Goal: Task Accomplishment & Management: Complete application form

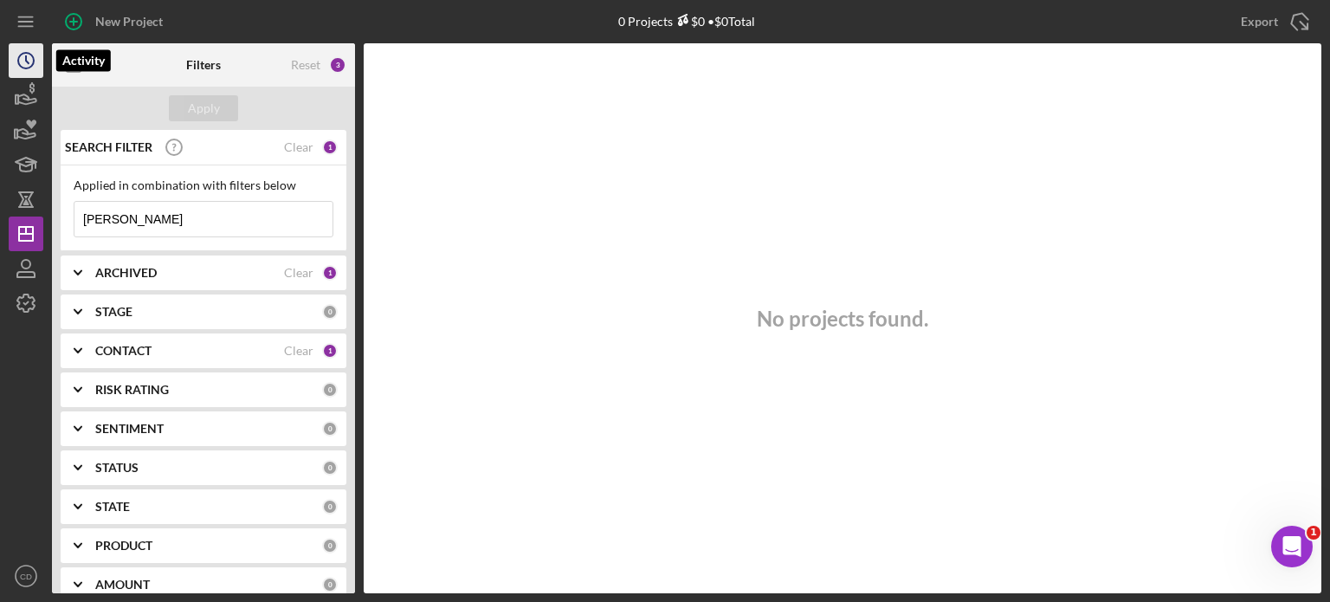
click at [29, 65] on icon "Icon/History" at bounding box center [25, 60] width 43 height 43
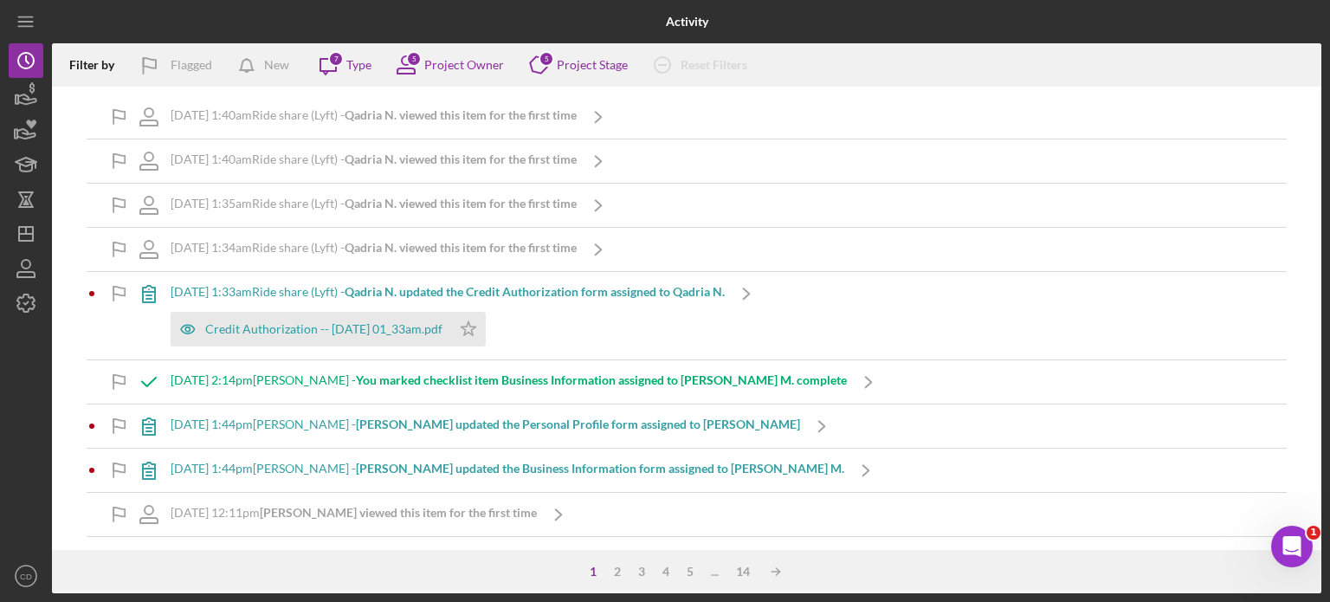
click at [558, 117] on b "Qadria N. viewed this item for the first time" at bounding box center [461, 114] width 232 height 15
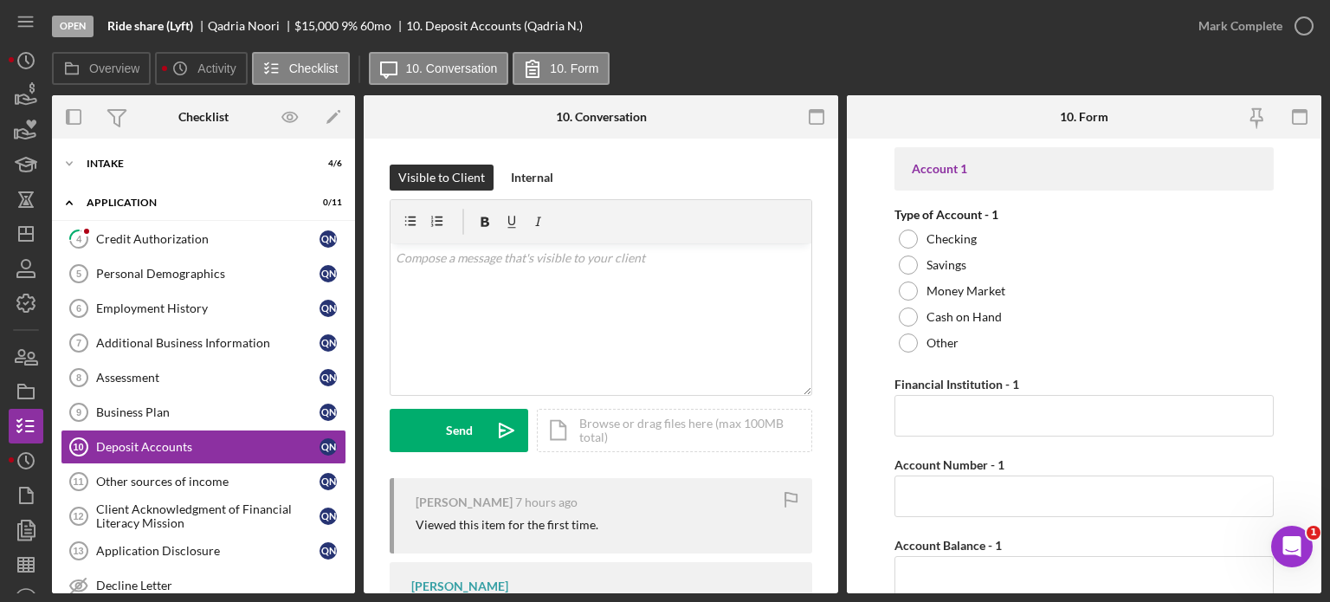
scroll to position [78, 0]
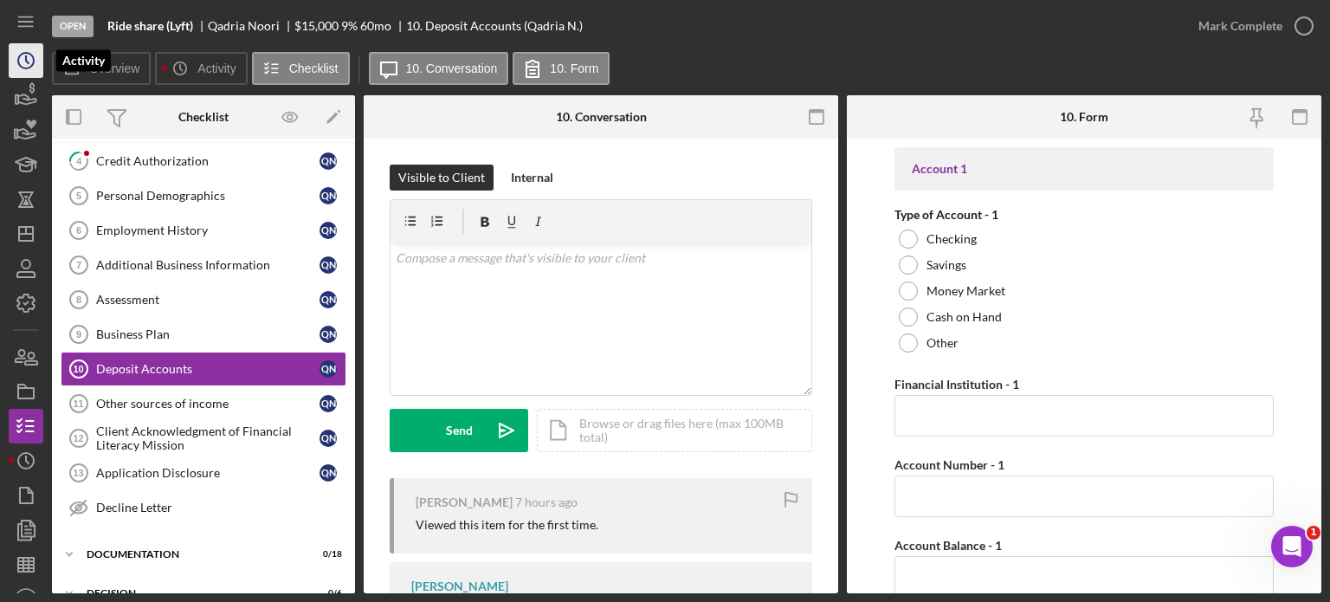
click at [21, 58] on icon "Icon/History" at bounding box center [25, 60] width 43 height 43
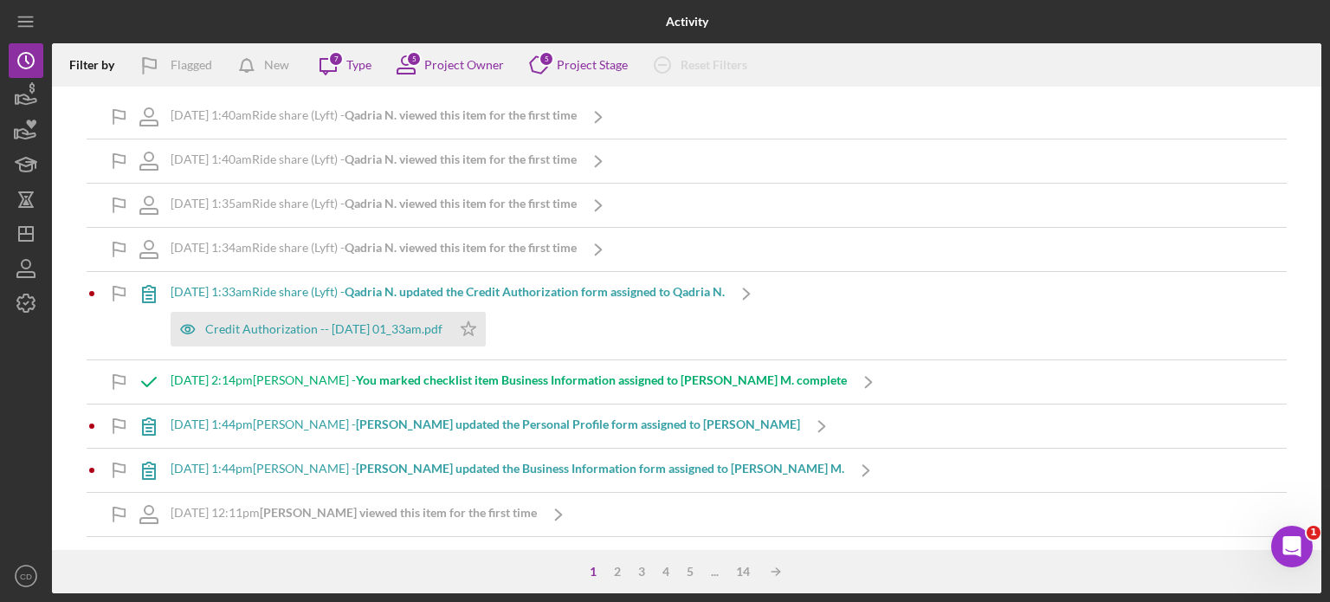
scroll to position [87, 0]
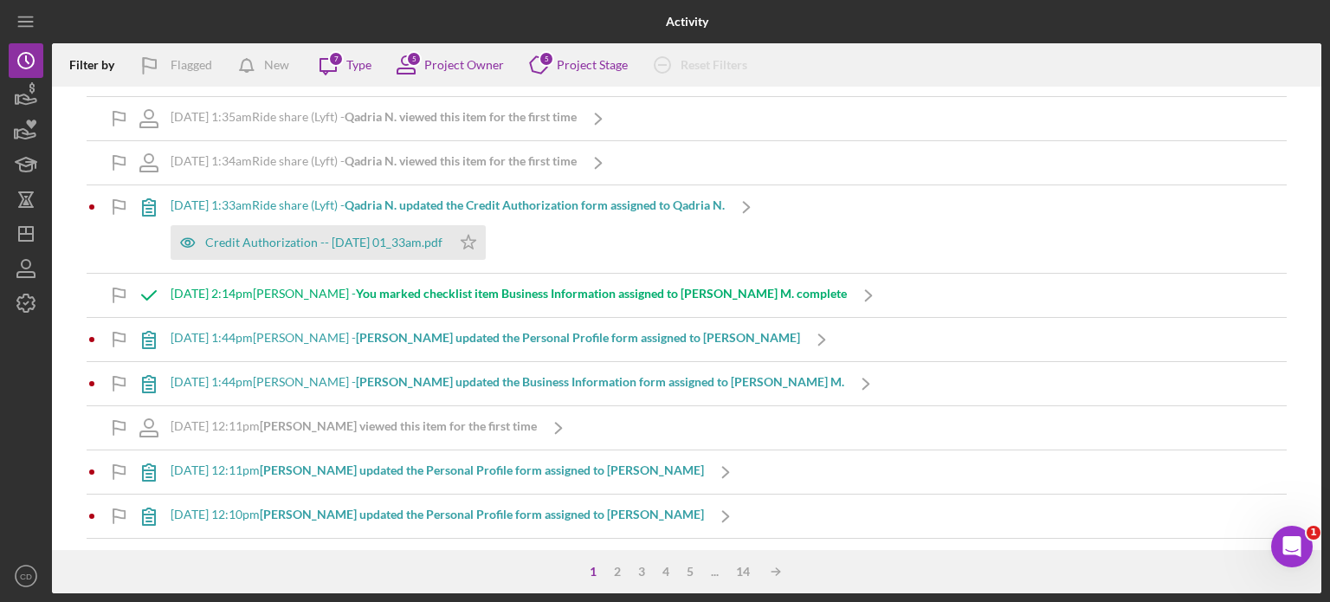
click at [464, 338] on b "Ahmad Sanjar M. updated the Personal Profile form assigned to Ahmad Sanjar M." at bounding box center [578, 337] width 444 height 15
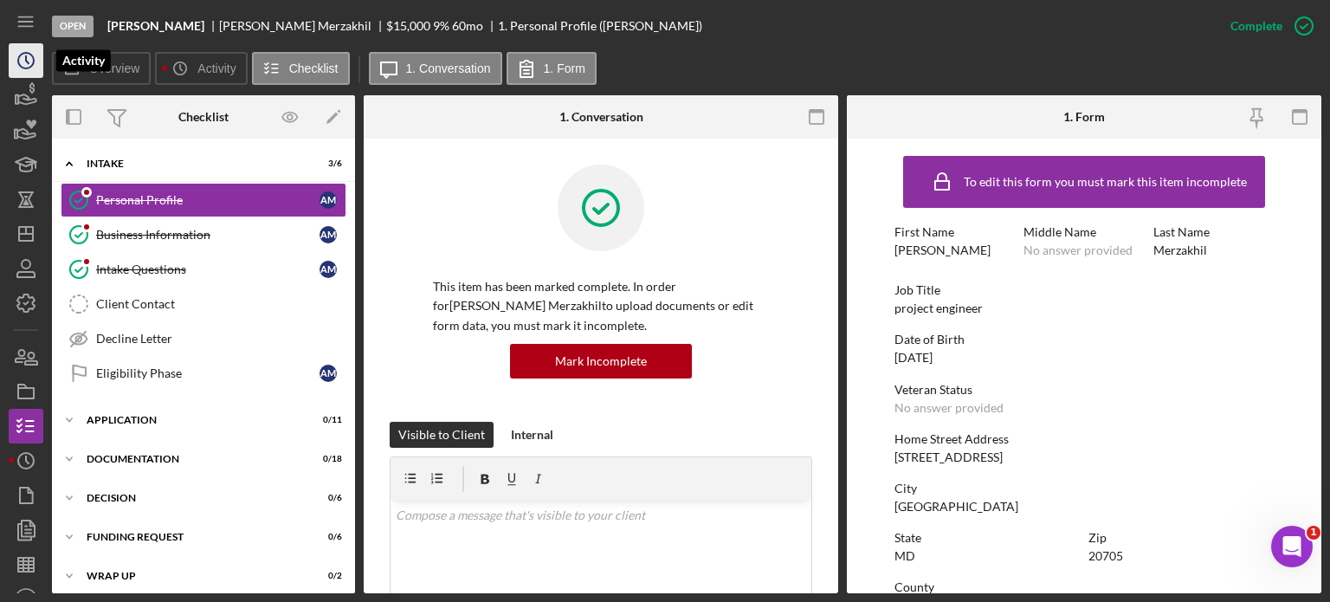
click at [35, 63] on icon "Icon/History" at bounding box center [25, 60] width 43 height 43
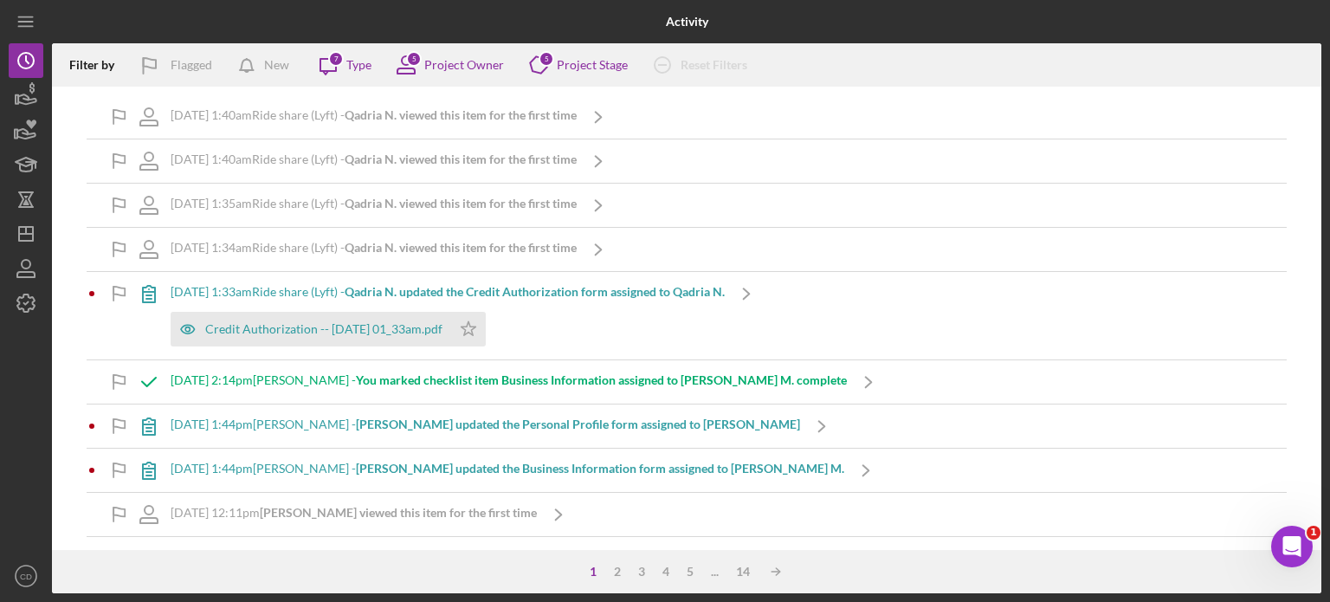
click at [452, 430] on div "10/6/2025 at 1:44pm Omari Carriers - Ahmad Sanjar M. updated the Personal Profi…" at bounding box center [485, 425] width 629 height 43
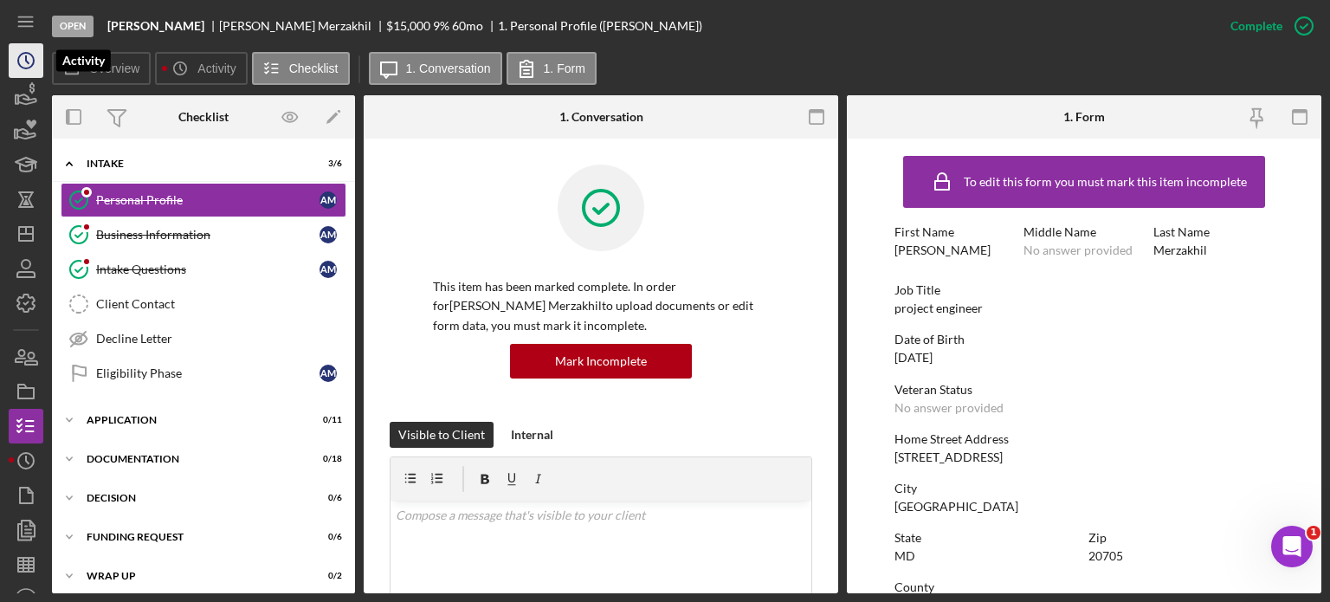
click at [24, 68] on circle "button" at bounding box center [26, 61] width 16 height 16
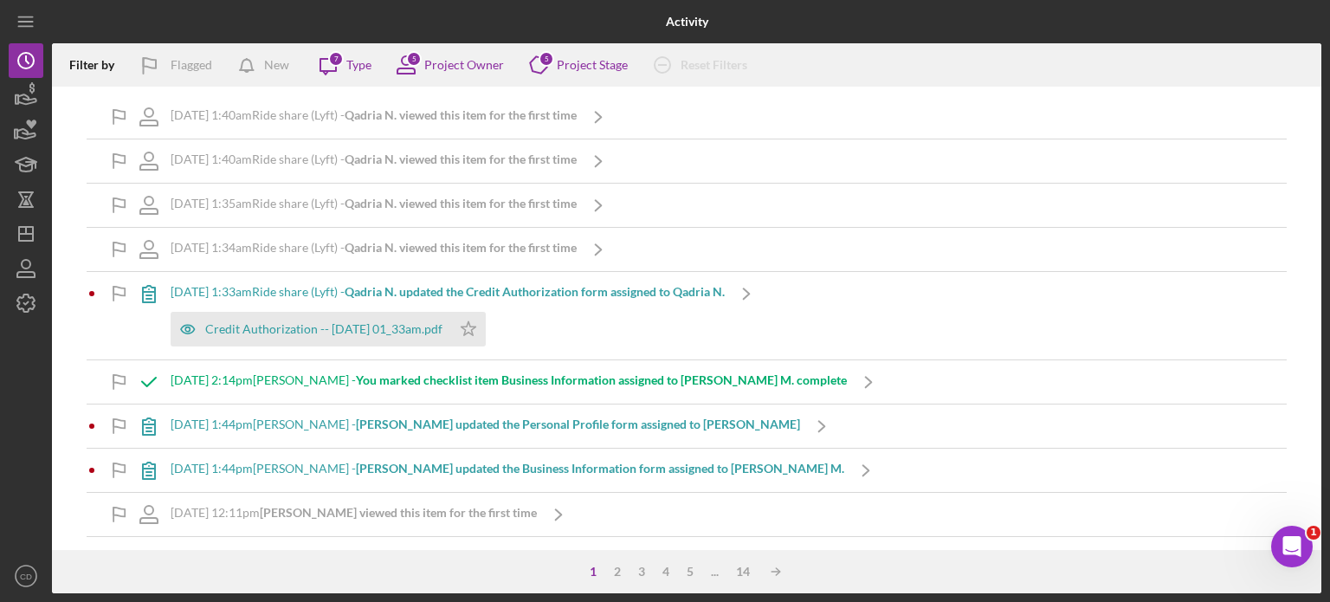
click at [416, 200] on b "Qadria N. viewed this item for the first time" at bounding box center [461, 203] width 232 height 15
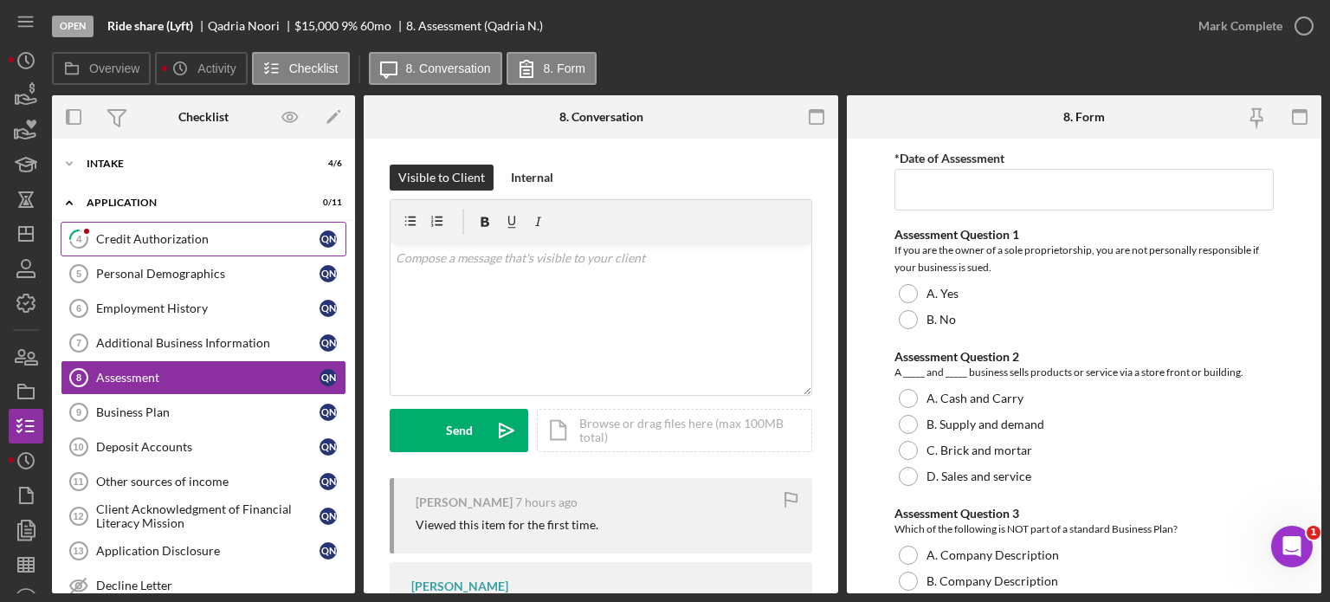
click at [187, 239] on div "Credit Authorization" at bounding box center [207, 239] width 223 height 14
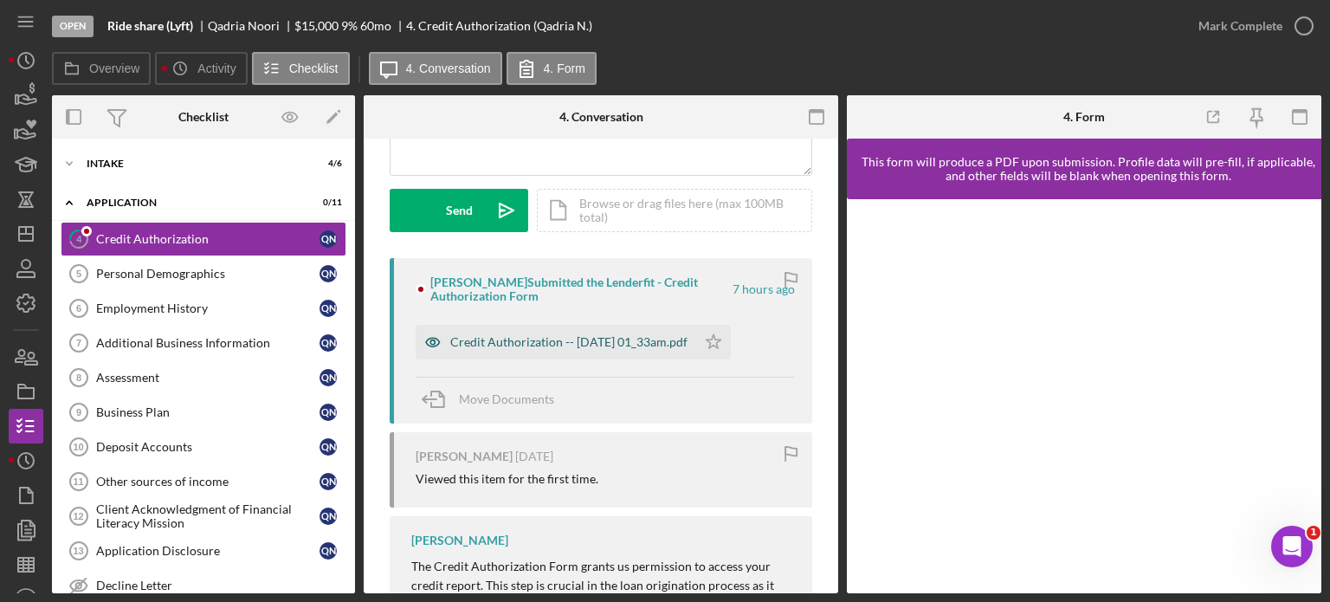
scroll to position [260, 0]
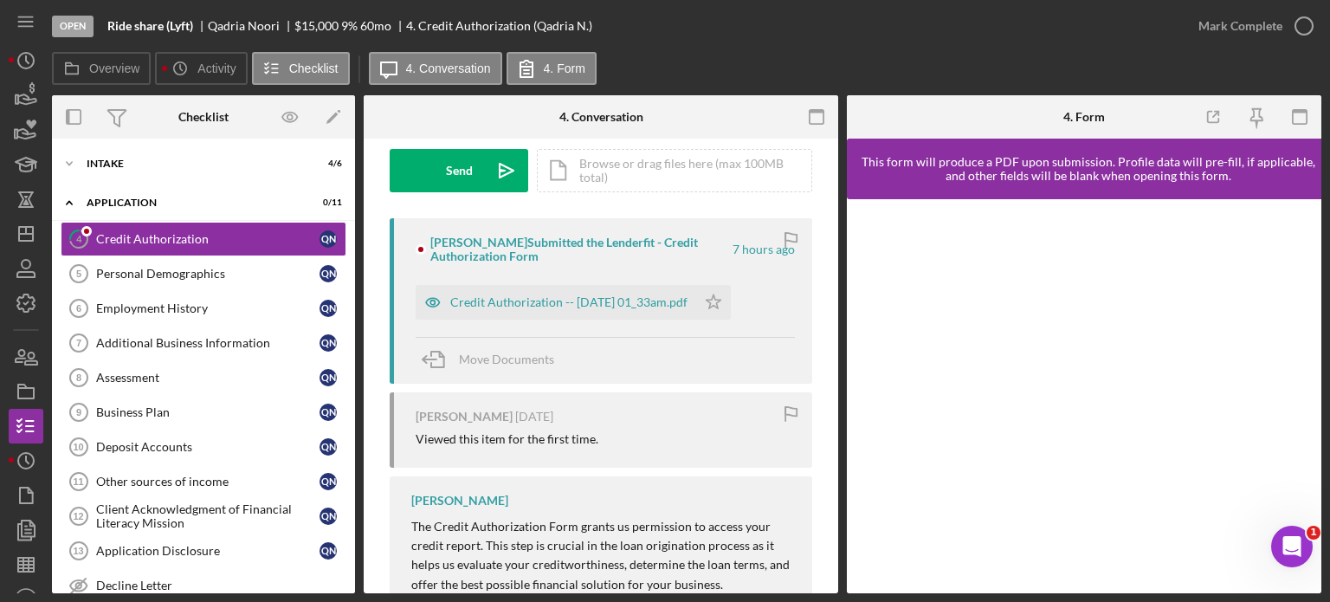
click at [516, 238] on div "Qadria Noori Submitted the Lenderfit - Credit Authorization Form" at bounding box center [580, 249] width 300 height 28
click at [510, 301] on div "Credit Authorization -- 2025-10-07 01_33am.pdf" at bounding box center [568, 302] width 237 height 14
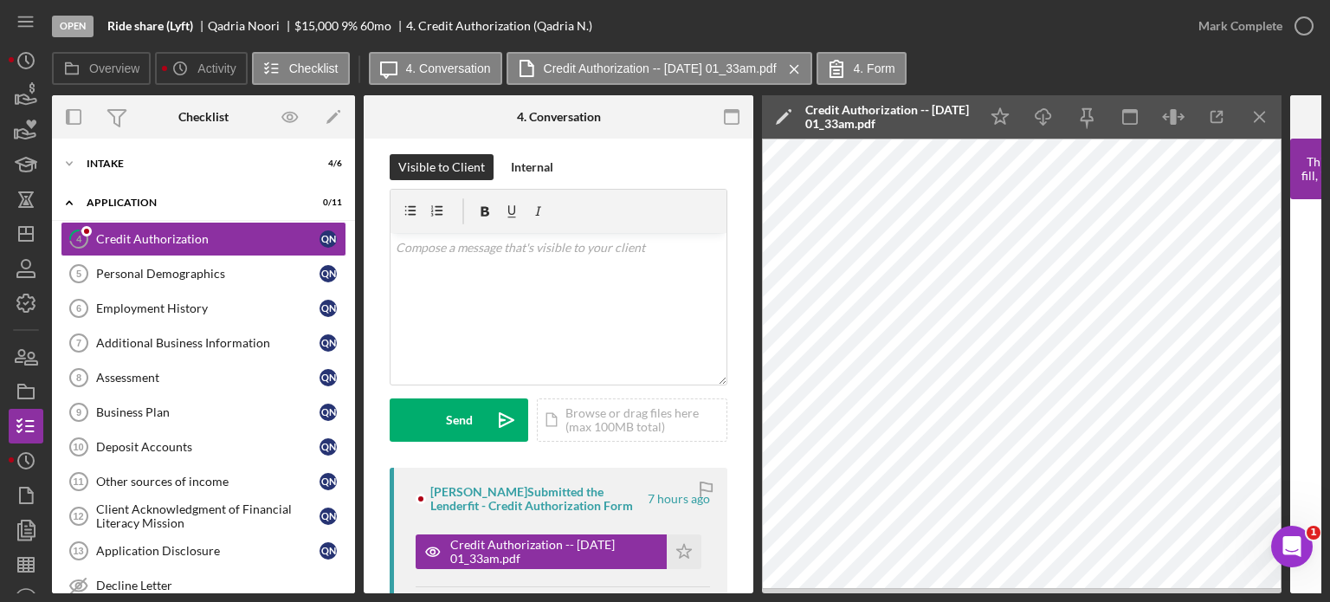
scroll to position [0, 0]
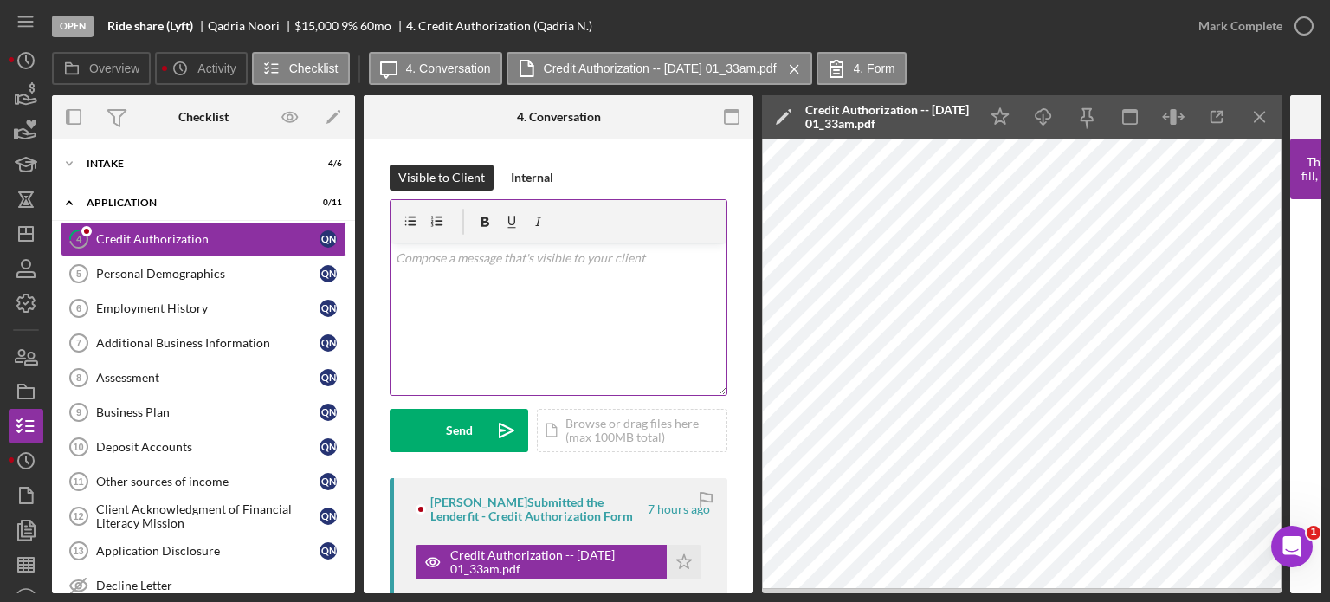
click at [506, 266] on div "v Color teal Color pink Remove color Add row above Add row below Add column bef…" at bounding box center [558, 318] width 336 height 151
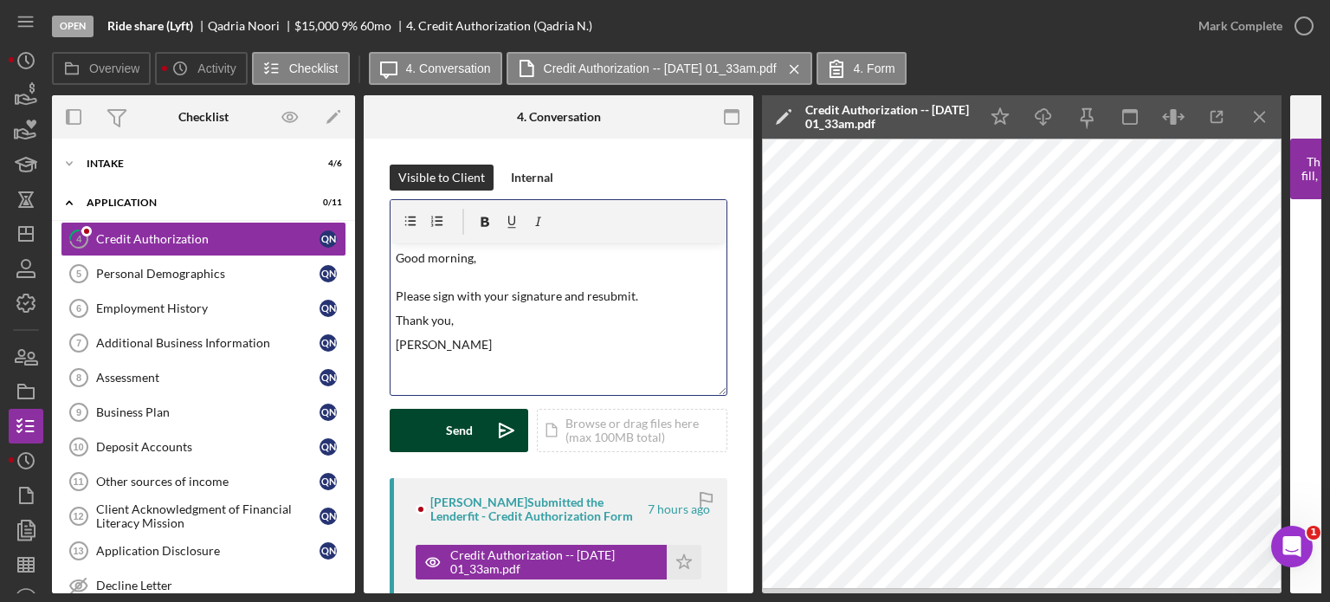
click at [447, 442] on div "Send" at bounding box center [459, 430] width 27 height 43
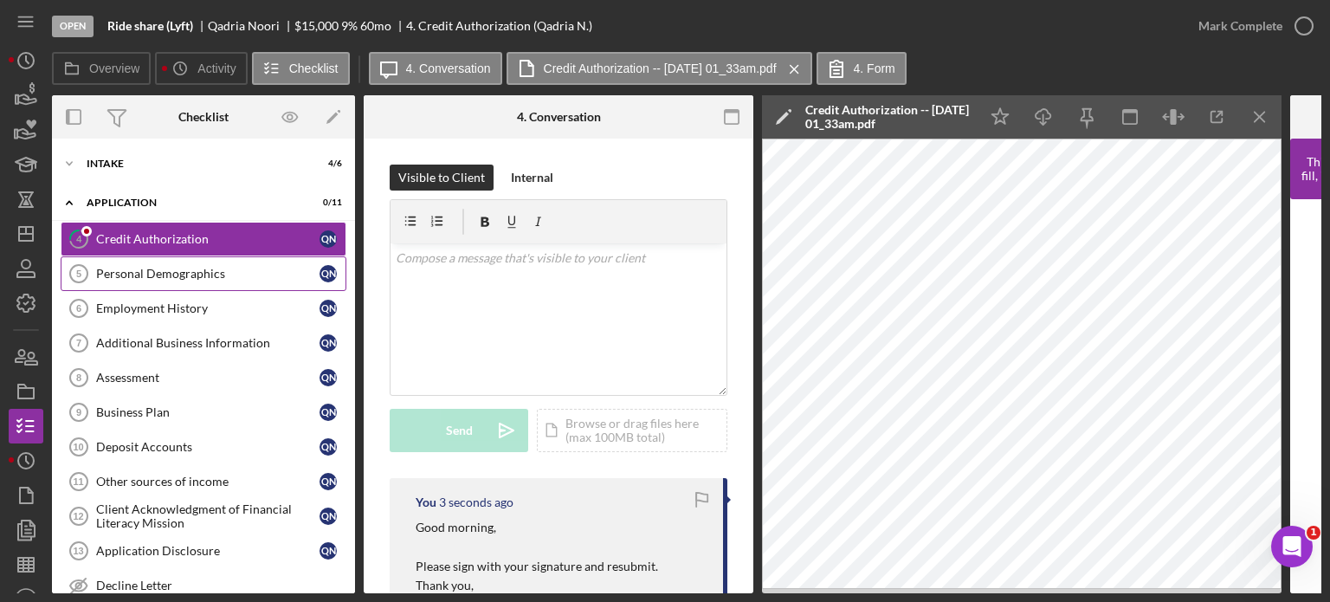
click at [184, 270] on div "Personal Demographics" at bounding box center [207, 274] width 223 height 14
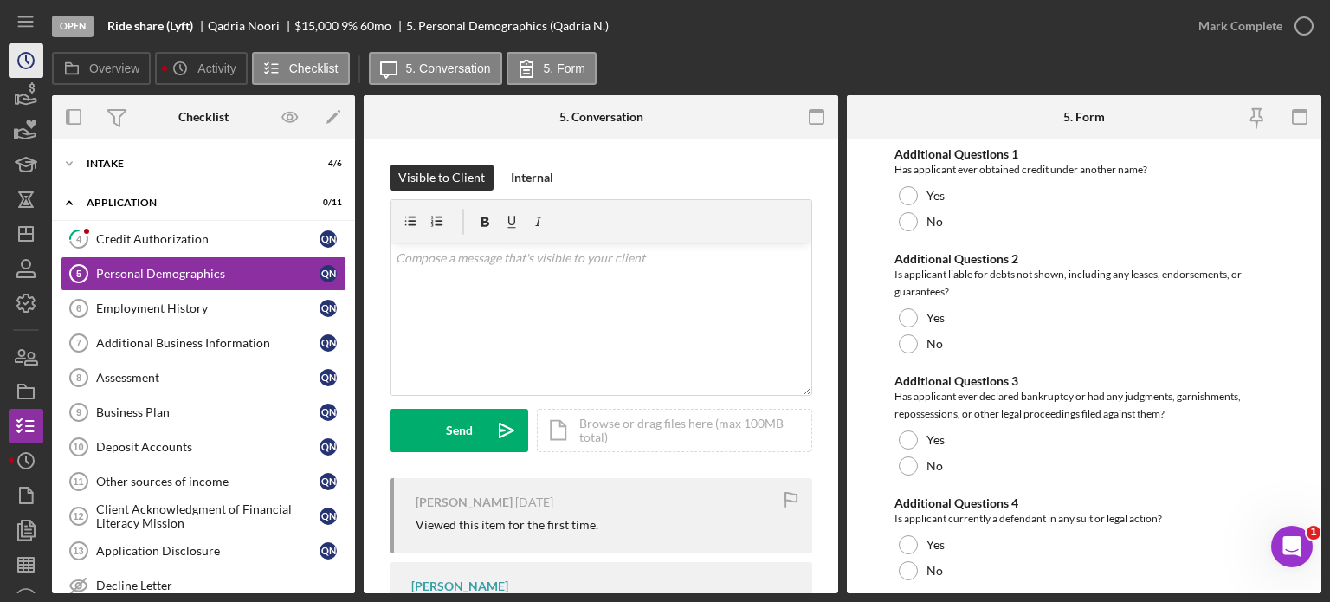
click at [23, 61] on icon "Icon/History" at bounding box center [25, 60] width 43 height 43
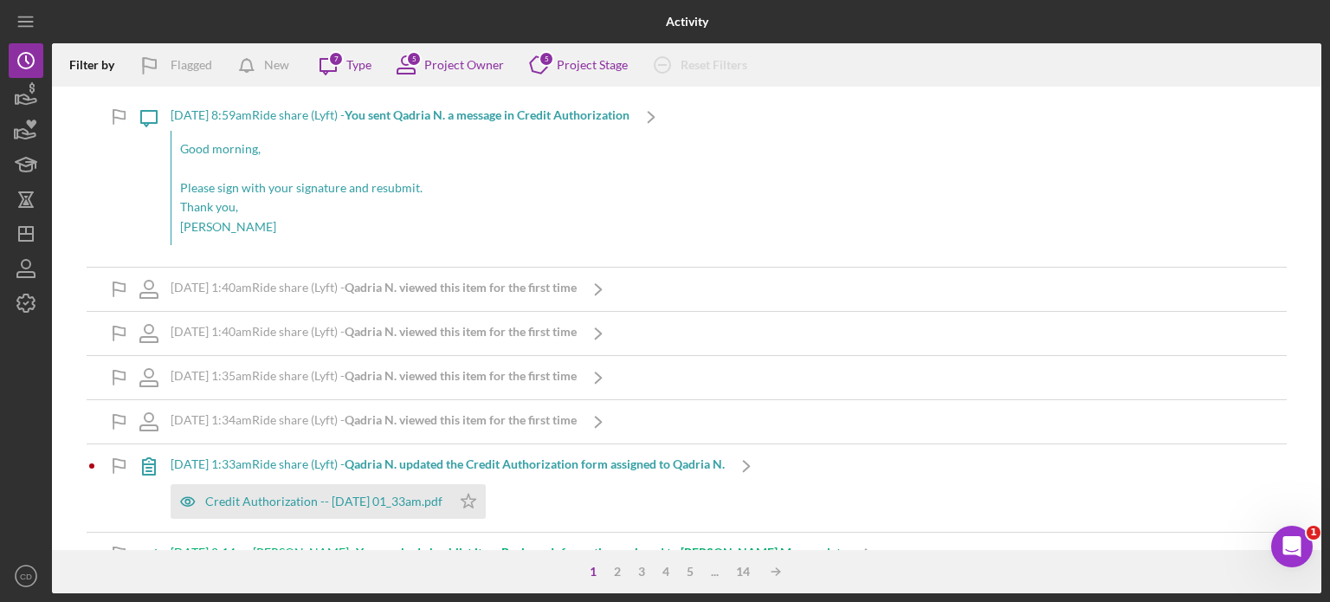
click at [578, 464] on b "Qadria N. updated the Credit Authorization form assigned to Qadria N." at bounding box center [535, 463] width 380 height 15
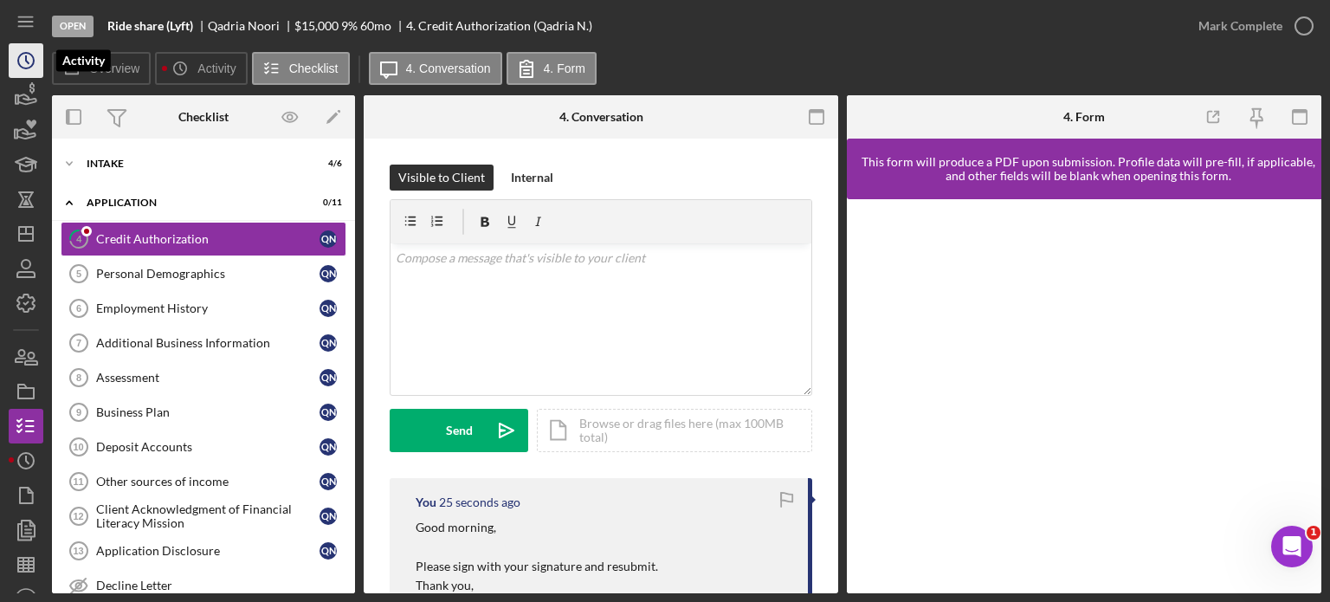
click at [31, 61] on icon "Icon/History" at bounding box center [25, 60] width 43 height 43
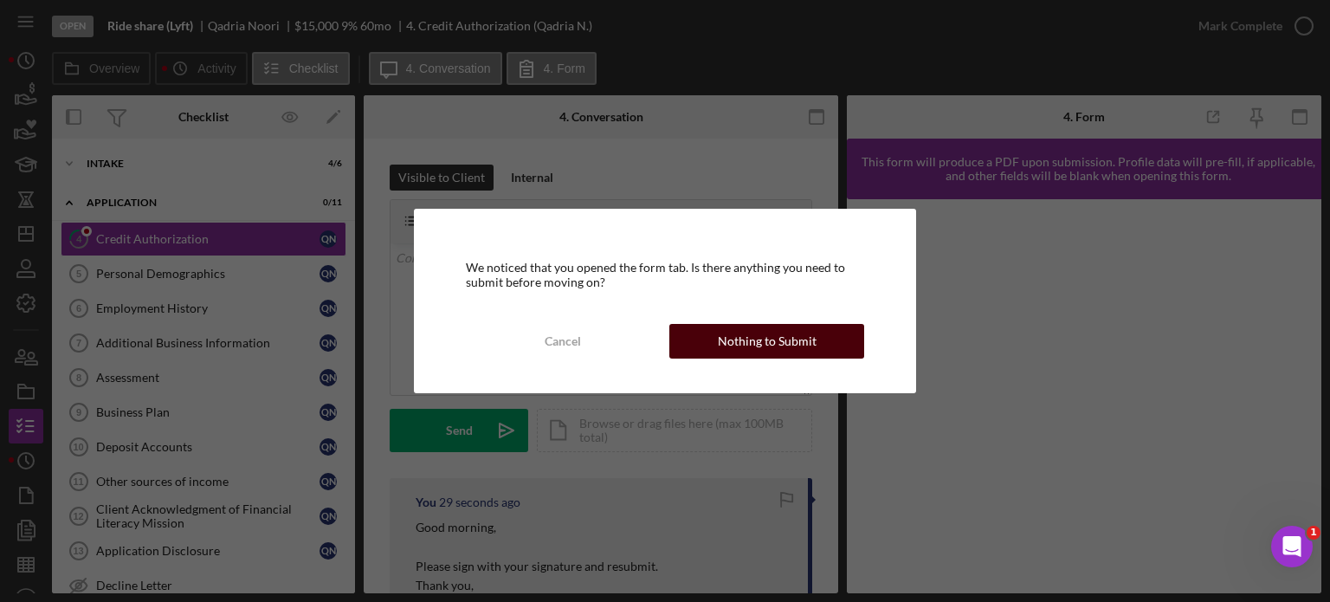
click at [811, 342] on div "Nothing to Submit" at bounding box center [767, 341] width 99 height 35
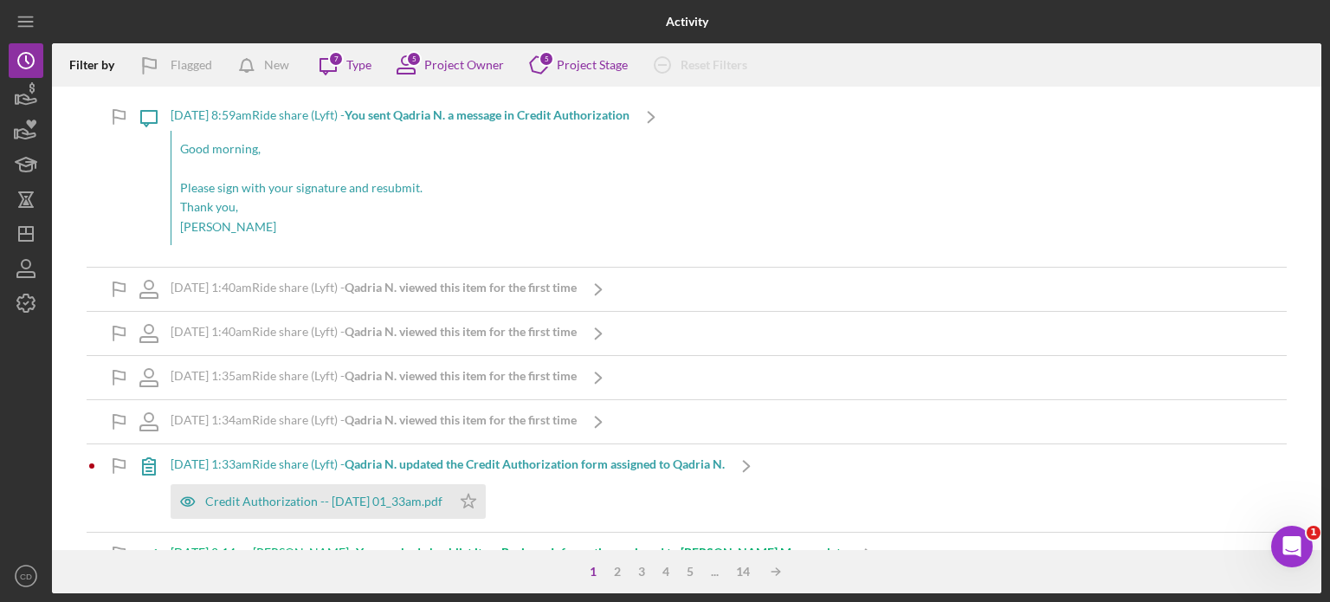
scroll to position [87, 0]
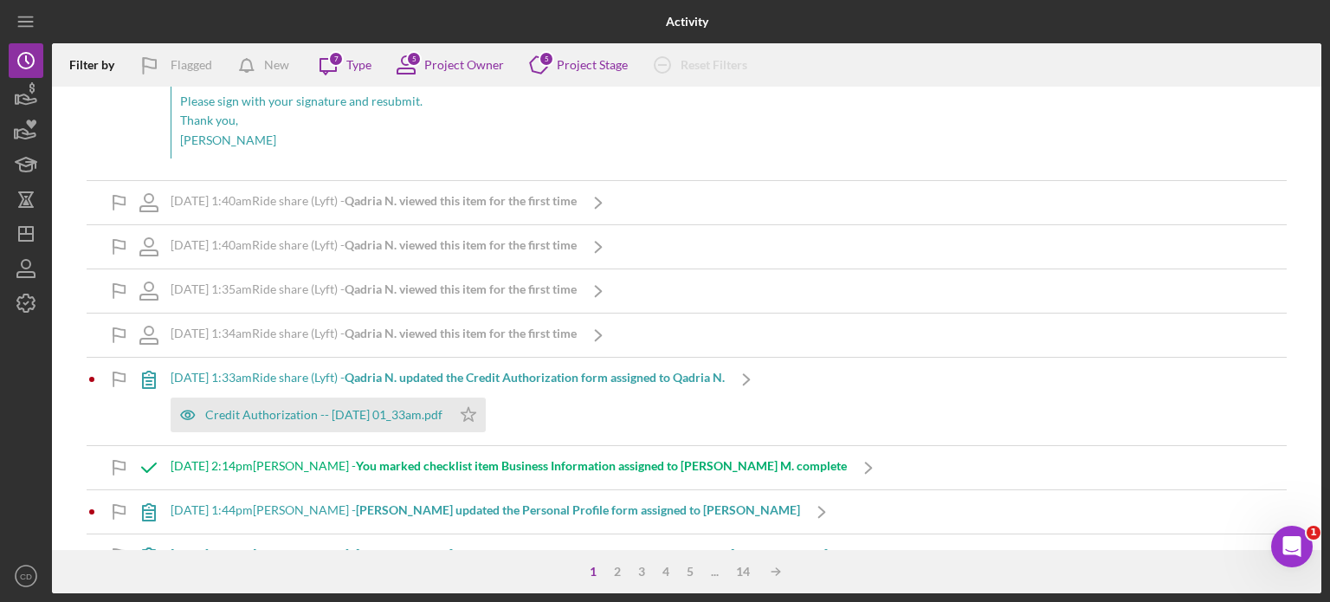
click at [614, 374] on b "Qadria N. updated the Credit Authorization form assigned to Qadria N." at bounding box center [535, 377] width 380 height 15
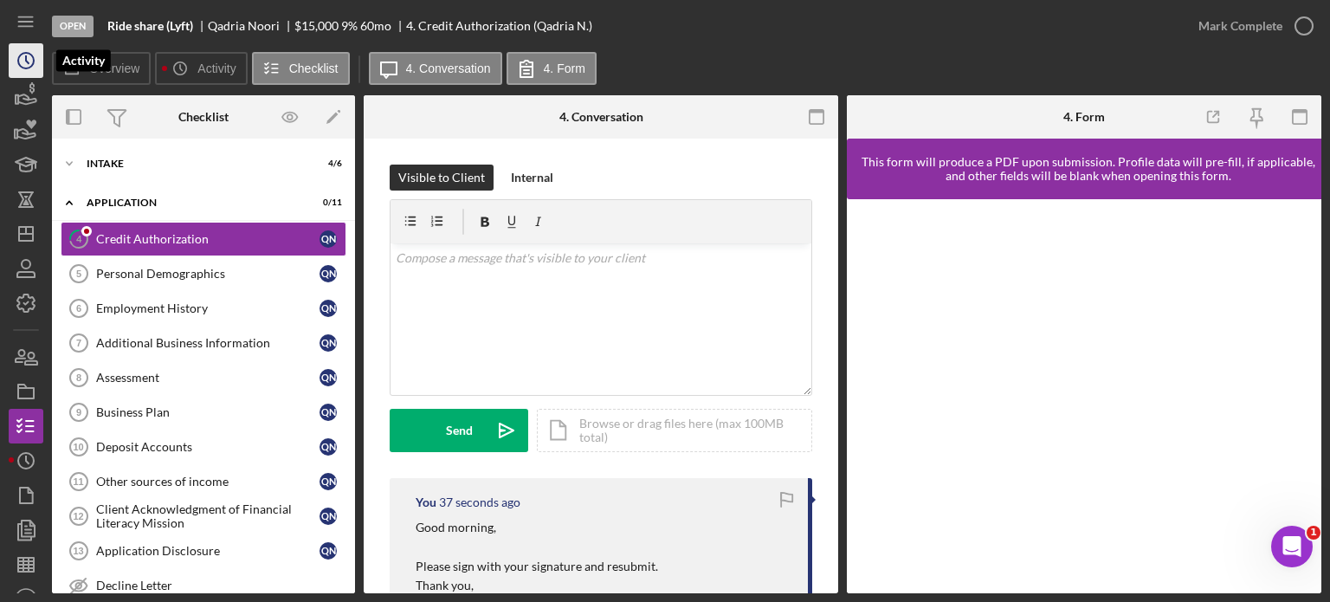
click at [29, 72] on icon "Icon/History" at bounding box center [25, 60] width 43 height 43
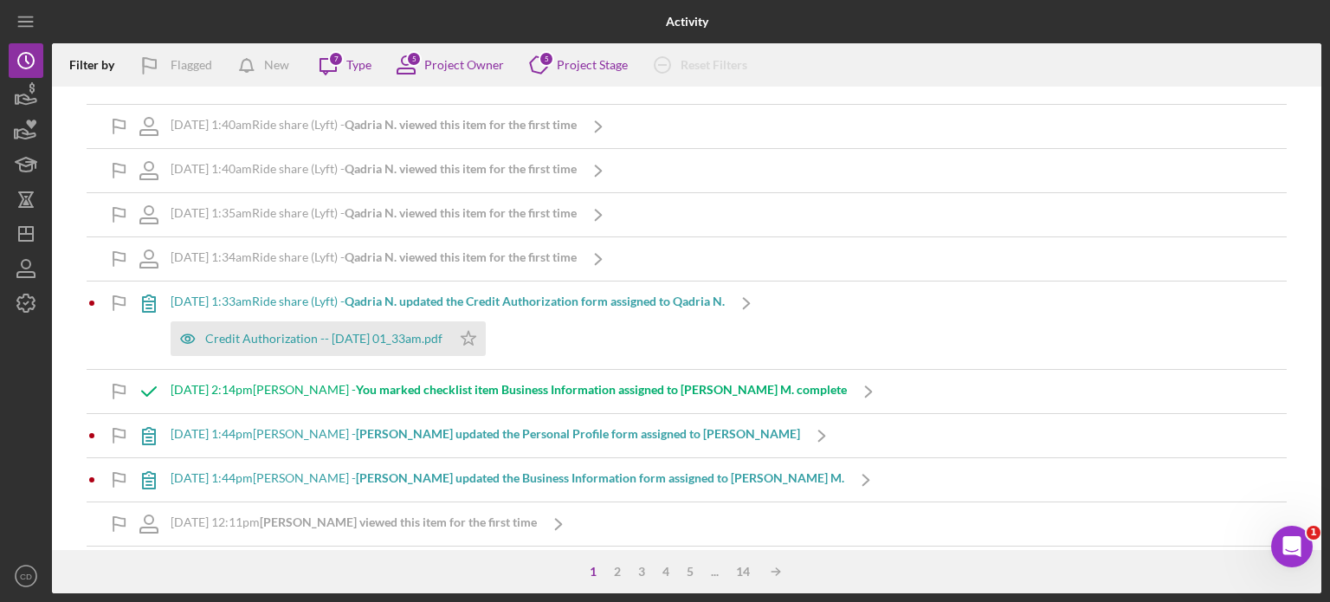
scroll to position [173, 0]
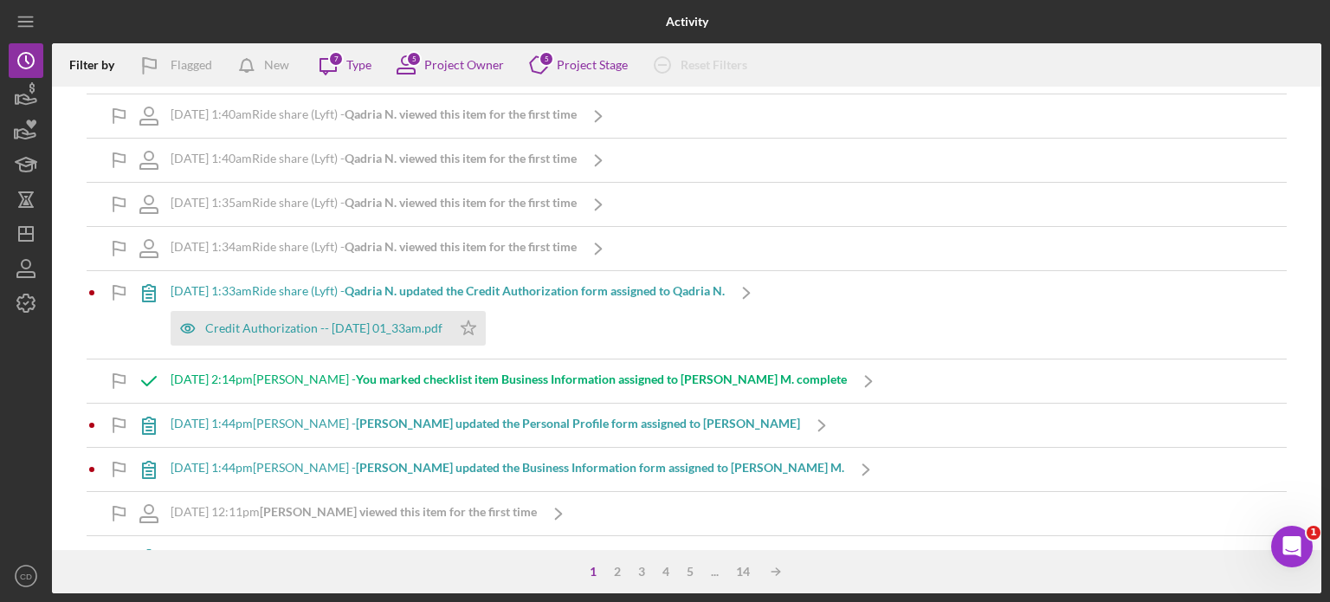
click at [434, 427] on b "Ahmad Sanjar M. updated the Personal Profile form assigned to Ahmad Sanjar M." at bounding box center [578, 423] width 444 height 15
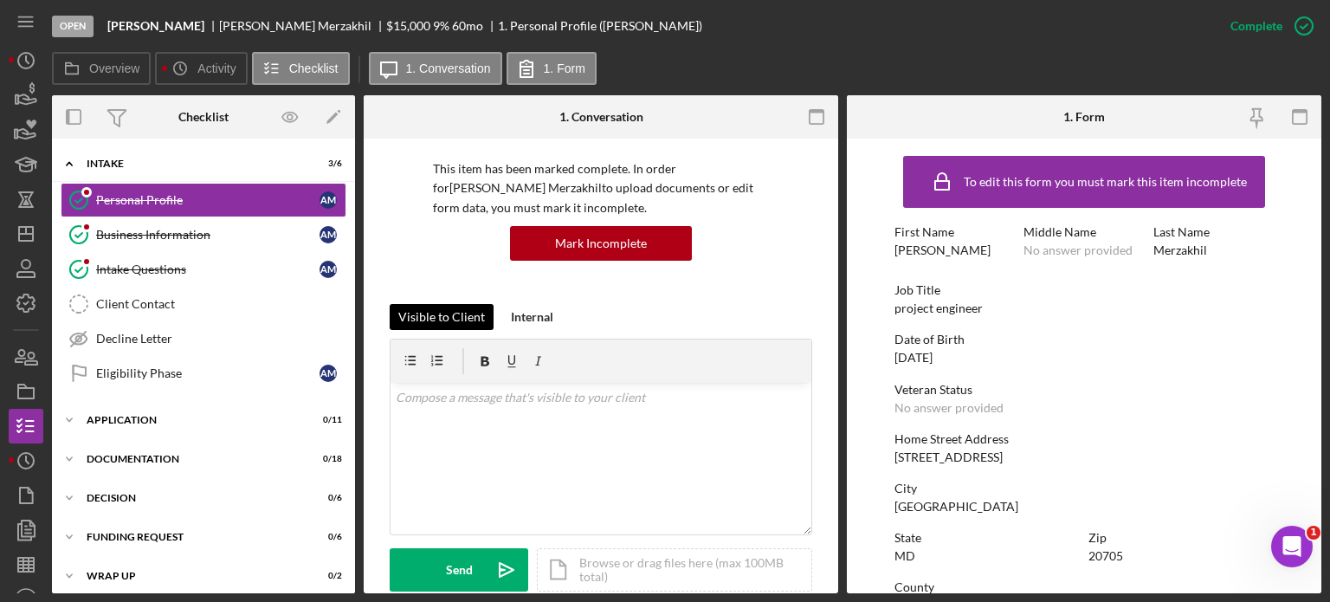
scroll to position [173, 0]
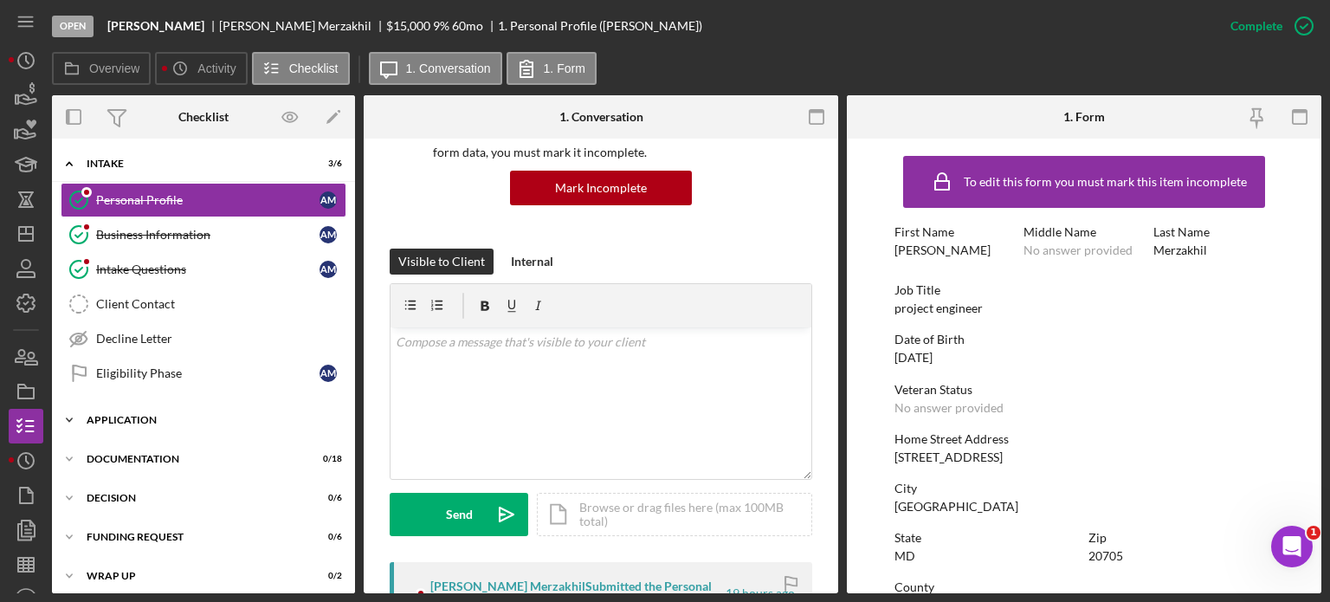
click at [242, 429] on div "Icon/Expander Application 0 / 11" at bounding box center [203, 420] width 303 height 35
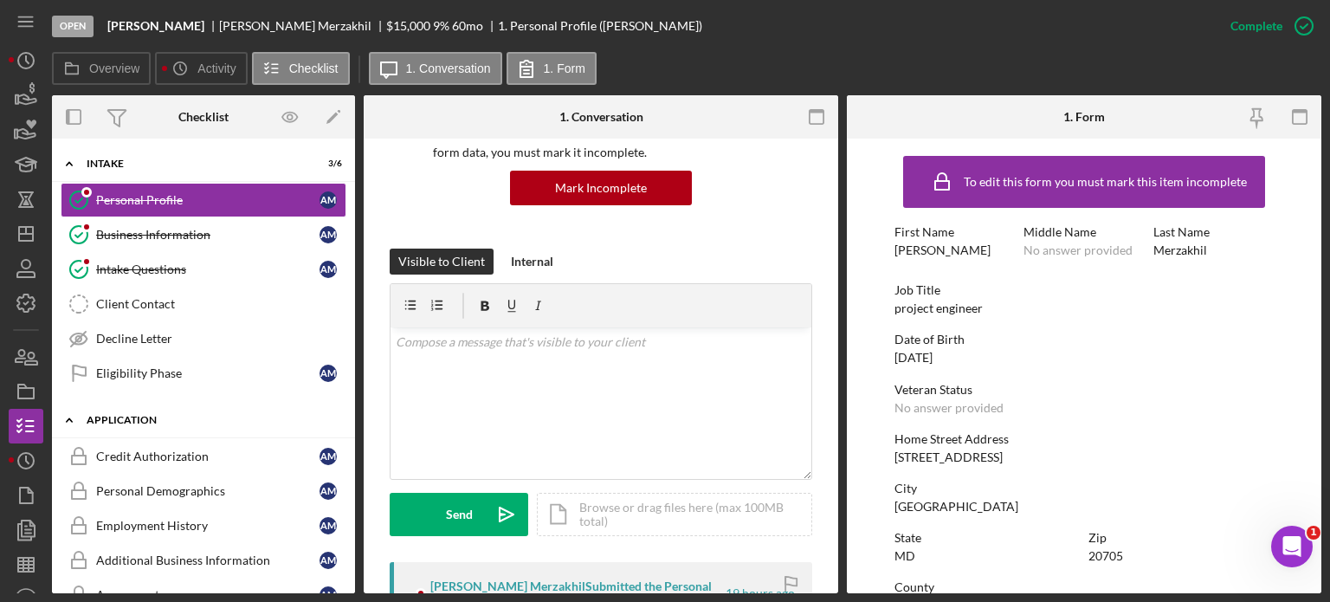
click at [144, 408] on div "Icon/Expander Application 0 / 11" at bounding box center [203, 420] width 303 height 35
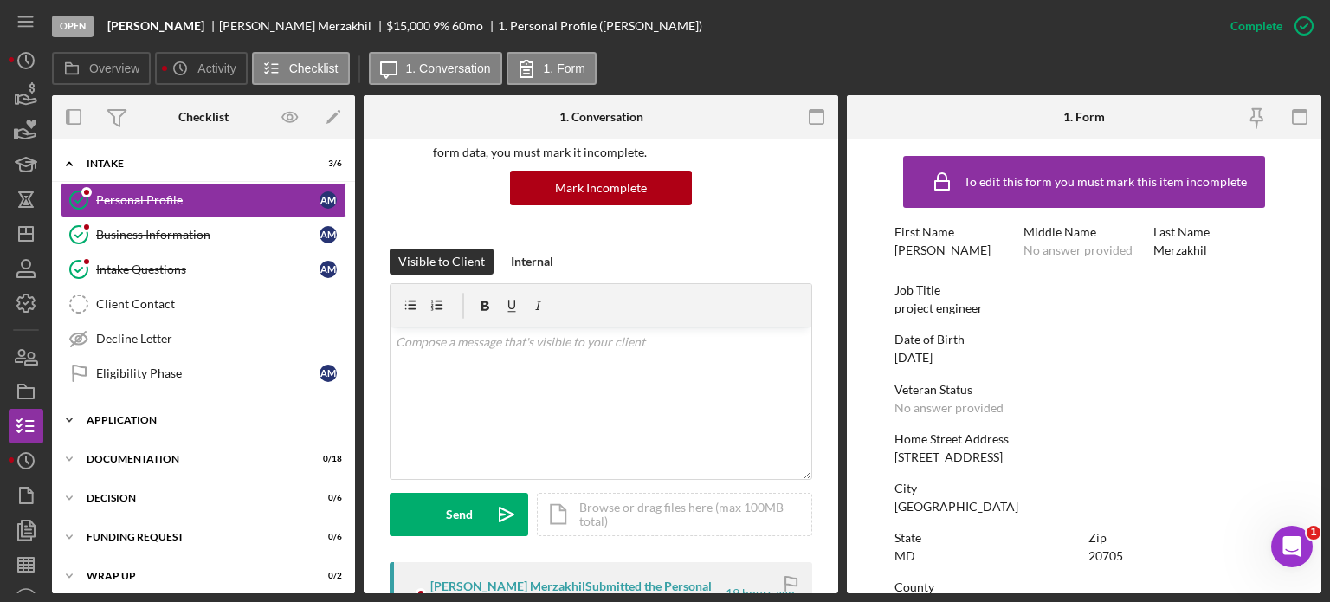
click at [144, 408] on div "Icon/Expander Application 0 / 11" at bounding box center [203, 420] width 303 height 35
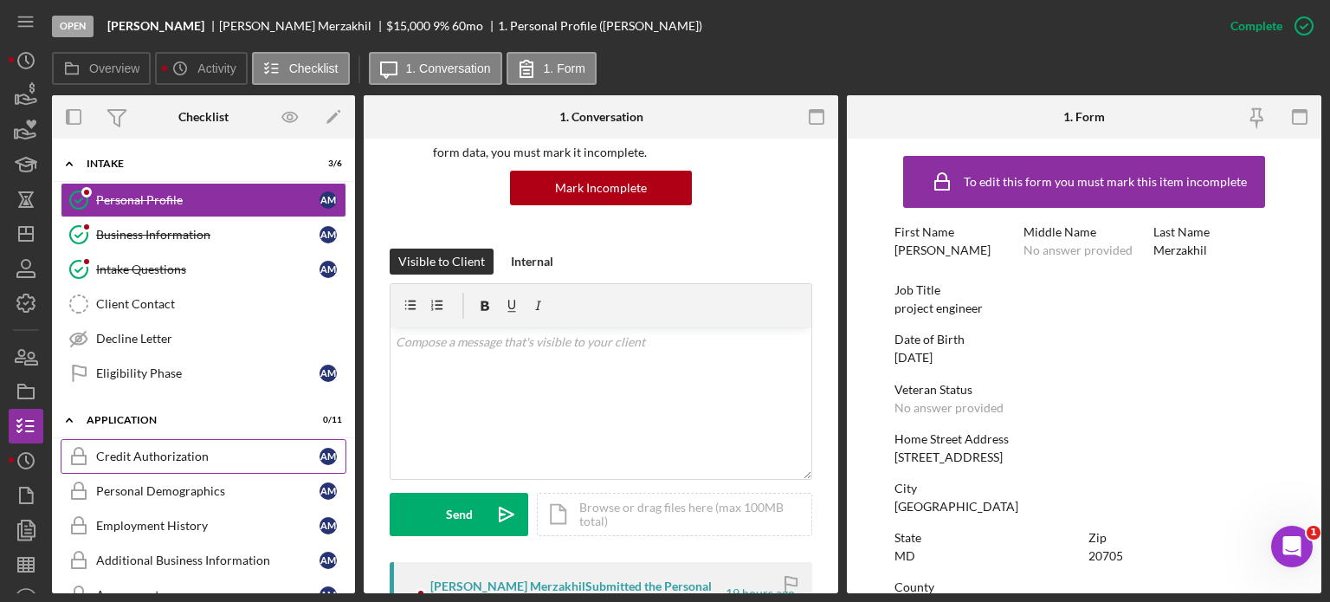
click at [211, 446] on link "Credit Authorization Credit Authorization A M" at bounding box center [204, 456] width 286 height 35
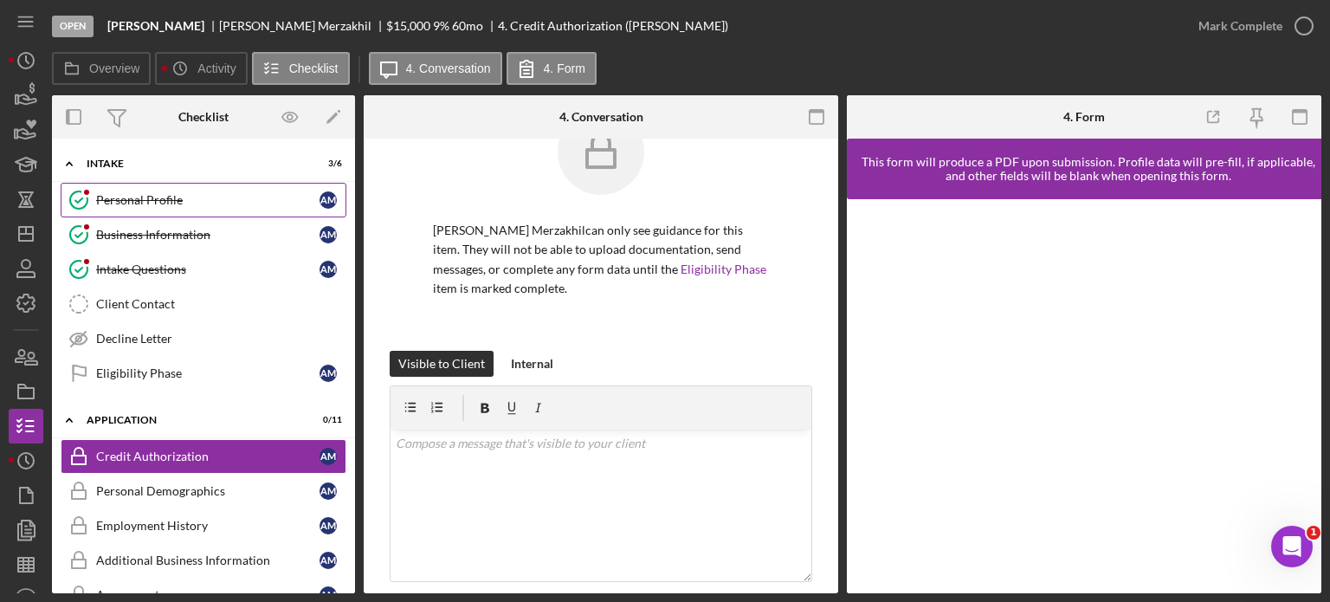
scroll to position [87, 0]
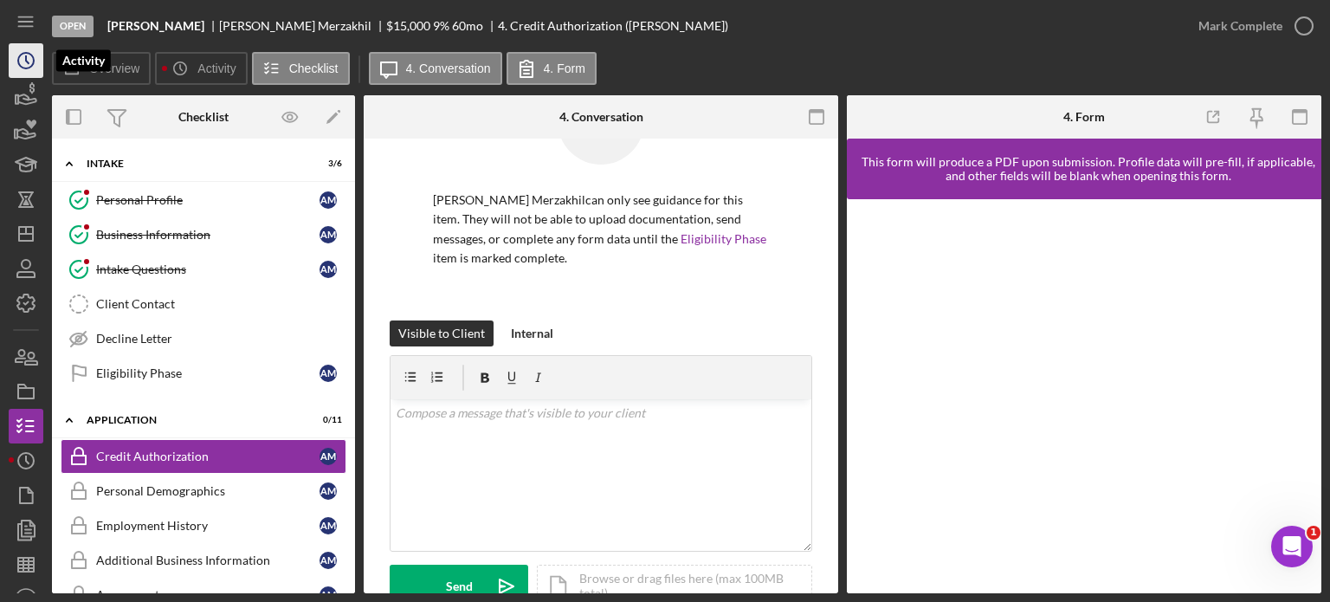
click at [28, 68] on icon "Icon/History" at bounding box center [25, 60] width 43 height 43
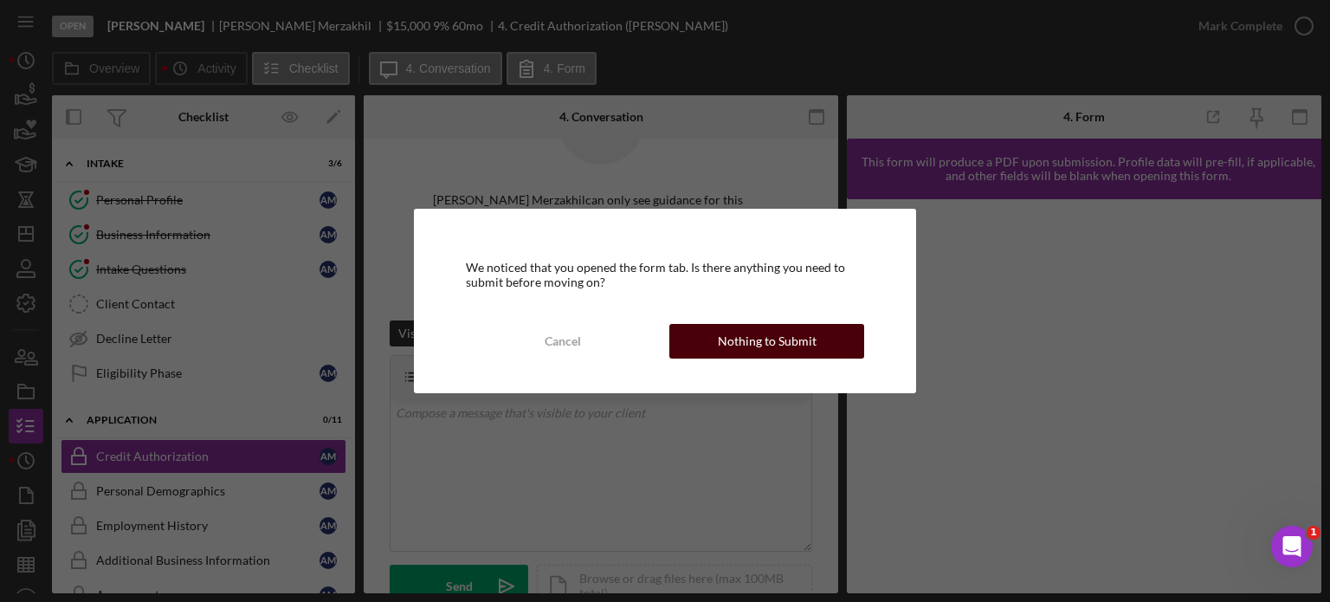
click at [768, 345] on div "Nothing to Submit" at bounding box center [767, 341] width 99 height 35
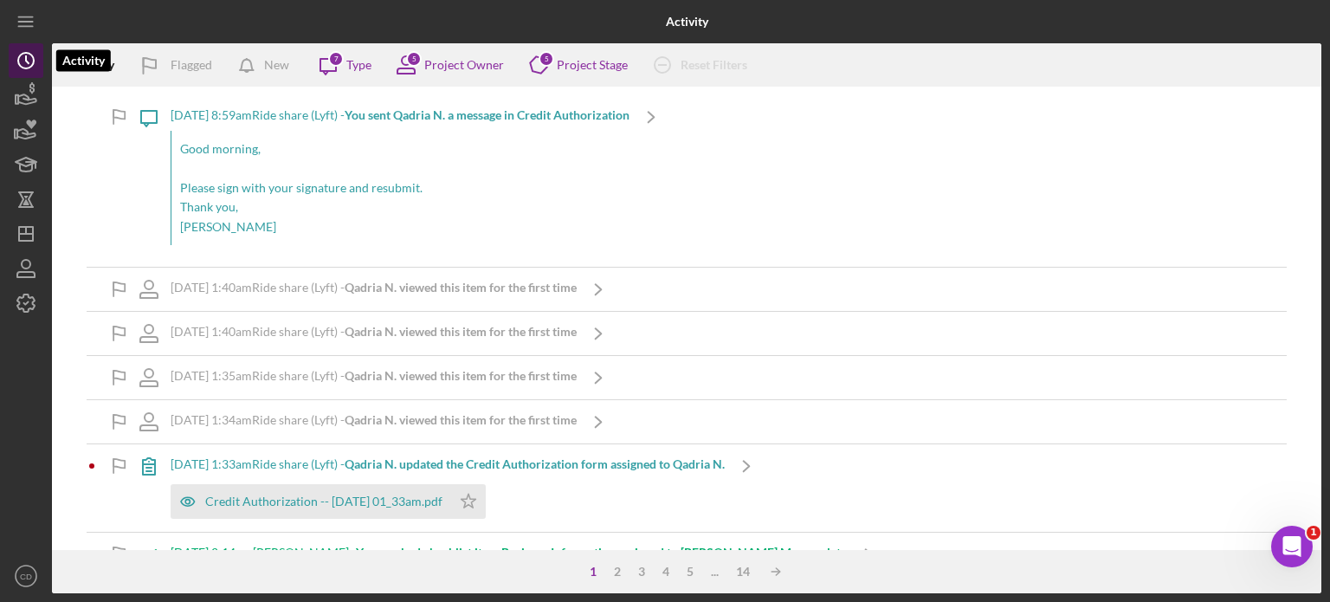
click at [10, 65] on icon "Icon/History" at bounding box center [25, 60] width 43 height 43
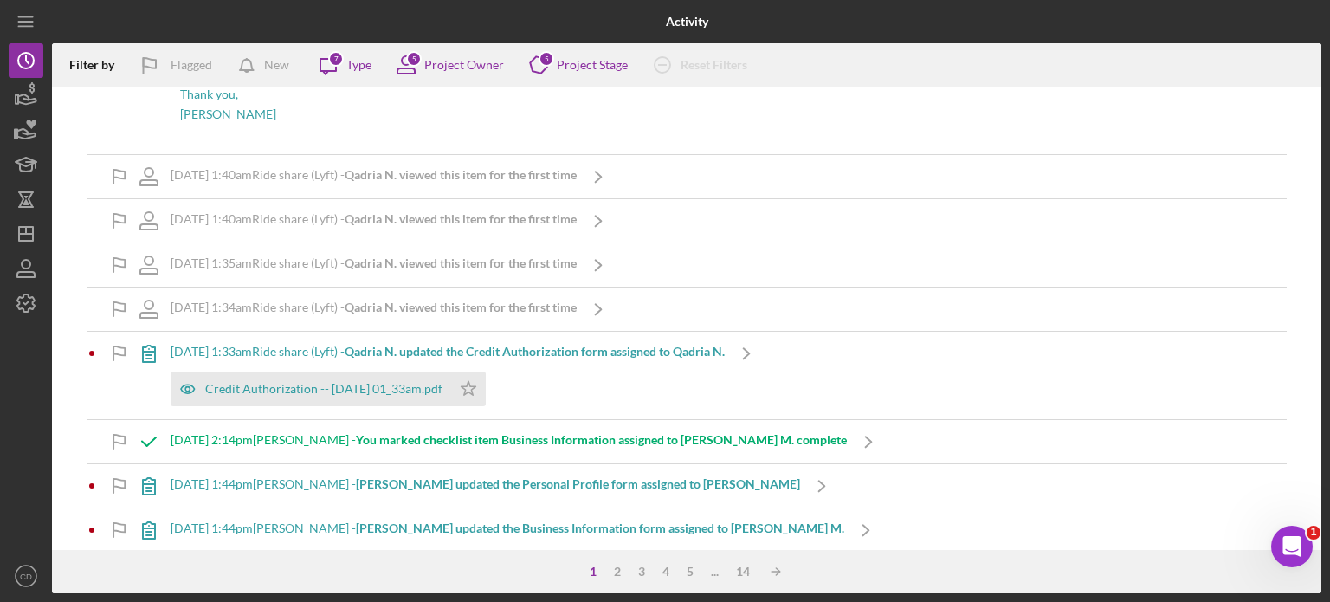
scroll to position [260, 0]
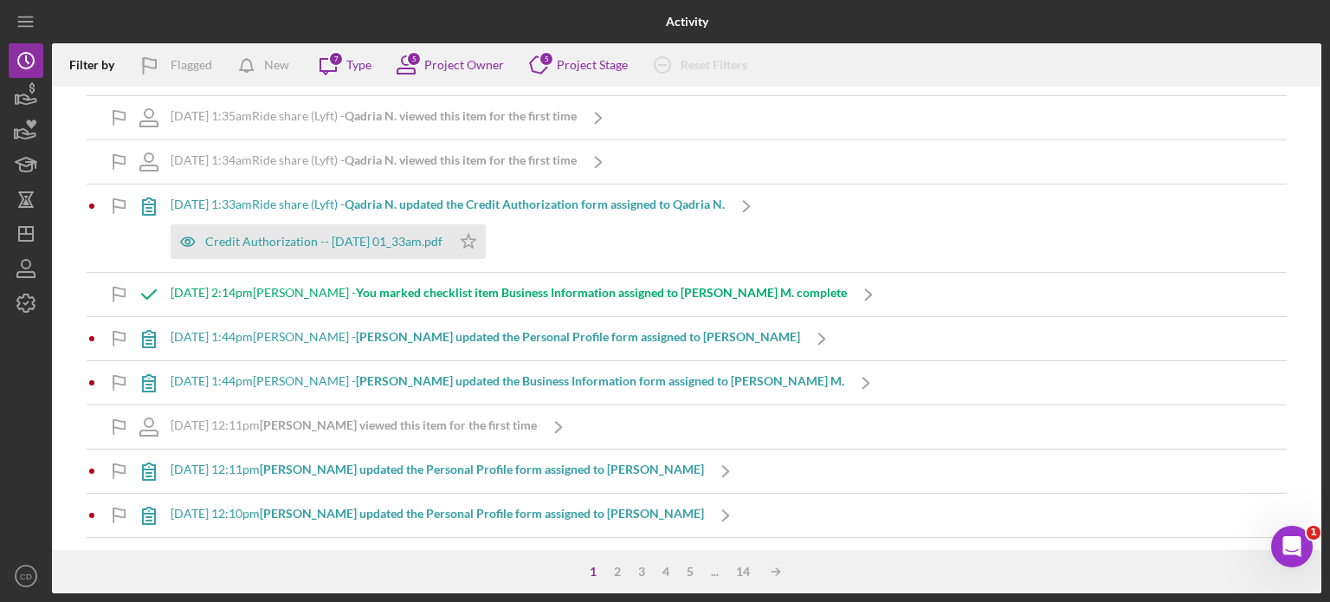
click at [484, 334] on b "Ahmad Sanjar M. updated the Personal Profile form assigned to Ahmad Sanjar M." at bounding box center [578, 336] width 444 height 15
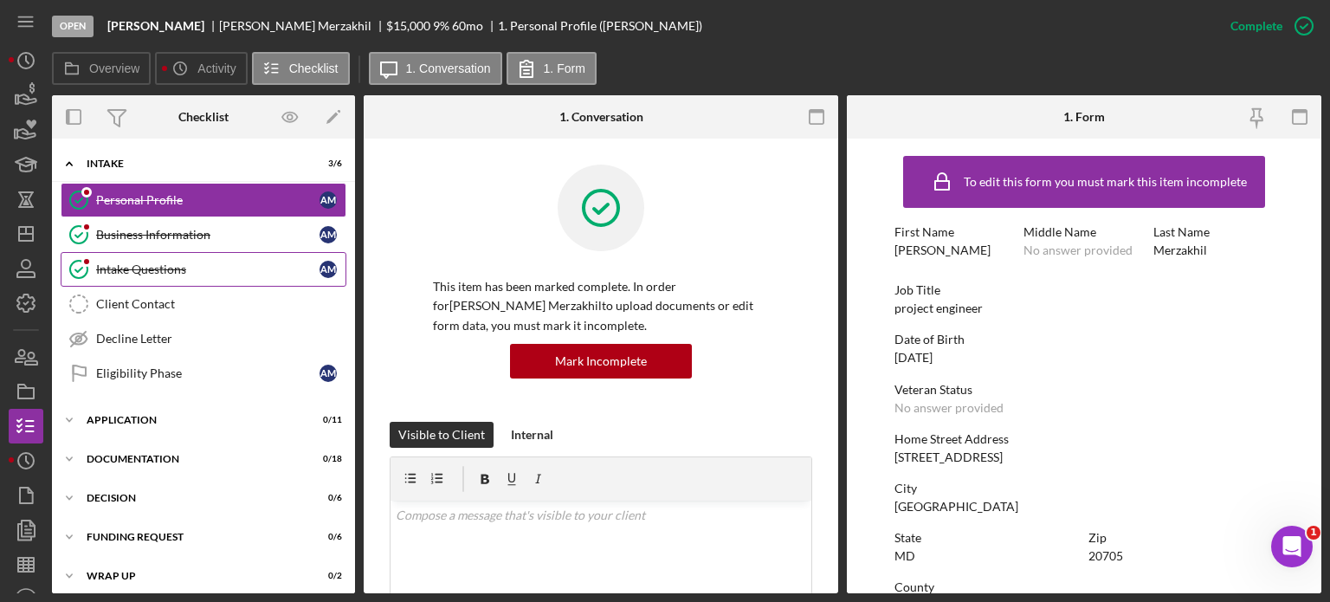
click at [208, 271] on div "Intake Questions" at bounding box center [207, 269] width 223 height 14
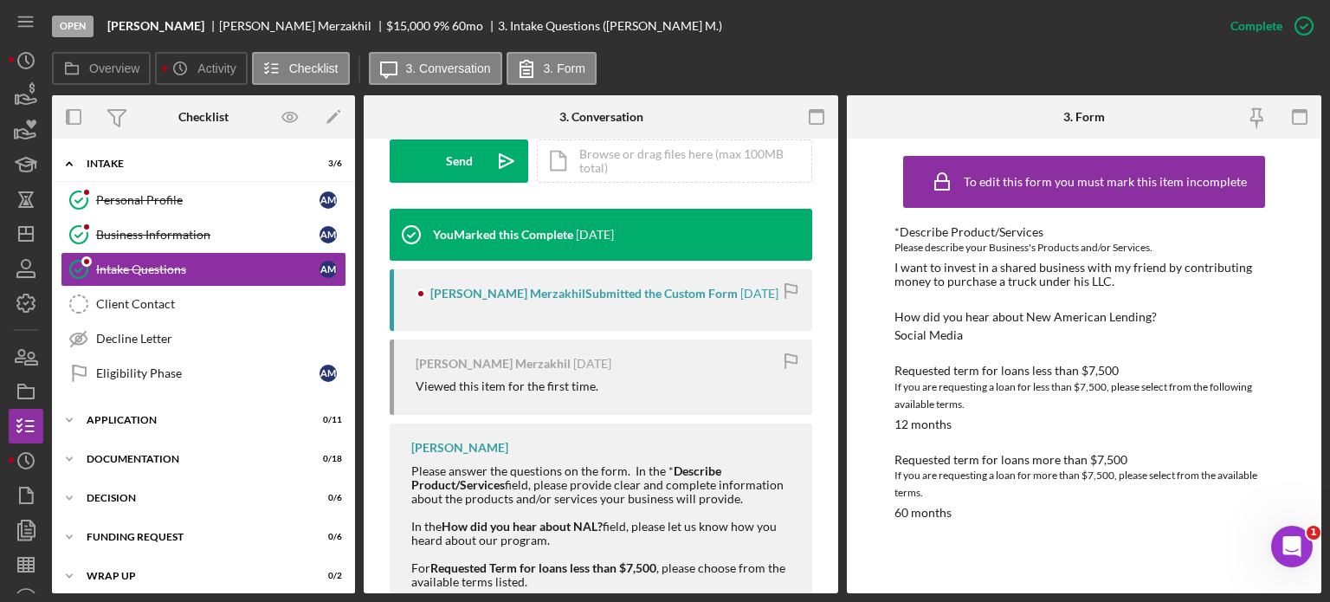
scroll to position [620, 0]
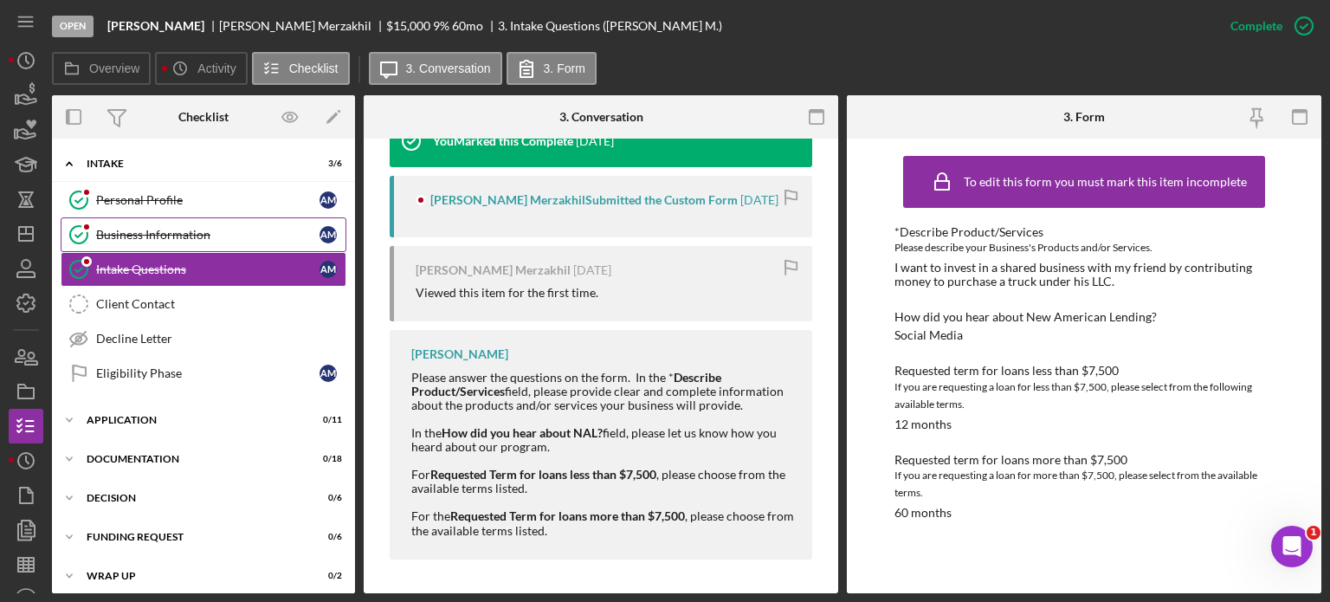
click at [121, 231] on div "Business Information" at bounding box center [207, 235] width 223 height 14
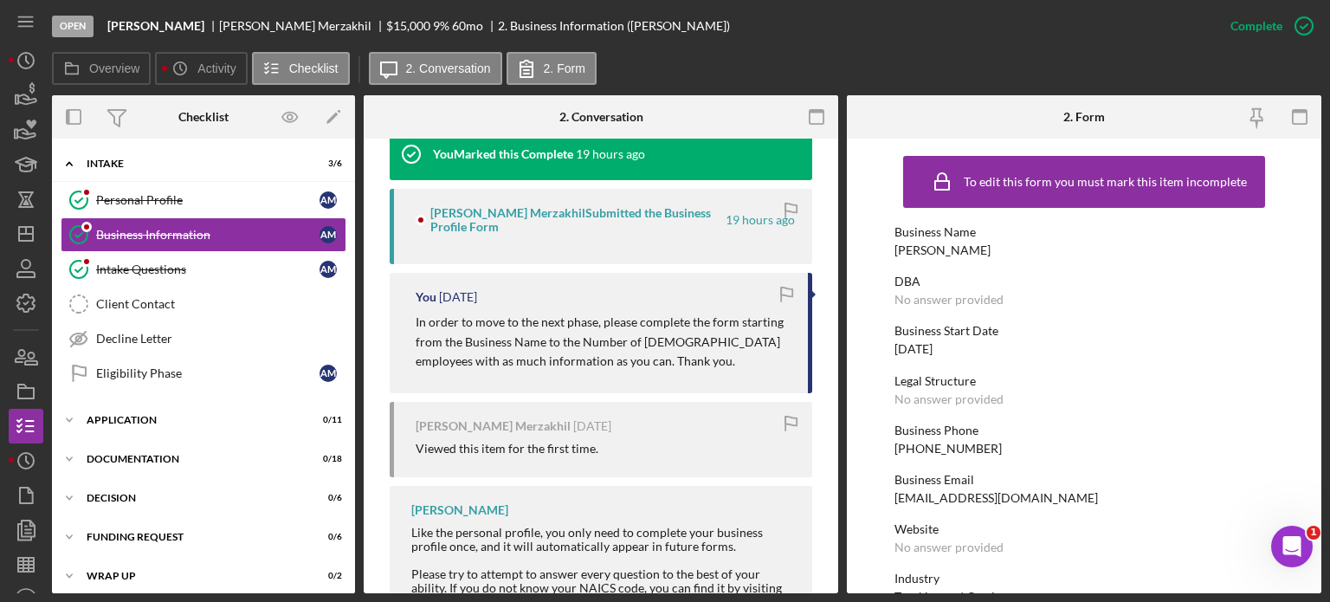
scroll to position [763, 0]
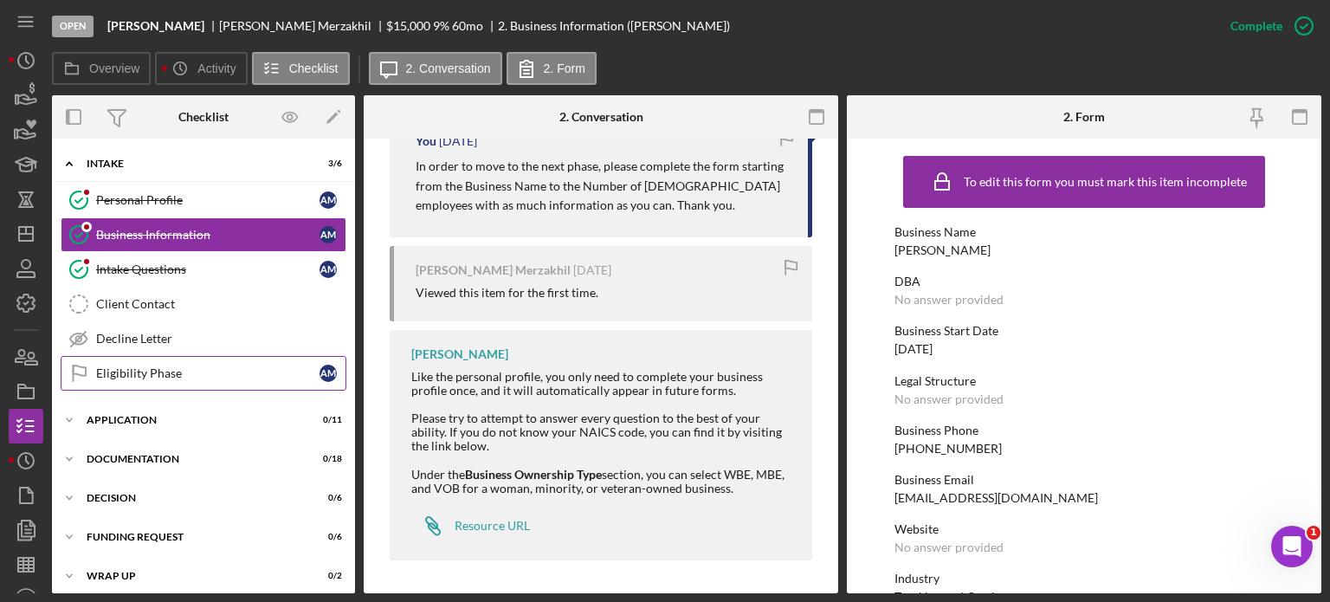
click at [149, 366] on div "Eligibility Phase" at bounding box center [207, 373] width 223 height 14
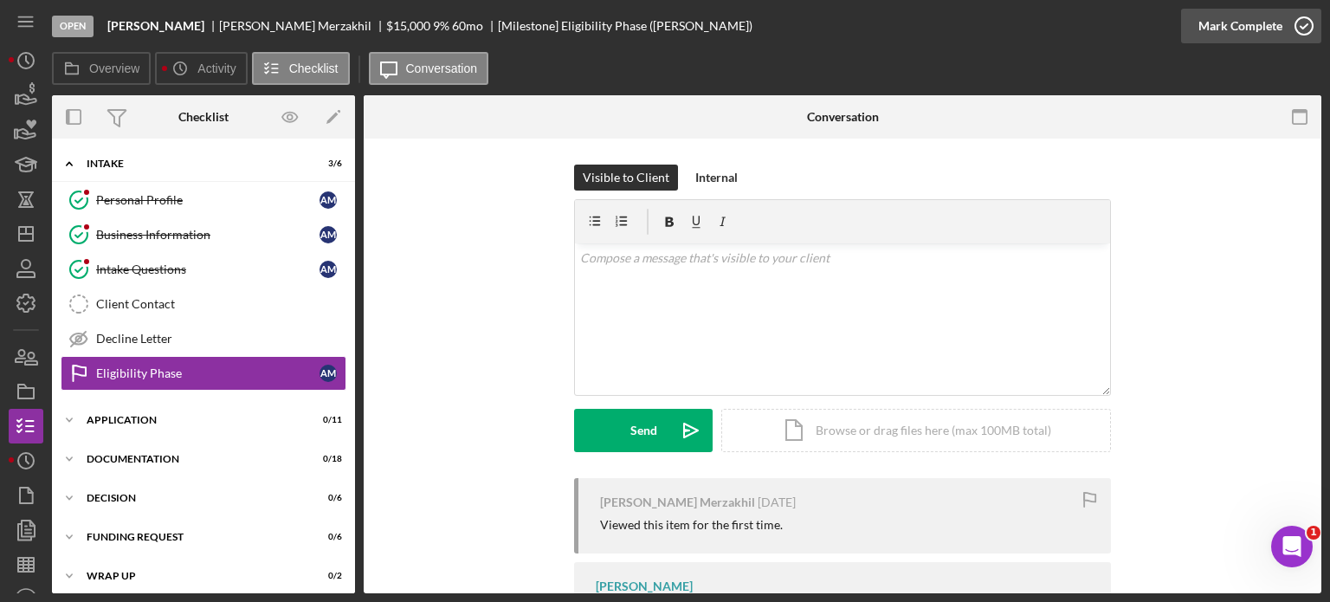
click at [1251, 29] on div "Mark Complete" at bounding box center [1240, 26] width 84 height 35
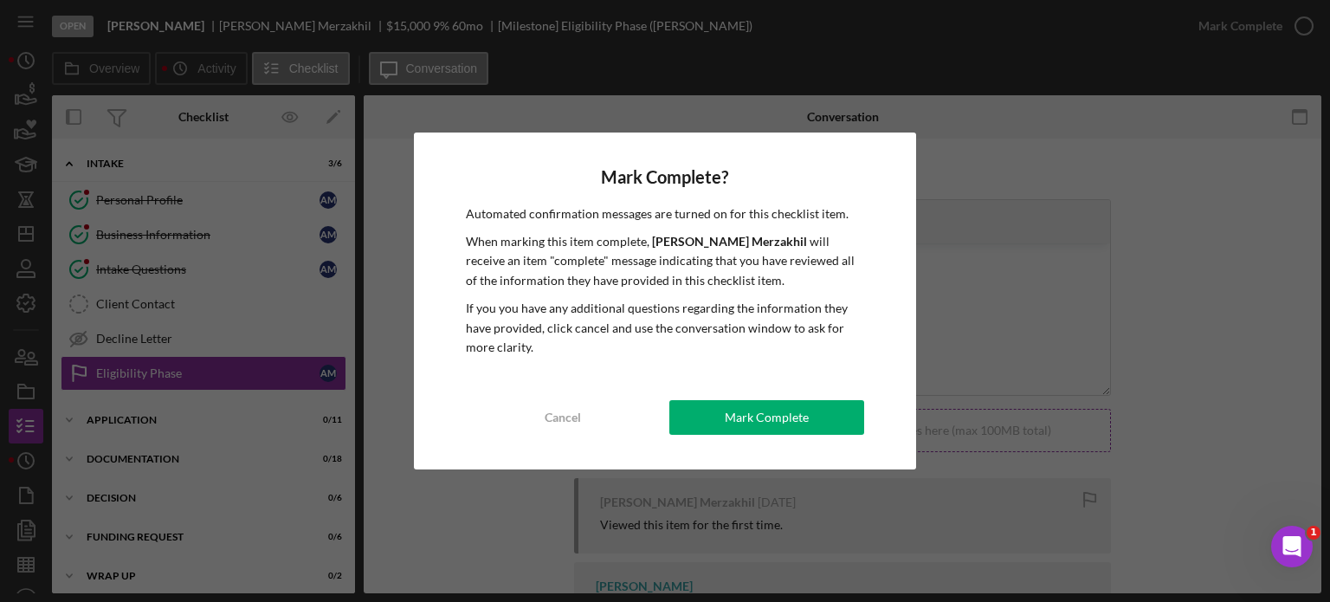
click at [757, 424] on div "Mark Complete" at bounding box center [767, 417] width 84 height 35
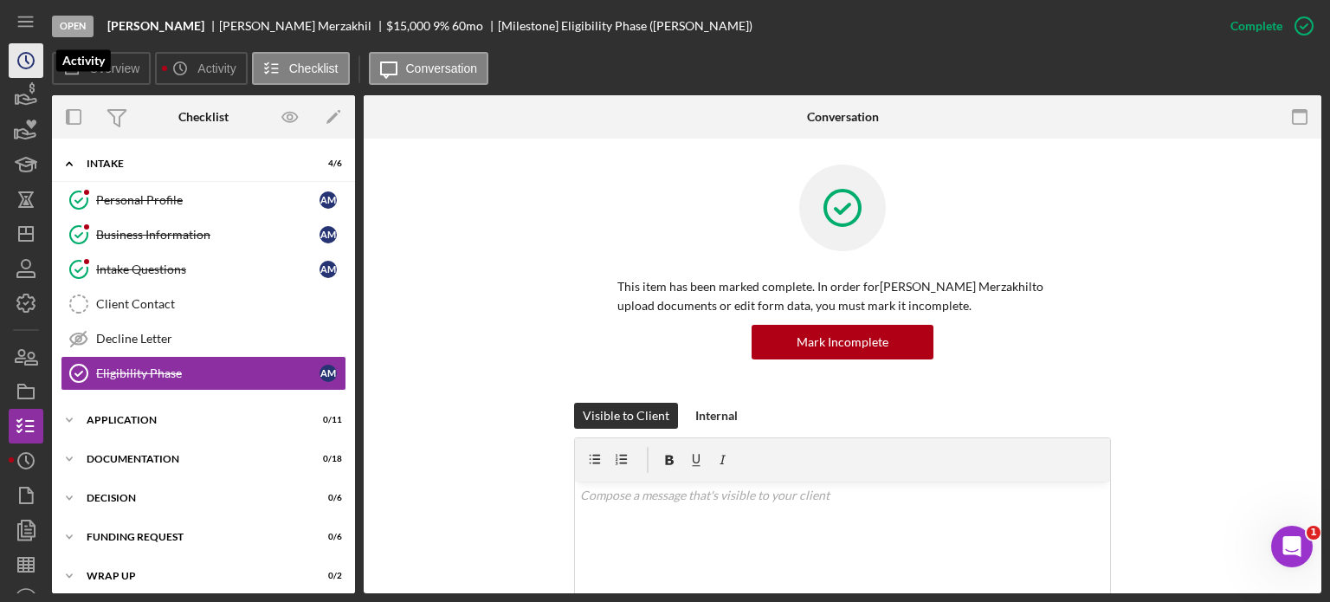
click at [21, 62] on icon "Icon/History" at bounding box center [25, 60] width 43 height 43
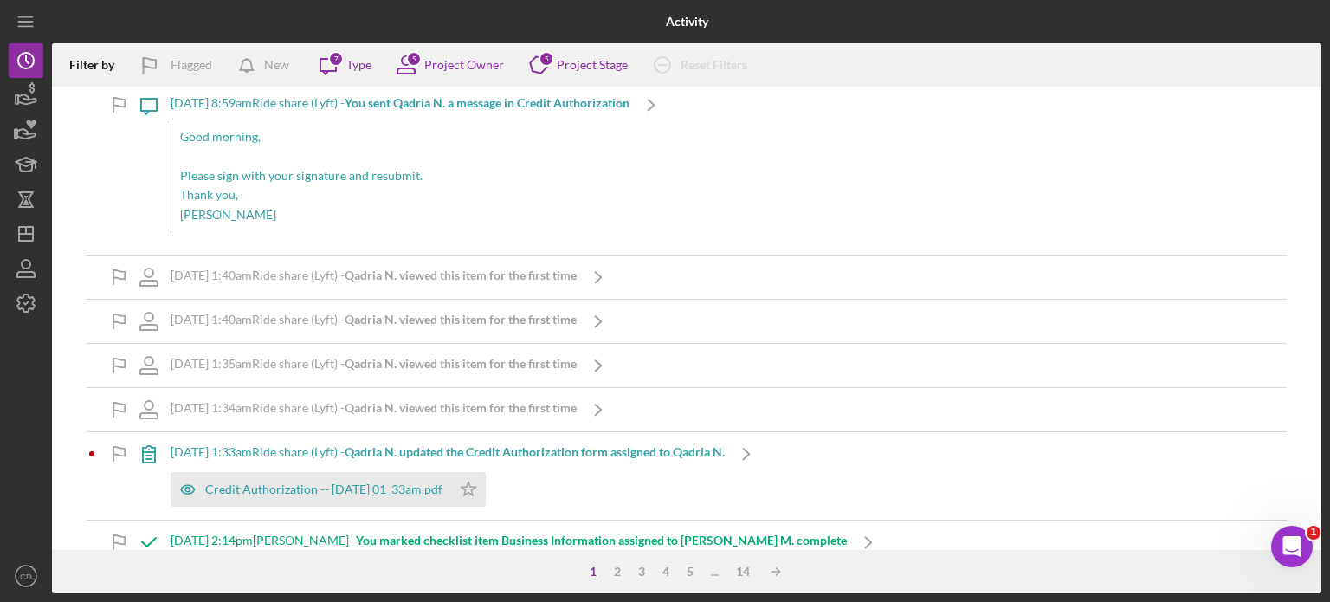
scroll to position [87, 0]
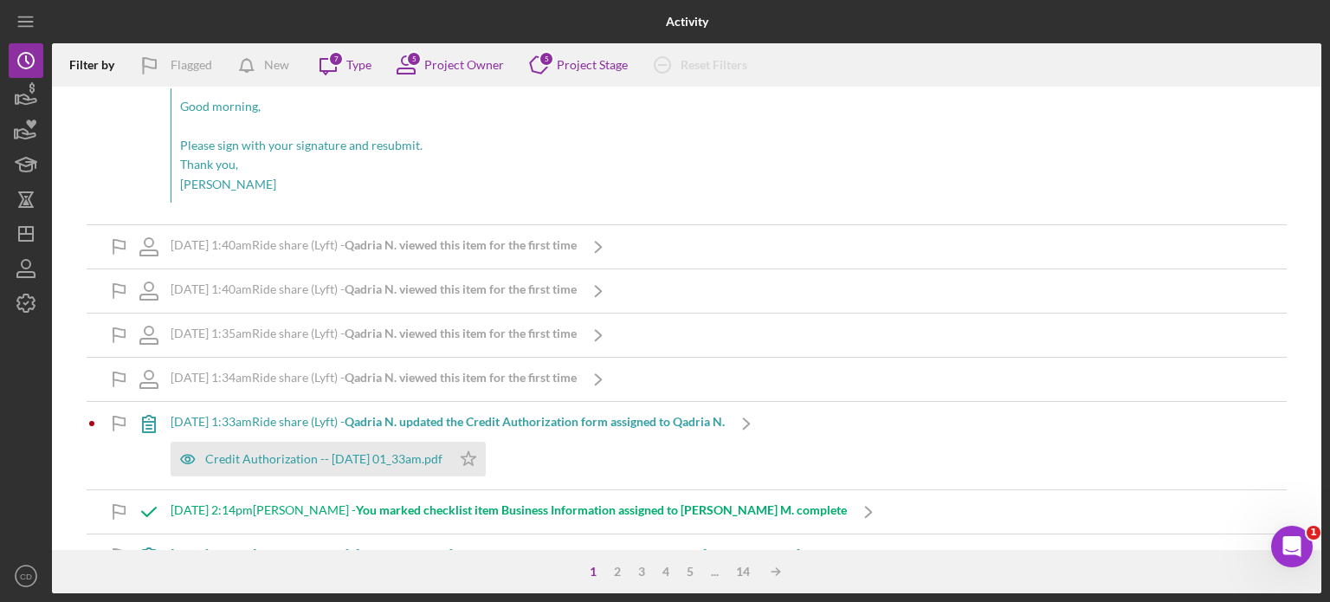
click at [586, 420] on b "Qadria N. updated the Credit Authorization form assigned to Qadria N." at bounding box center [535, 421] width 380 height 15
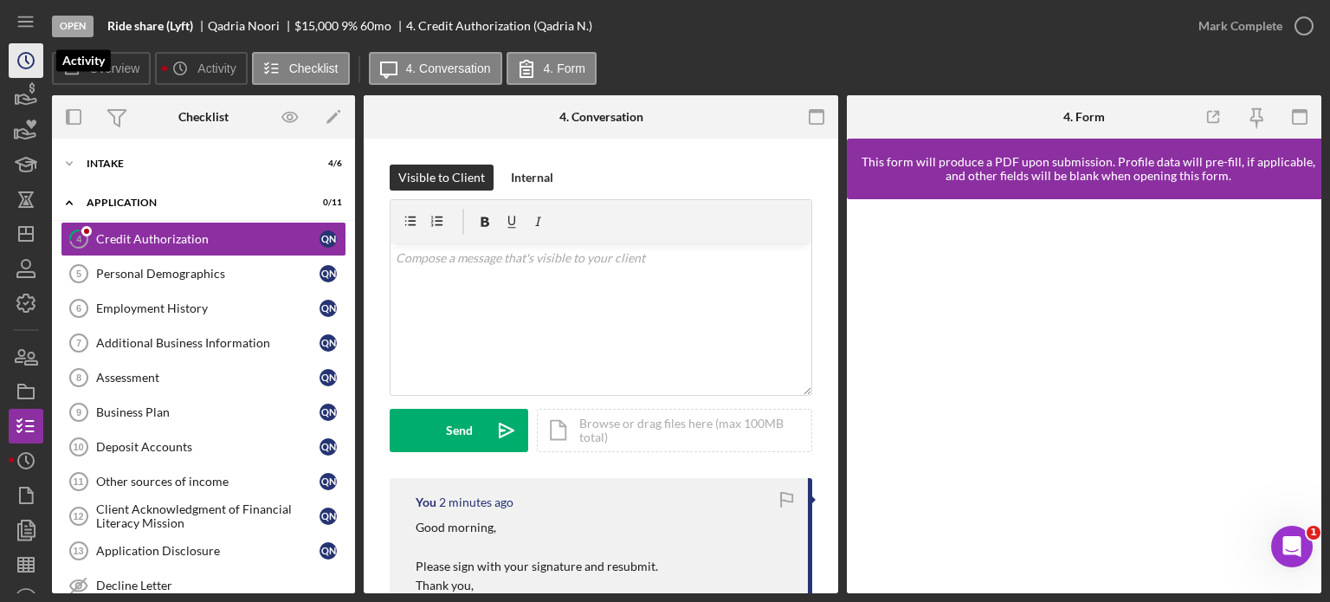
click at [31, 57] on icon "Icon/History" at bounding box center [25, 60] width 43 height 43
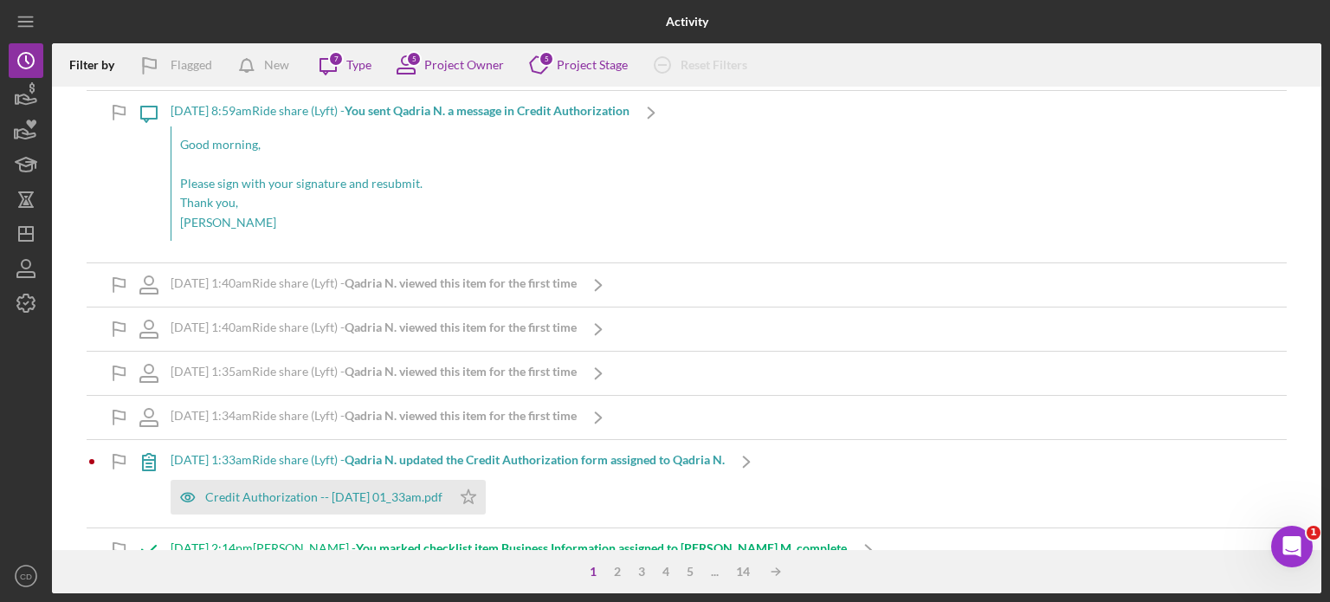
scroll to position [173, 0]
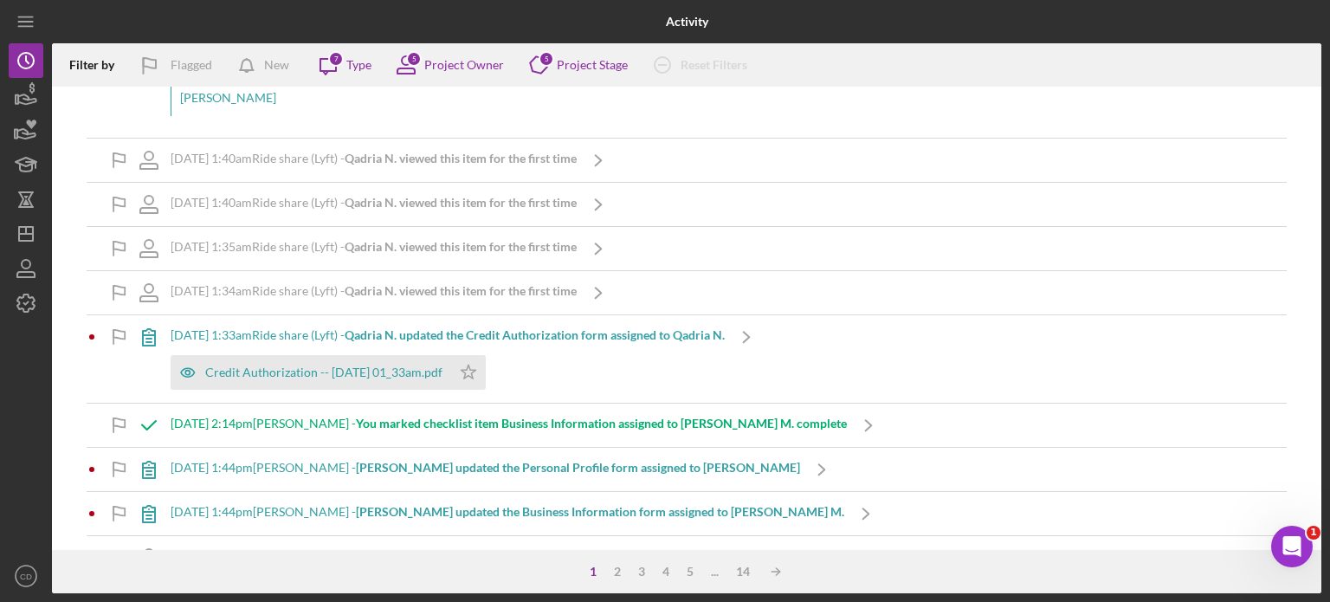
click at [488, 470] on b "Ahmad Sanjar M. updated the Personal Profile form assigned to Ahmad Sanjar M." at bounding box center [578, 467] width 444 height 15
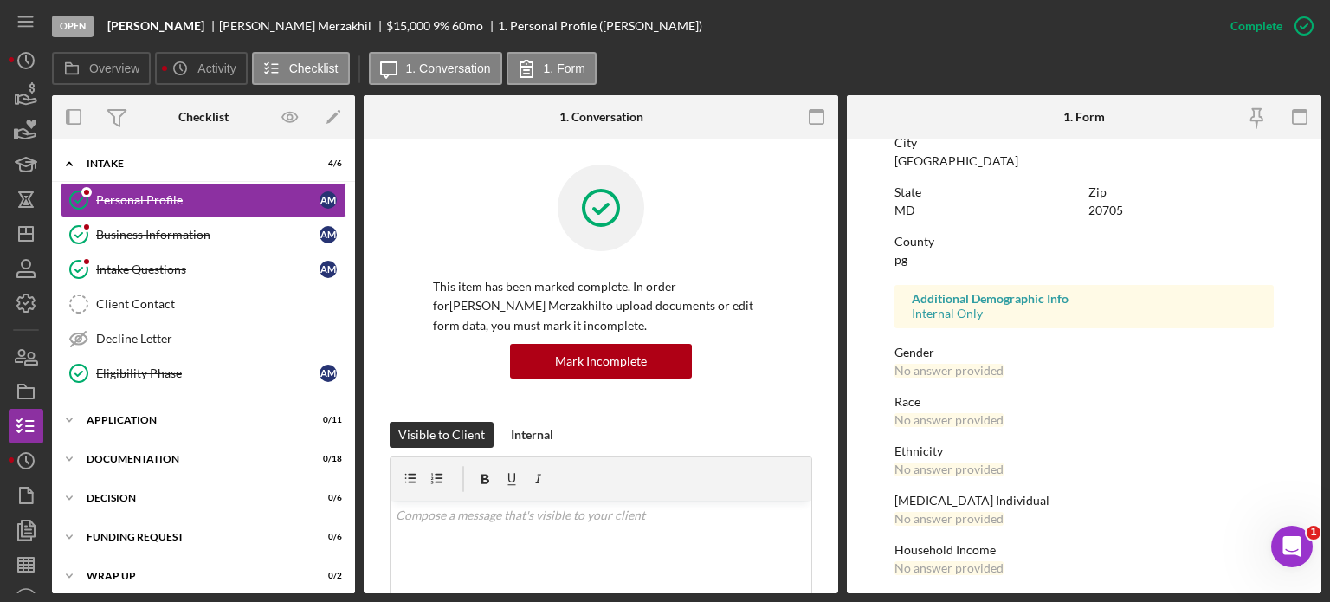
scroll to position [353, 0]
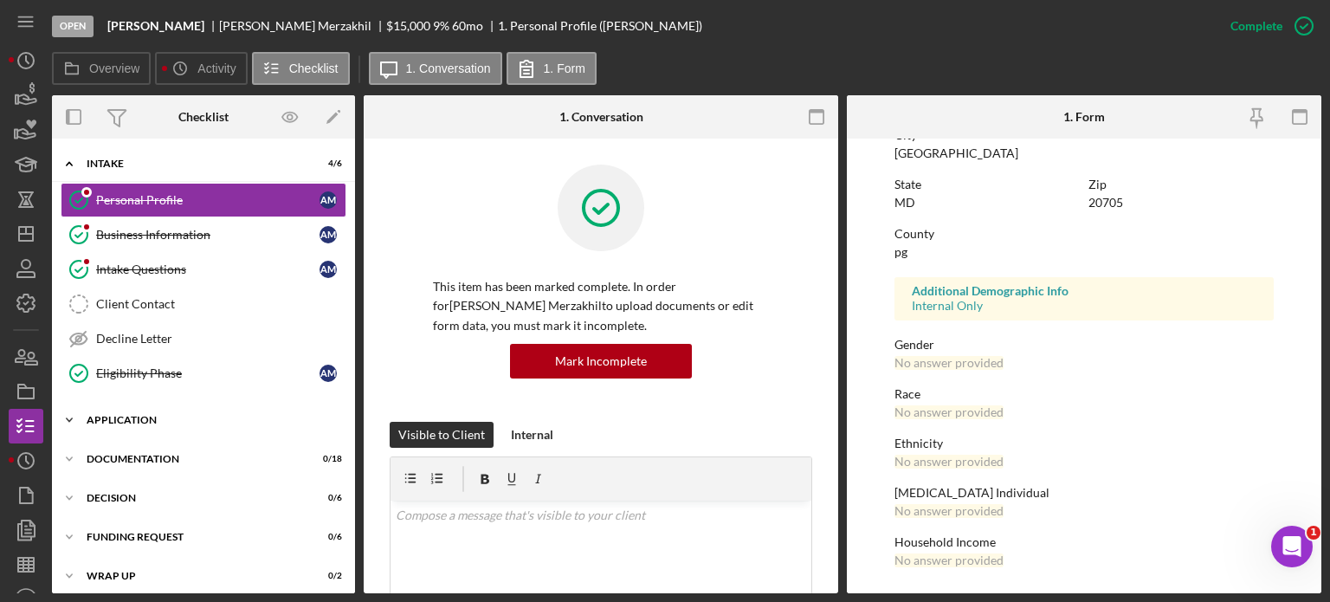
click at [184, 418] on div "Application" at bounding box center [210, 420] width 247 height 10
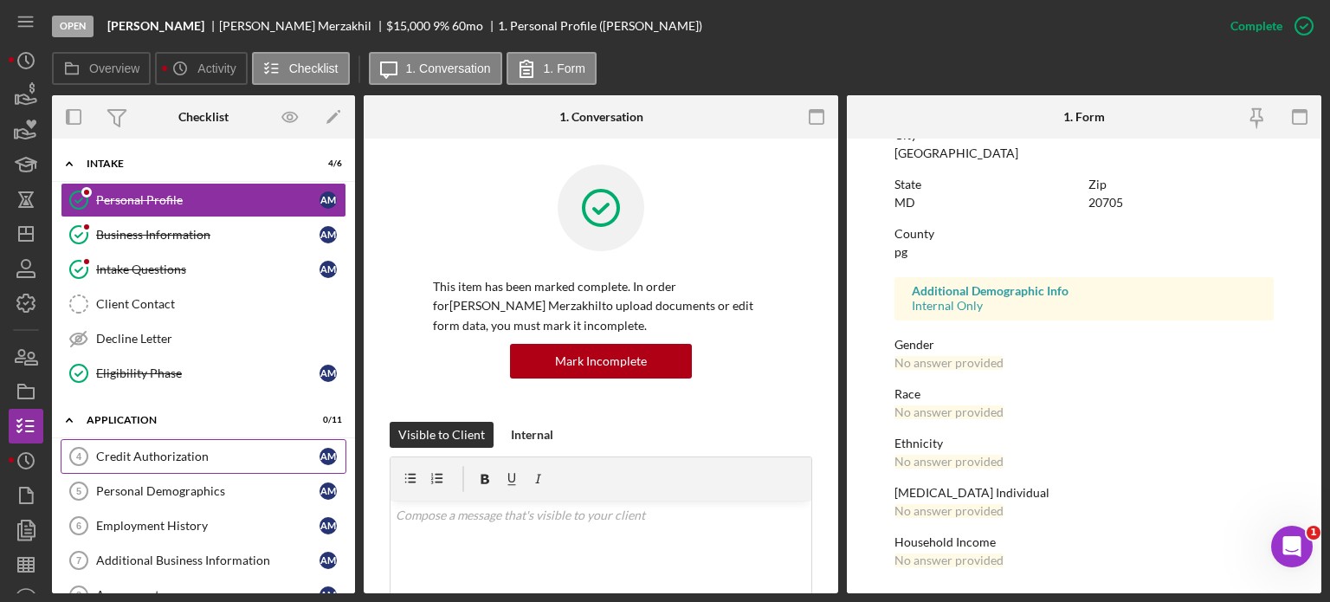
click at [184, 443] on link "Credit Authorization 4 Credit Authorization A M" at bounding box center [204, 456] width 286 height 35
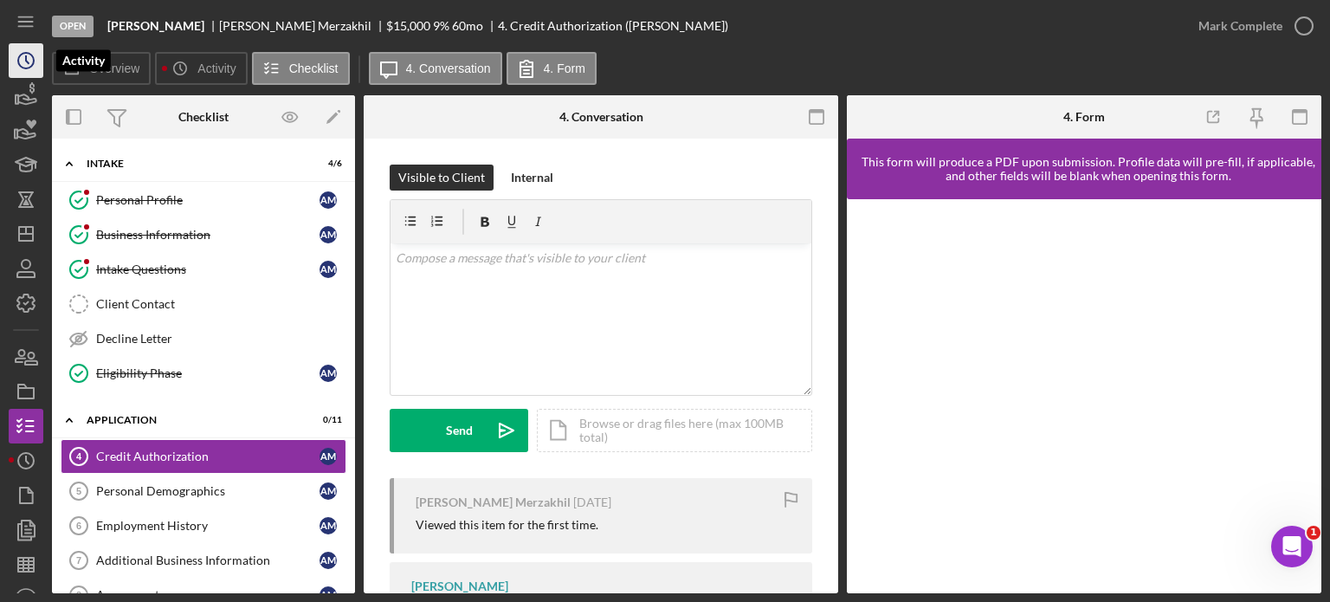
click at [28, 63] on polyline "button" at bounding box center [27, 59] width 3 height 7
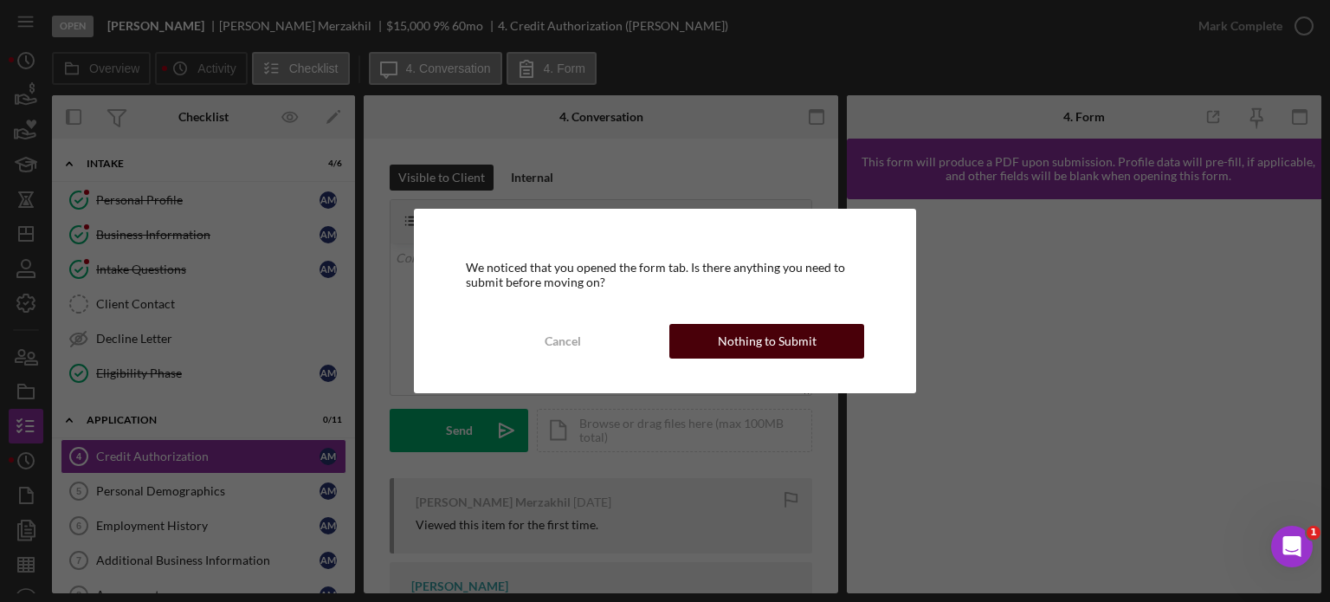
click at [781, 348] on div "Nothing to Submit" at bounding box center [767, 341] width 99 height 35
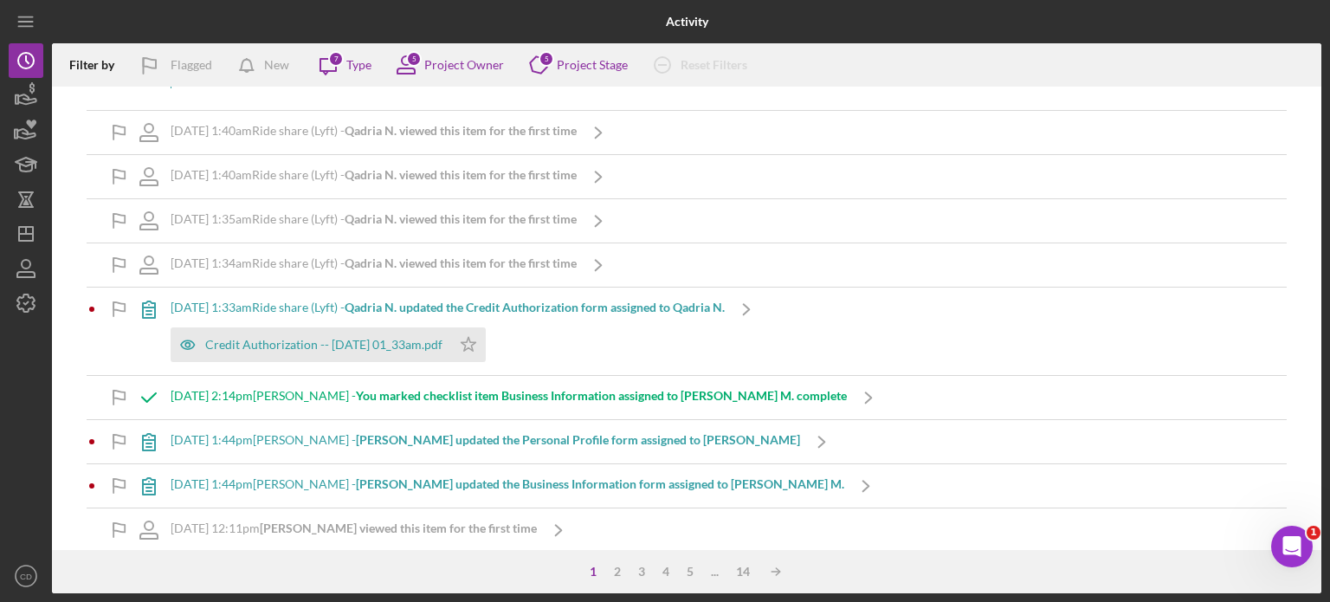
scroll to position [260, 0]
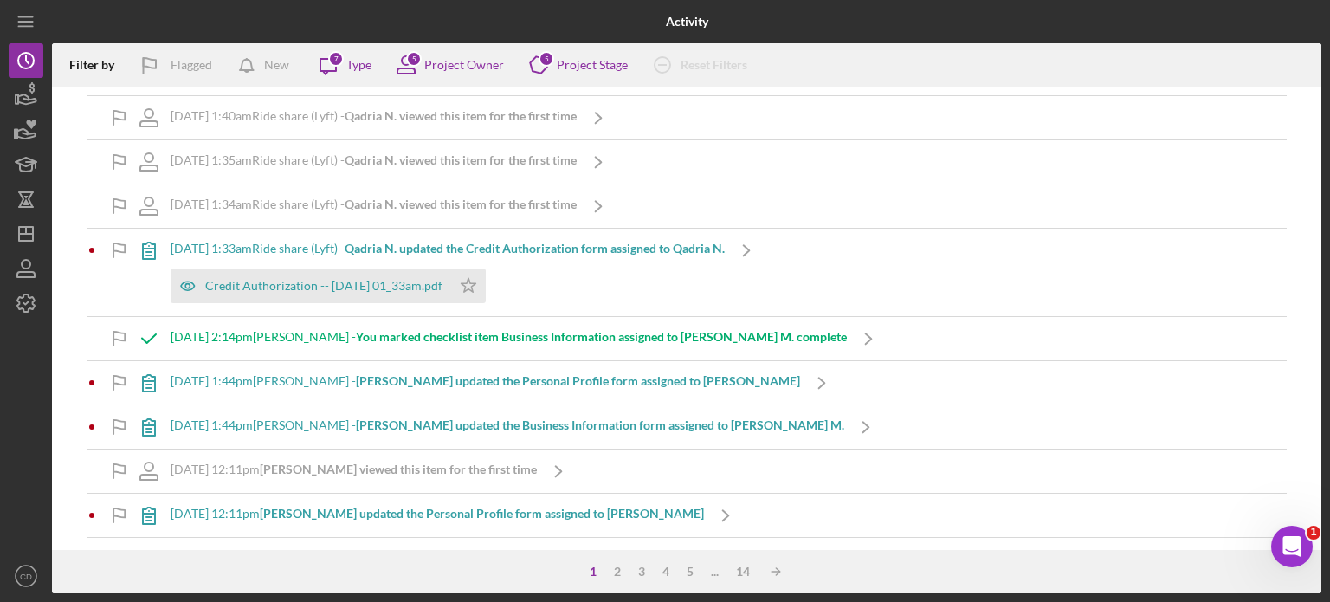
click at [416, 470] on b "Asamenech T. viewed this item for the first time" at bounding box center [398, 468] width 277 height 15
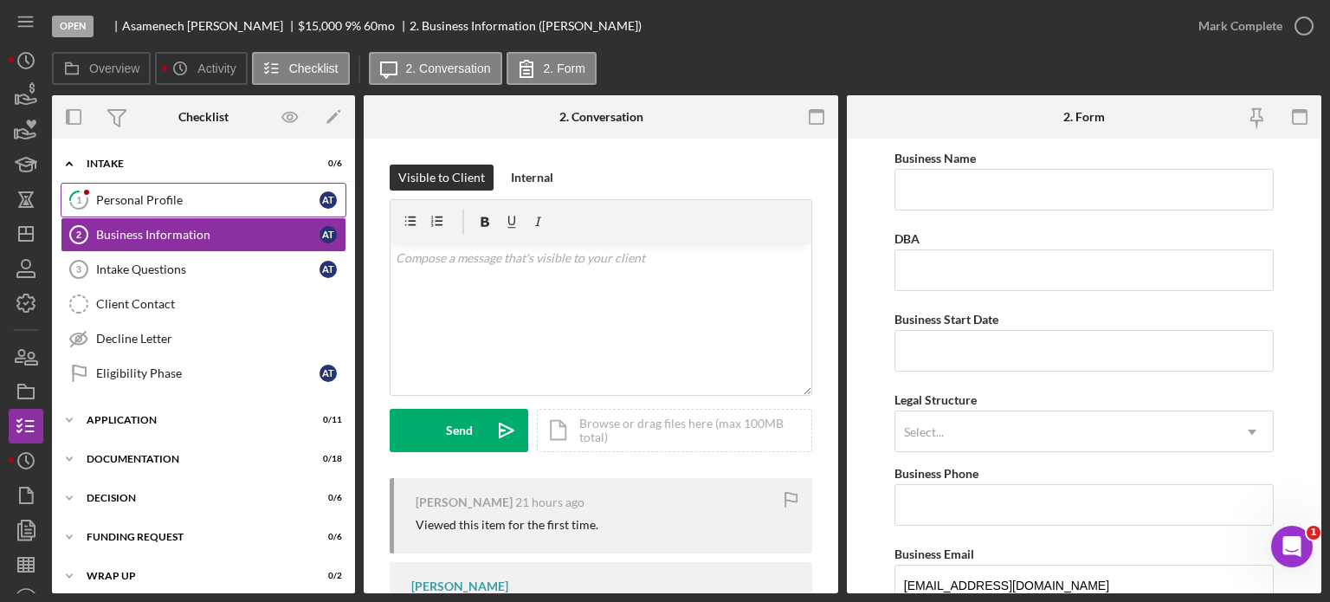
click at [204, 193] on div "Personal Profile" at bounding box center [207, 200] width 223 height 14
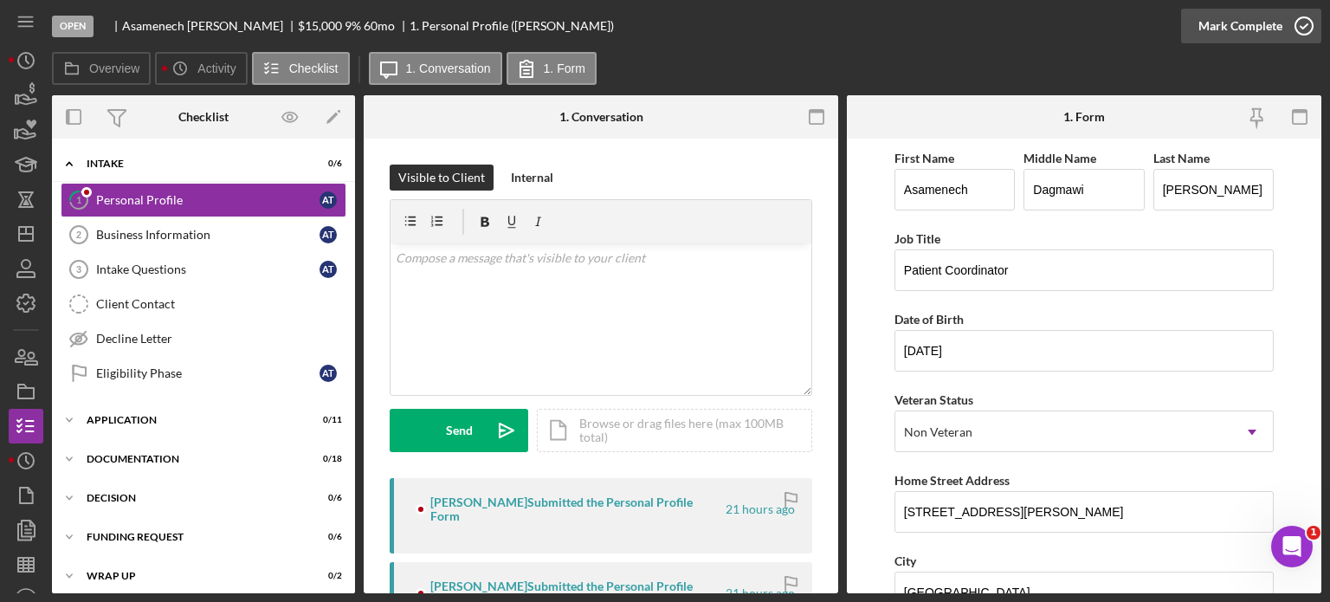
click at [1242, 33] on div "Mark Complete" at bounding box center [1240, 26] width 84 height 35
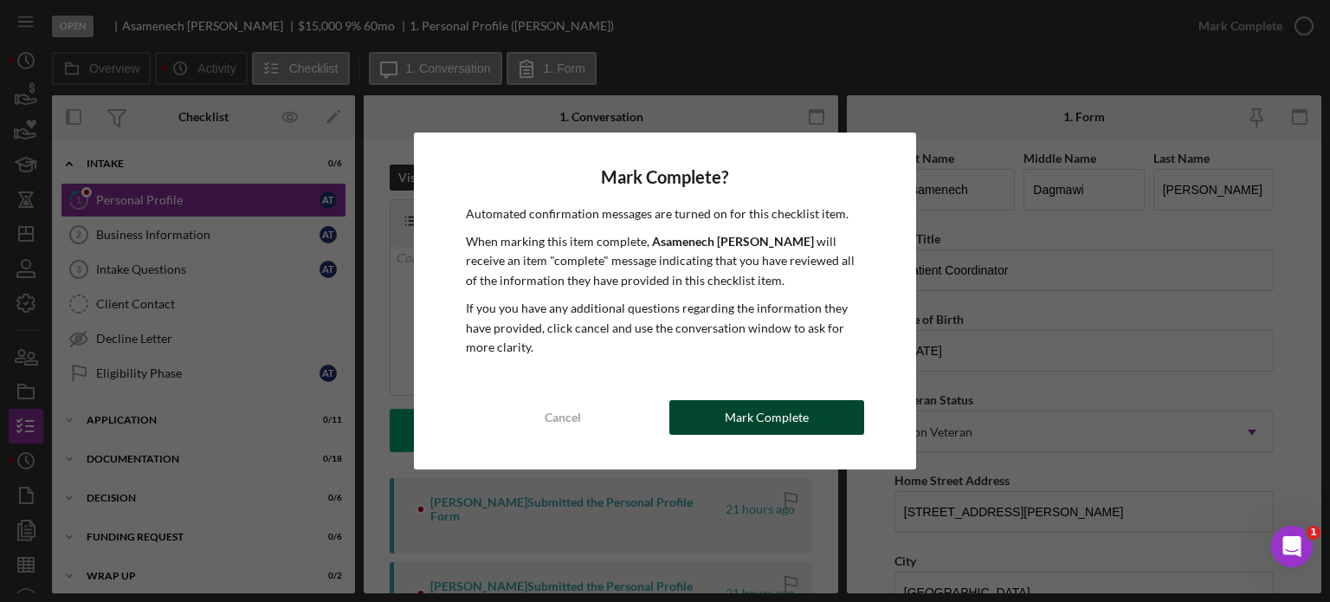
click at [834, 428] on button "Mark Complete" at bounding box center [766, 417] width 195 height 35
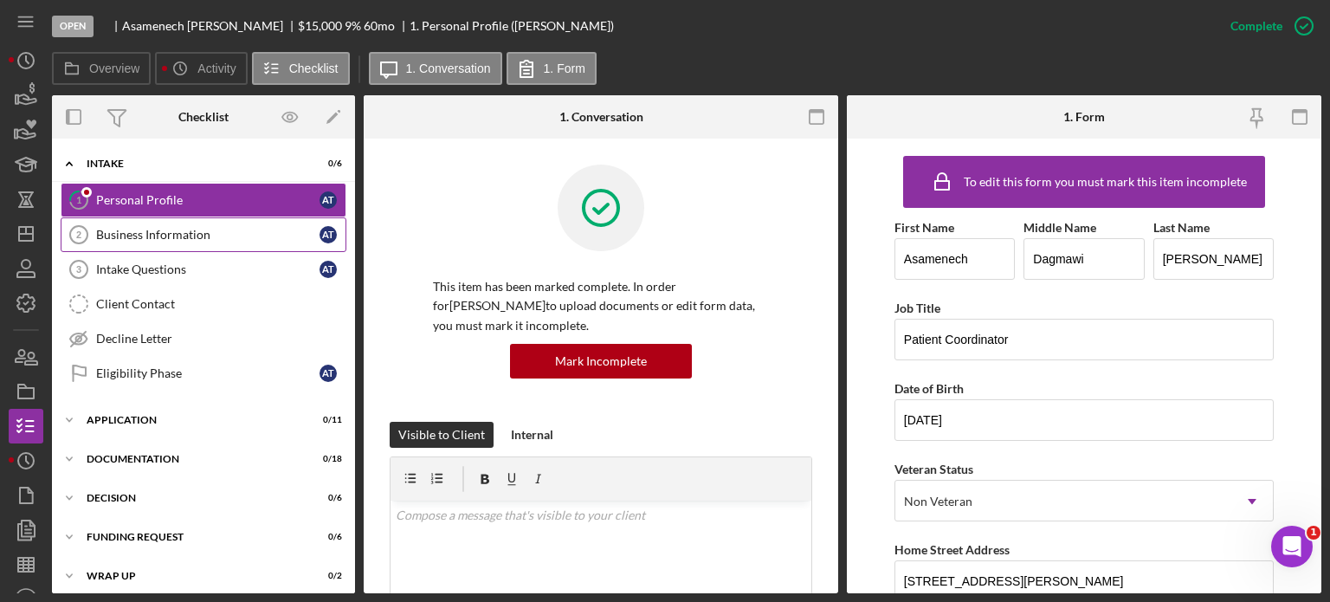
click at [215, 235] on div "Business Information" at bounding box center [207, 235] width 223 height 14
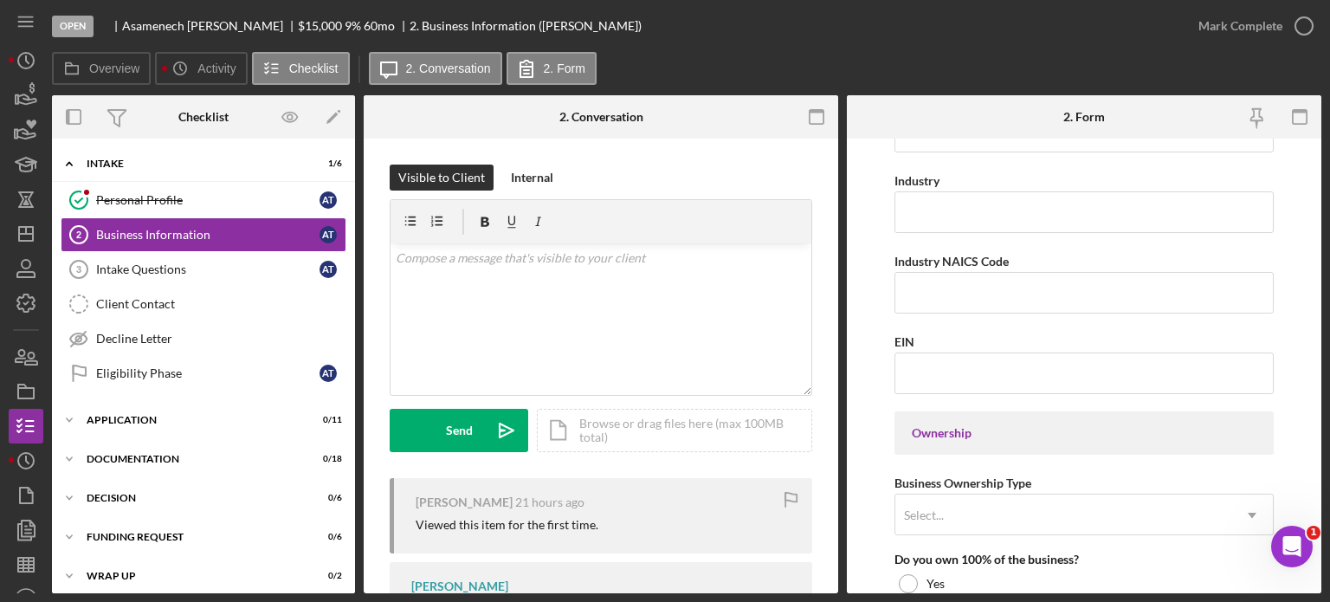
scroll to position [606, 0]
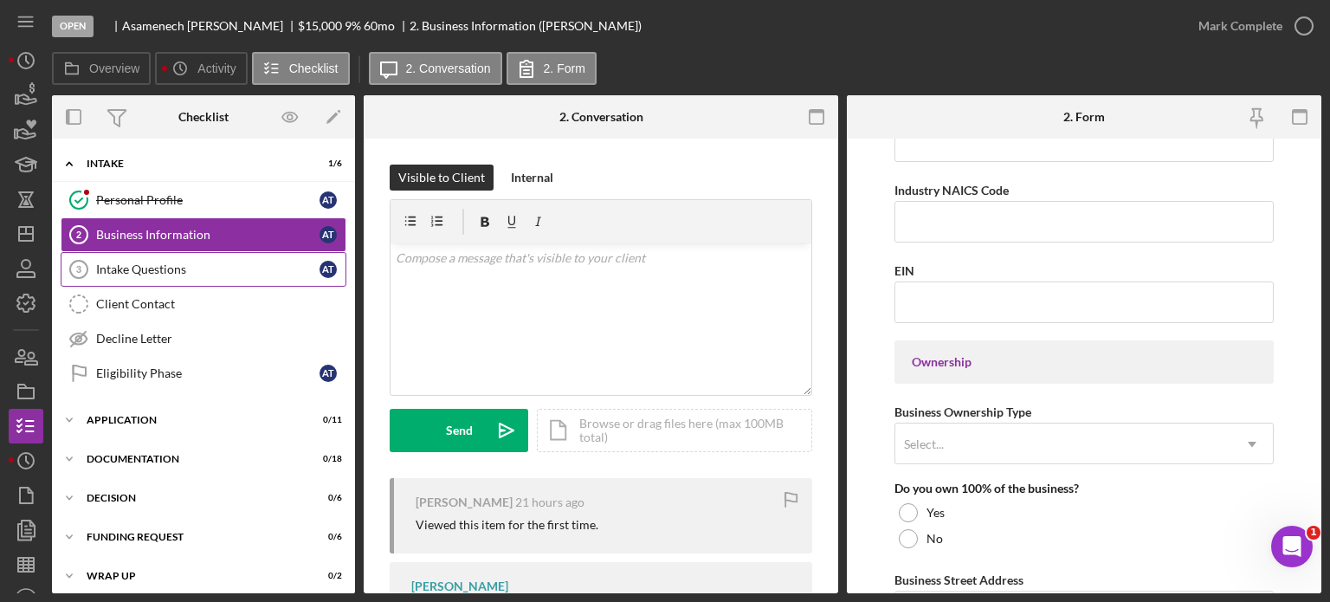
click at [171, 274] on div "Intake Questions" at bounding box center [207, 269] width 223 height 14
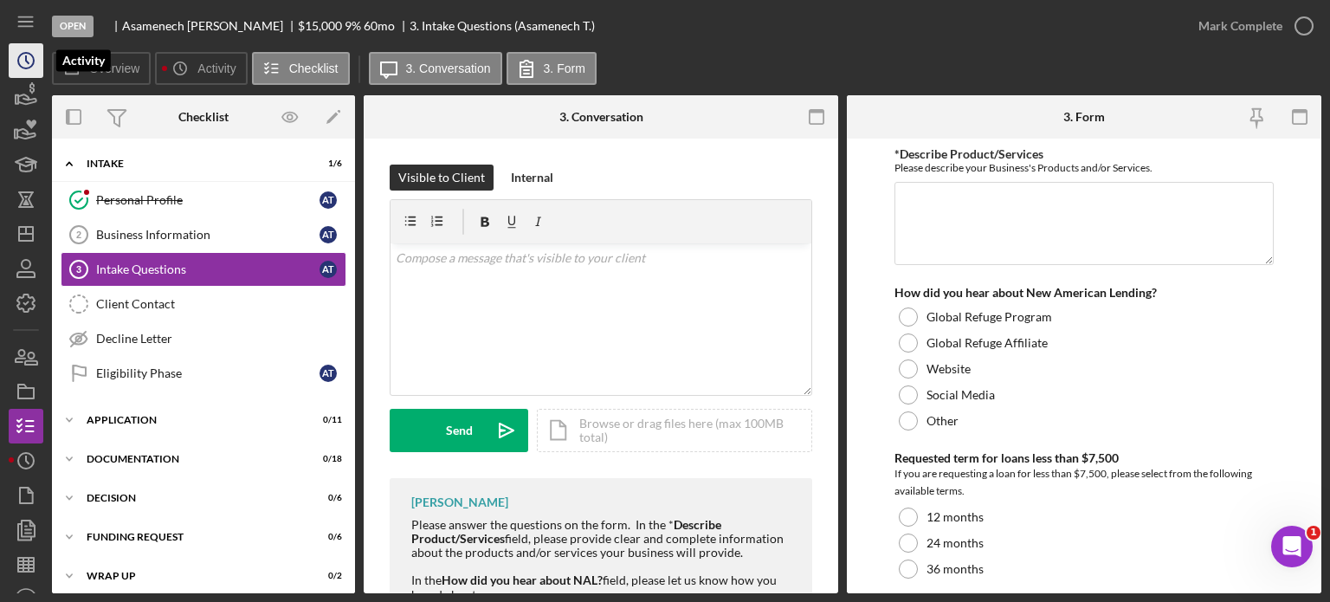
click at [31, 62] on icon "Icon/History" at bounding box center [25, 60] width 43 height 43
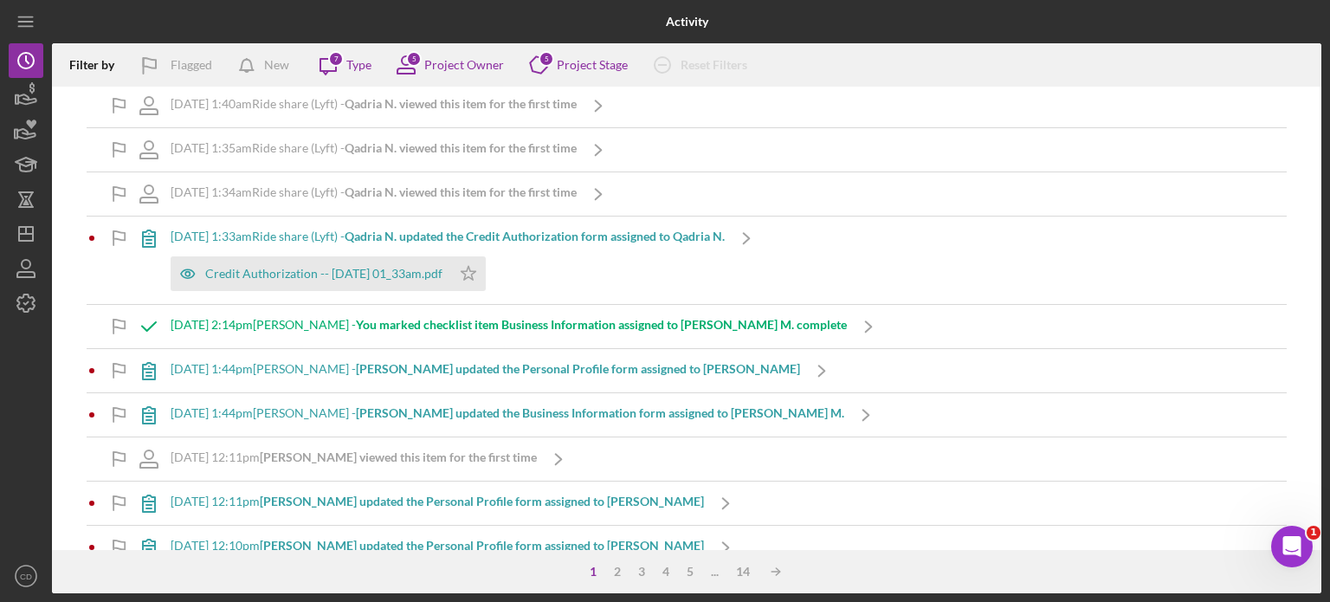
scroll to position [346, 0]
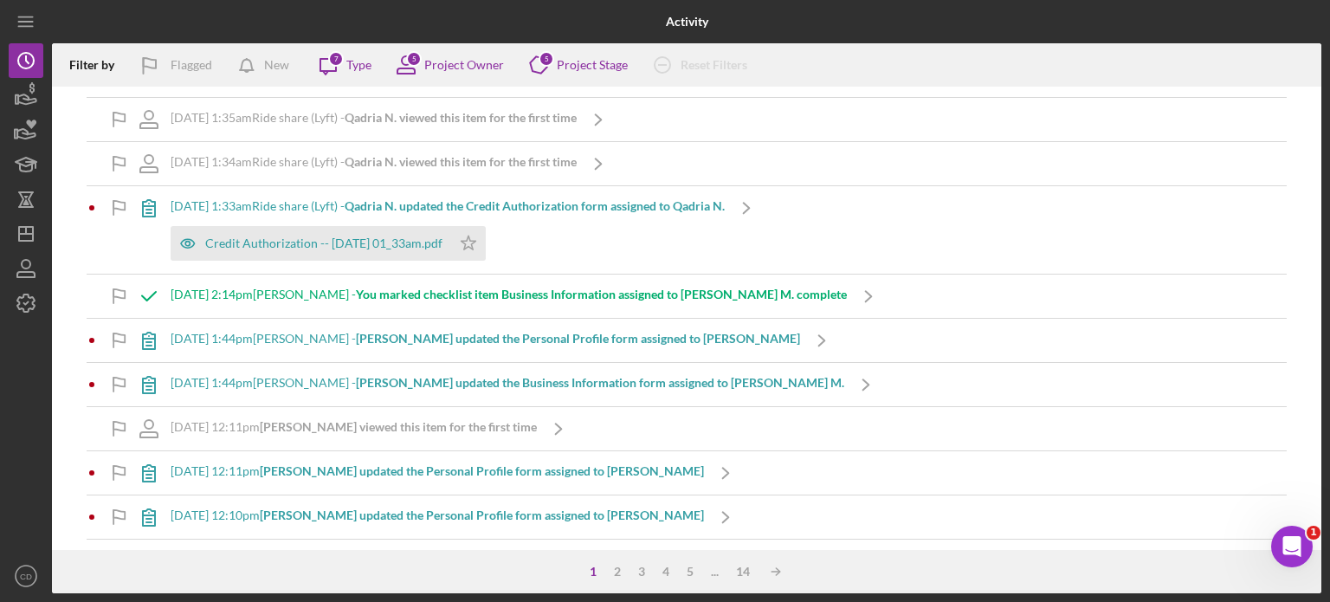
click at [380, 428] on b "Asamenech T. viewed this item for the first time" at bounding box center [398, 426] width 277 height 15
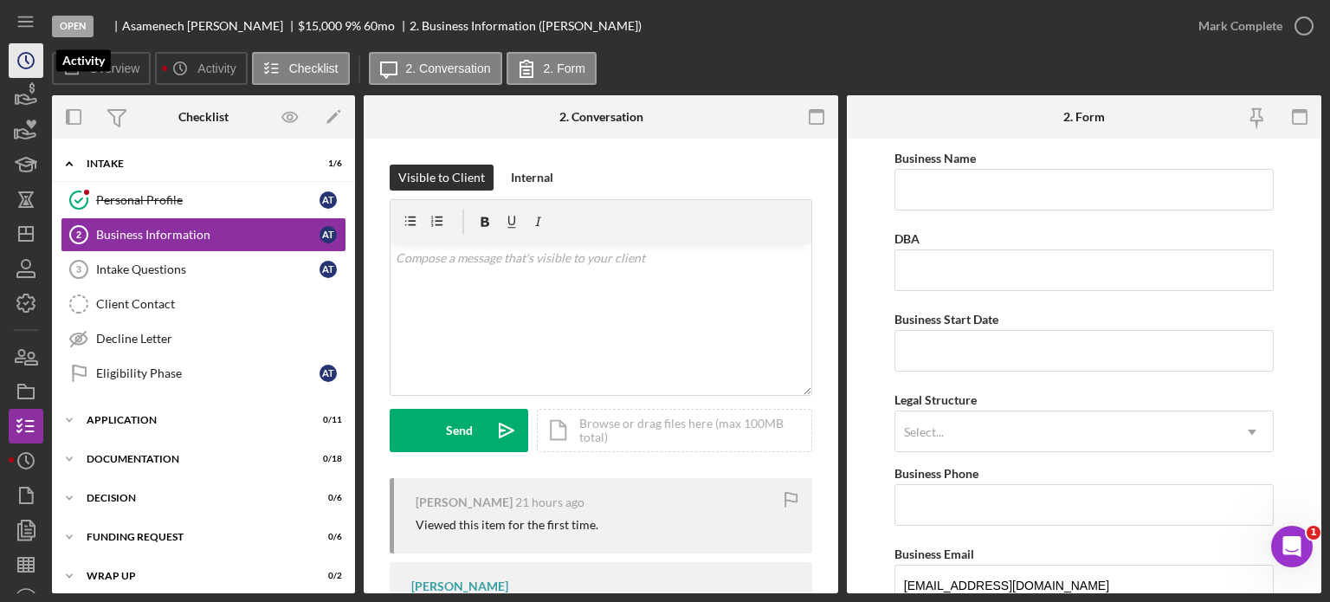
click at [18, 61] on circle "button" at bounding box center [26, 61] width 16 height 16
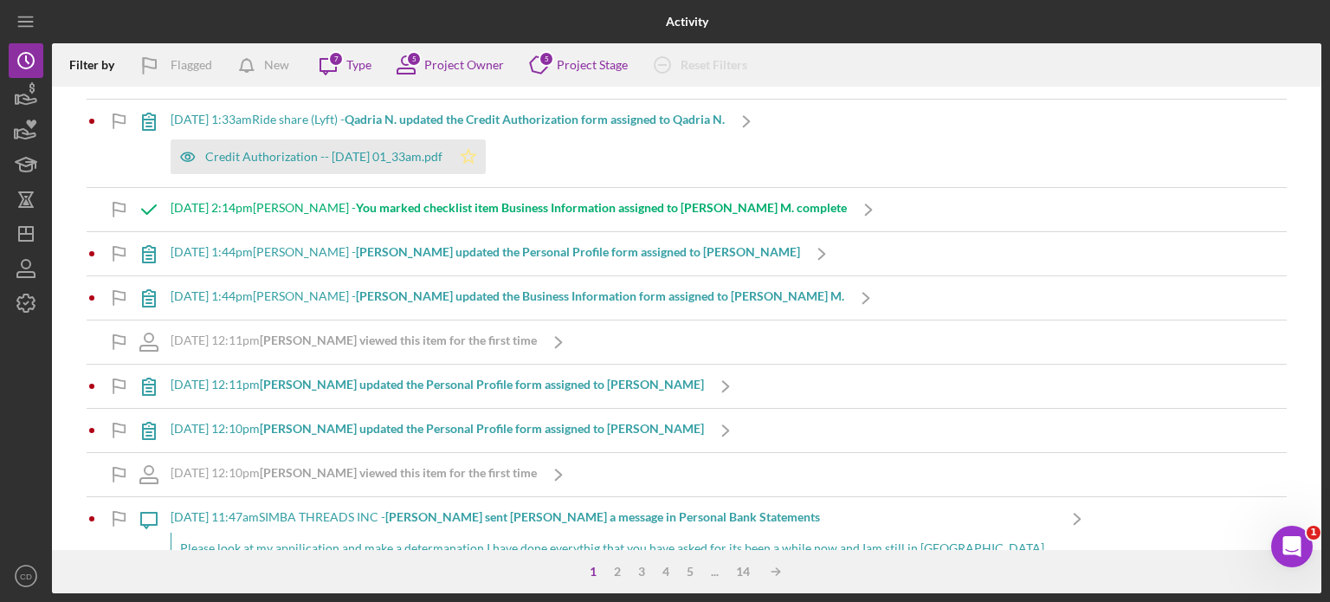
scroll to position [519, 0]
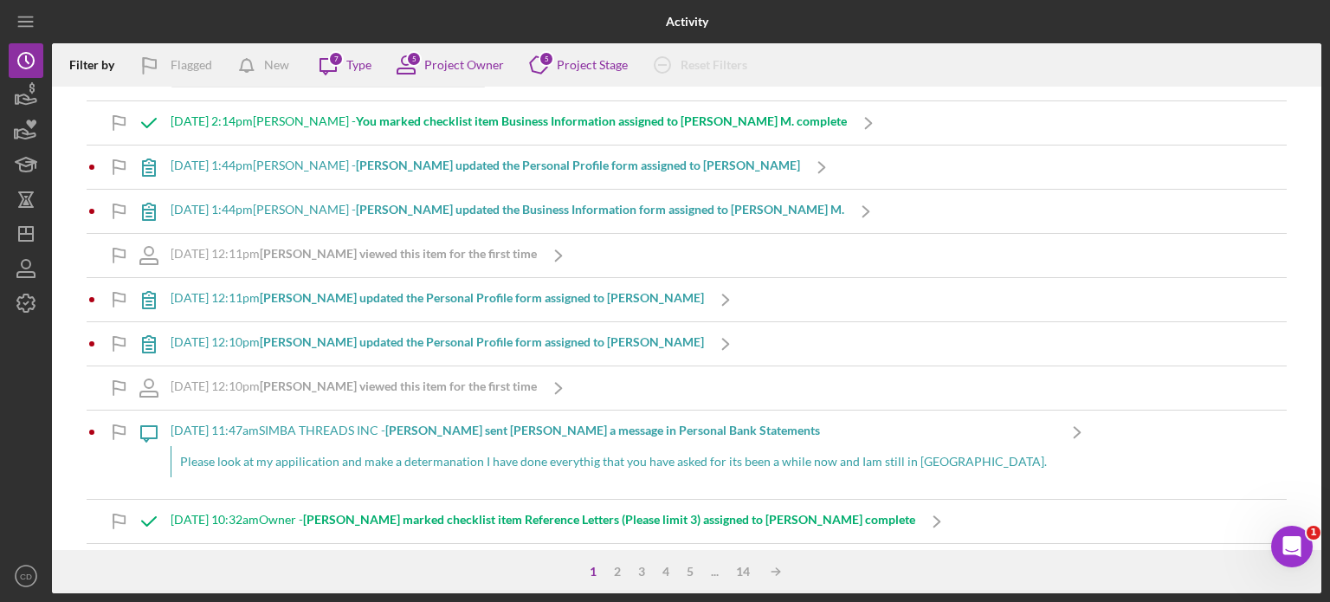
click at [519, 428] on b "Jane H. sent John S. a message in Personal Bank Statements" at bounding box center [602, 429] width 435 height 15
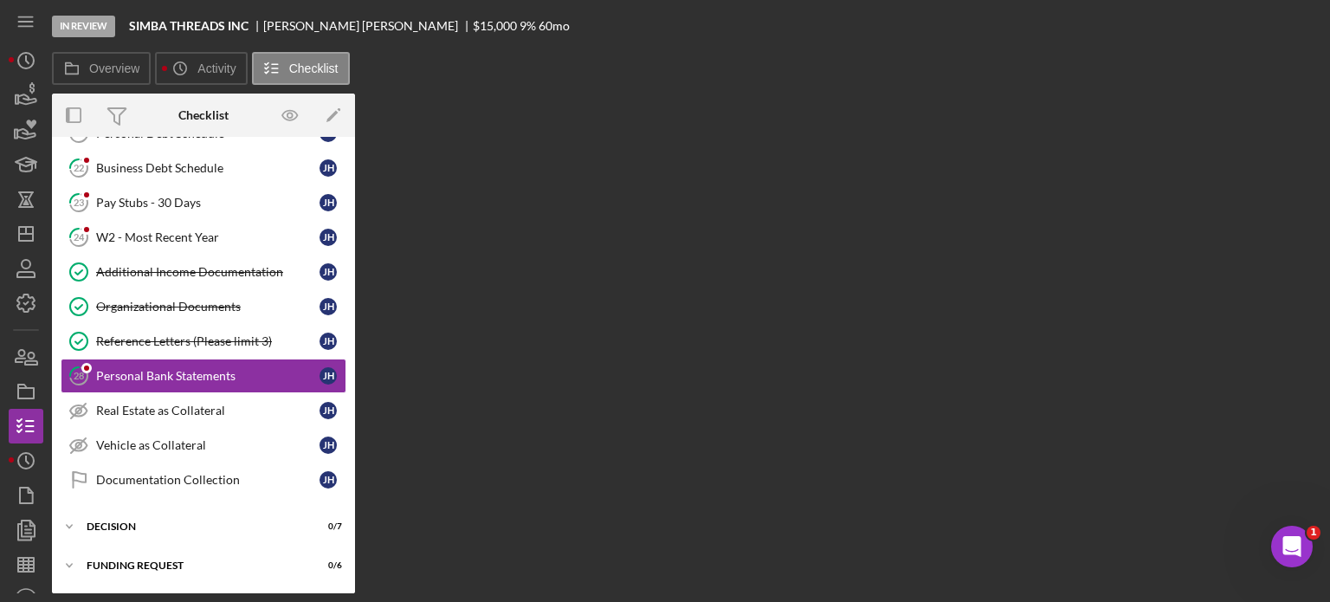
scroll to position [391, 0]
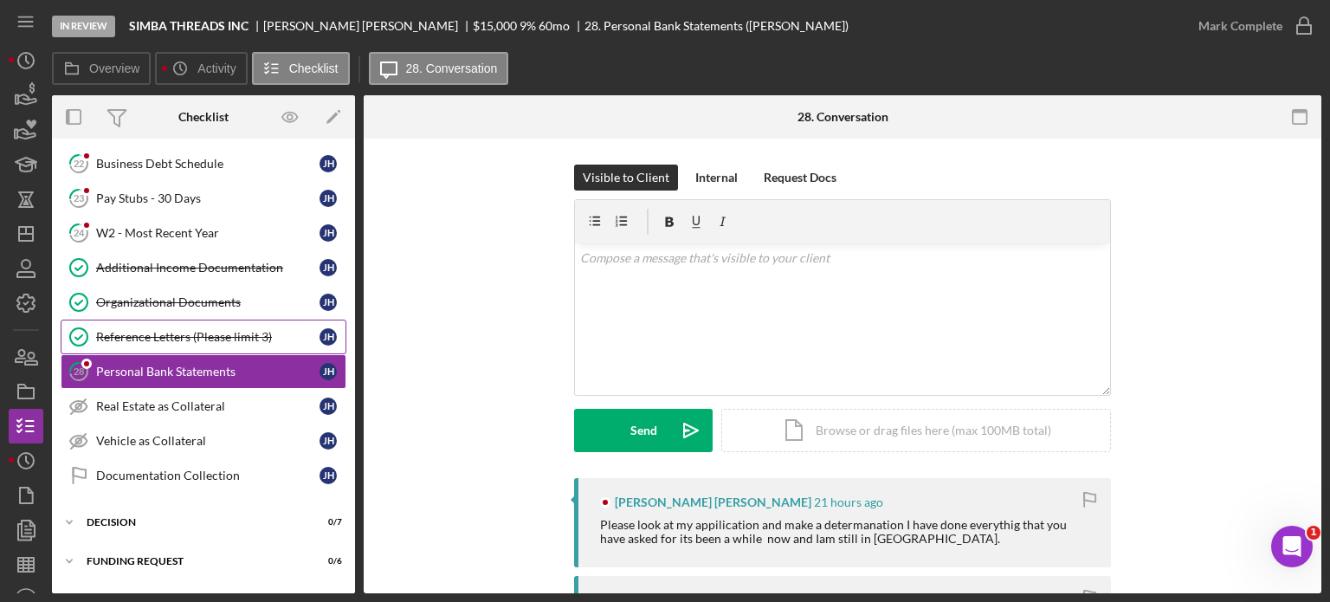
click at [194, 338] on link "Reference Letters (Please limit 3) Reference Letters (Please limit 3) J H" at bounding box center [204, 336] width 286 height 35
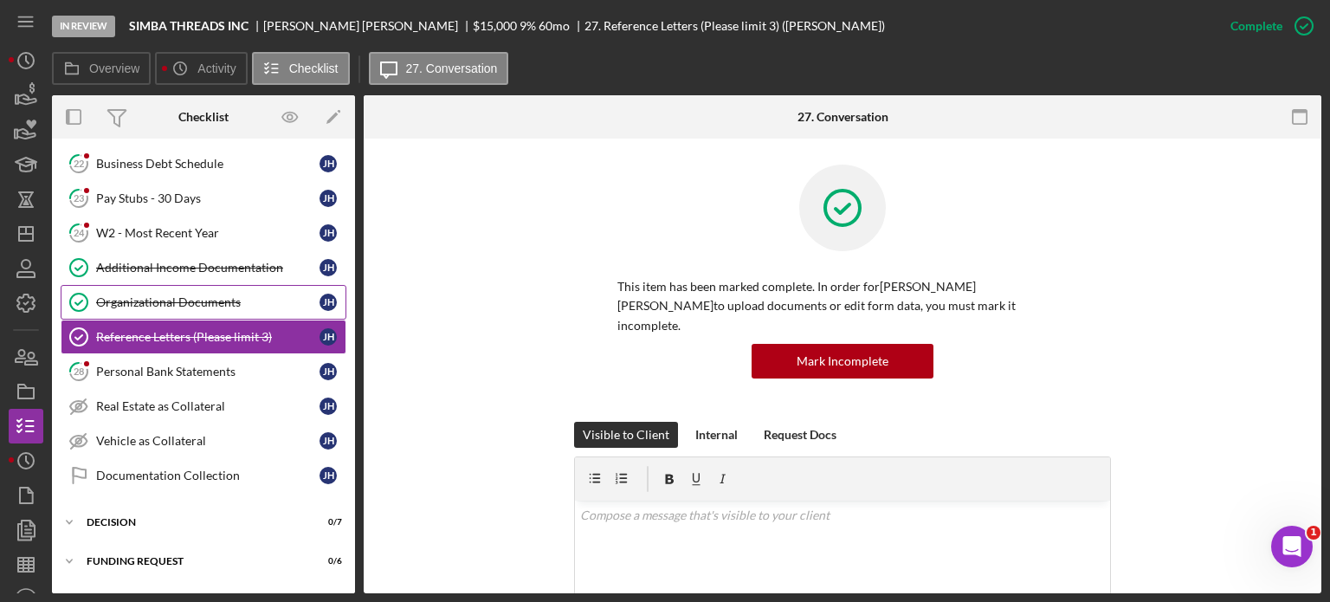
click at [190, 297] on div "Organizational Documents" at bounding box center [207, 302] width 223 height 14
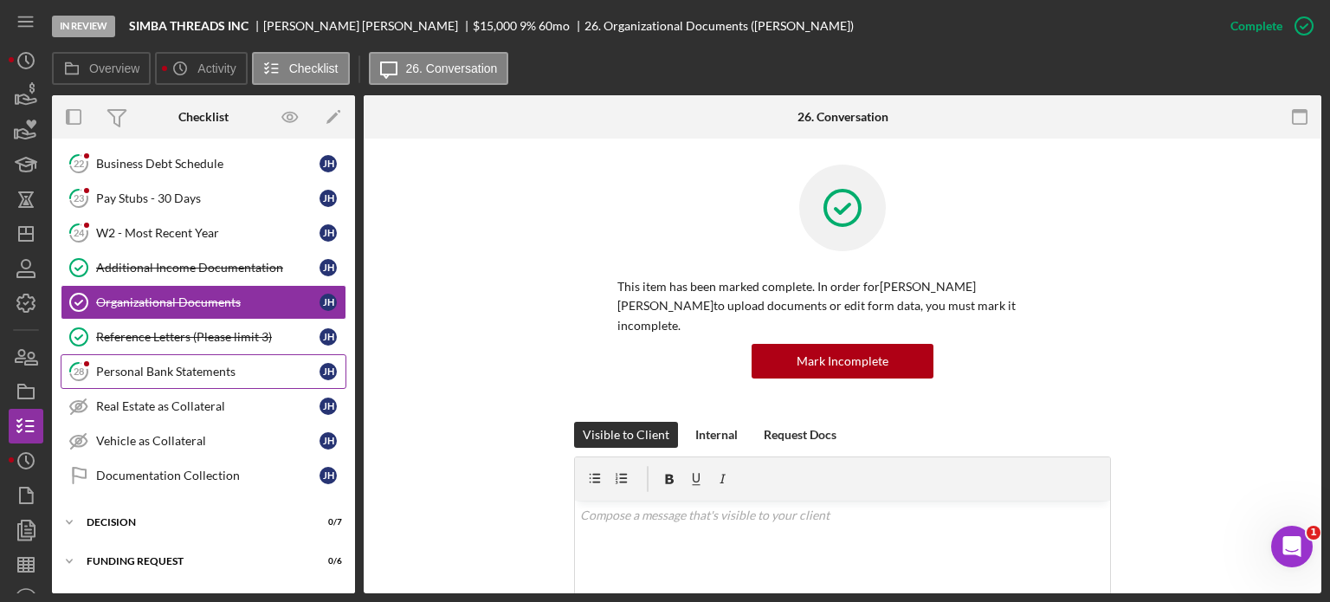
click at [184, 364] on div "Personal Bank Statements" at bounding box center [207, 371] width 223 height 14
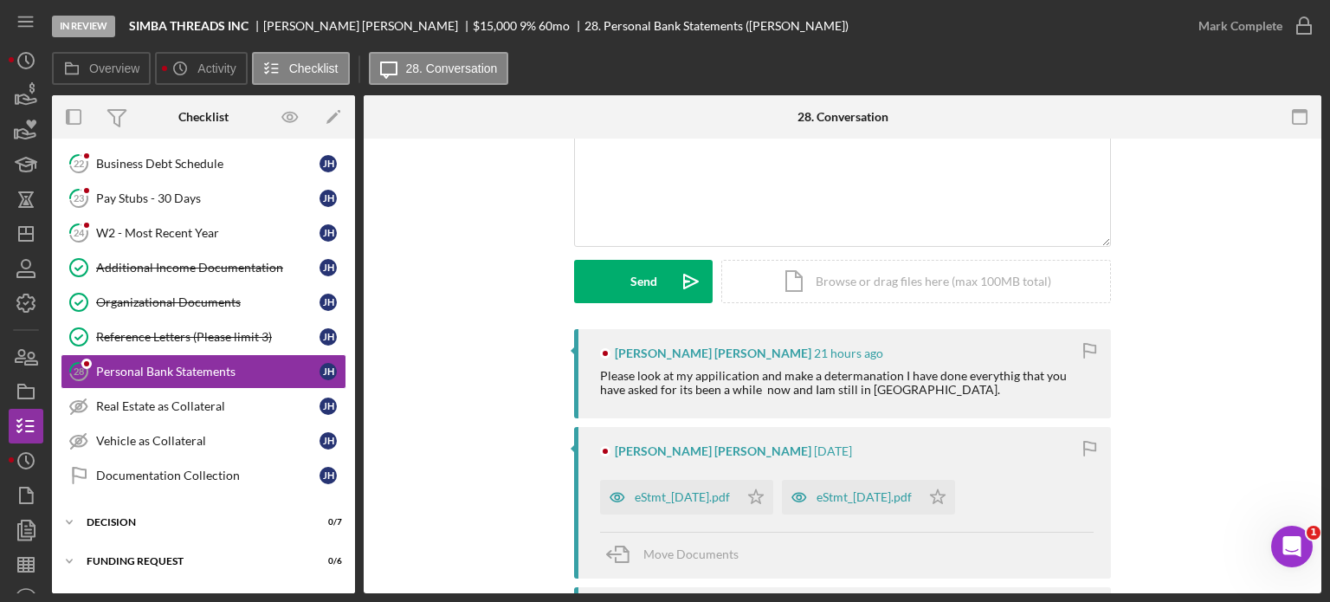
scroll to position [260, 0]
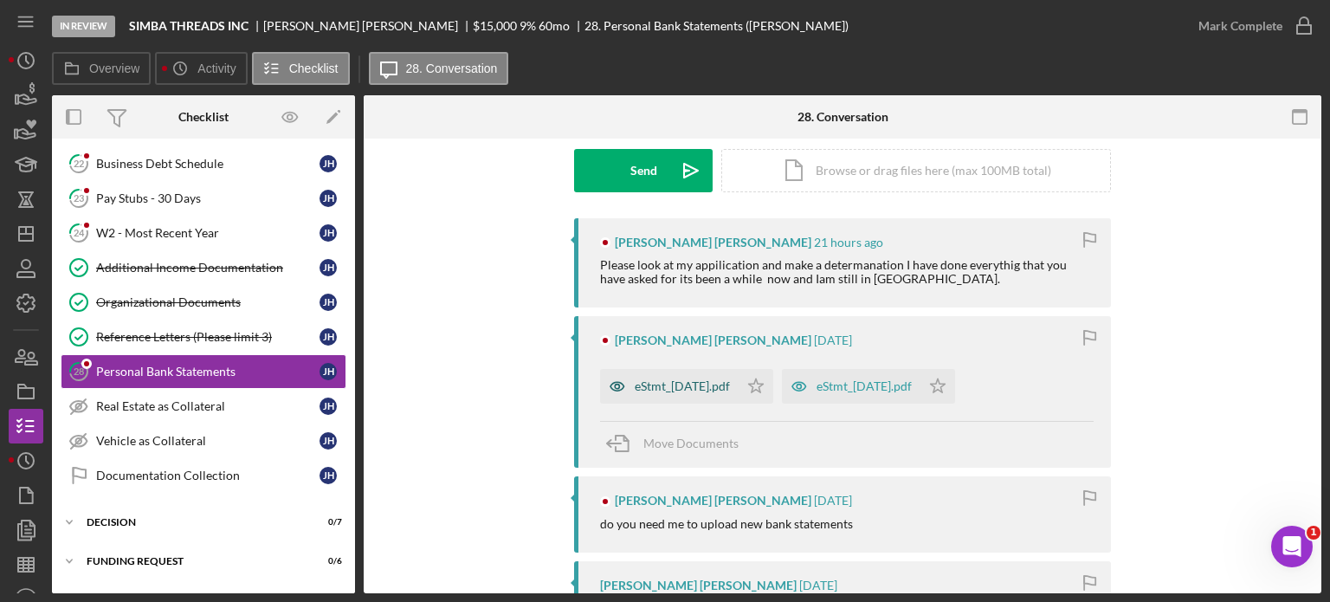
click at [691, 377] on div "eStmt_2025-08-08.pdf" at bounding box center [669, 386] width 139 height 35
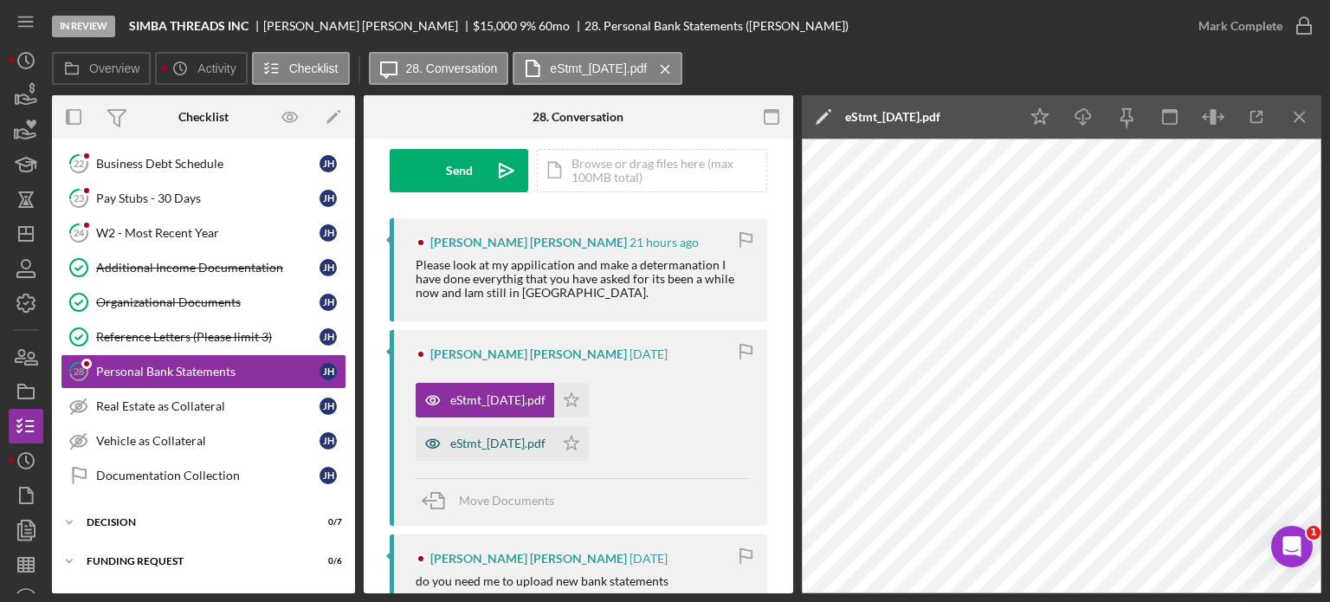
click at [486, 445] on div "eStmt_2025-09-09.pdf" at bounding box center [497, 443] width 95 height 14
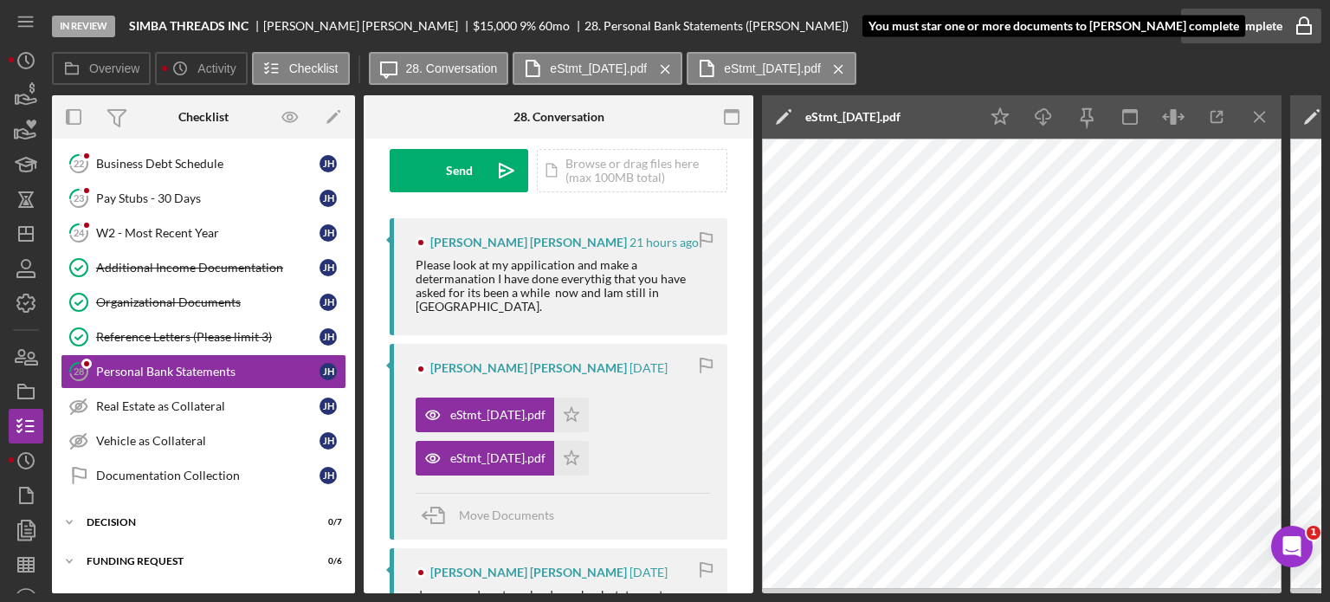
click at [1212, 24] on div "Mark Complete" at bounding box center [1240, 26] width 84 height 35
click at [167, 364] on div "Personal Bank Statements" at bounding box center [207, 371] width 223 height 14
click at [1260, 30] on div "Mark Complete" at bounding box center [1240, 26] width 84 height 35
click at [589, 402] on icon "Icon/Star" at bounding box center [571, 414] width 35 height 35
click at [589, 442] on icon "Icon/Star" at bounding box center [571, 458] width 35 height 35
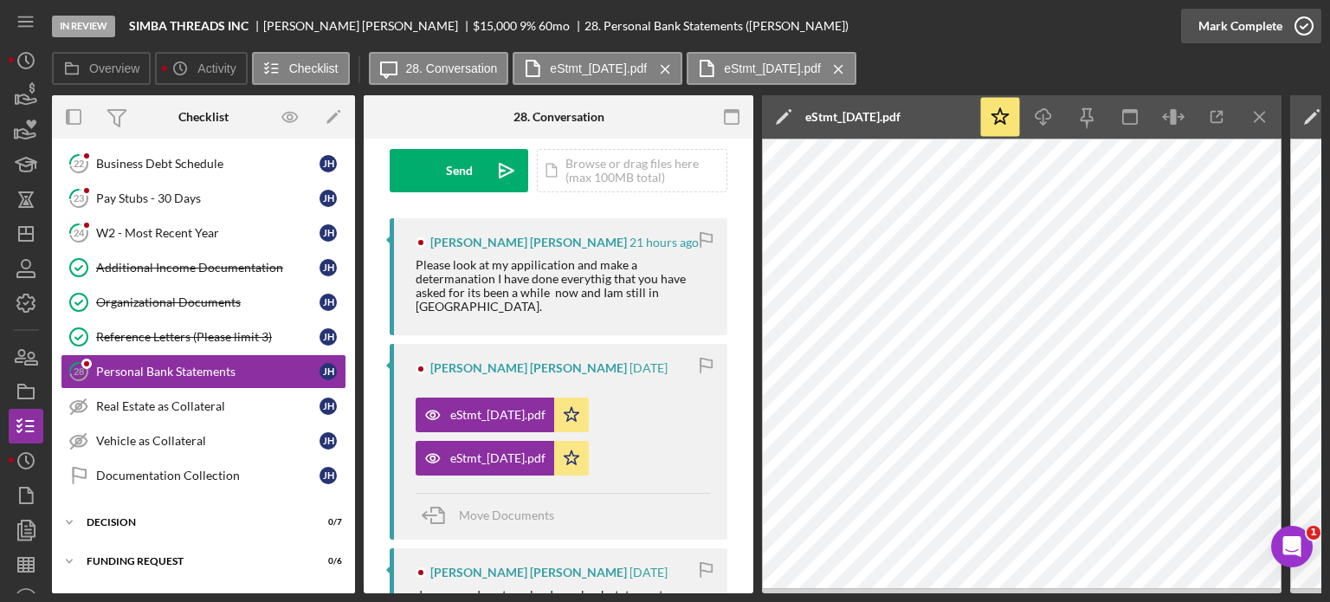
click at [1224, 30] on div "Mark Complete" at bounding box center [1240, 26] width 84 height 35
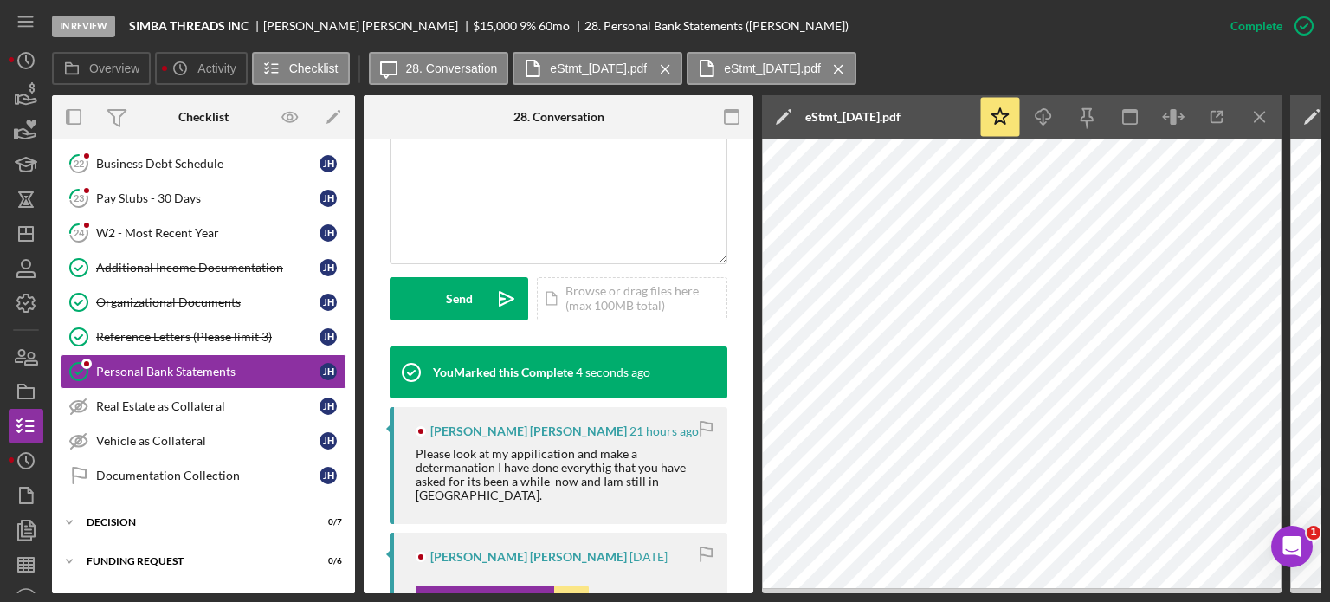
scroll to position [343, 0]
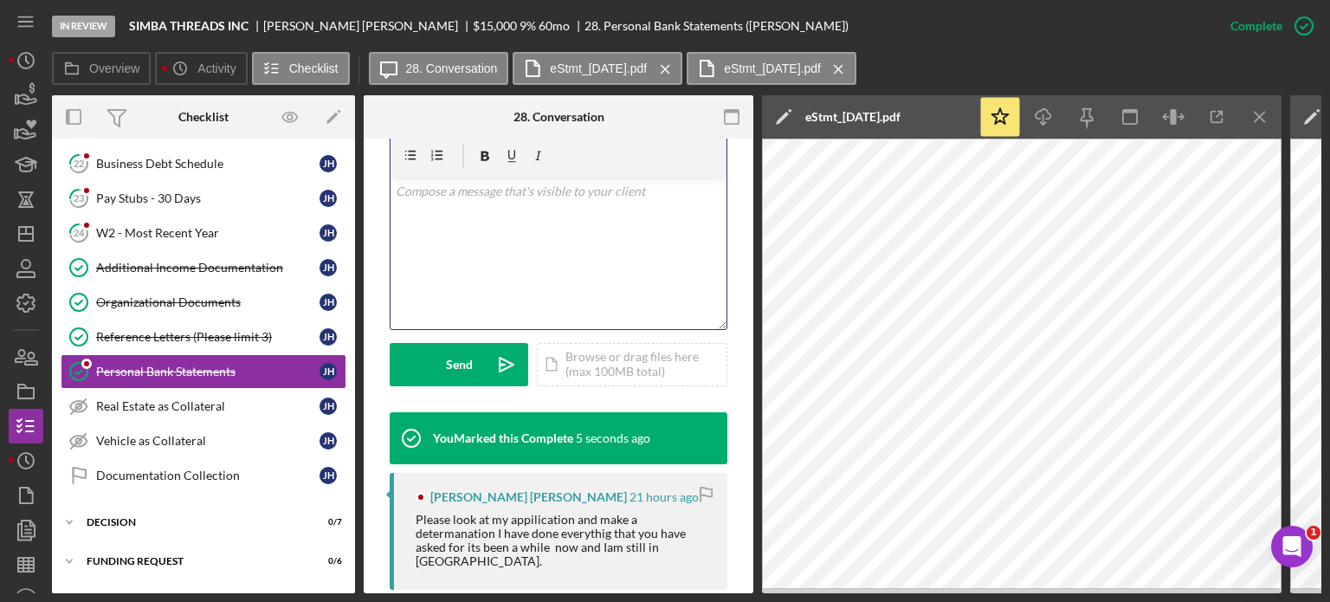
click at [510, 196] on div "v Color teal Color pink Remove color Add row above Add row below Add column bef…" at bounding box center [558, 252] width 336 height 151
drag, startPoint x: 1329, startPoint y: 587, endPoint x: 1318, endPoint y: 589, distance: 11.4
click at [1327, 588] on div "In Review SIMBA THREADS INC Jane Hiram $15,000 $15,000 9 % 60 mo 28. Personal B…" at bounding box center [665, 301] width 1330 height 602
click at [454, 214] on div "v Color teal Color pink Remove color Add row above Add row below Add column bef…" at bounding box center [558, 252] width 336 height 151
drag, startPoint x: 543, startPoint y: 157, endPoint x: 523, endPoint y: 172, distance: 25.3
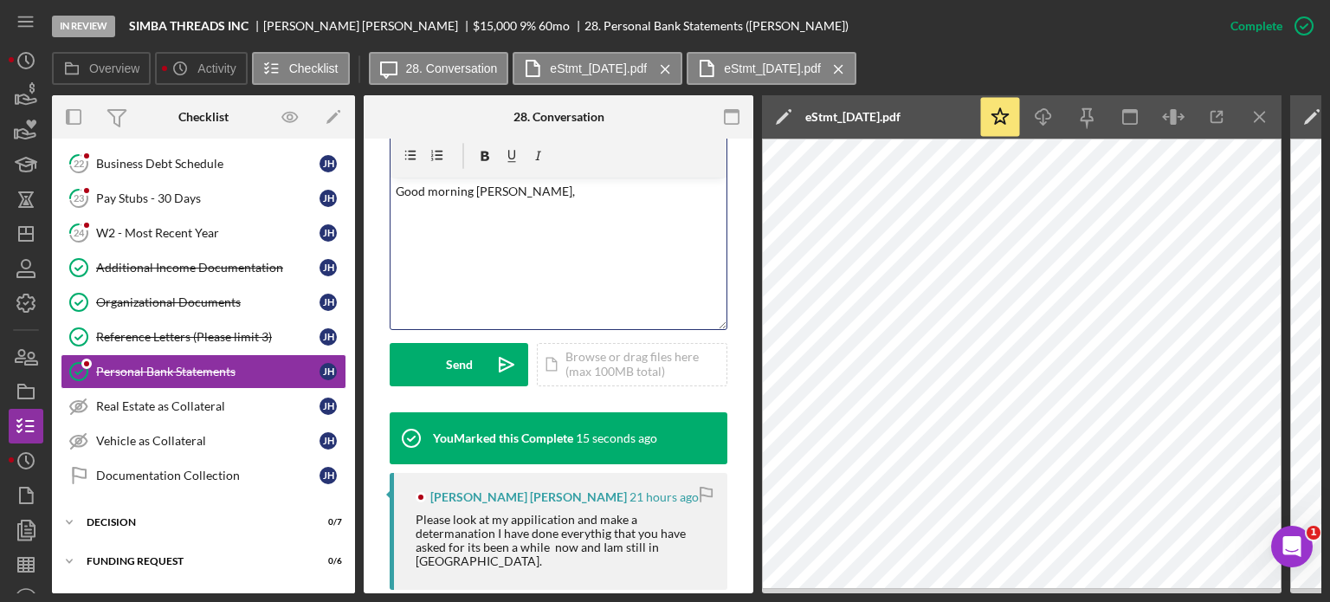
click at [539, 177] on div "v Color teal Color pink Remove color Add row above Add row below Add column bef…" at bounding box center [558, 252] width 336 height 151
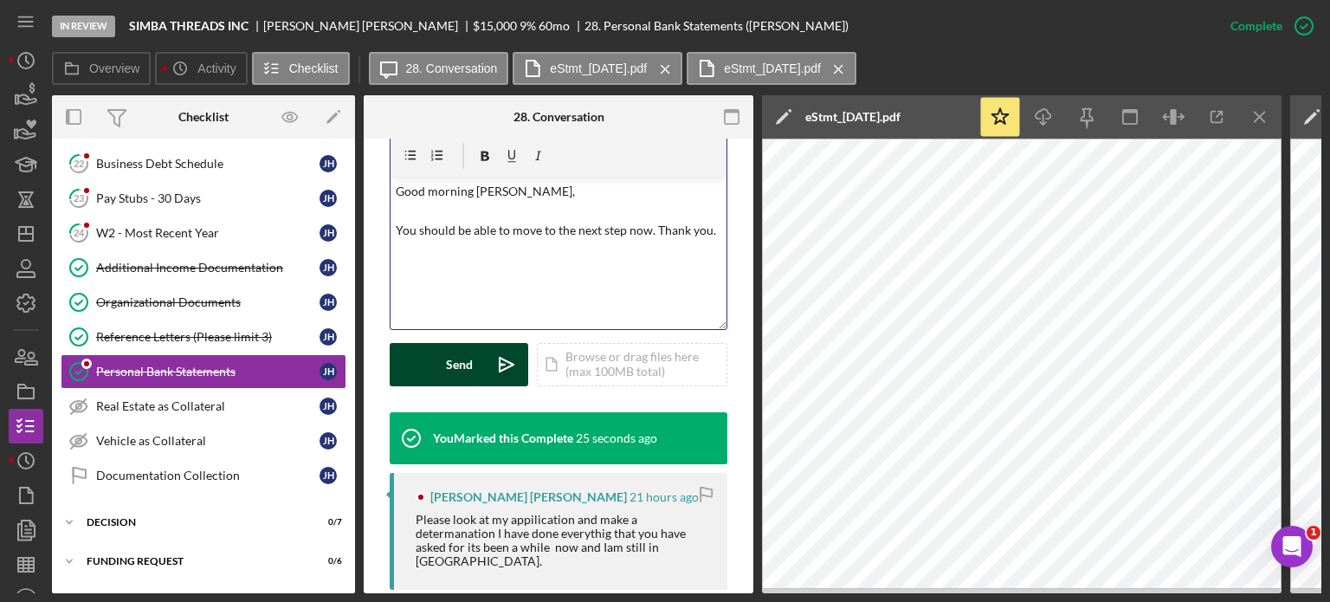
click at [429, 343] on button "Send Icon/icon-invite-send" at bounding box center [459, 364] width 139 height 43
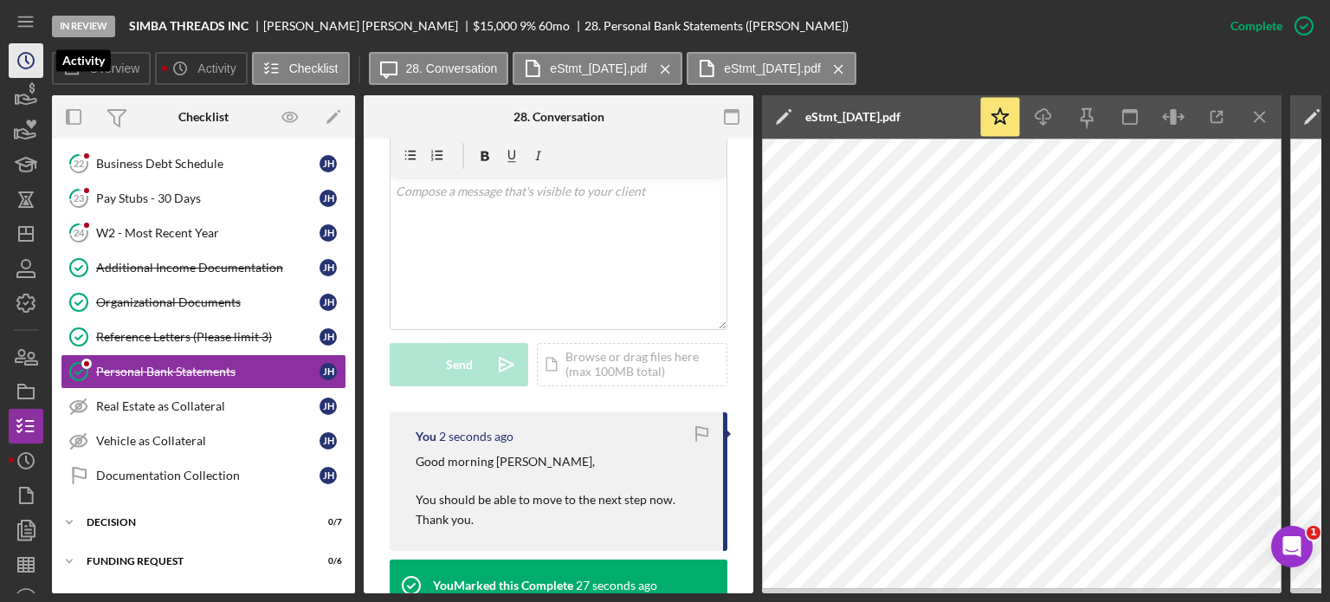
click at [21, 53] on icon "Icon/History" at bounding box center [25, 60] width 43 height 43
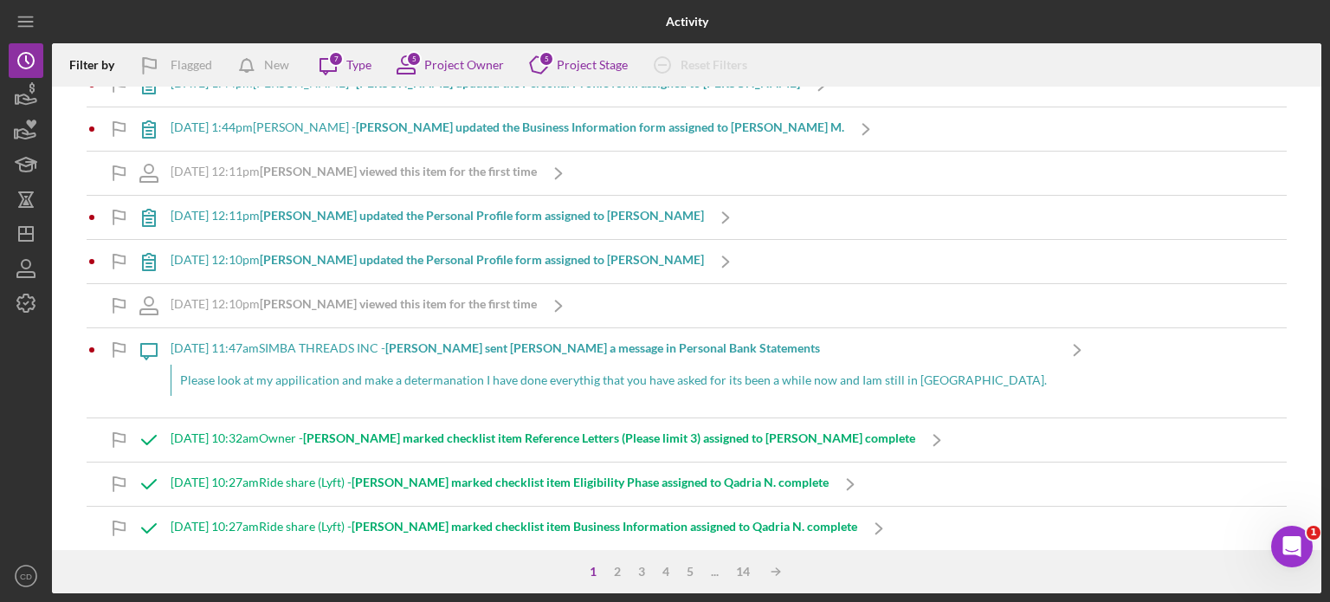
scroll to position [866, 0]
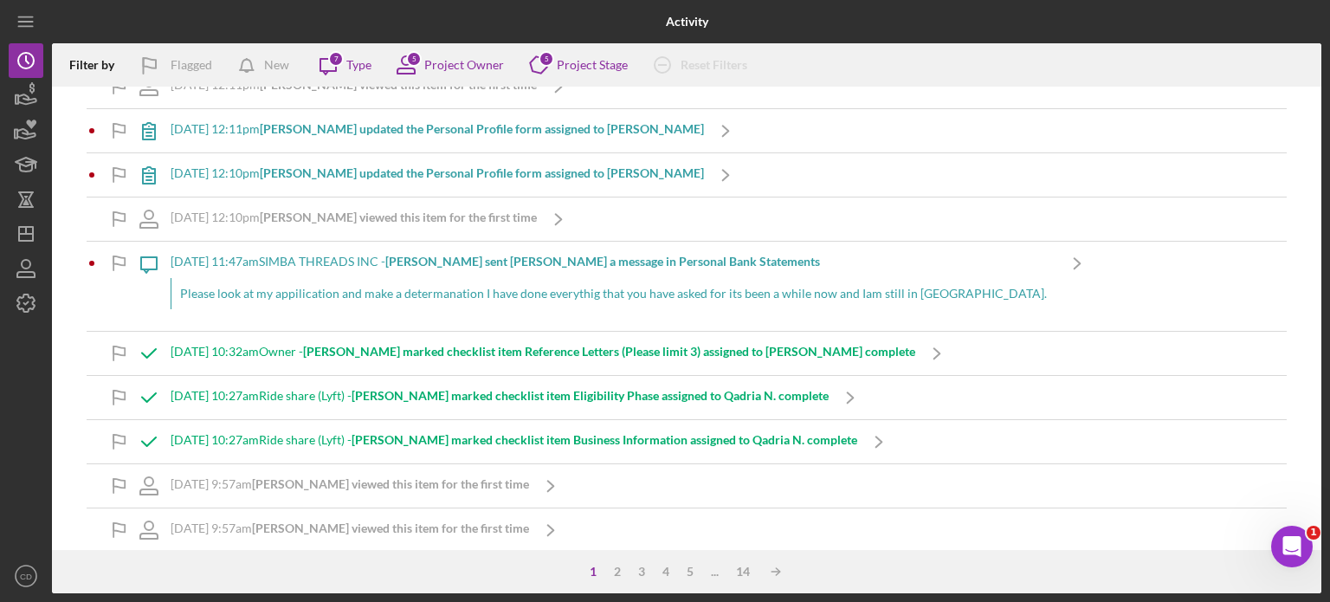
click at [506, 361] on div "10/6/2025 at 10:32am Owner - John S. marked checklist item Reference Letters (P…" at bounding box center [543, 353] width 744 height 43
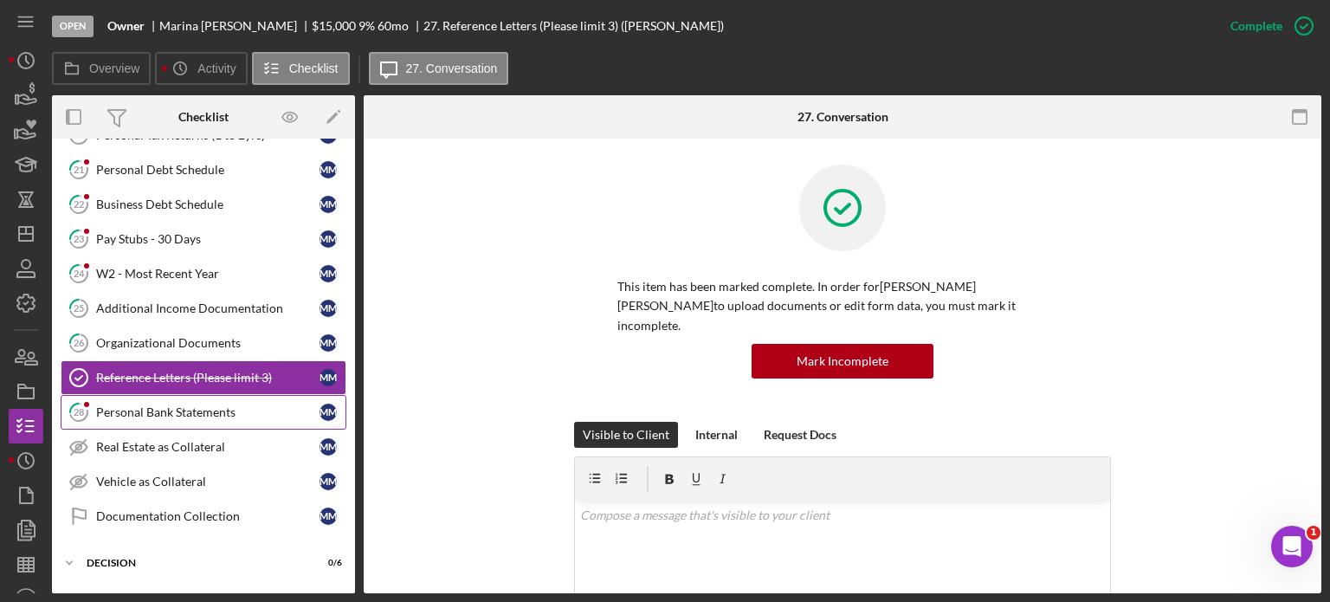
scroll to position [357, 0]
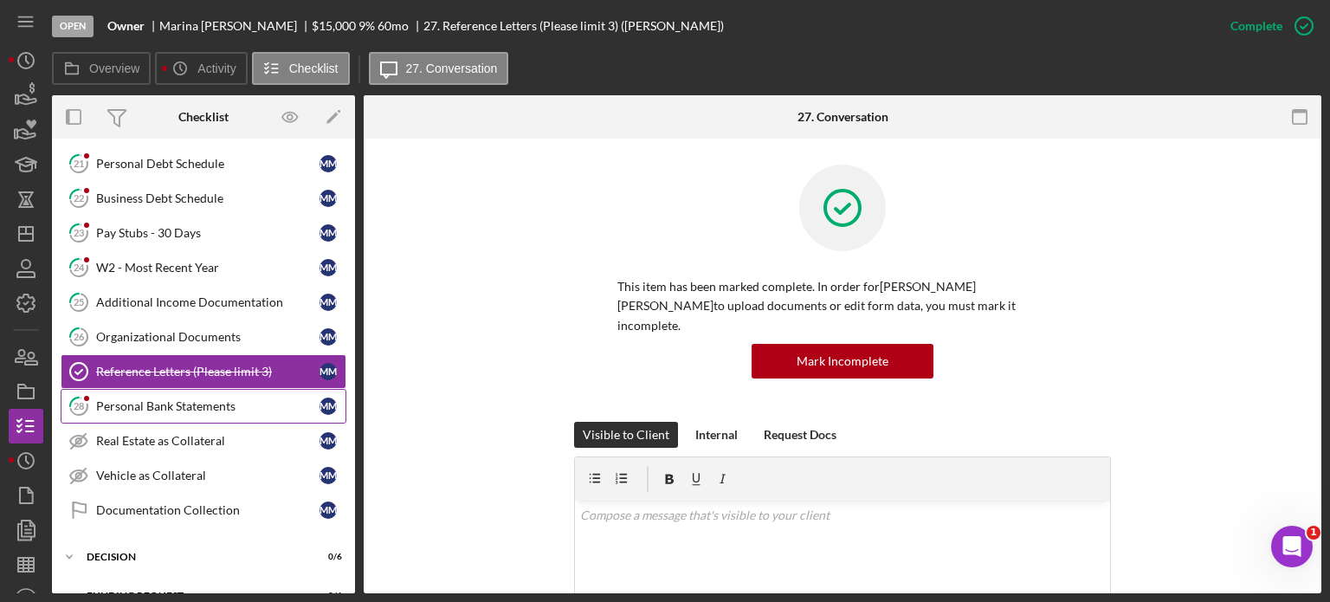
click at [171, 399] on div "Personal Bank Statements" at bounding box center [207, 406] width 223 height 14
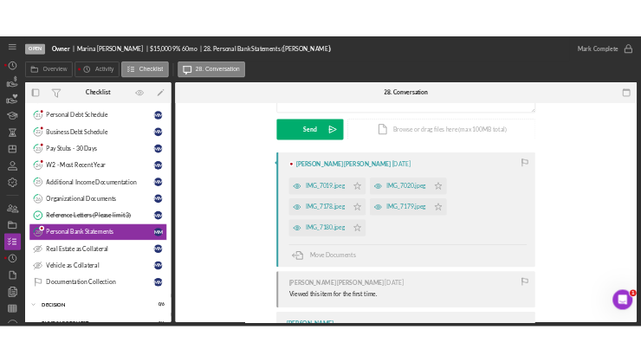
scroll to position [260, 0]
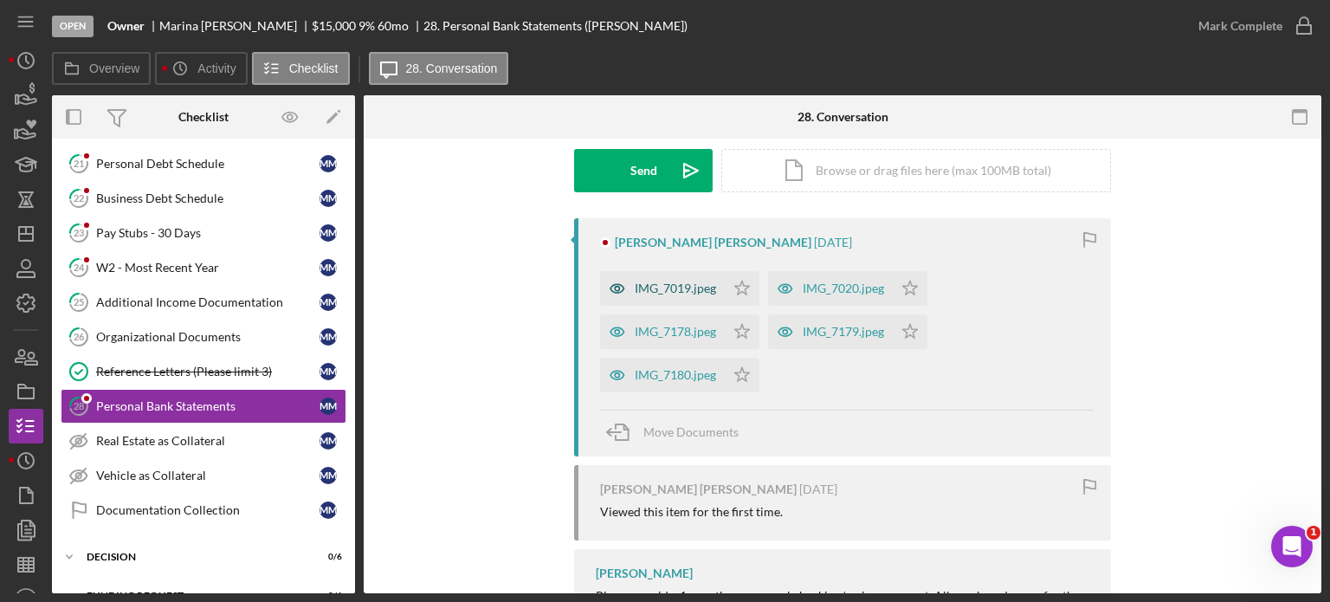
click at [640, 294] on div "IMG_7019.jpeg" at bounding box center [675, 288] width 81 height 14
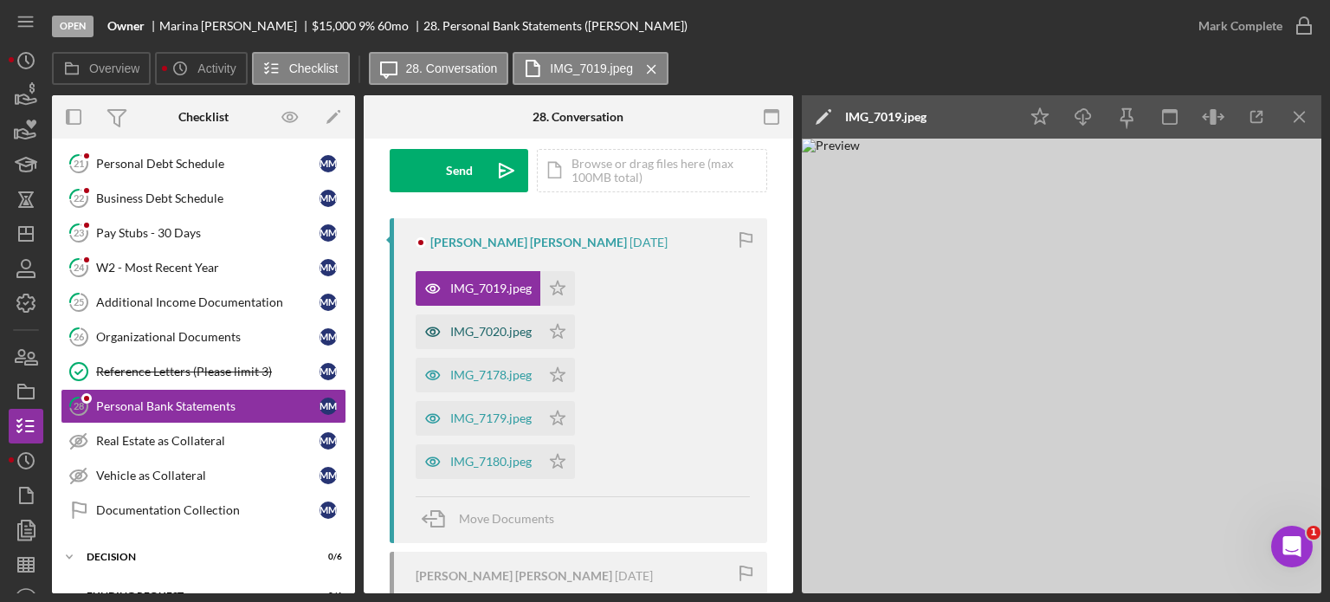
click at [494, 332] on div "IMG_7020.jpeg" at bounding box center [490, 332] width 81 height 14
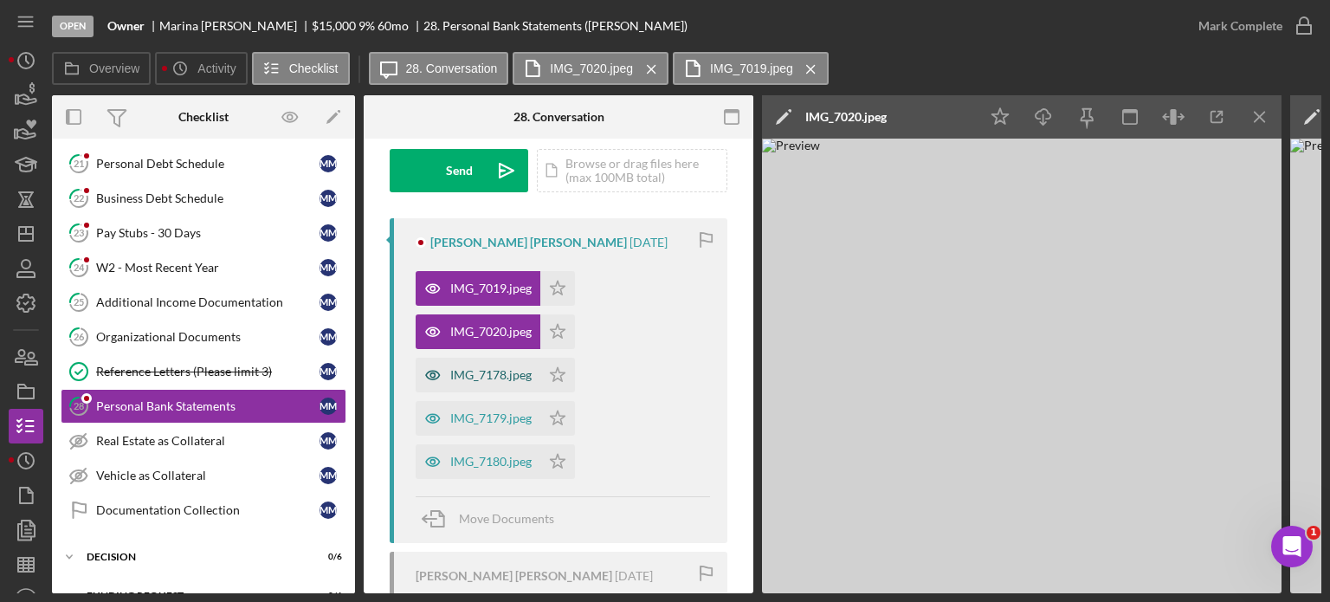
click at [494, 370] on div "IMG_7178.jpeg" at bounding box center [478, 375] width 125 height 35
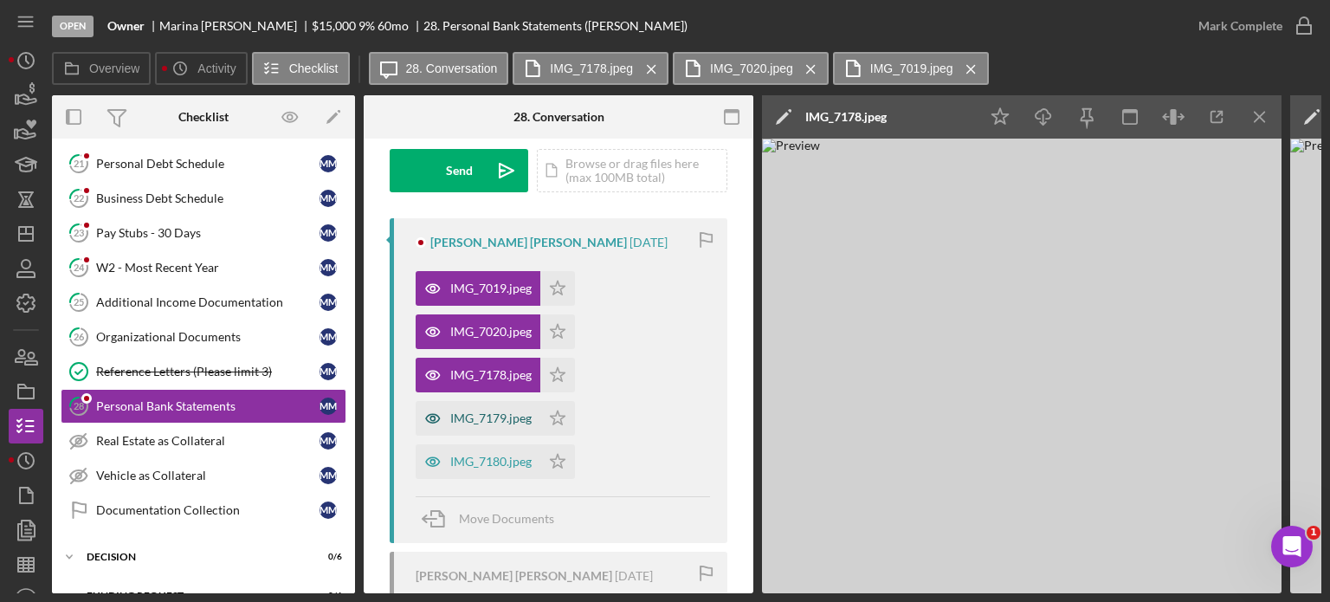
click at [503, 414] on div "IMG_7179.jpeg" at bounding box center [490, 418] width 81 height 14
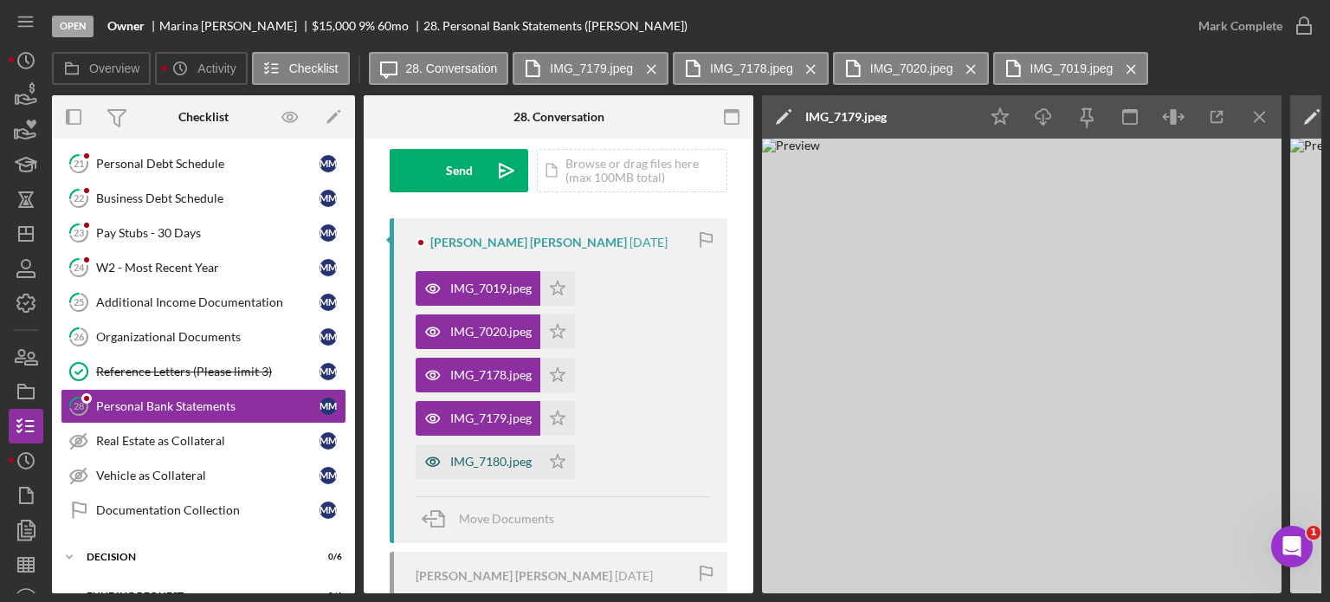
click at [505, 460] on div "IMG_7180.jpeg" at bounding box center [490, 461] width 81 height 14
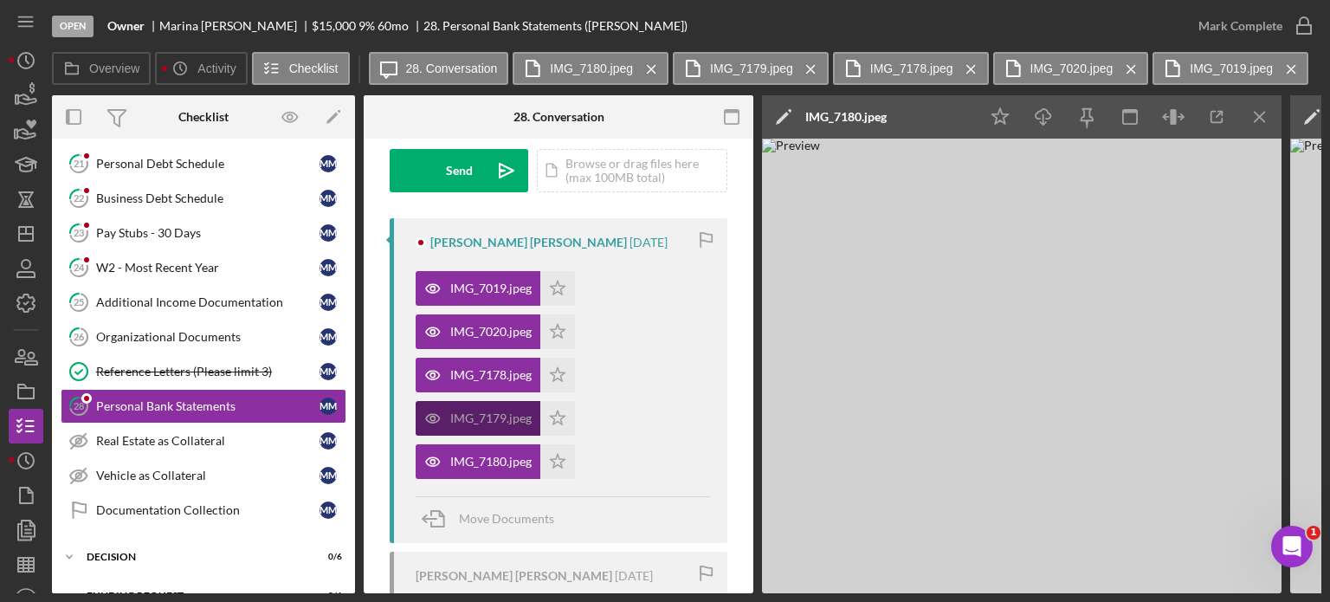
click at [492, 422] on div "IMG_7179.jpeg" at bounding box center [490, 418] width 81 height 14
click at [471, 424] on div "IMG_7179.jpeg" at bounding box center [490, 418] width 81 height 14
click at [1217, 119] on icon "button" at bounding box center [1216, 117] width 39 height 39
click at [492, 421] on div "IMG_7179.jpeg" at bounding box center [490, 418] width 81 height 14
click at [495, 464] on div "IMG_7180.jpeg" at bounding box center [490, 461] width 81 height 14
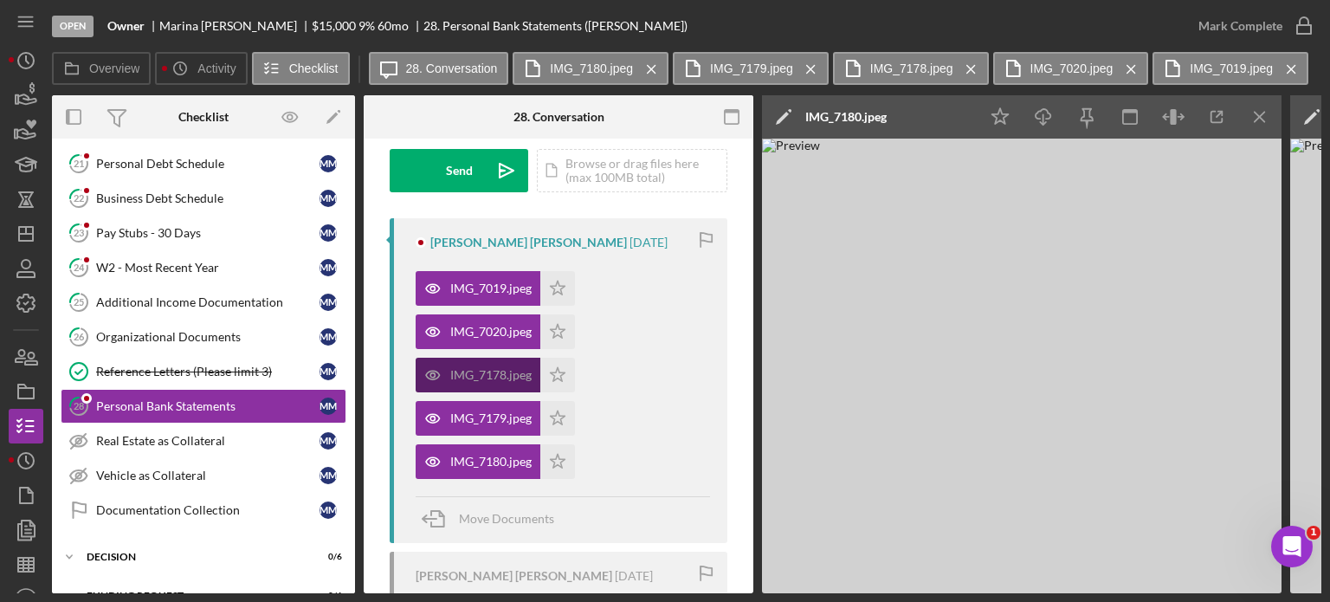
click at [485, 364] on div "IMG_7178.jpeg" at bounding box center [478, 375] width 125 height 35
click at [427, 332] on icon "button" at bounding box center [433, 331] width 35 height 35
click at [492, 282] on div "IMG_7019.jpeg" at bounding box center [490, 288] width 81 height 14
click at [505, 287] on div "IMG_7019.jpeg" at bounding box center [490, 288] width 81 height 14
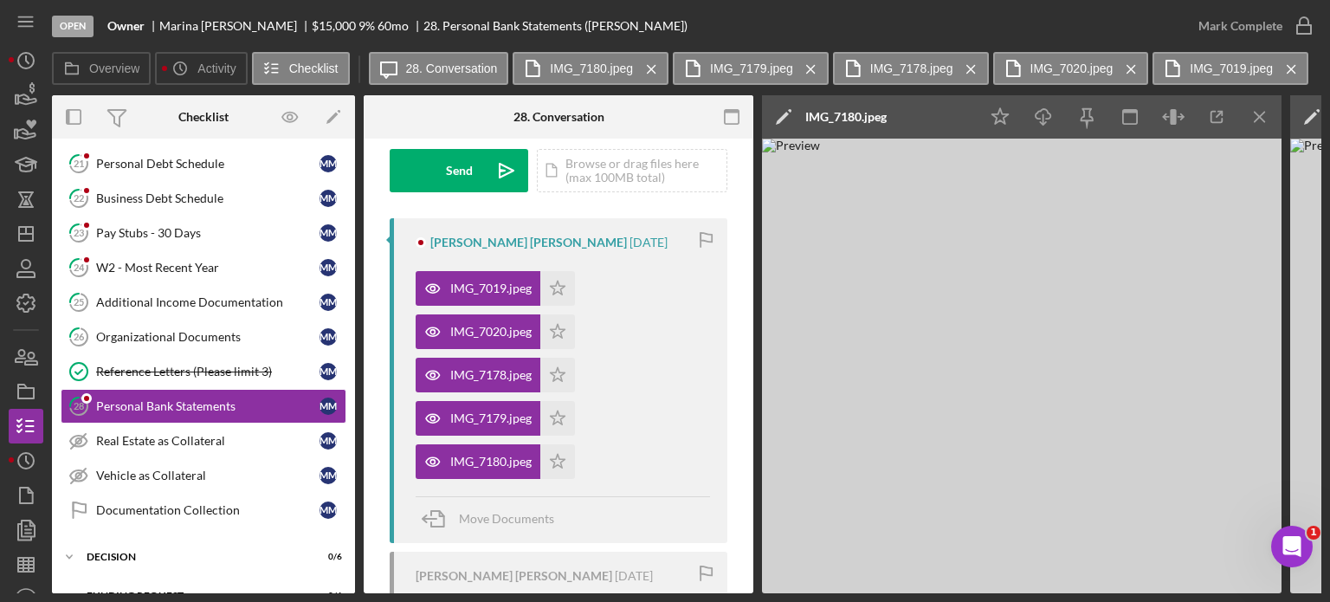
click at [1080, 463] on img at bounding box center [1021, 366] width 519 height 454
click at [1174, 119] on icon "button" at bounding box center [1173, 117] width 6 height 16
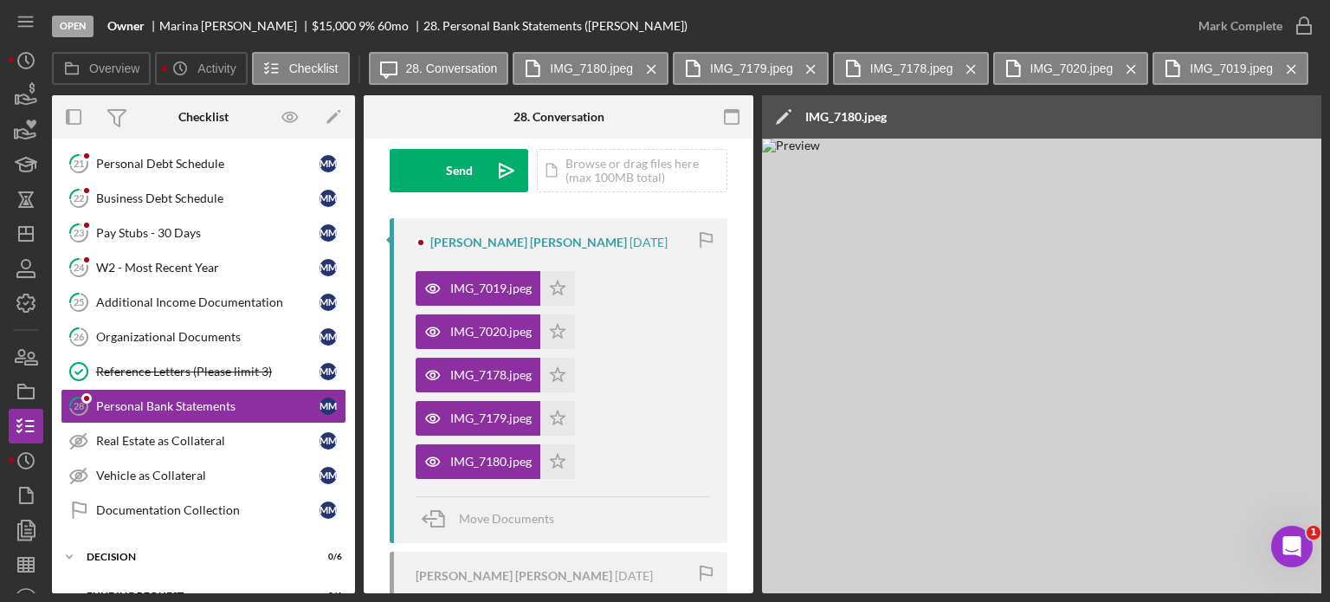
click at [1174, 119] on div "Icon/Edit IMG_7180.jpeg" at bounding box center [1130, 116] width 736 height 43
click at [1254, 114] on div "Icon/Edit IMG_7180.jpeg" at bounding box center [1130, 116] width 736 height 43
click at [1316, 113] on div "Icon/Edit IMG_7180.jpeg" at bounding box center [1130, 116] width 736 height 43
click at [1329, 114] on div "Open Owner Marina Momeni Mirzad $15,000 $15,000 9 % 60 mo 28. Personal Bank Sta…" at bounding box center [665, 301] width 1330 height 602
click at [1193, 319] on img at bounding box center [1281, 366] width 1039 height 454
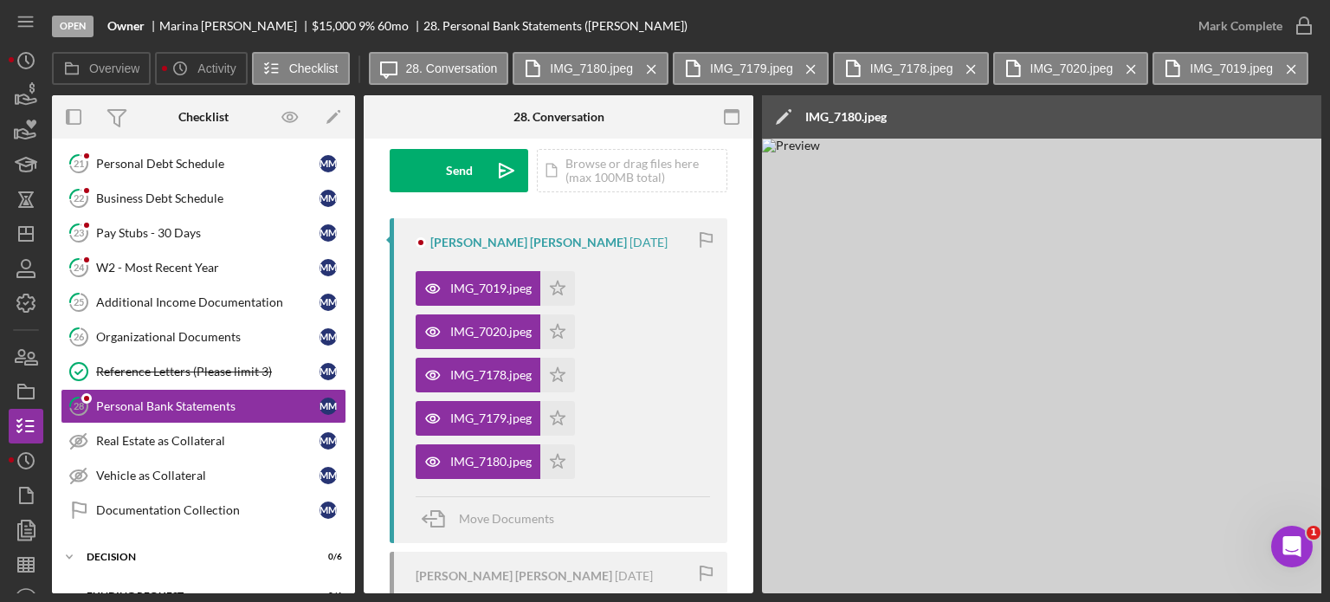
click at [855, 417] on img at bounding box center [1281, 366] width 1039 height 454
click at [477, 277] on div "IMG_7019.jpeg" at bounding box center [478, 288] width 125 height 35
click at [488, 318] on div "IMG_7020.jpeg" at bounding box center [478, 331] width 125 height 35
click at [495, 329] on div "IMG_7020.jpeg" at bounding box center [490, 332] width 81 height 14
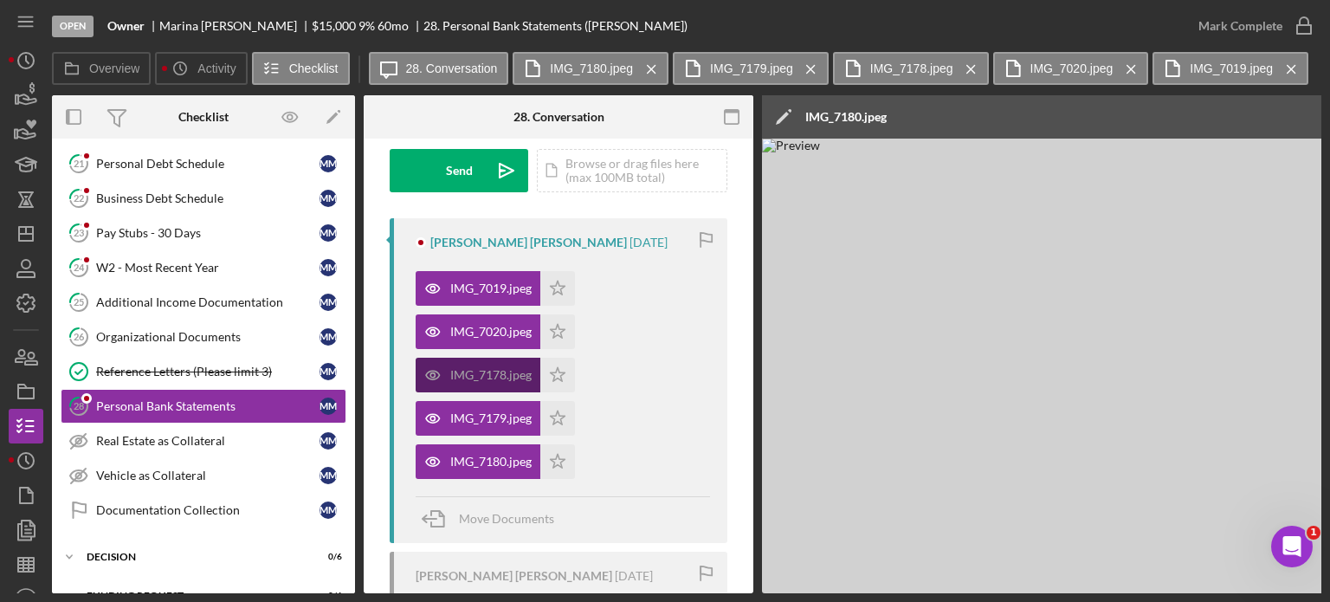
click at [500, 377] on div "IMG_7178.jpeg" at bounding box center [490, 375] width 81 height 14
click at [1053, 285] on img at bounding box center [1281, 366] width 1039 height 454
click at [1289, 61] on icon "Icon/Menu Close" at bounding box center [1291, 69] width 30 height 43
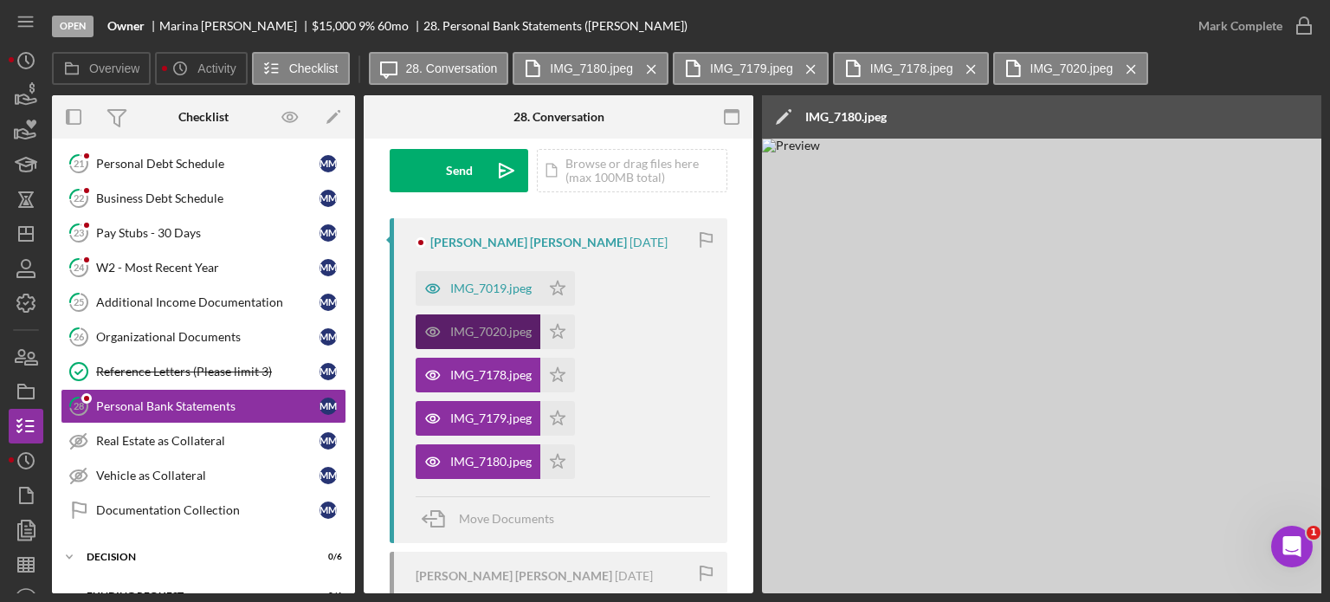
click at [507, 328] on div "IMG_7020.jpeg" at bounding box center [490, 332] width 81 height 14
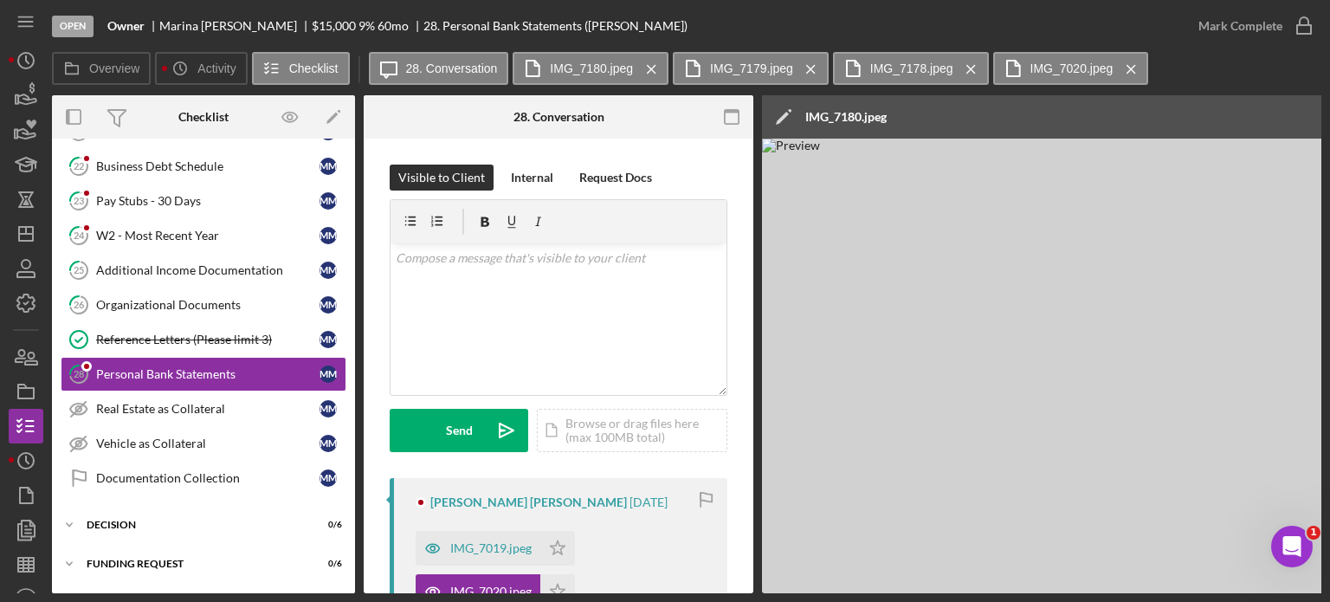
scroll to position [390, 0]
click at [897, 368] on img at bounding box center [1281, 366] width 1039 height 454
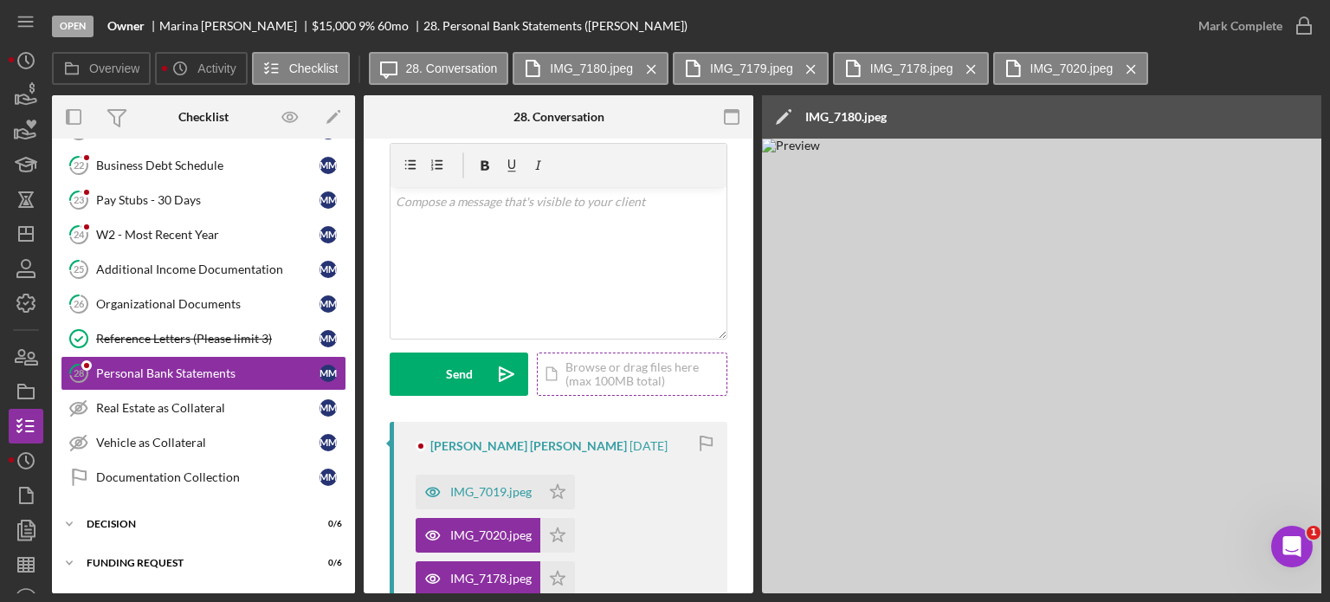
scroll to position [87, 0]
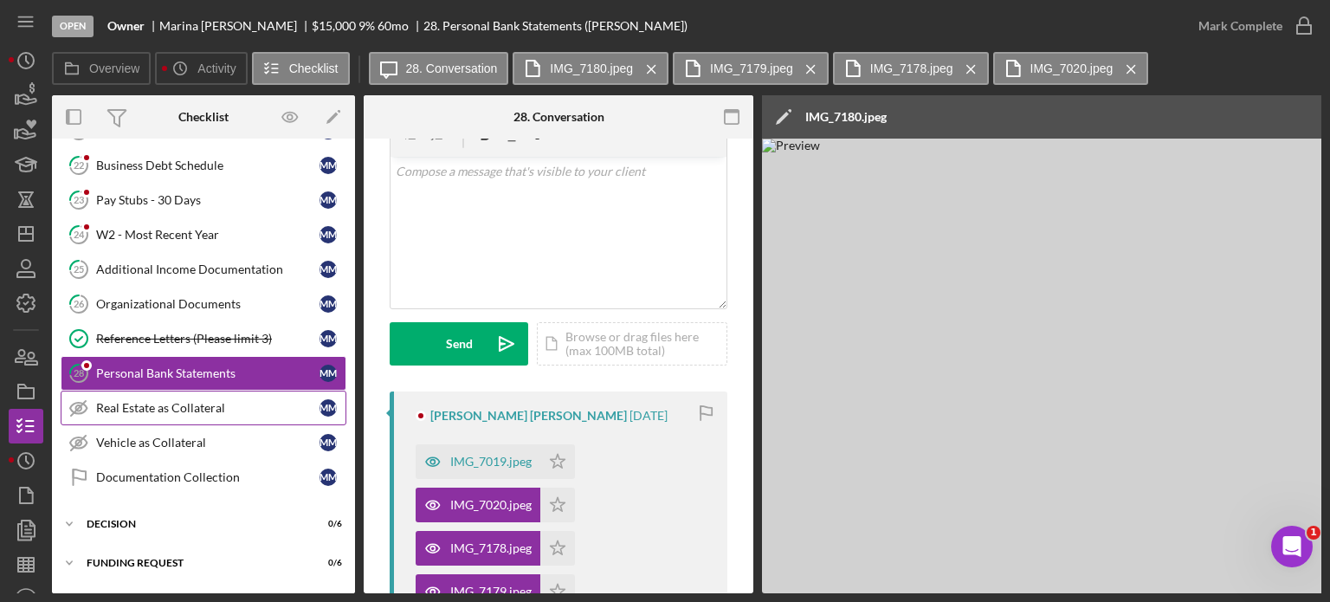
click at [187, 401] on div "Real Estate as Collateral" at bounding box center [207, 408] width 223 height 14
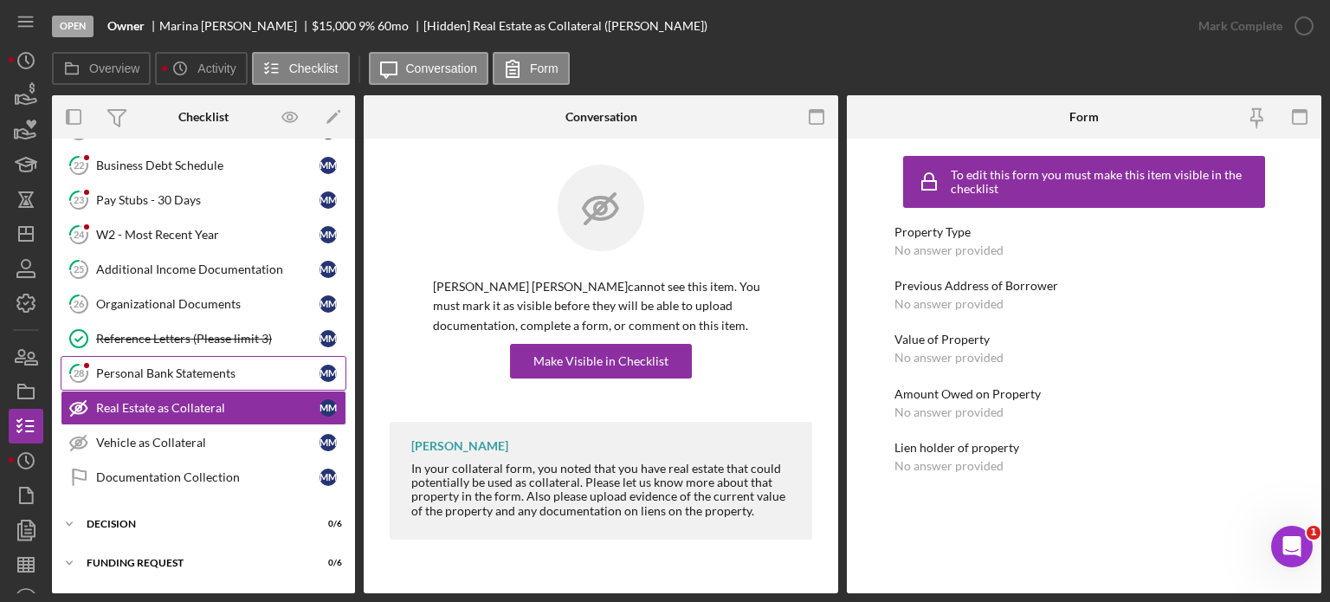
click at [229, 367] on div "Personal Bank Statements" at bounding box center [207, 373] width 223 height 14
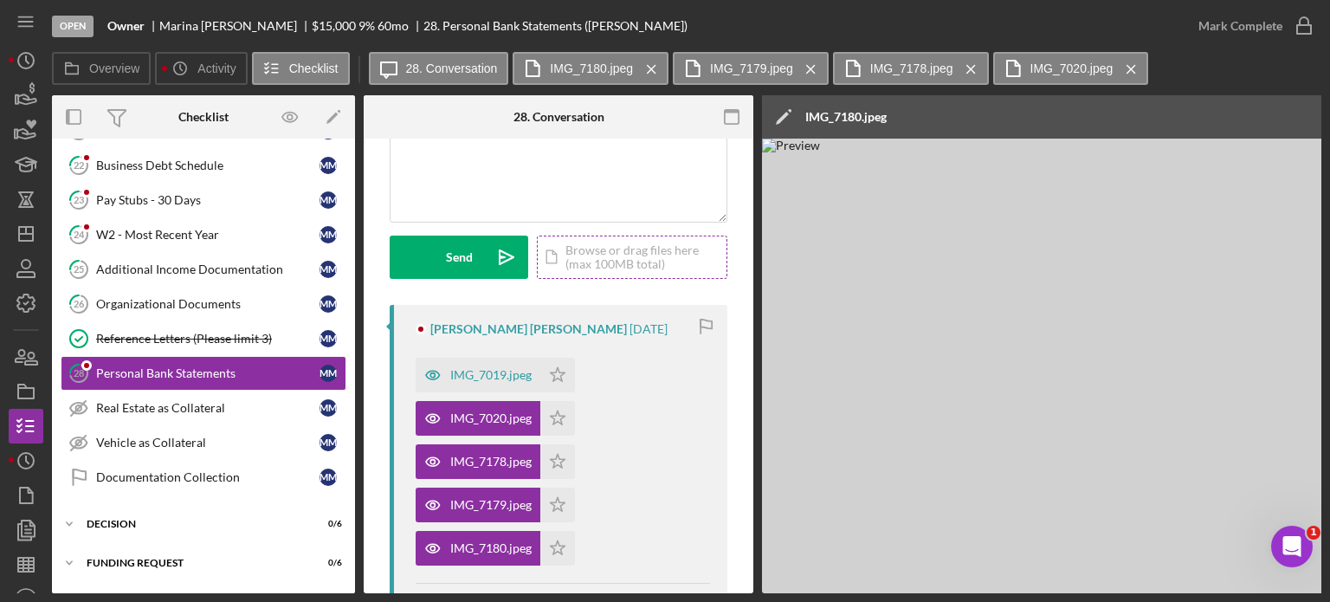
scroll to position [260, 0]
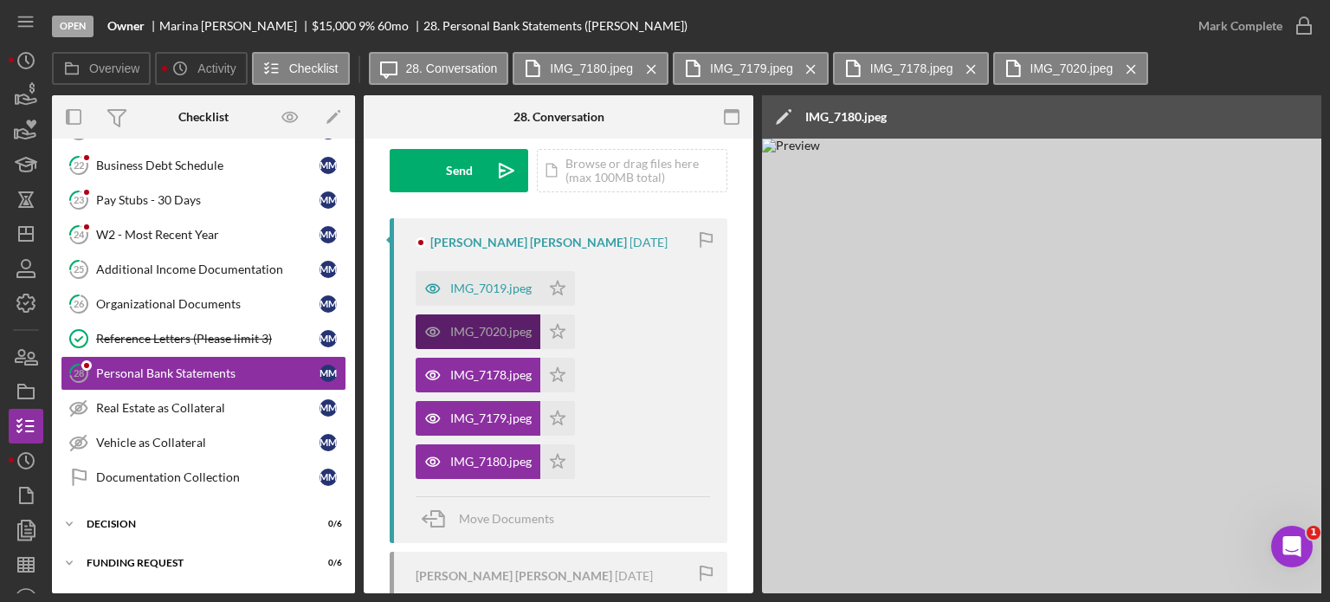
click at [492, 342] on div "IMG_7020.jpeg" at bounding box center [478, 331] width 125 height 35
click at [492, 290] on div "IMG_7019.jpeg" at bounding box center [490, 288] width 81 height 14
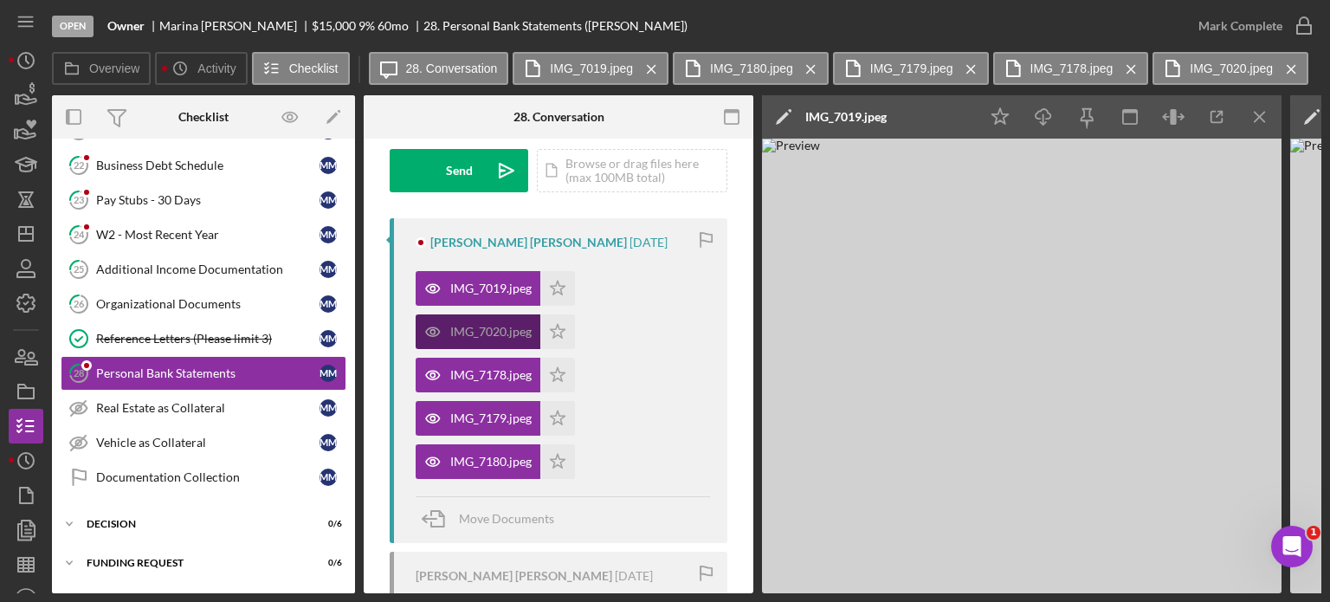
click at [495, 332] on div "IMG_7020.jpeg" at bounding box center [490, 332] width 81 height 14
click at [474, 332] on div "IMG_7020.jpeg" at bounding box center [490, 332] width 81 height 14
click at [480, 287] on div "IMG_7019.jpeg" at bounding box center [490, 288] width 81 height 14
click at [470, 329] on div "IMG_7020.jpeg" at bounding box center [490, 332] width 81 height 14
click at [485, 380] on div "IMG_7178.jpeg" at bounding box center [490, 375] width 81 height 14
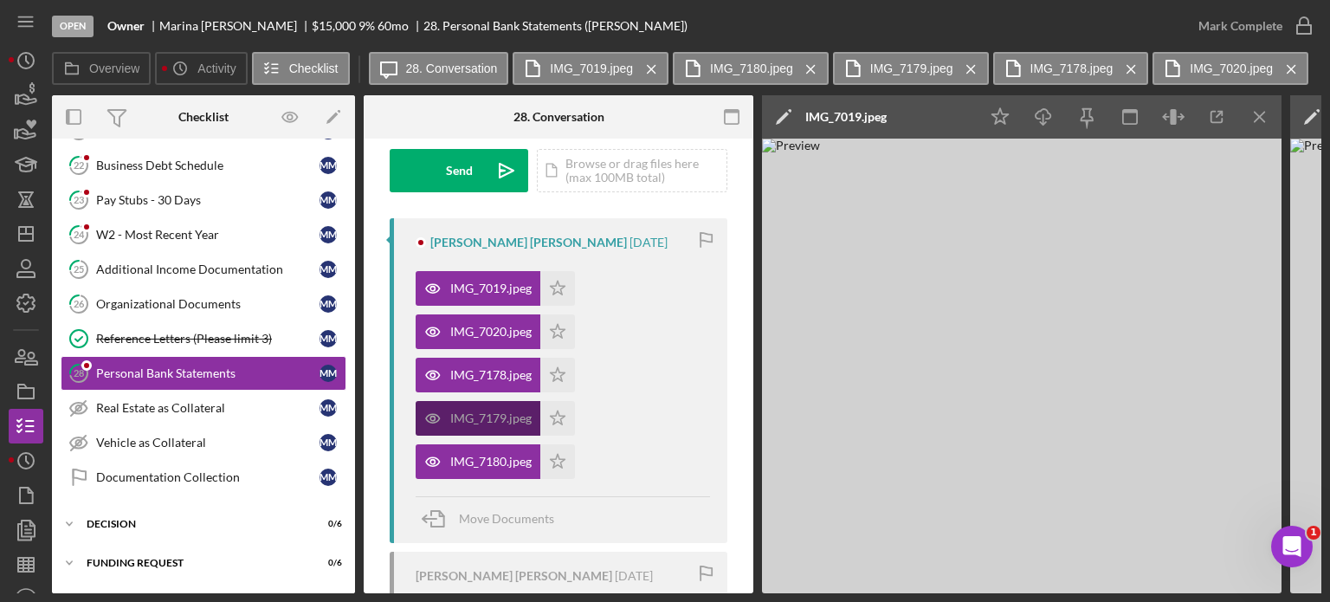
click at [506, 418] on div "IMG_7179.jpeg" at bounding box center [490, 418] width 81 height 14
click at [517, 459] on div "IMG_7180.jpeg" at bounding box center [490, 461] width 81 height 14
click at [1004, 390] on img at bounding box center [1021, 366] width 519 height 454
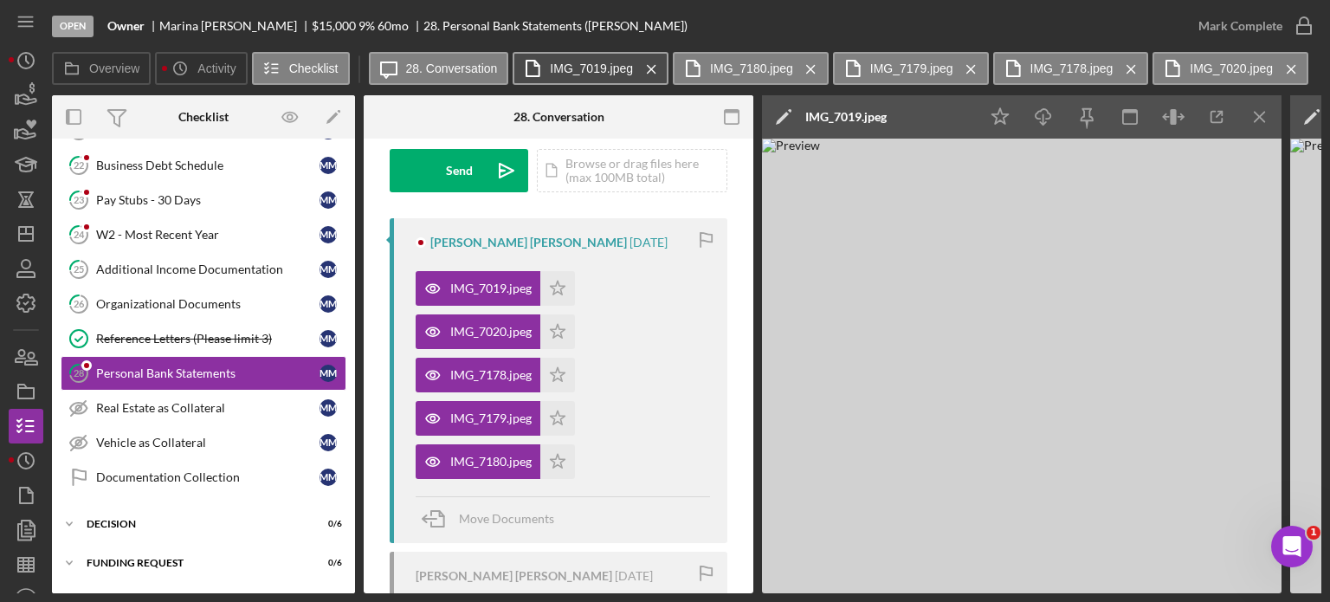
click at [582, 73] on label "IMG_7019.jpeg" at bounding box center [591, 68] width 83 height 14
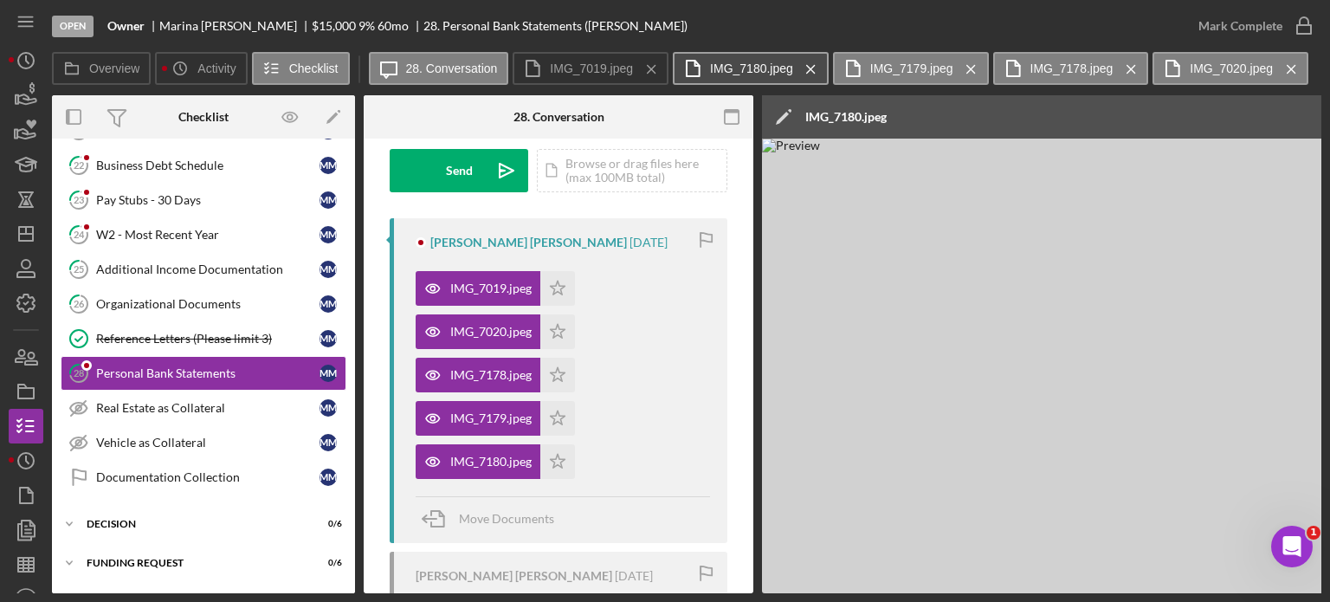
click at [728, 73] on label "IMG_7180.jpeg" at bounding box center [751, 68] width 83 height 14
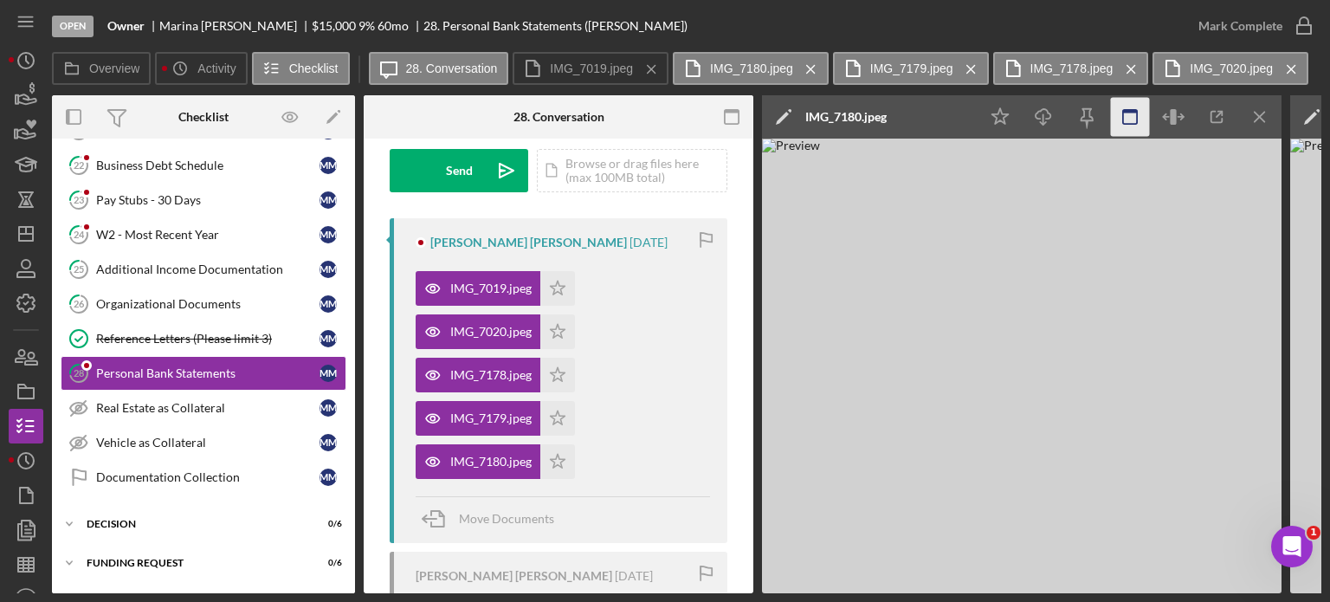
click at [1132, 119] on icon "button" at bounding box center [1130, 117] width 39 height 39
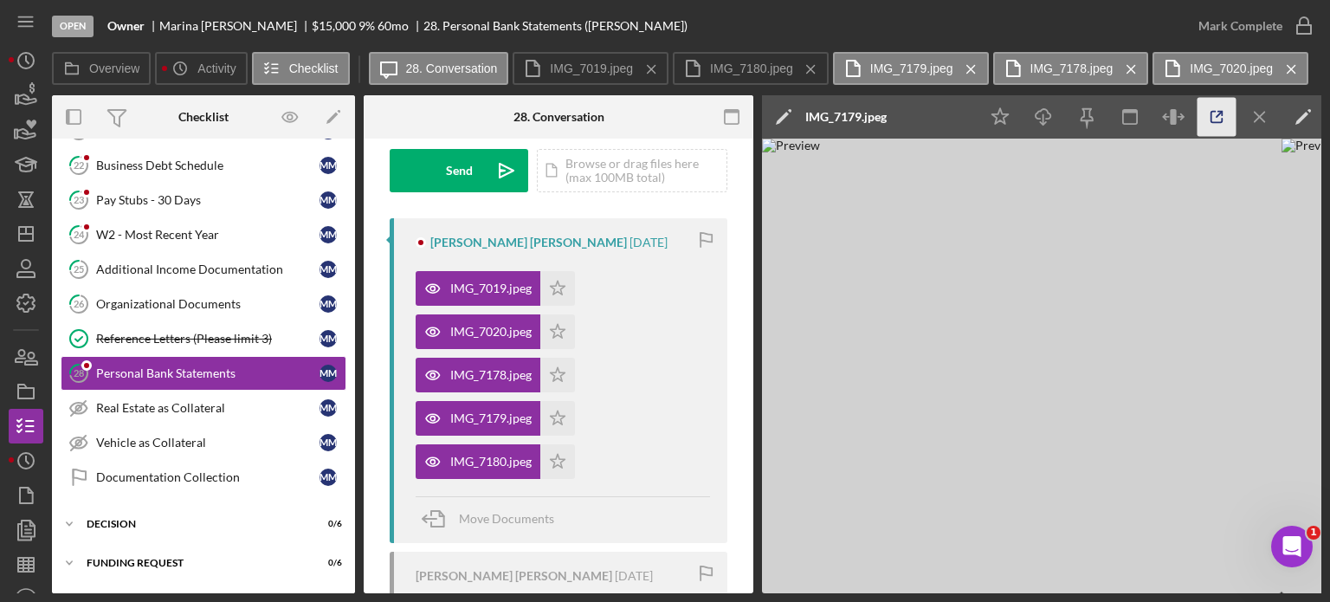
click at [1218, 120] on icon "button" at bounding box center [1216, 117] width 39 height 39
click at [551, 289] on icon "Icon/Star" at bounding box center [557, 288] width 35 height 35
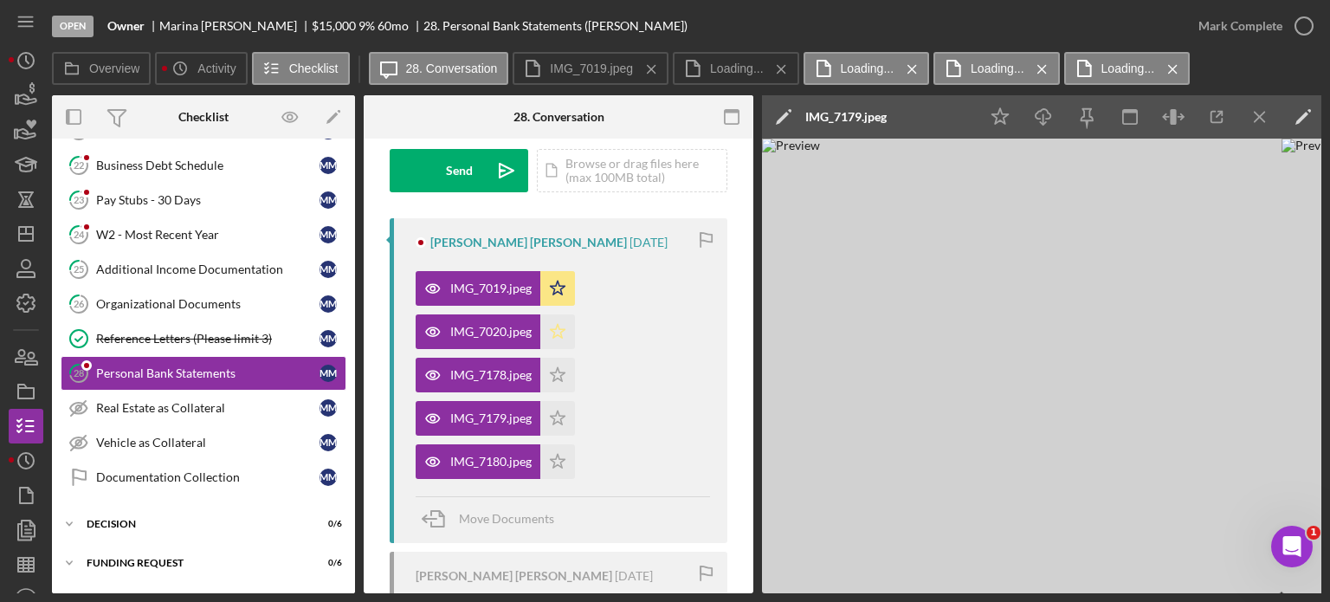
click at [553, 328] on icon "Icon/Star" at bounding box center [557, 331] width 35 height 35
drag, startPoint x: 555, startPoint y: 373, endPoint x: 558, endPoint y: 394, distance: 20.9
click at [554, 373] on icon "Icon/Star" at bounding box center [557, 375] width 35 height 35
click at [558, 422] on icon "Icon/Star" at bounding box center [557, 418] width 35 height 35
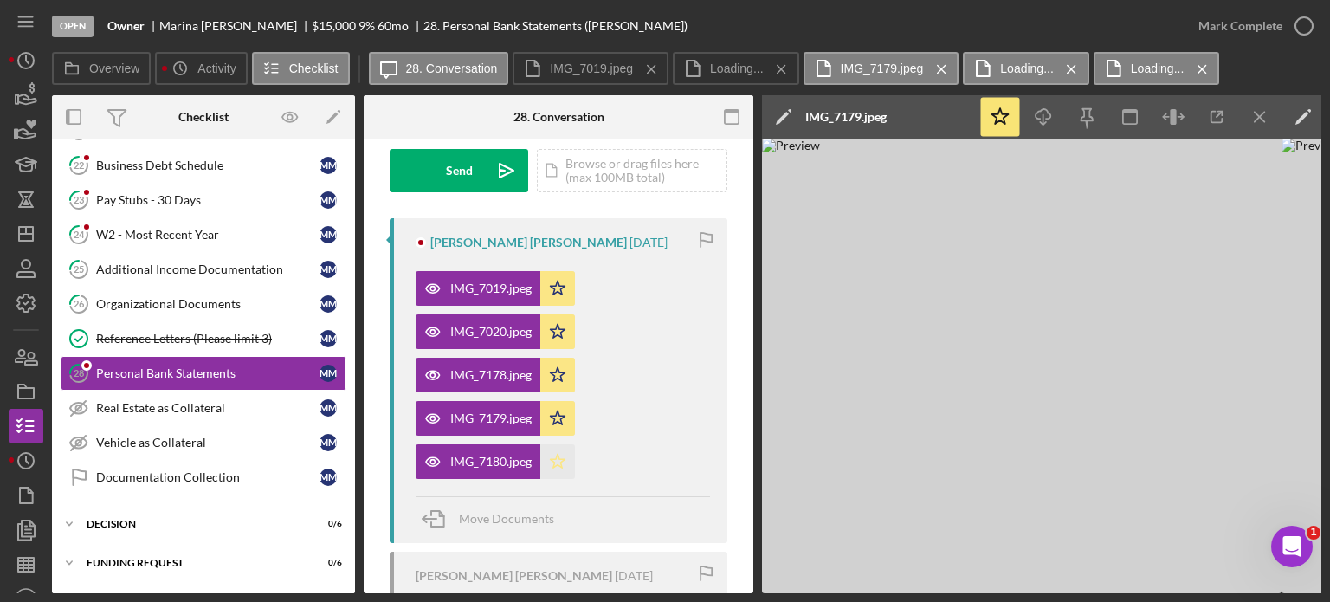
click at [554, 461] on polygon "button" at bounding box center [558, 461] width 15 height 14
click at [1263, 26] on div "Mark Complete" at bounding box center [1240, 26] width 84 height 35
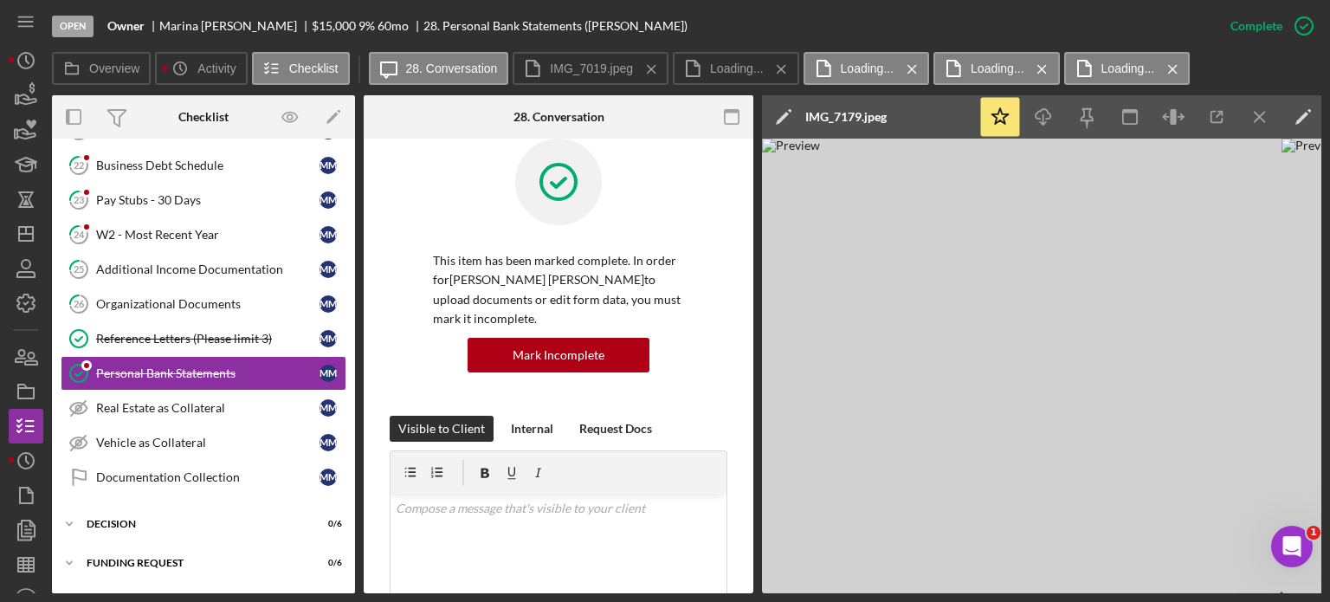
scroll to position [0, 0]
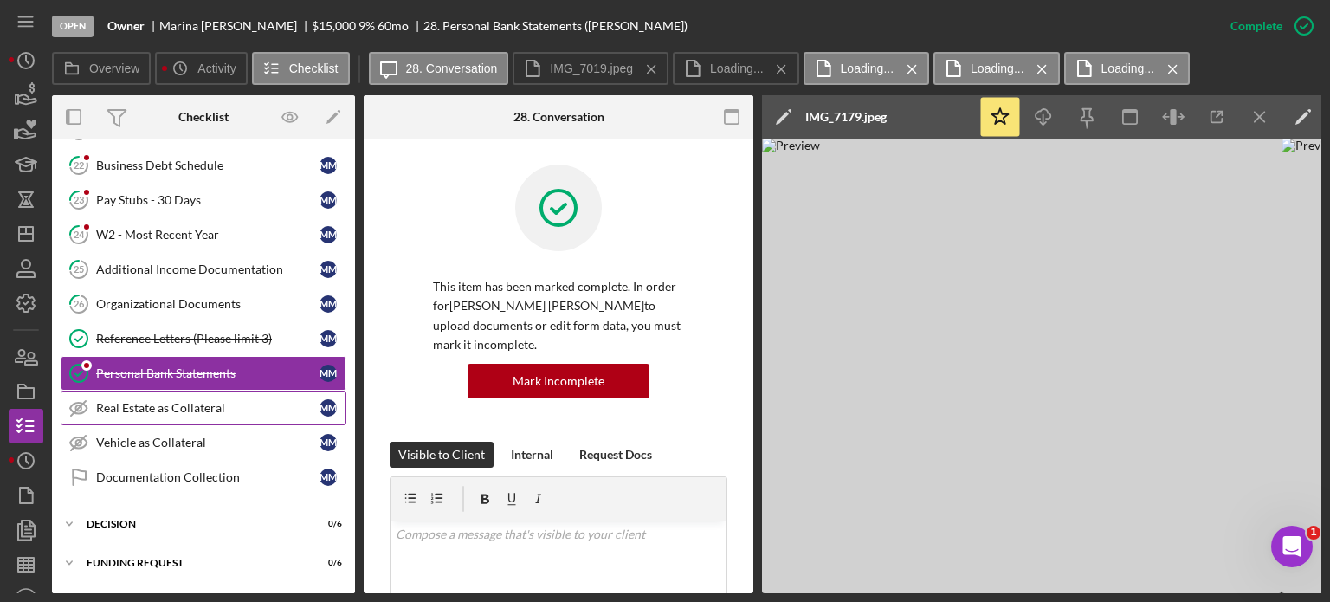
drag, startPoint x: 155, startPoint y: 397, endPoint x: 178, endPoint y: 397, distance: 23.4
click at [155, 401] on div "Real Estate as Collateral" at bounding box center [207, 408] width 223 height 14
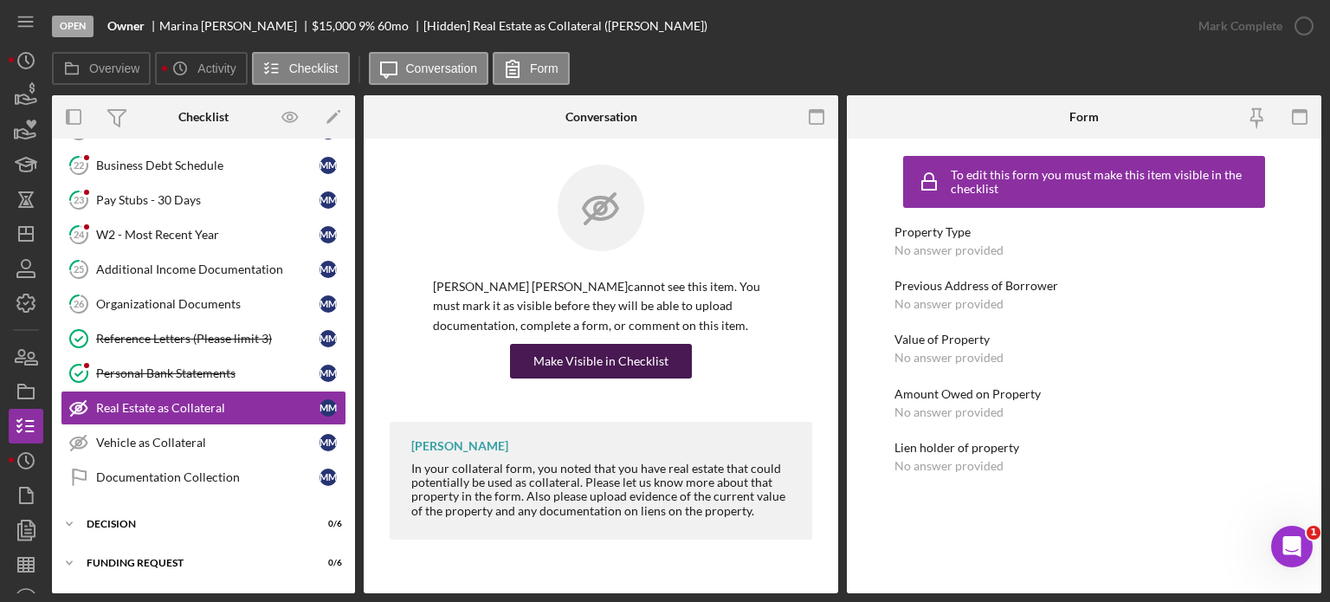
click at [603, 364] on div "Make Visible in Checklist" at bounding box center [600, 361] width 135 height 35
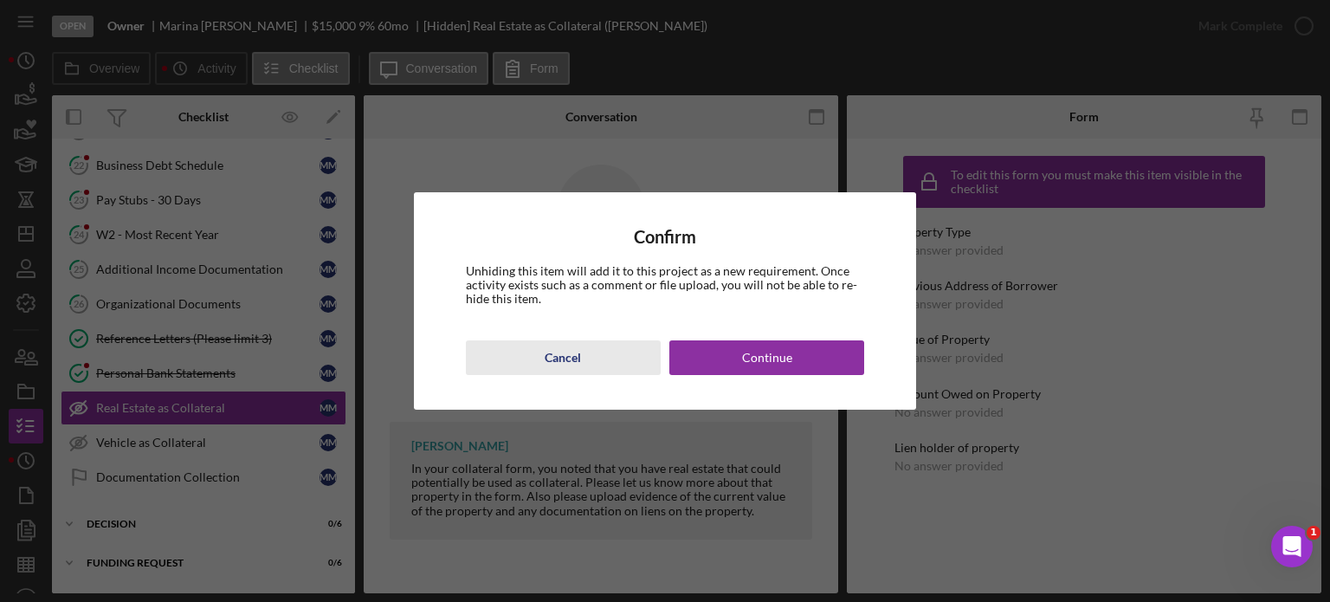
click at [589, 358] on button "Cancel" at bounding box center [563, 357] width 195 height 35
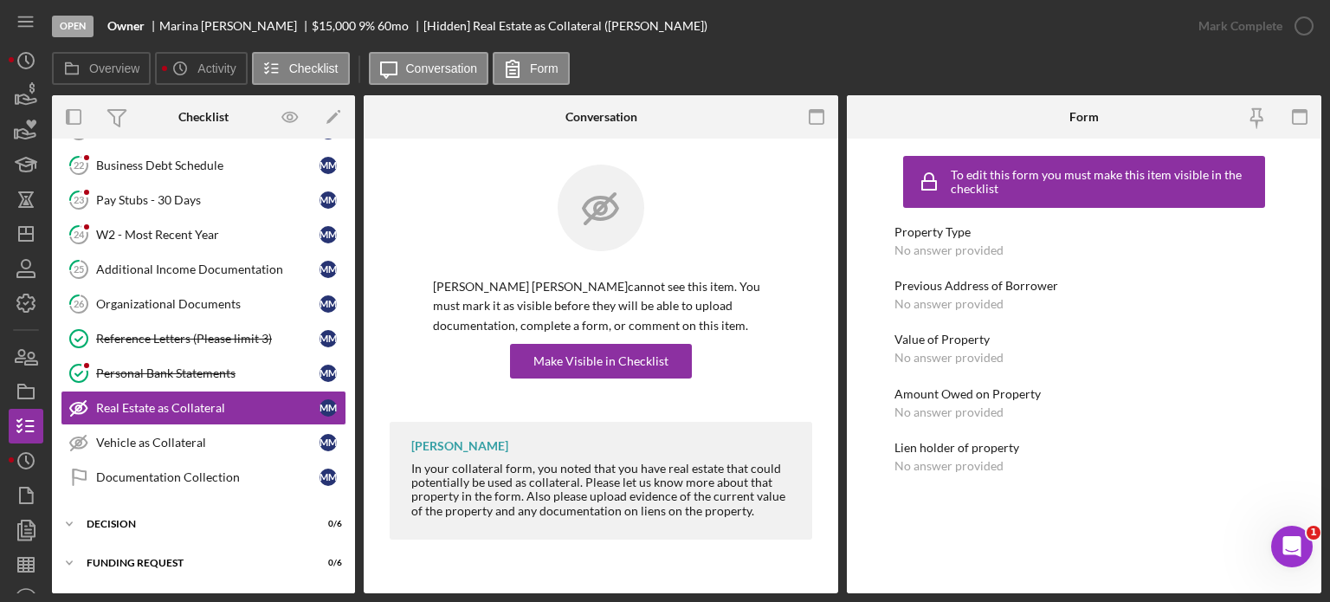
click at [1190, 296] on div "Previous Address of Borrower No answer provided" at bounding box center [1083, 295] width 379 height 32
click at [603, 361] on div "Make Visible in Checklist" at bounding box center [600, 361] width 135 height 35
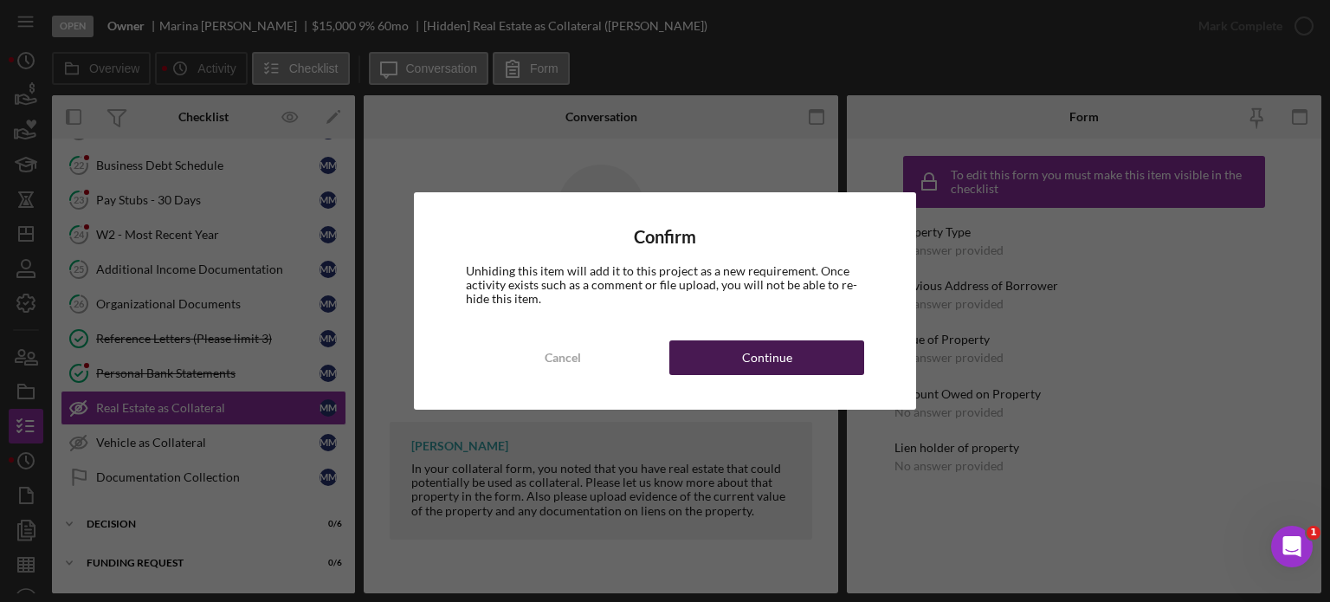
click at [751, 359] on div "Continue" at bounding box center [767, 357] width 50 height 35
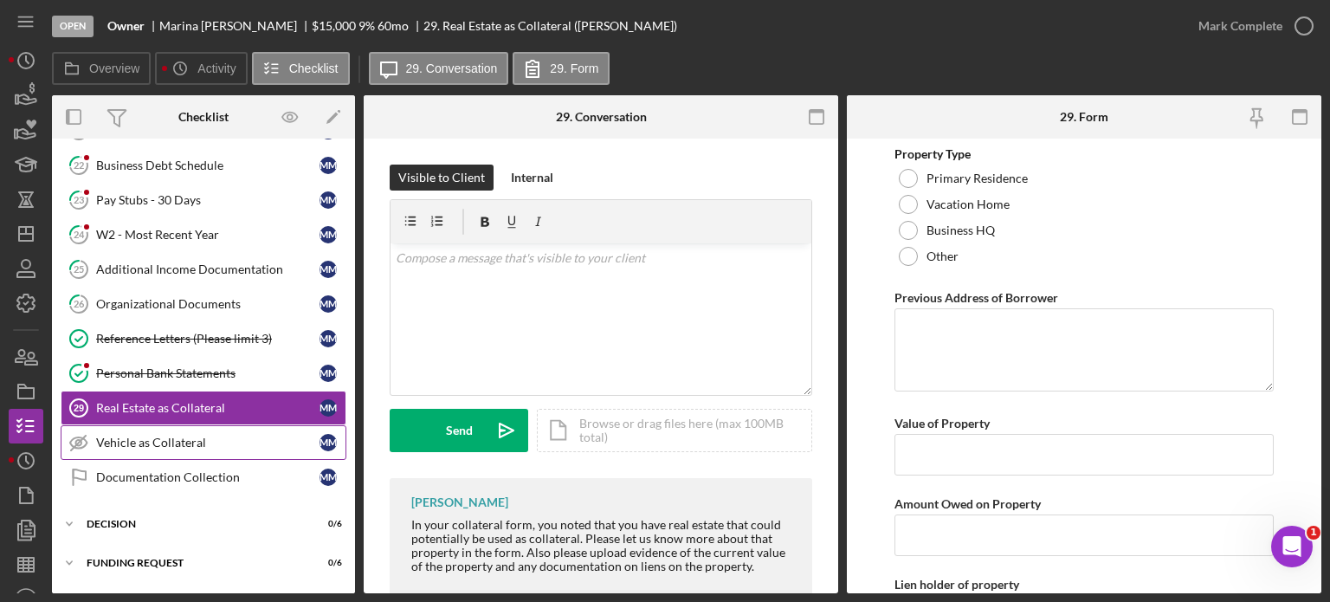
click at [160, 437] on div "Vehicle as Collateral" at bounding box center [207, 442] width 223 height 14
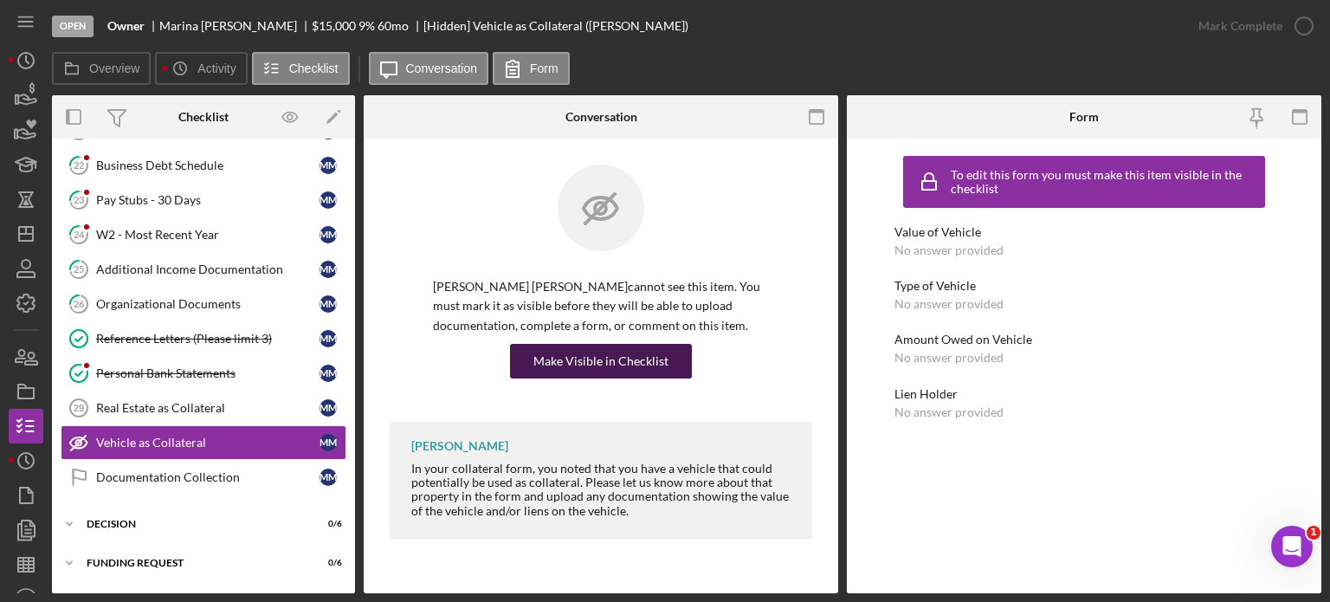
click at [641, 367] on div "Make Visible in Checklist" at bounding box center [600, 361] width 135 height 35
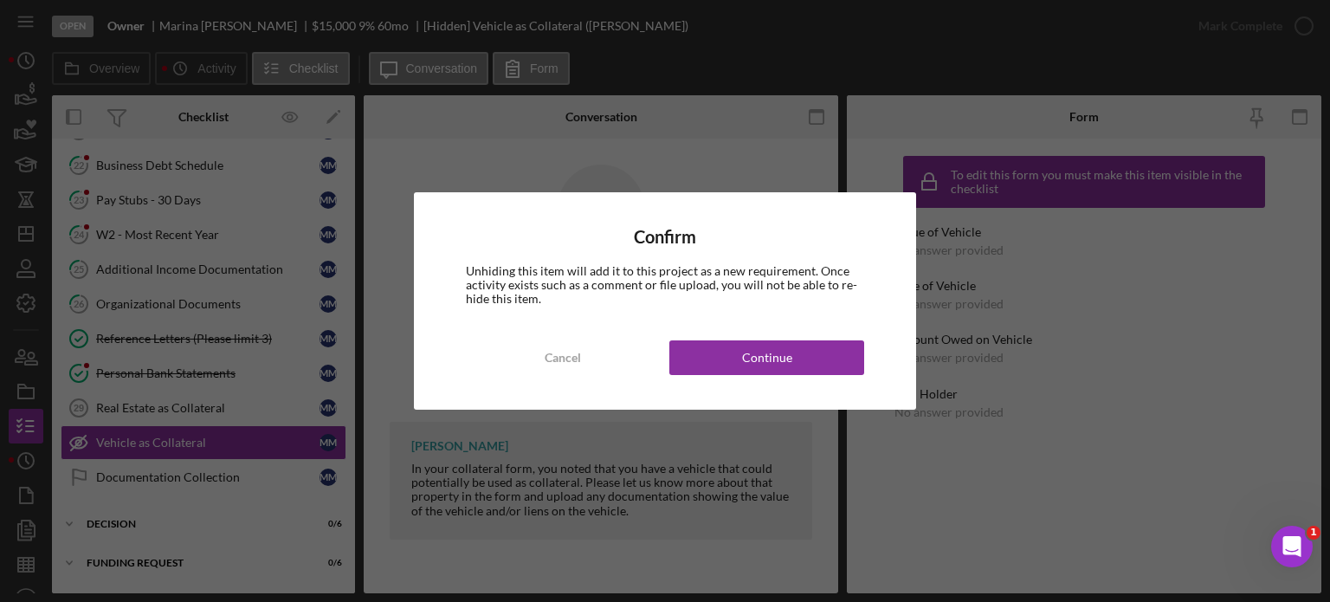
drag, startPoint x: 775, startPoint y: 370, endPoint x: 705, endPoint y: 379, distance: 70.8
click at [775, 369] on div "Continue" at bounding box center [767, 357] width 50 height 35
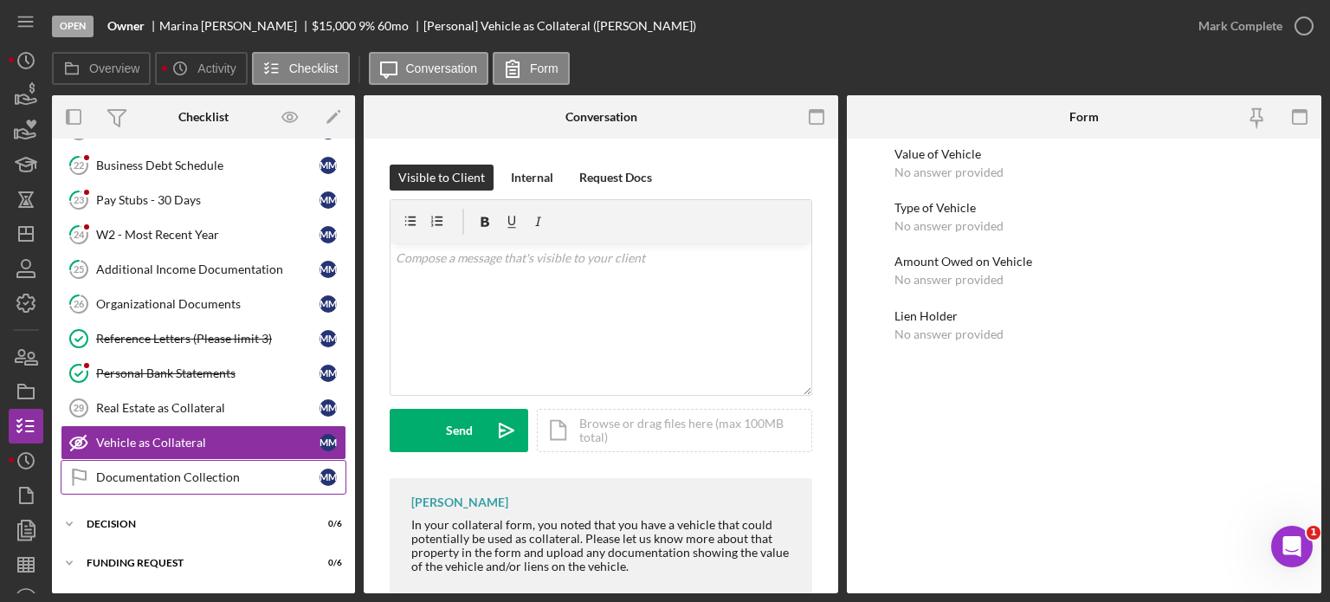
click at [230, 470] on div "Documentation Collection" at bounding box center [207, 477] width 223 height 14
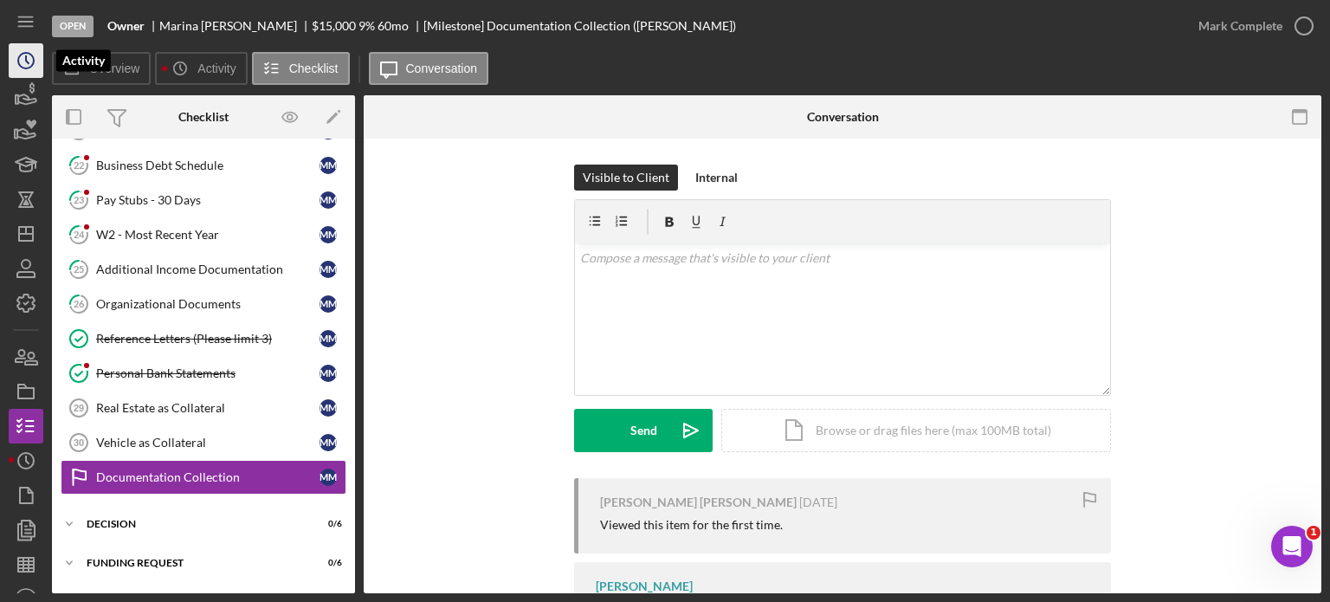
click at [29, 58] on icon "Icon/History" at bounding box center [25, 60] width 43 height 43
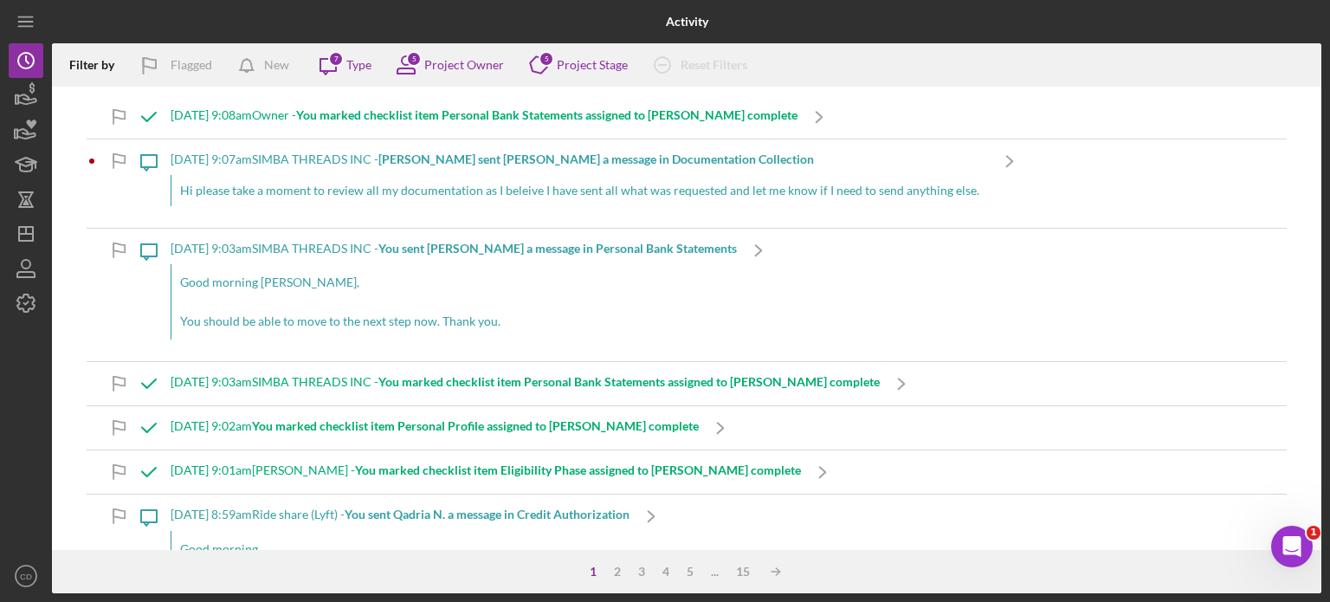
click at [564, 250] on b "You sent Jane H. a message in Personal Bank Statements" at bounding box center [557, 248] width 358 height 15
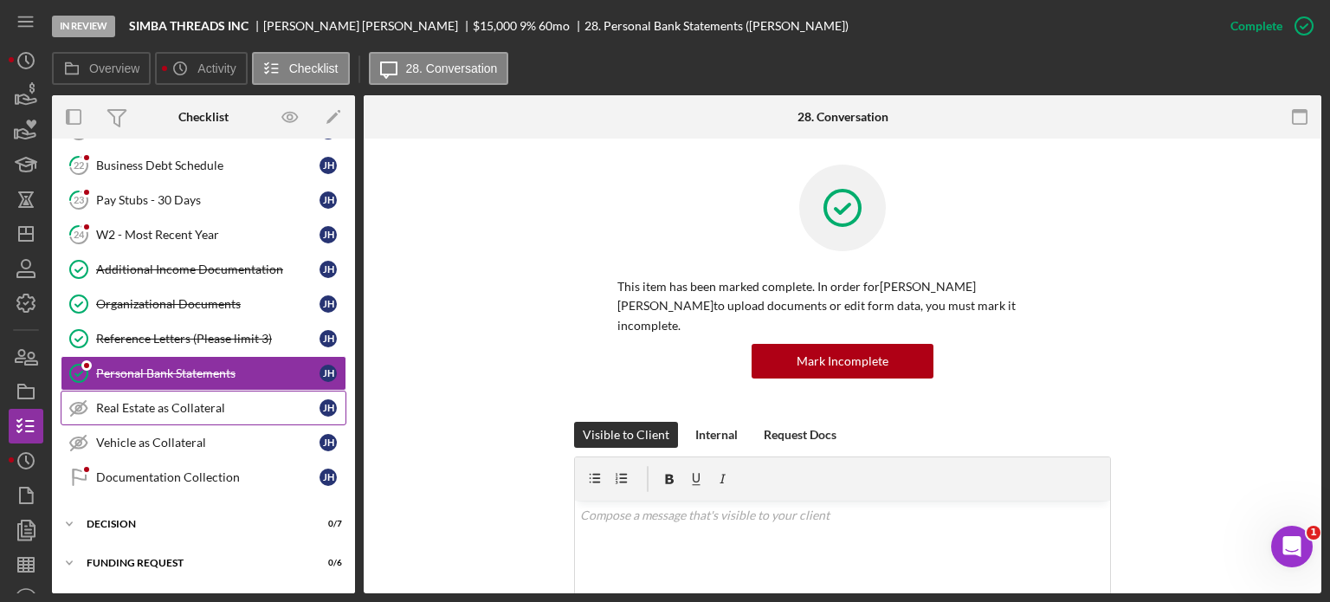
scroll to position [391, 0]
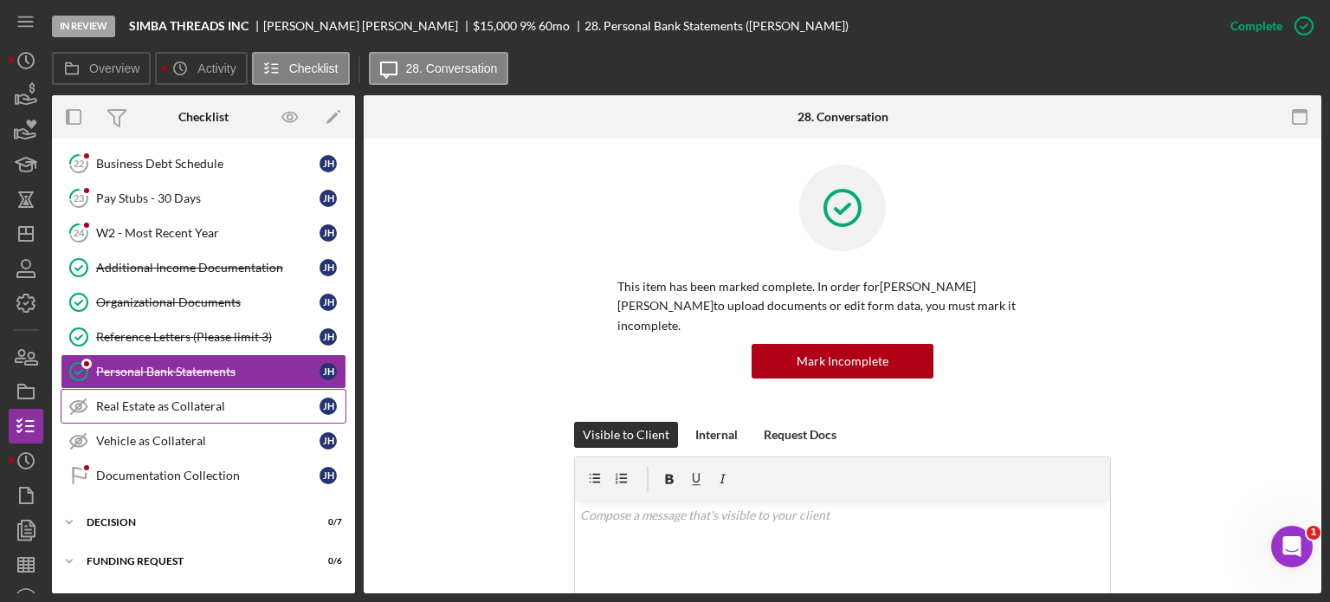
click at [217, 400] on div "Real Estate as Collateral" at bounding box center [207, 406] width 223 height 14
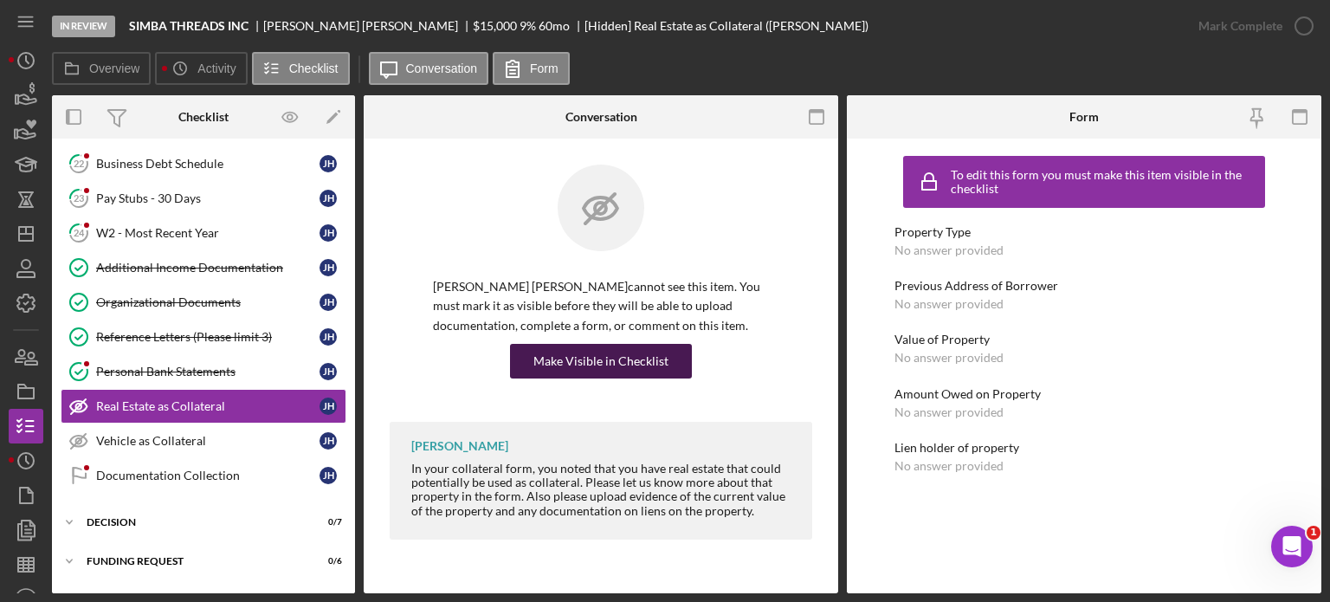
click at [641, 359] on div "Make Visible in Checklist" at bounding box center [600, 361] width 135 height 35
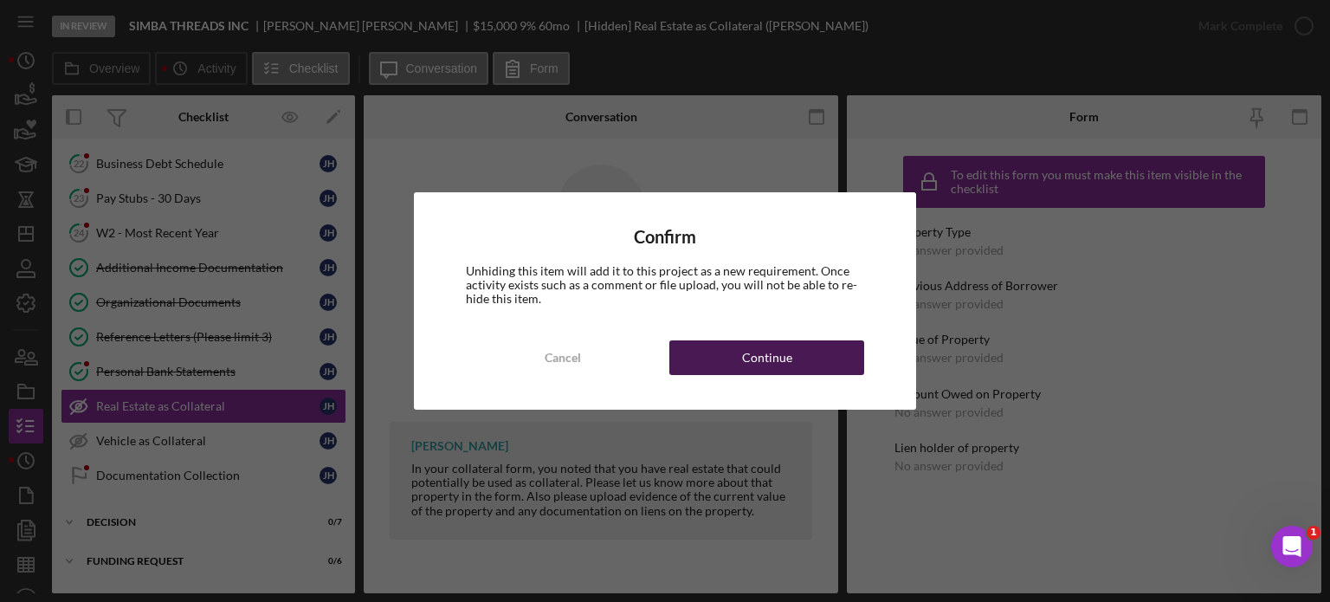
click at [799, 361] on button "Continue" at bounding box center [766, 357] width 195 height 35
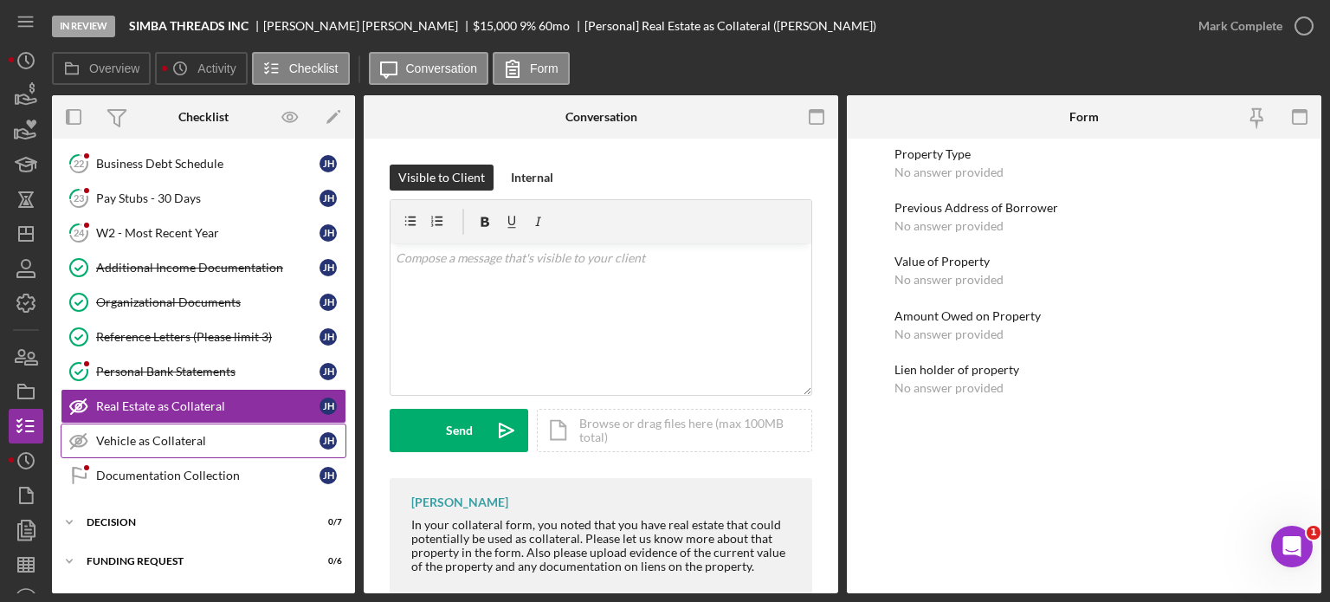
click at [189, 434] on div "Vehicle as Collateral" at bounding box center [207, 441] width 223 height 14
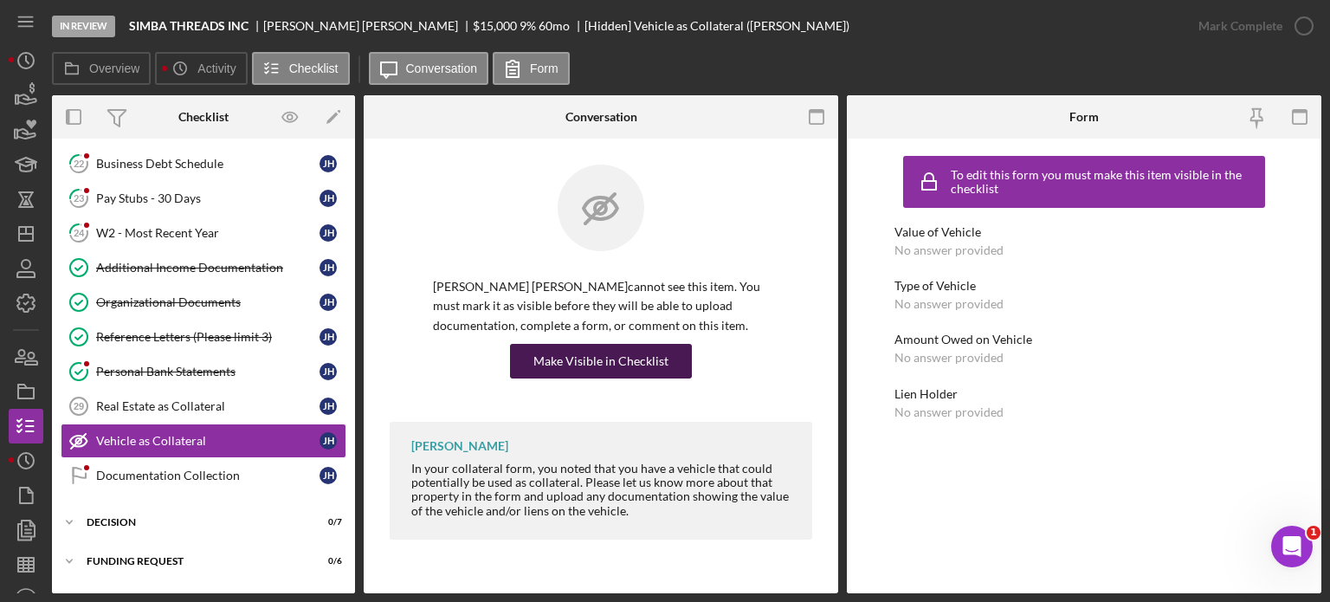
click at [577, 356] on div "Make Visible in Checklist" at bounding box center [600, 361] width 135 height 35
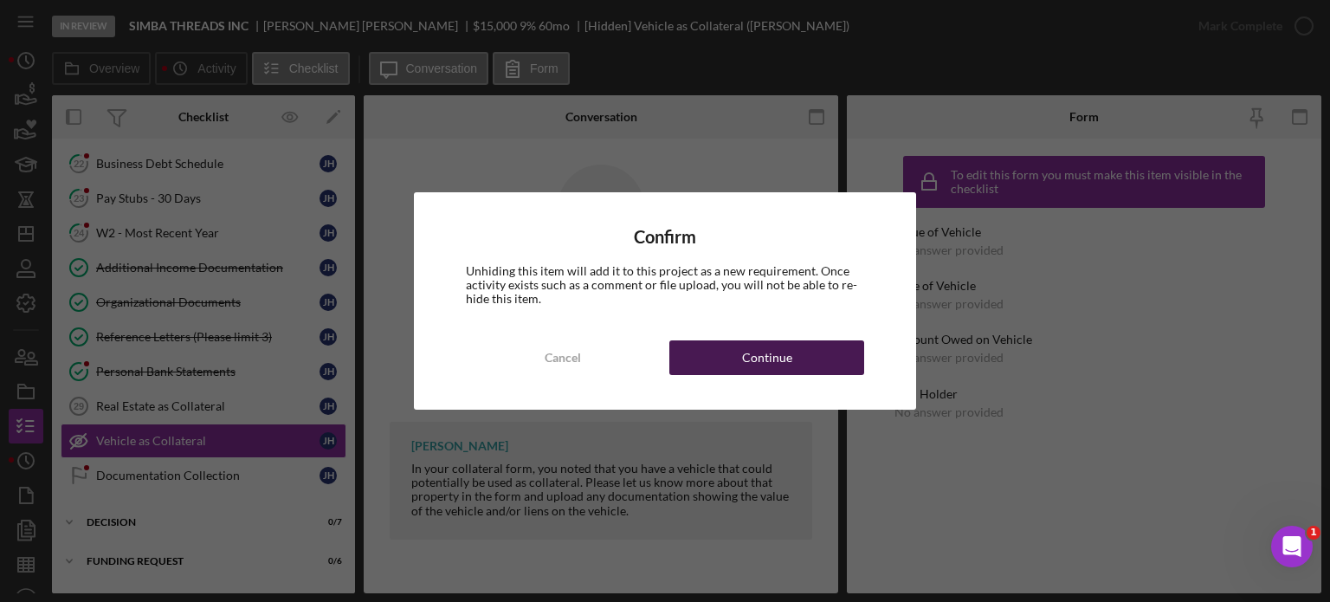
click at [762, 356] on div "Continue" at bounding box center [767, 357] width 50 height 35
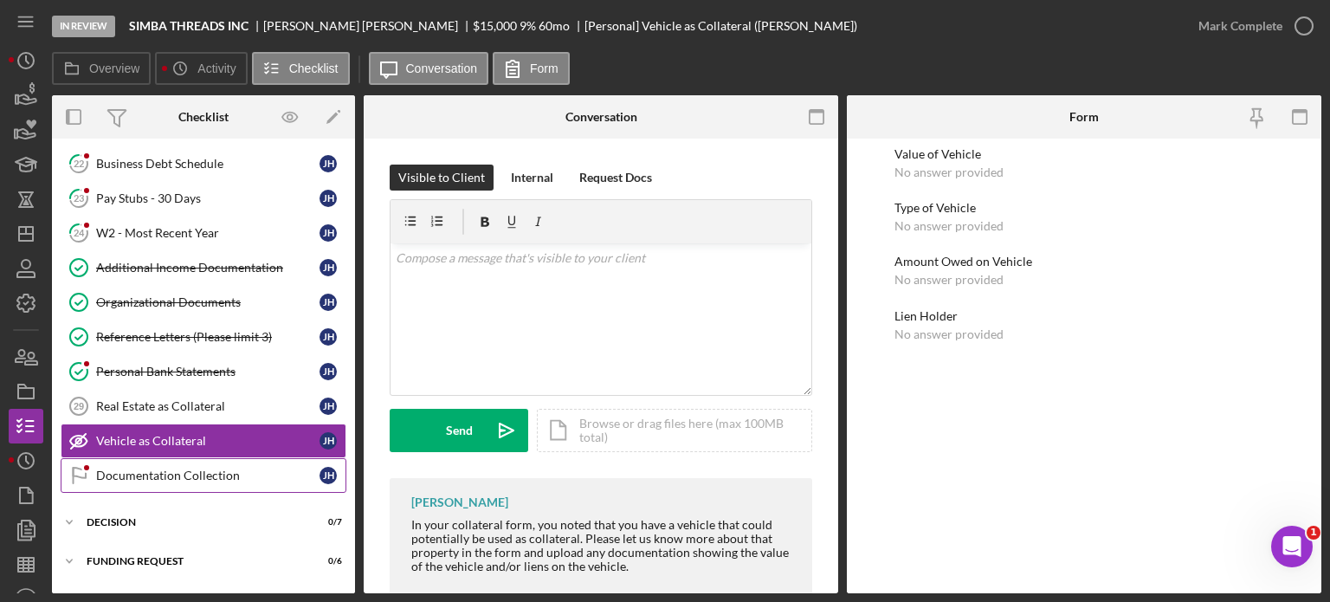
click at [182, 469] on div "Documentation Collection" at bounding box center [207, 475] width 223 height 14
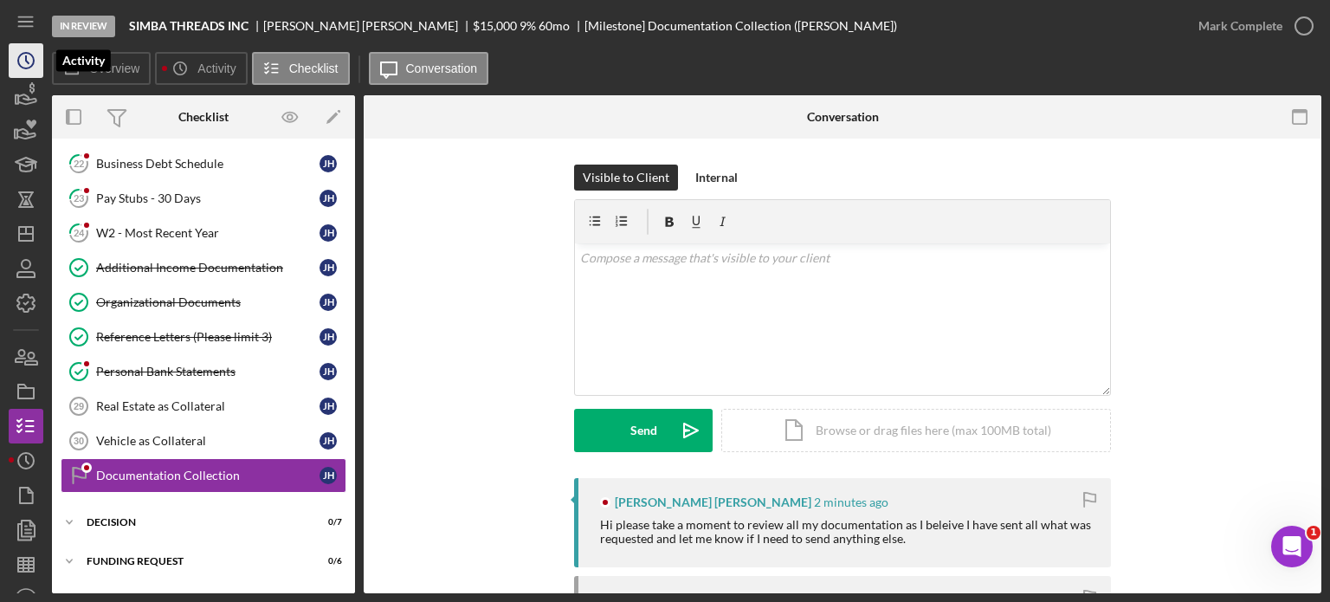
click at [18, 61] on circle "button" at bounding box center [26, 61] width 16 height 16
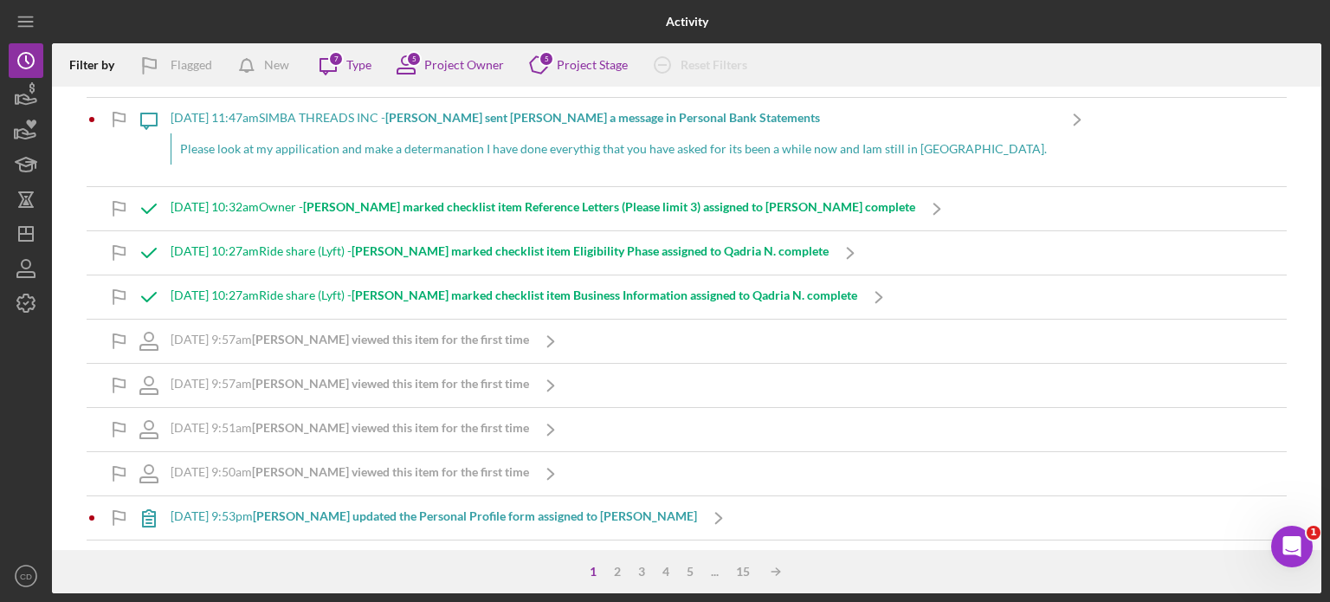
scroll to position [1125, 0]
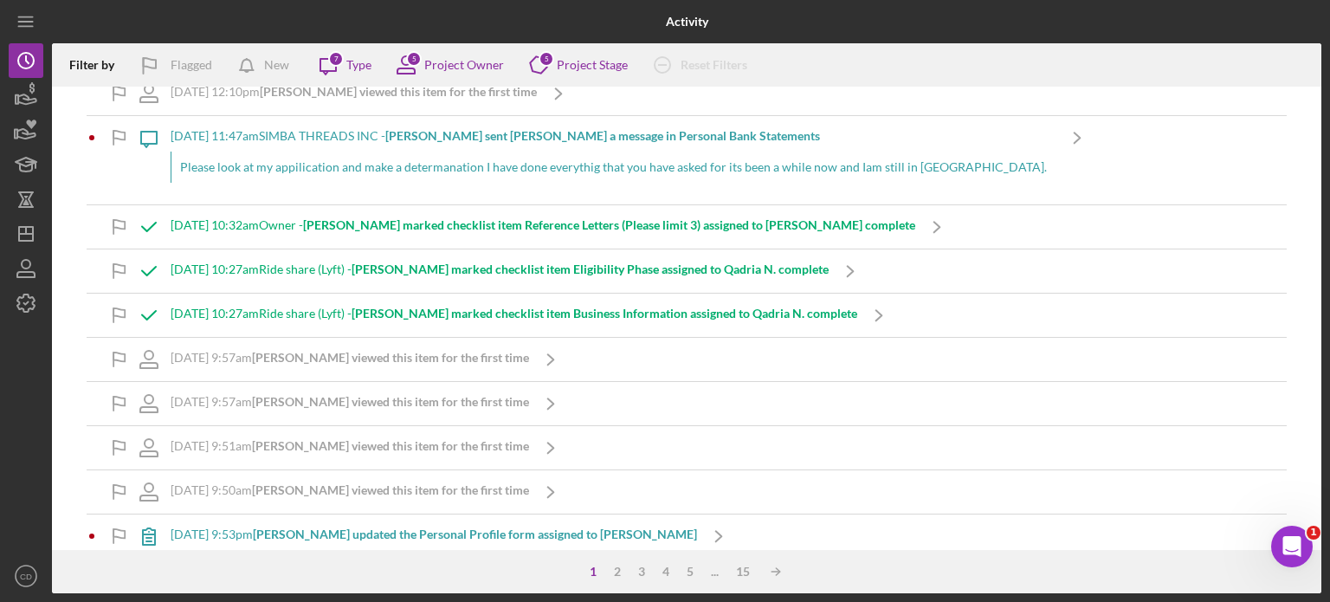
click at [410, 357] on b "Sayed Zabiullah S. viewed this item for the first time" at bounding box center [390, 357] width 277 height 15
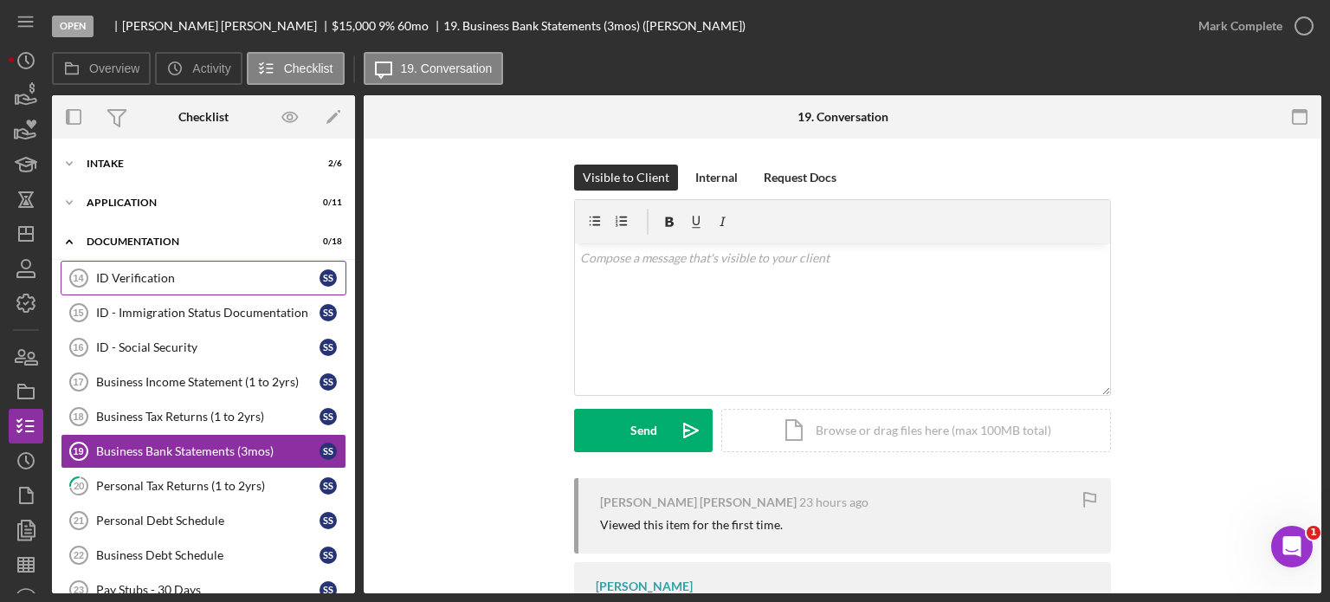
click at [166, 276] on div "ID Verification" at bounding box center [207, 278] width 223 height 14
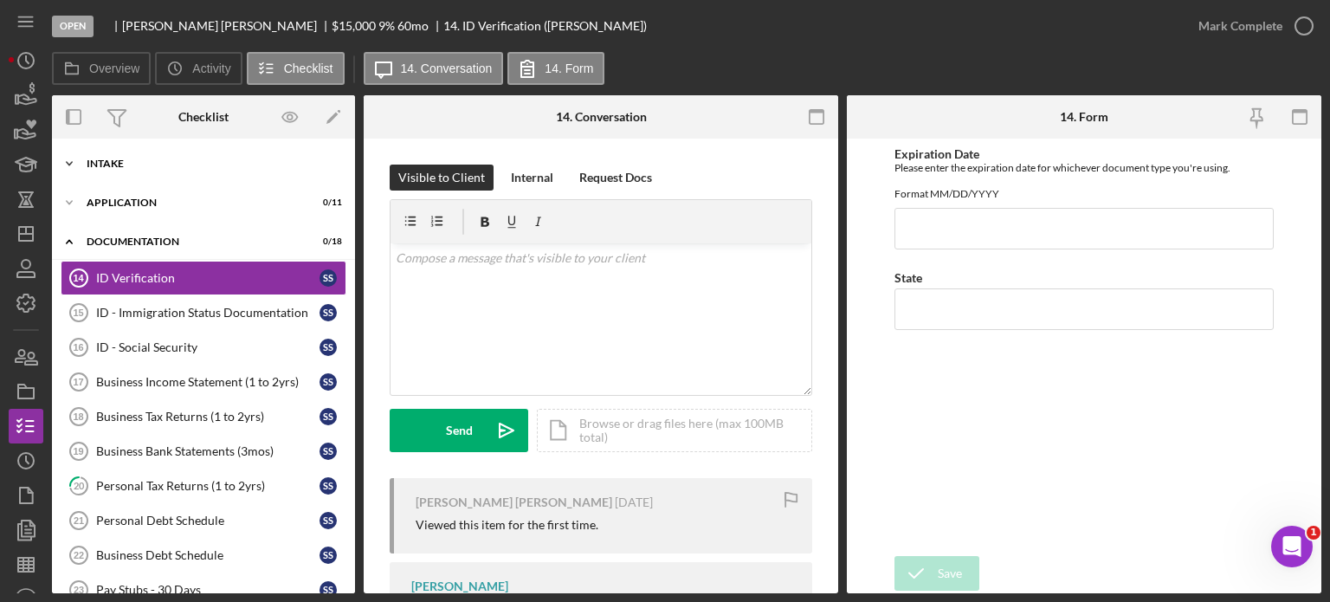
click at [146, 164] on div "Intake" at bounding box center [210, 163] width 247 height 10
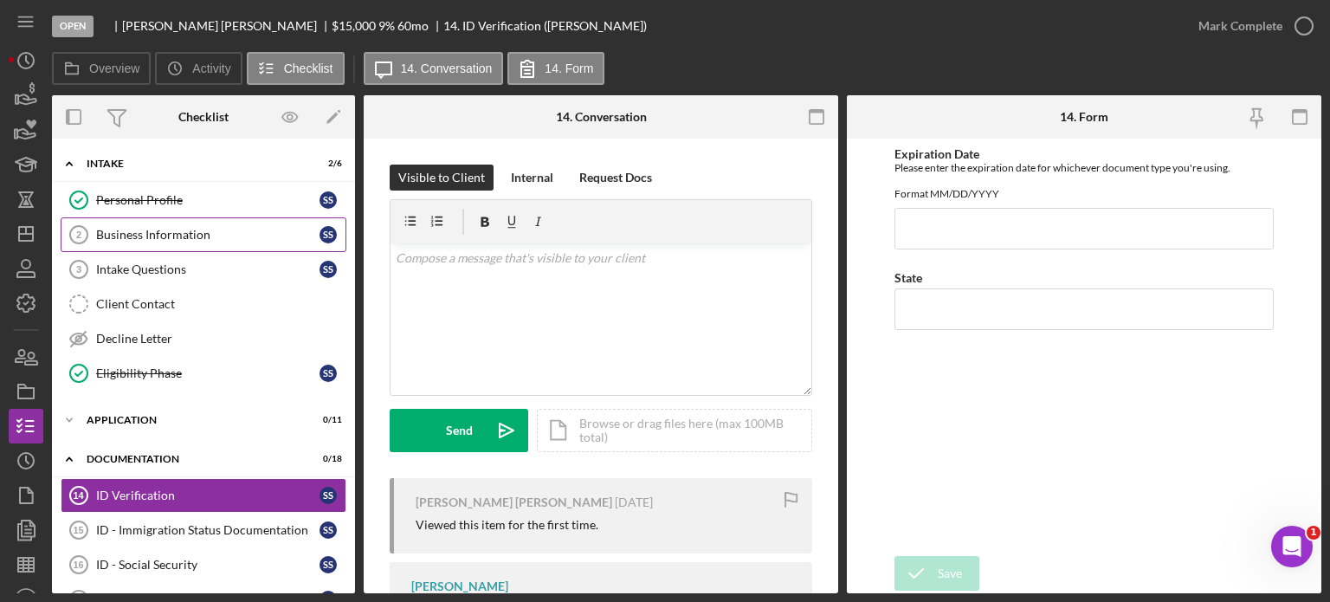
click at [210, 235] on div "Business Information" at bounding box center [207, 235] width 223 height 14
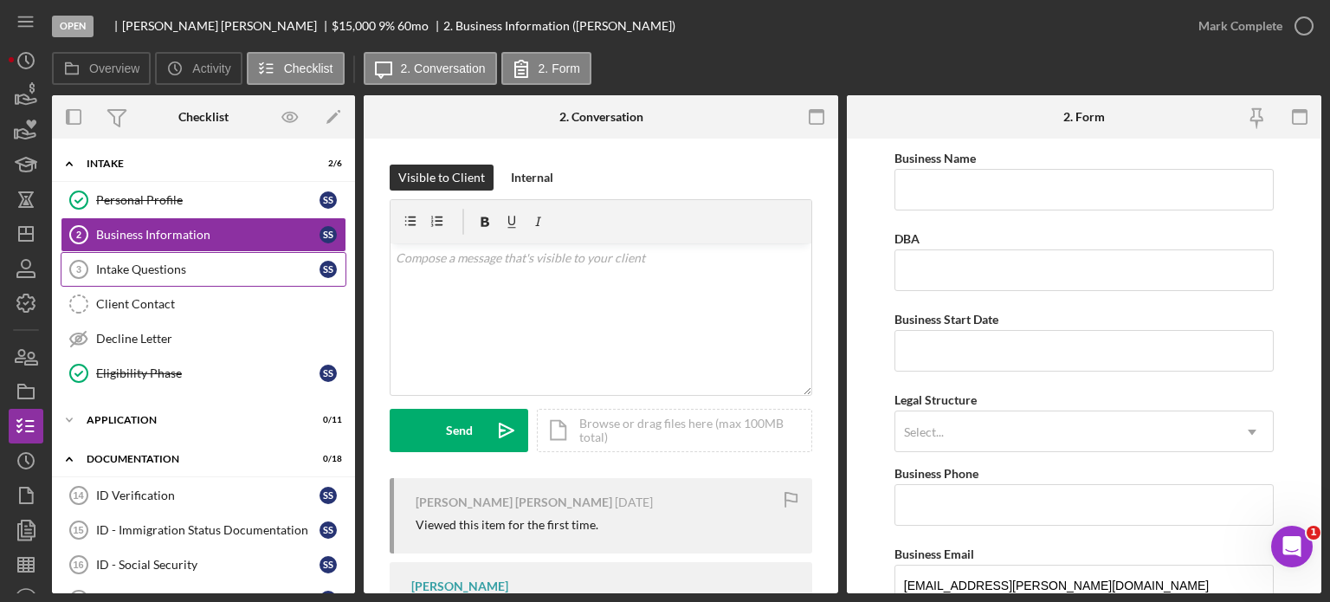
click at [205, 266] on div "Intake Questions" at bounding box center [207, 269] width 223 height 14
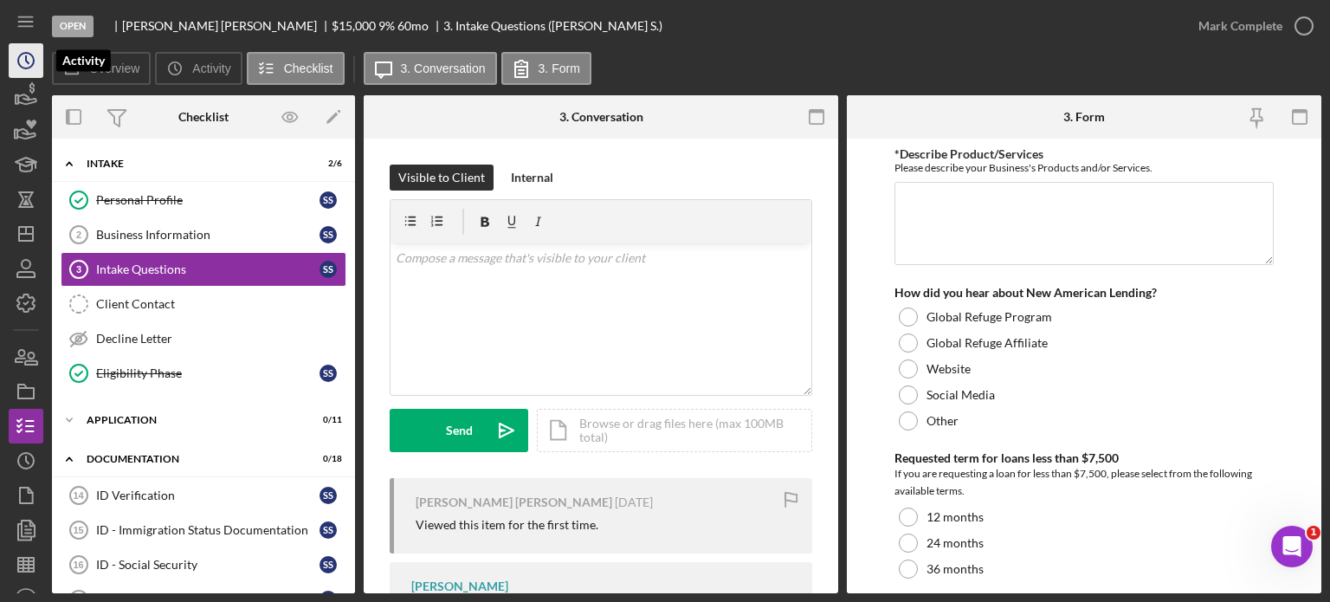
click at [23, 59] on icon "Icon/History" at bounding box center [25, 60] width 43 height 43
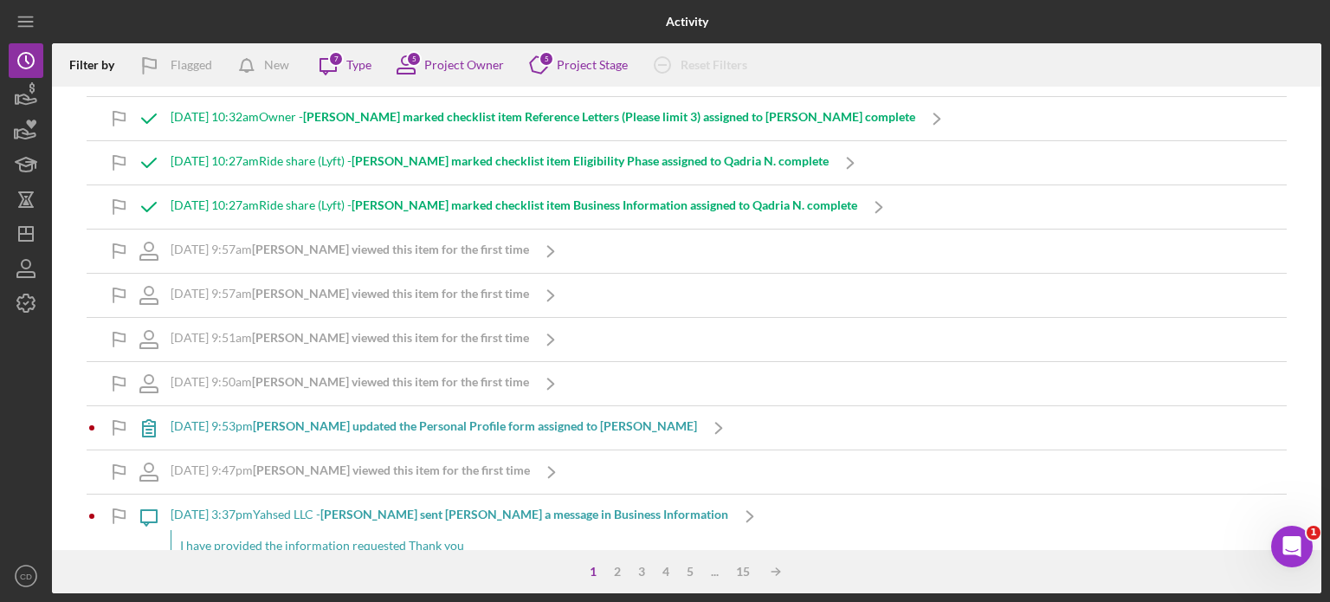
scroll to position [1299, 0]
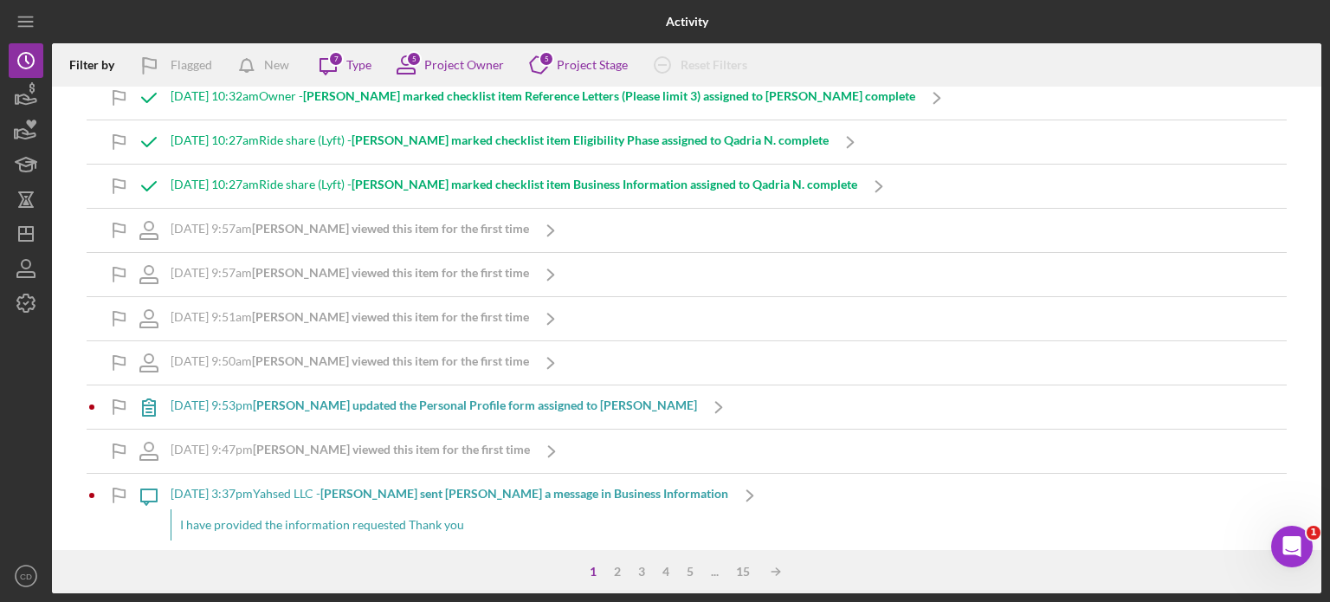
click at [368, 397] on b "Hayatullah W. updated the Personal Profile form assigned to Hayatullah W." at bounding box center [475, 404] width 444 height 15
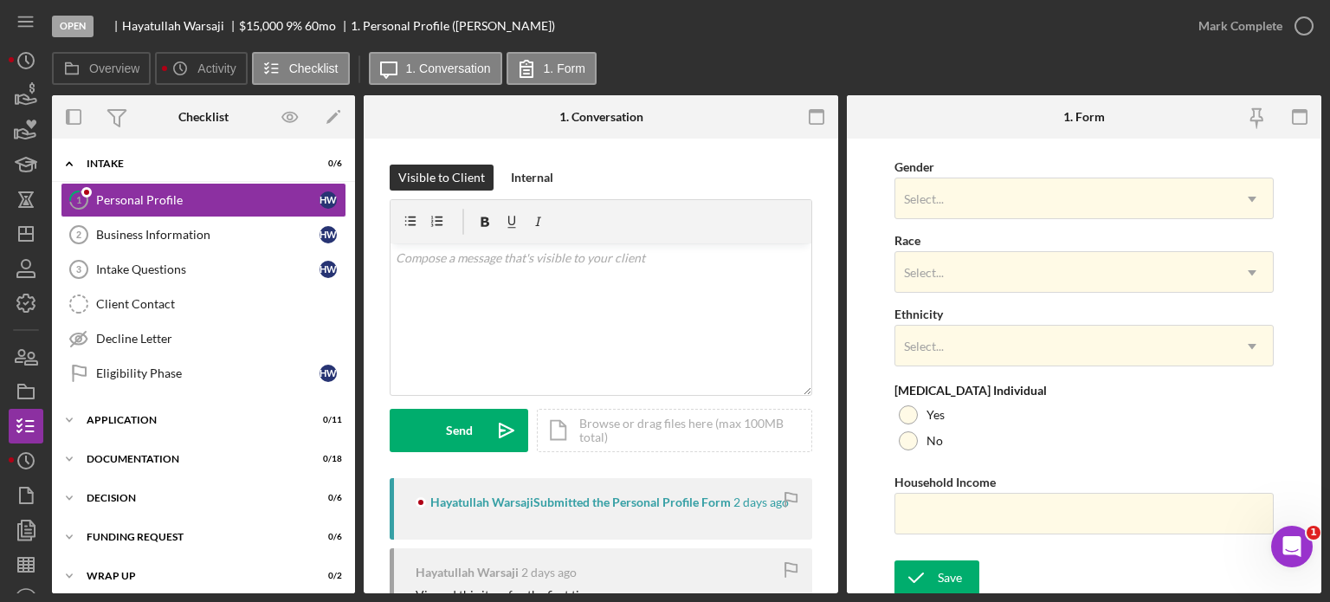
scroll to position [698, 0]
click at [1218, 27] on div "Mark Complete" at bounding box center [1240, 26] width 84 height 35
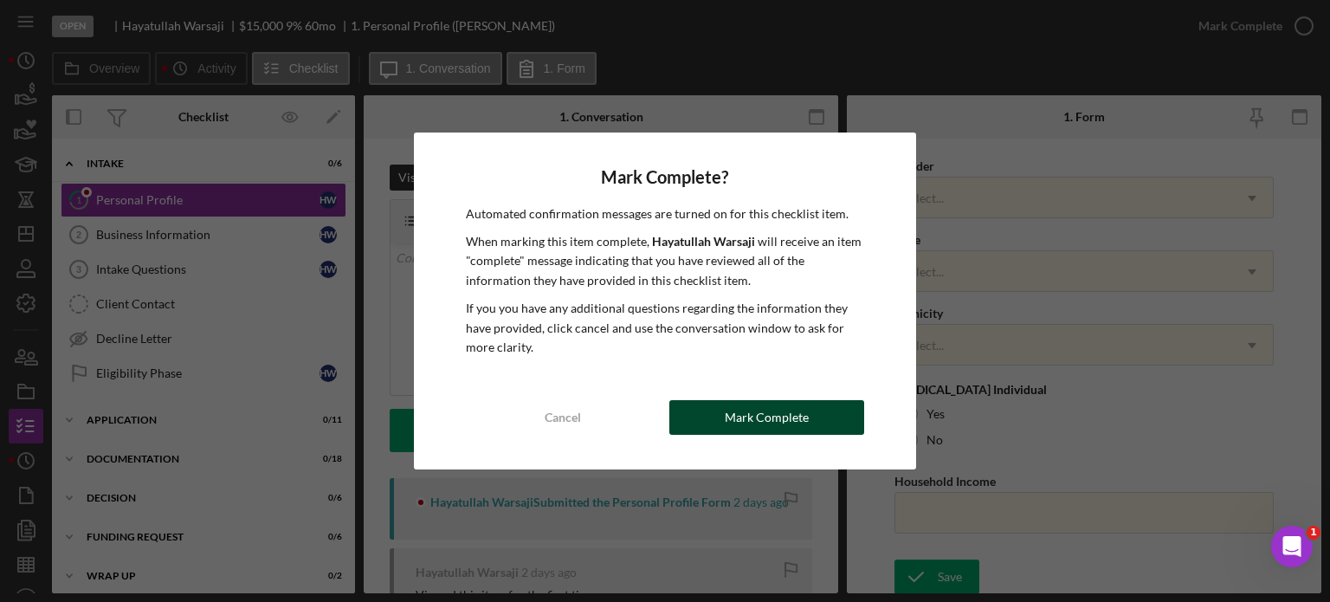
click at [828, 410] on button "Mark Complete" at bounding box center [766, 417] width 195 height 35
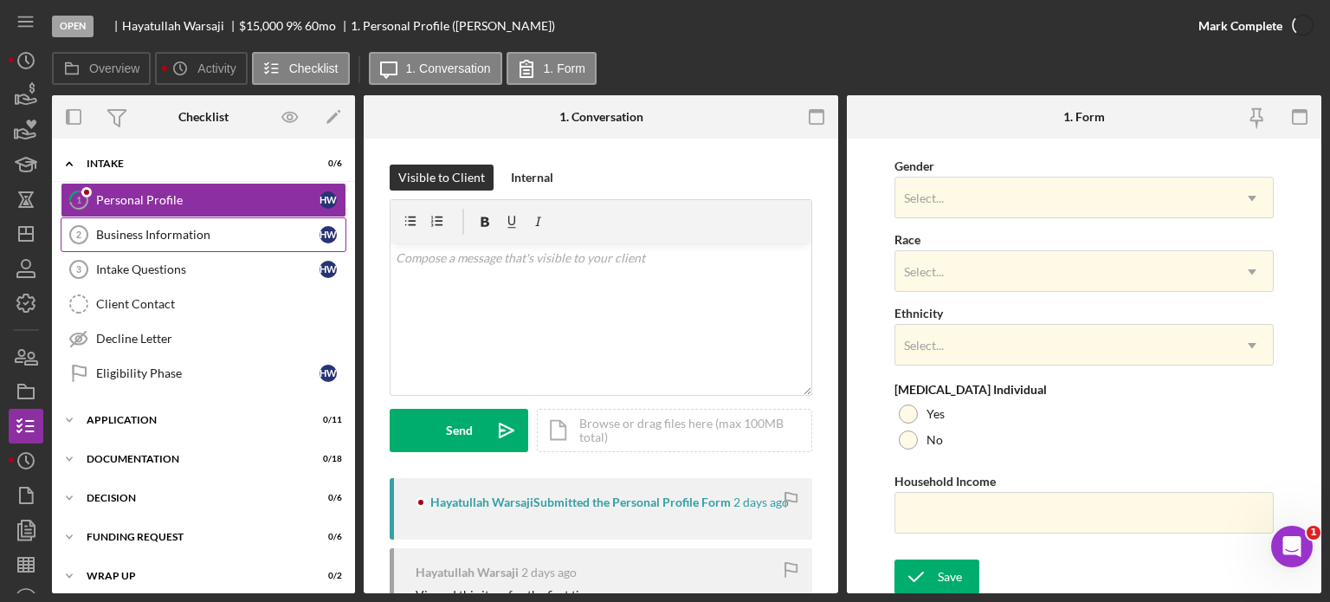
scroll to position [767, 0]
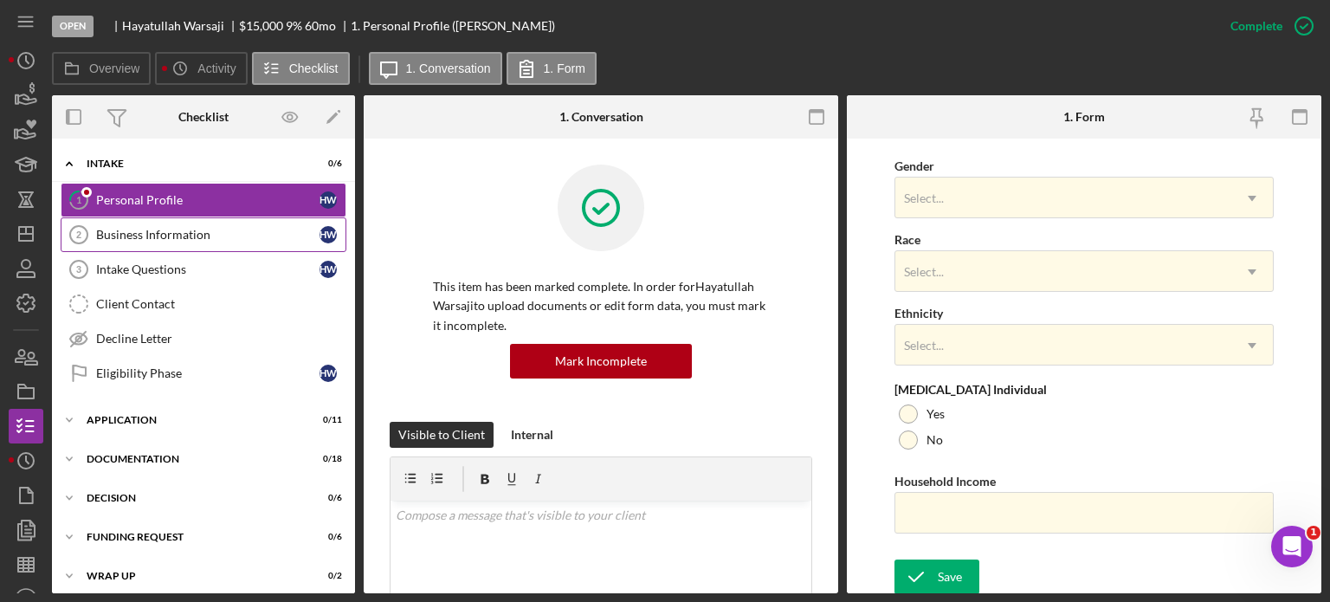
click at [210, 243] on link "Business Information 2 Business Information H W" at bounding box center [204, 234] width 286 height 35
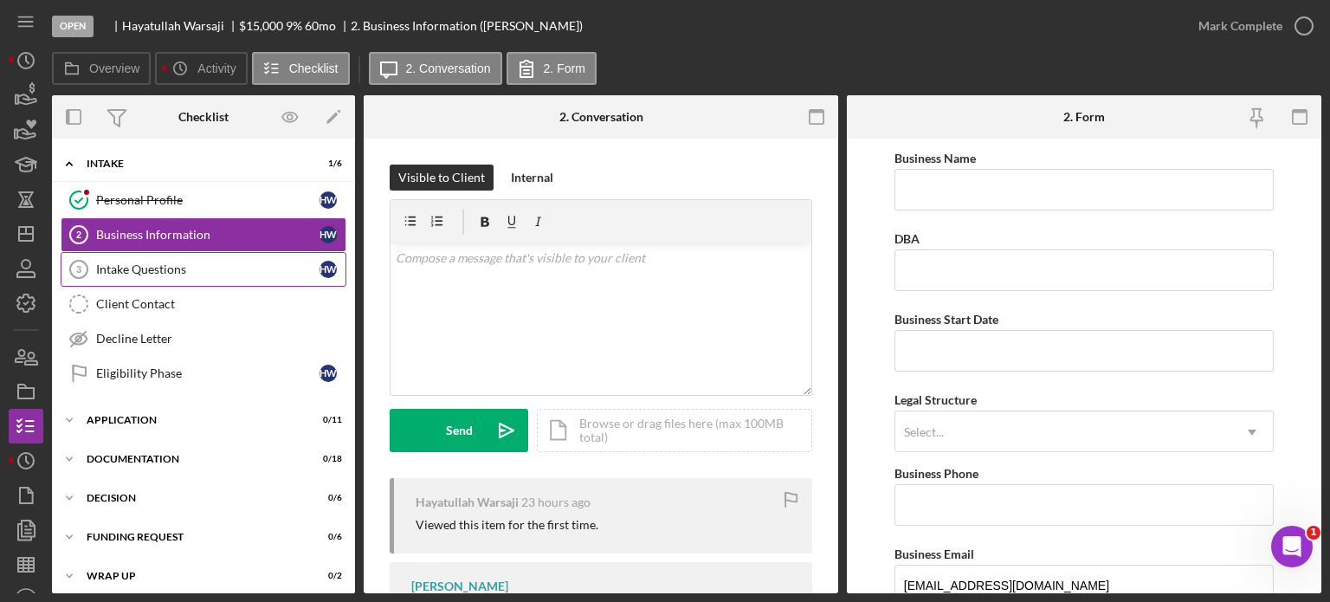
click at [201, 268] on div "Intake Questions" at bounding box center [207, 269] width 223 height 14
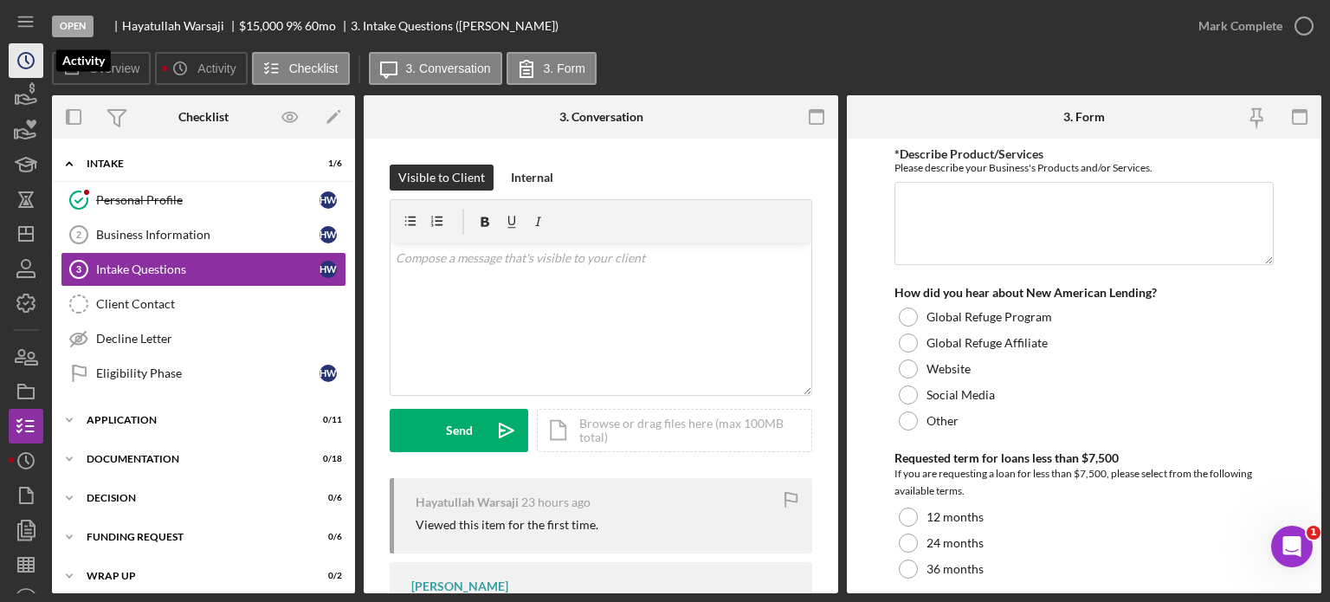
click at [26, 58] on polyline "button" at bounding box center [27, 59] width 3 height 7
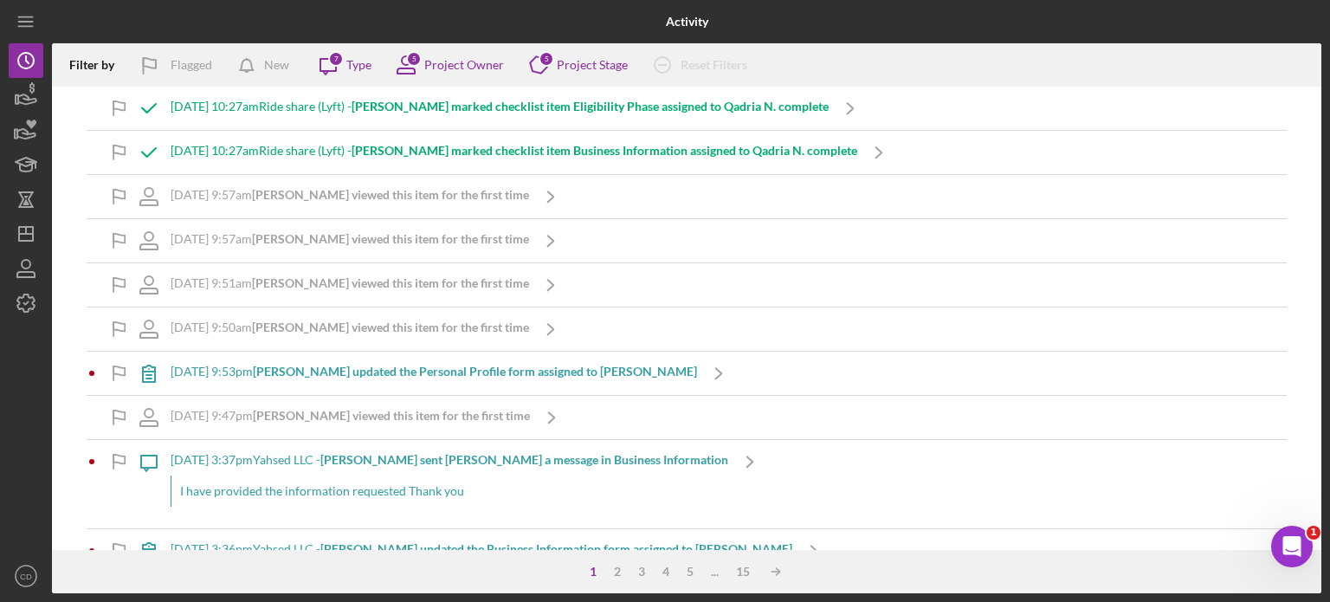
scroll to position [1472, 0]
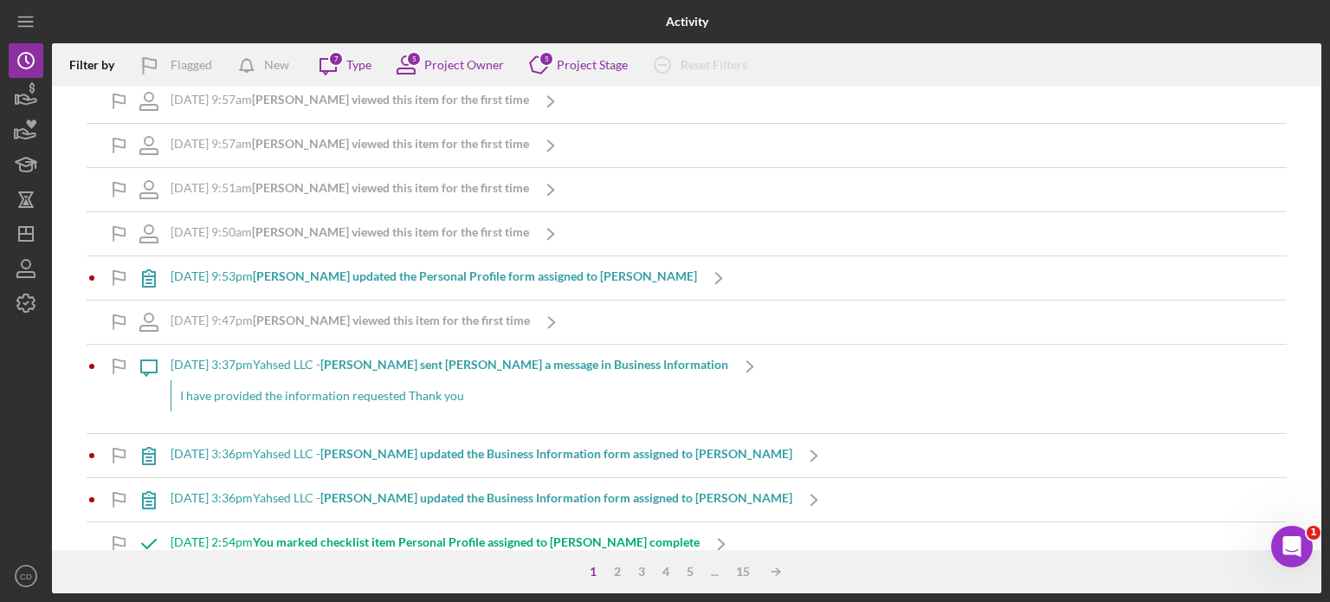
click at [437, 359] on b "Gelila G. sent John S. a message in Business Information" at bounding box center [524, 364] width 408 height 15
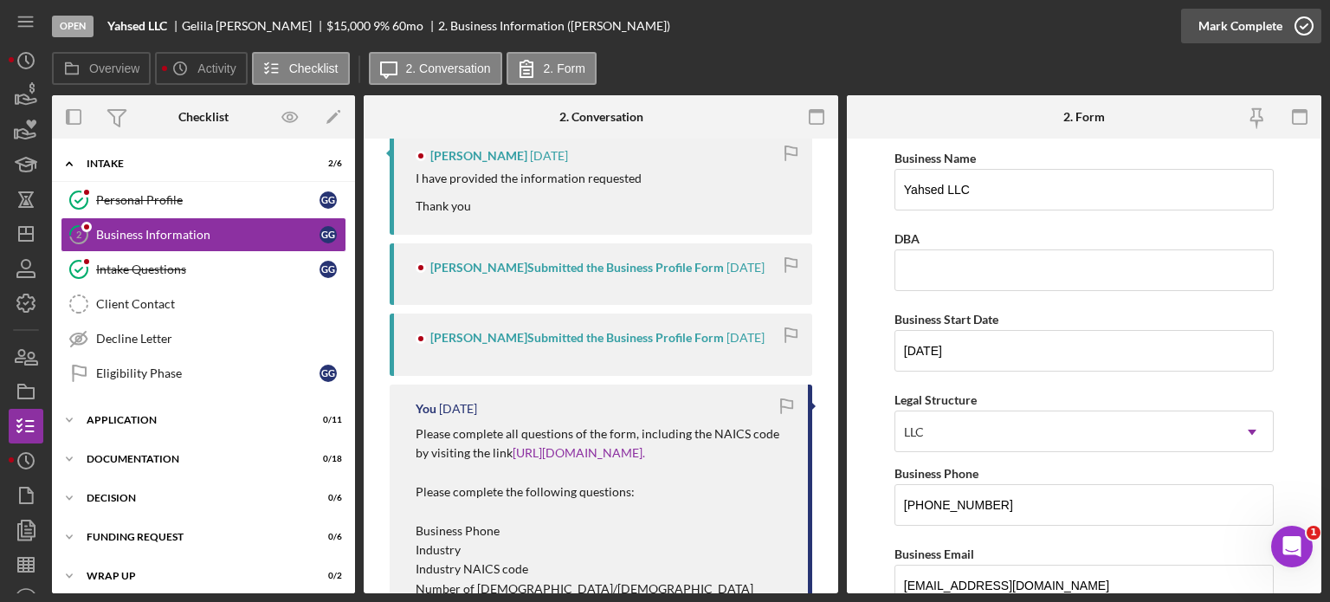
click at [1229, 30] on div "Mark Complete" at bounding box center [1240, 26] width 84 height 35
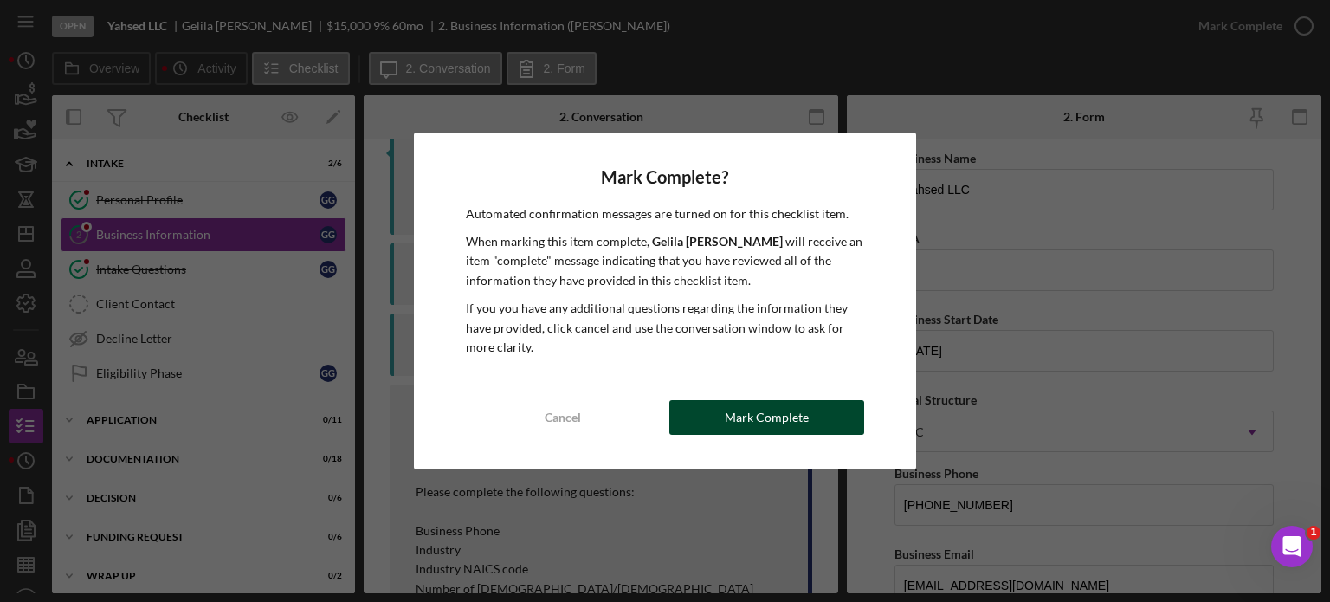
click at [811, 411] on button "Mark Complete" at bounding box center [766, 417] width 195 height 35
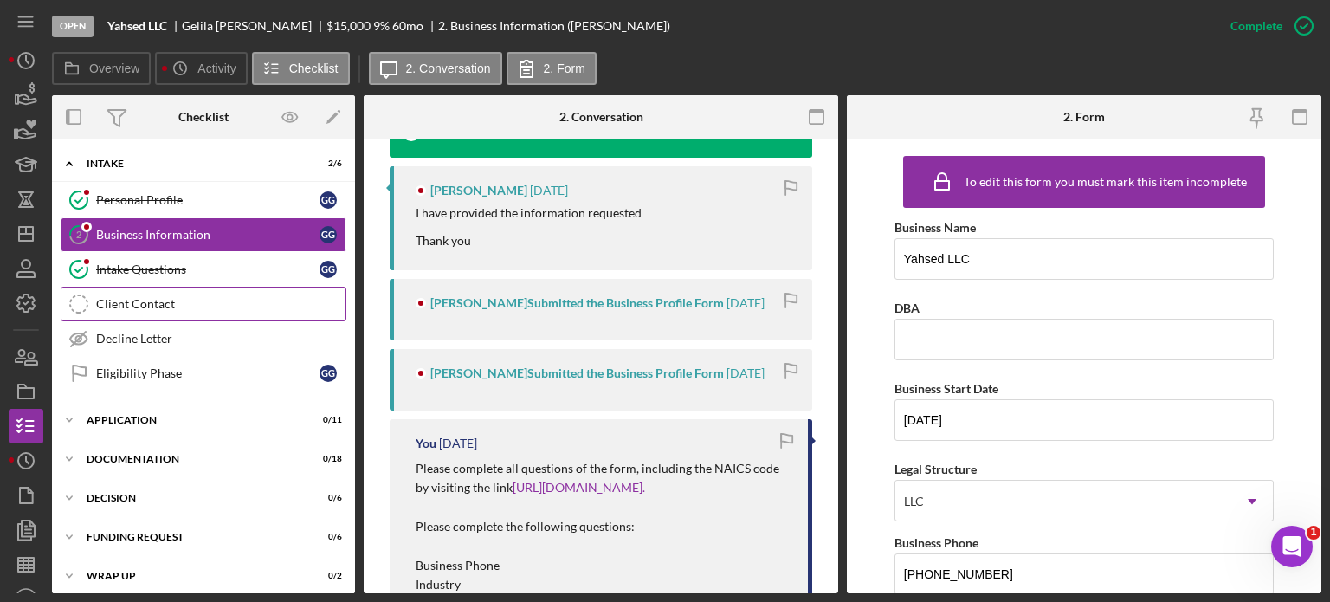
scroll to position [664, 0]
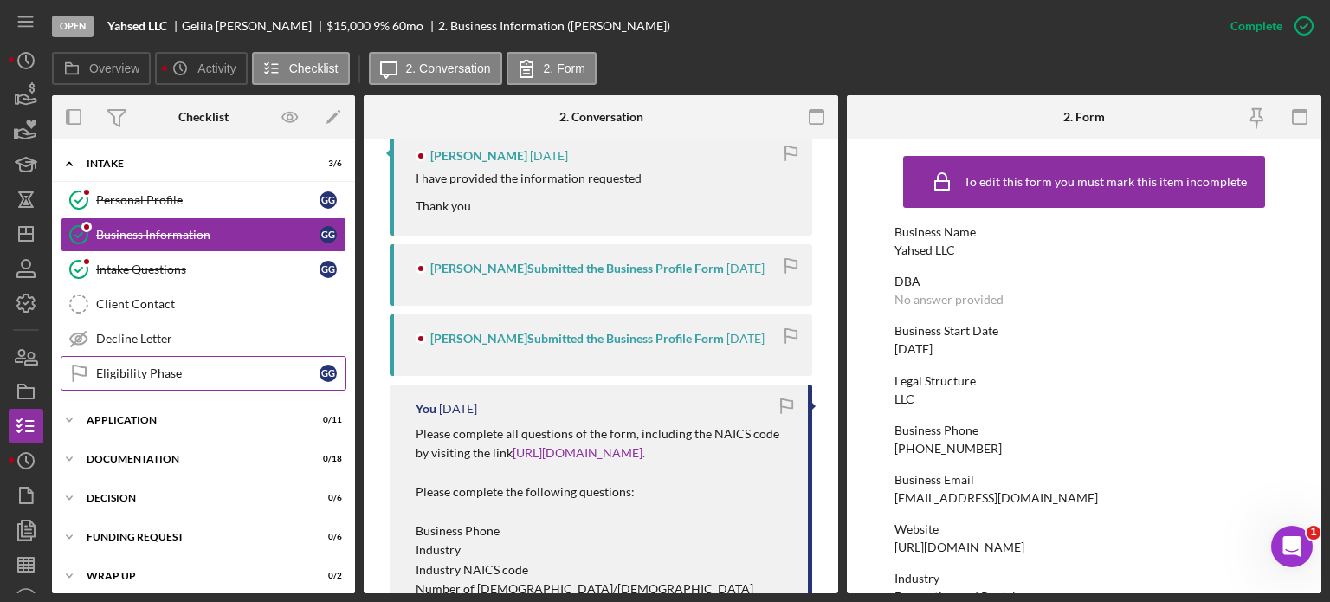
click at [163, 371] on div "Eligibility Phase" at bounding box center [207, 373] width 223 height 14
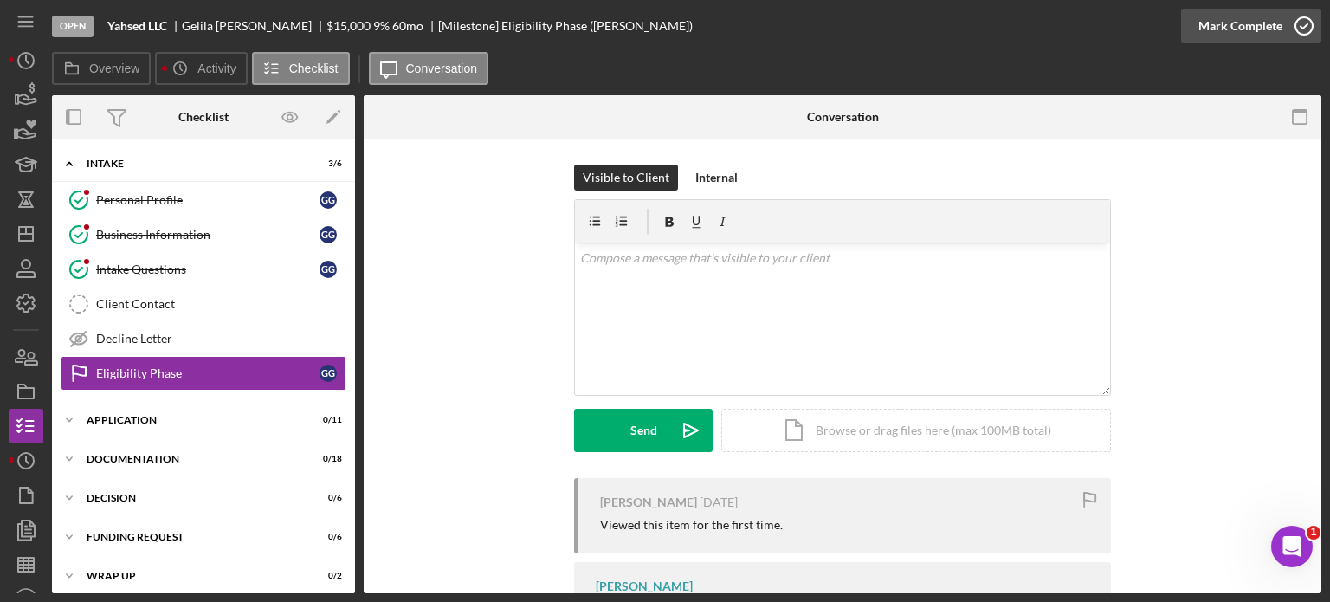
click at [1233, 21] on div "Mark Complete" at bounding box center [1240, 26] width 84 height 35
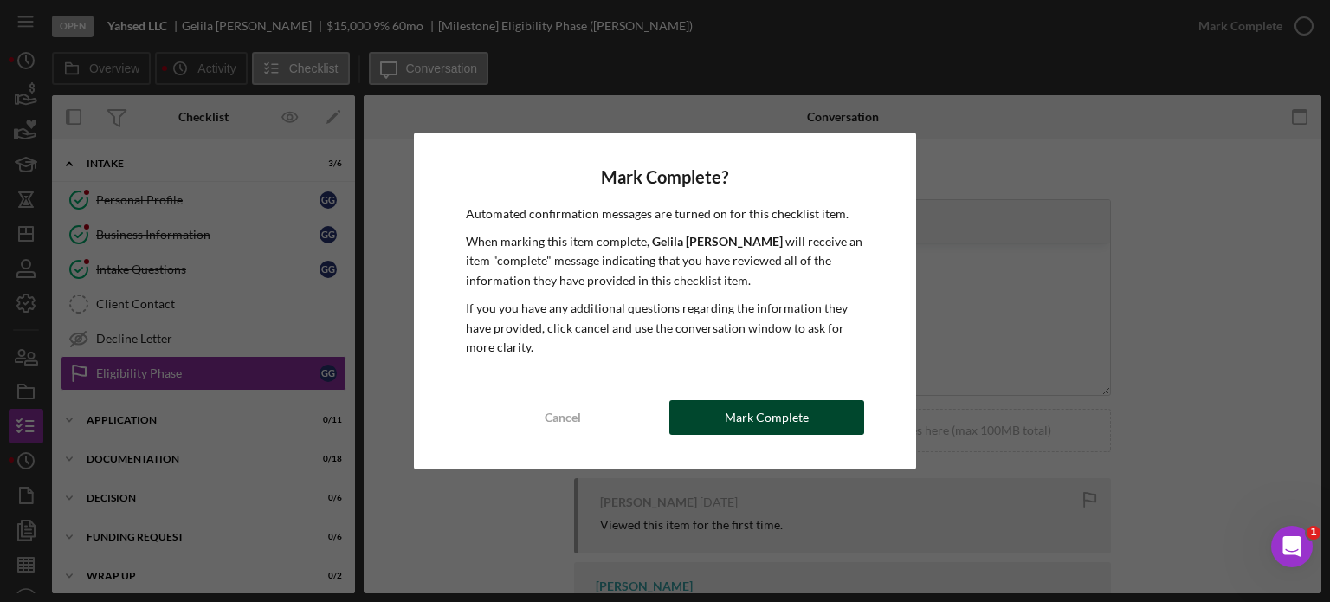
click at [738, 418] on div "Mark Complete" at bounding box center [767, 417] width 84 height 35
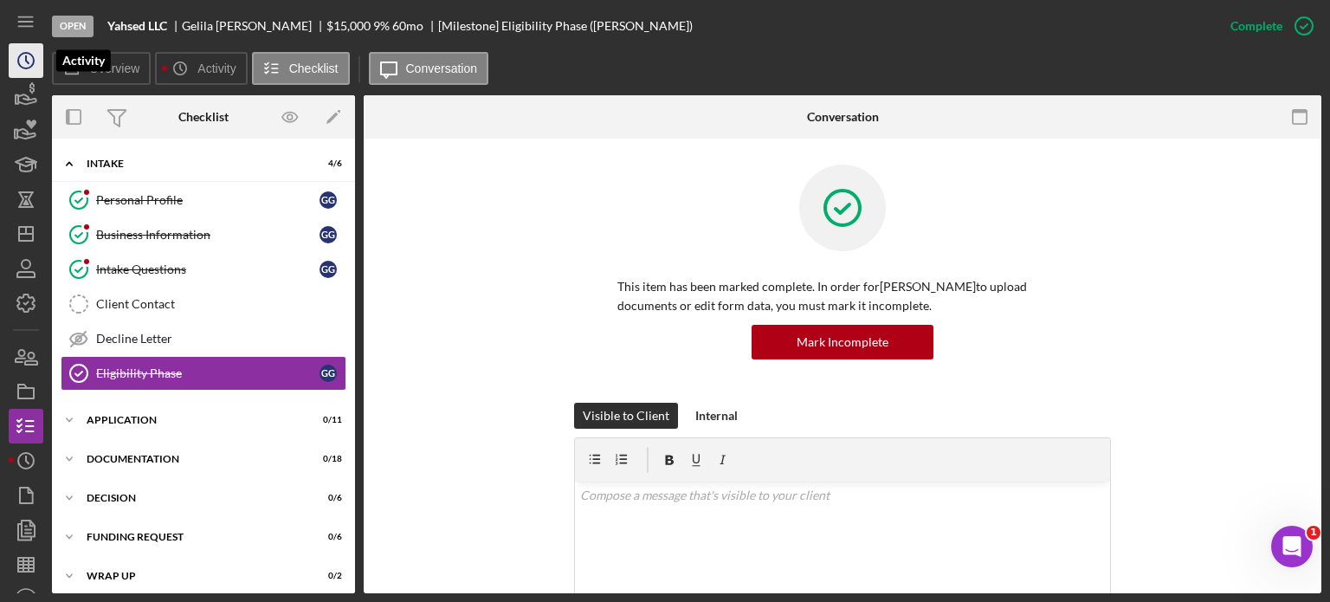
click at [20, 65] on circle "button" at bounding box center [26, 61] width 16 height 16
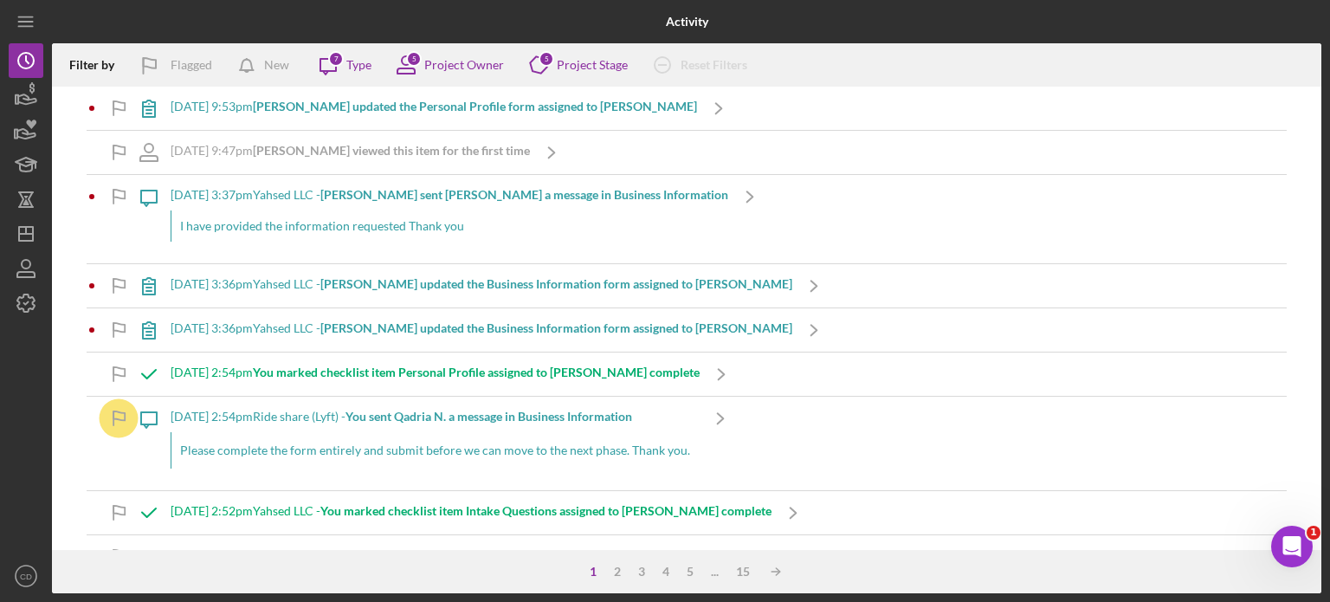
scroll to position [1731, 0]
click at [488, 407] on b "You sent Qadria N. a message in Business Information" at bounding box center [488, 414] width 287 height 15
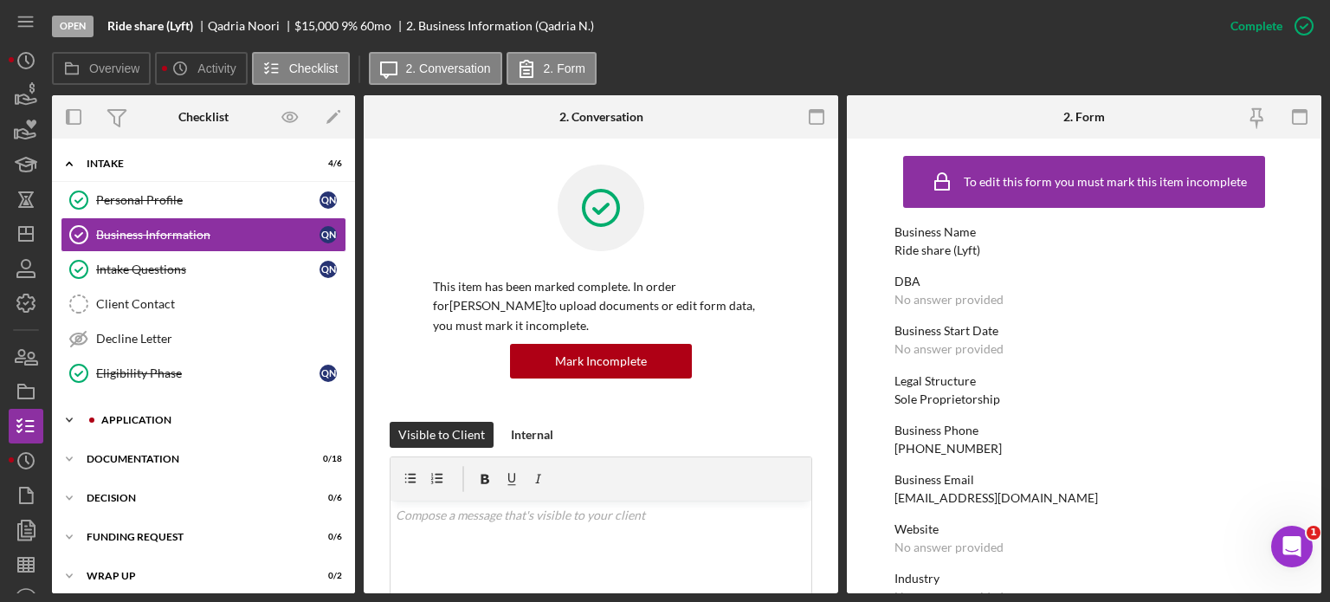
click at [225, 424] on div "Icon/Expander Application 0 / 11" at bounding box center [203, 420] width 303 height 35
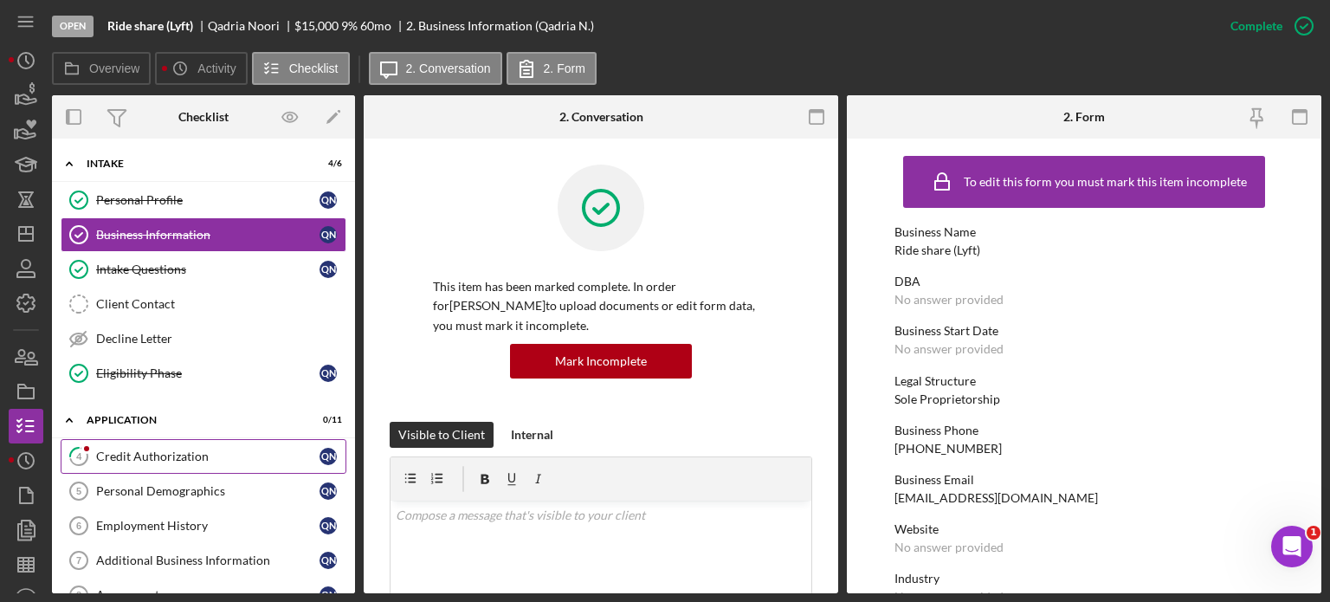
click at [187, 460] on div "Credit Authorization" at bounding box center [207, 456] width 223 height 14
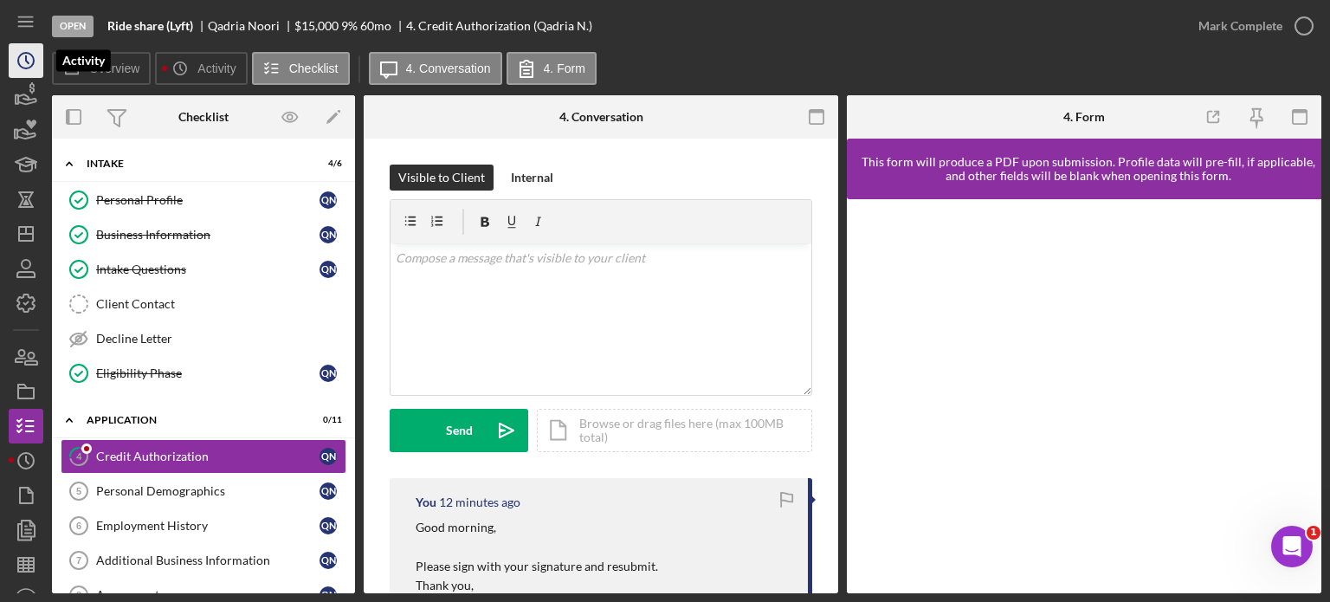
click at [27, 69] on icon "Icon/History" at bounding box center [25, 60] width 43 height 43
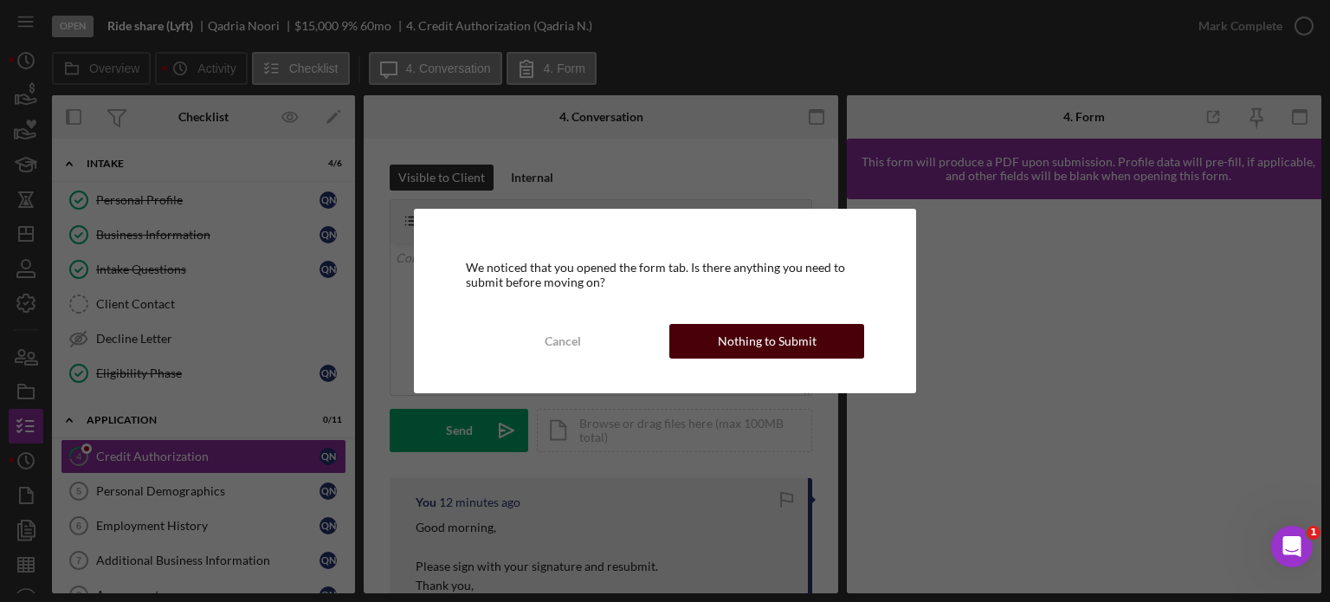
click at [714, 336] on button "Nothing to Submit" at bounding box center [766, 341] width 195 height 35
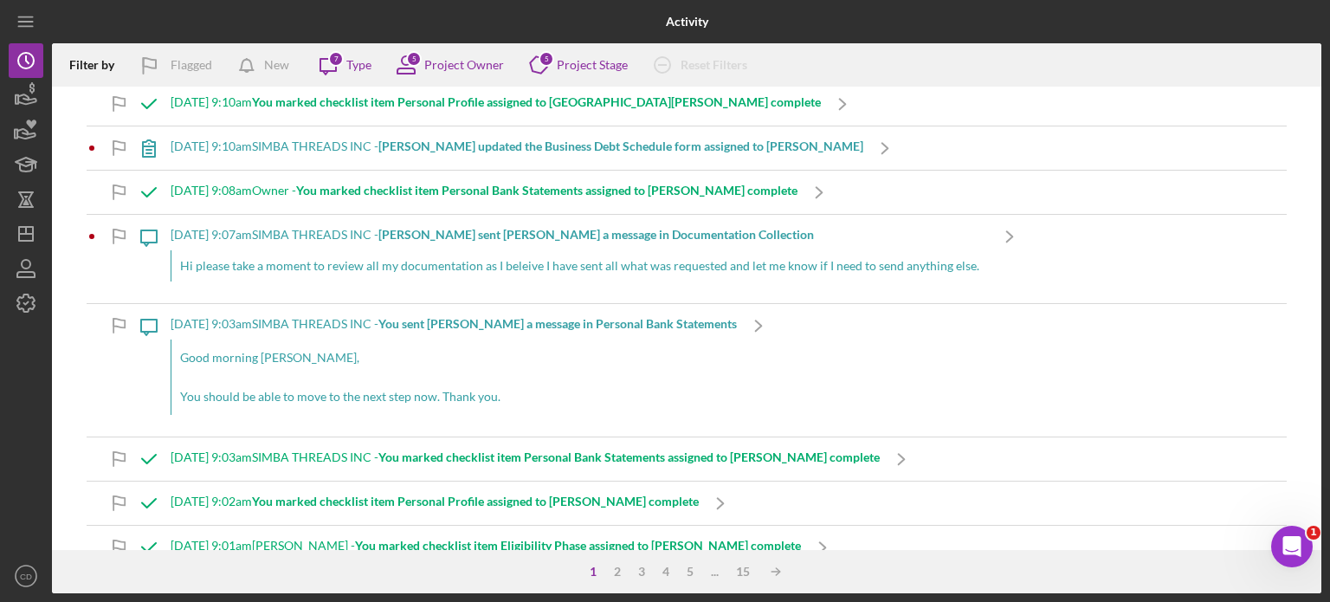
scroll to position [260, 0]
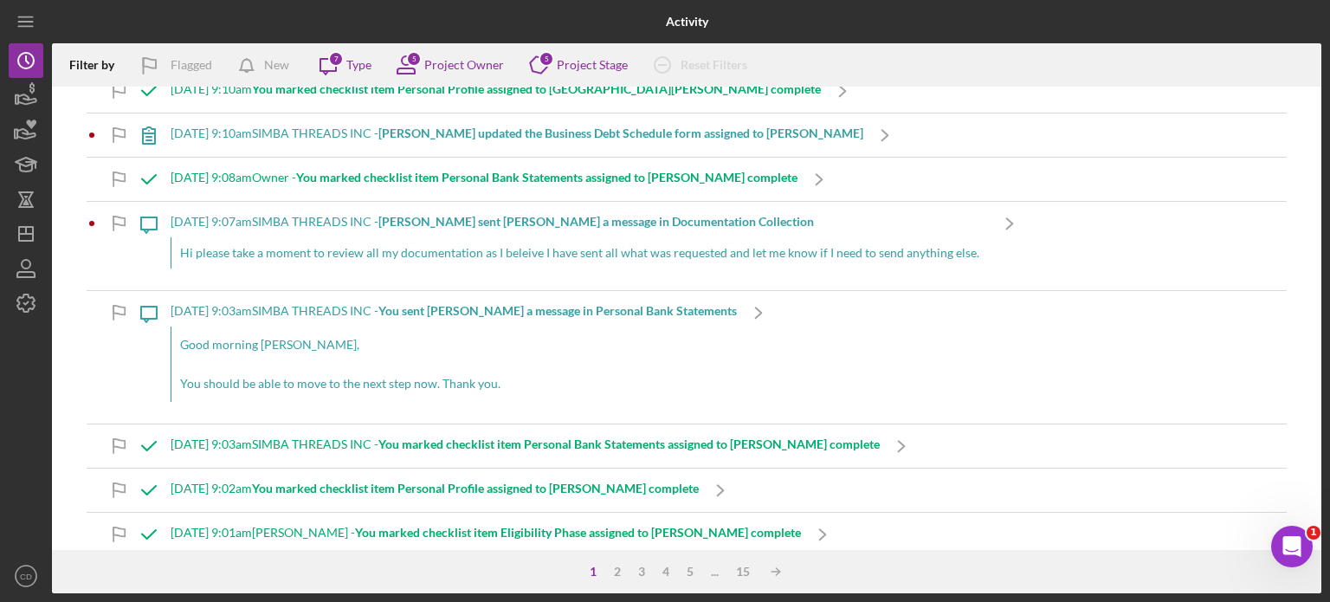
click at [506, 447] on b "You marked checklist item Personal Bank Statements assigned to Jane H. complete" at bounding box center [628, 443] width 501 height 15
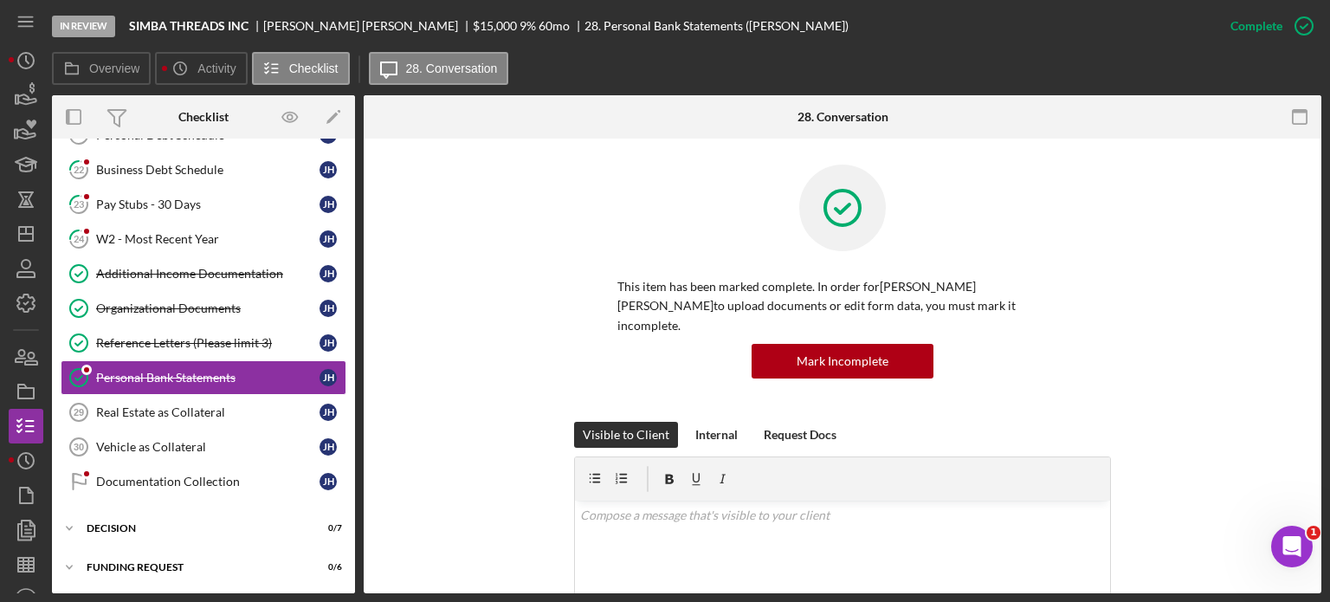
scroll to position [391, 0]
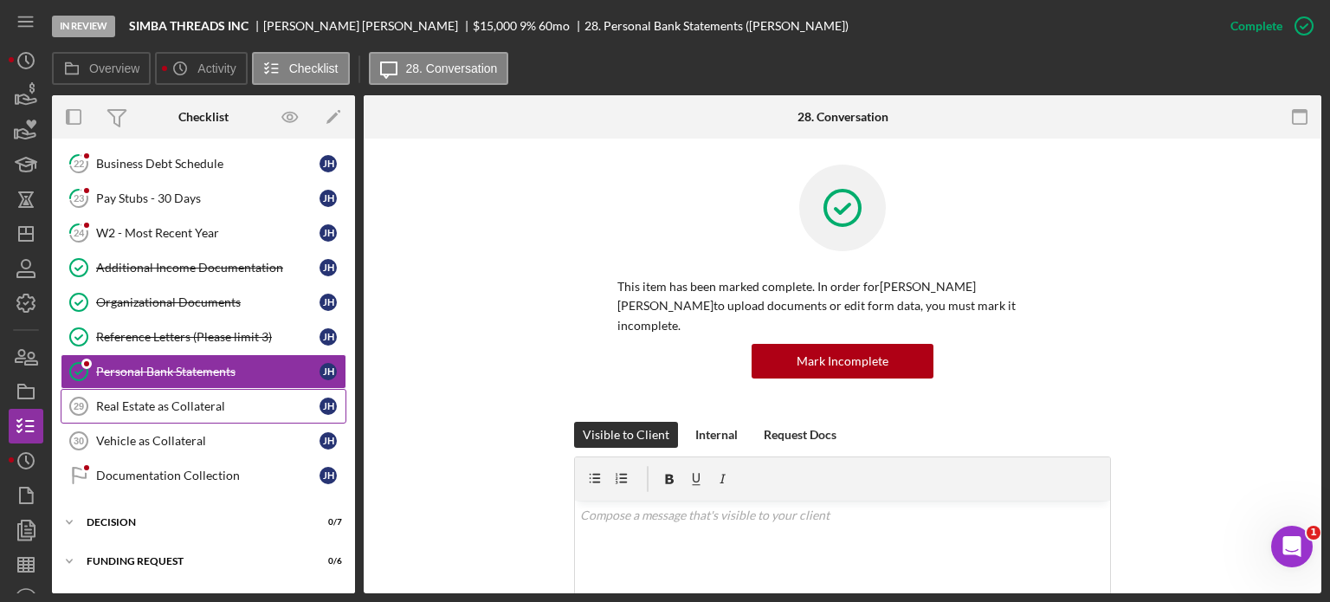
click at [202, 399] on div "Real Estate as Collateral" at bounding box center [207, 406] width 223 height 14
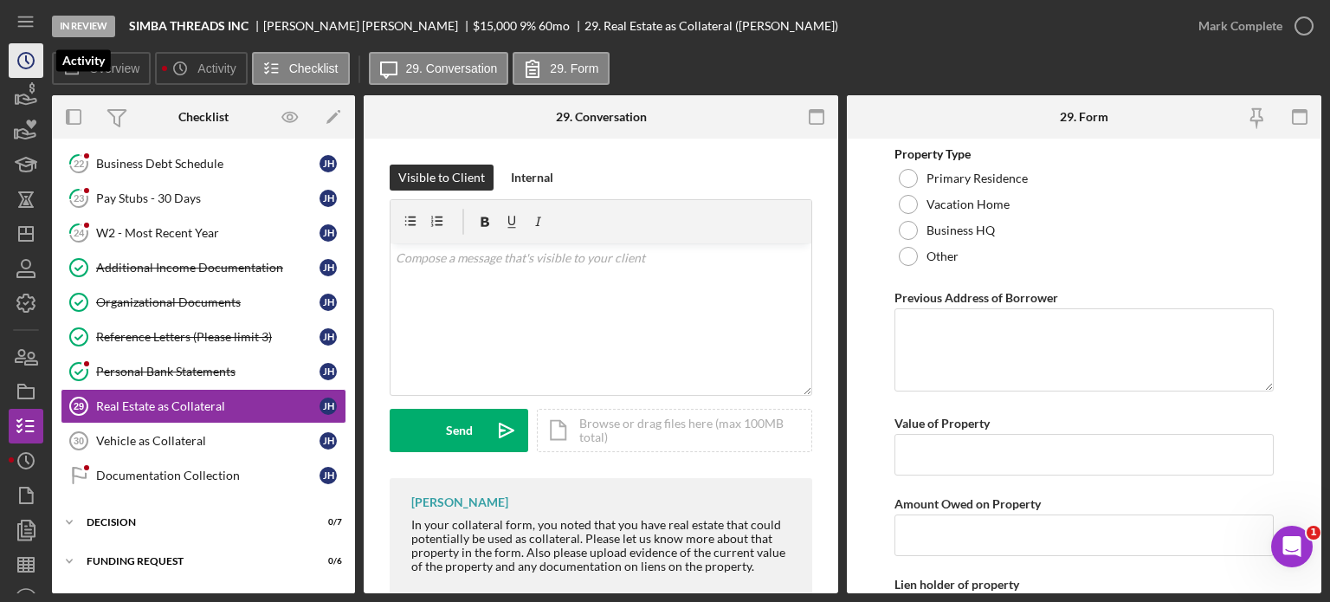
click at [23, 62] on icon "Icon/History" at bounding box center [25, 60] width 43 height 43
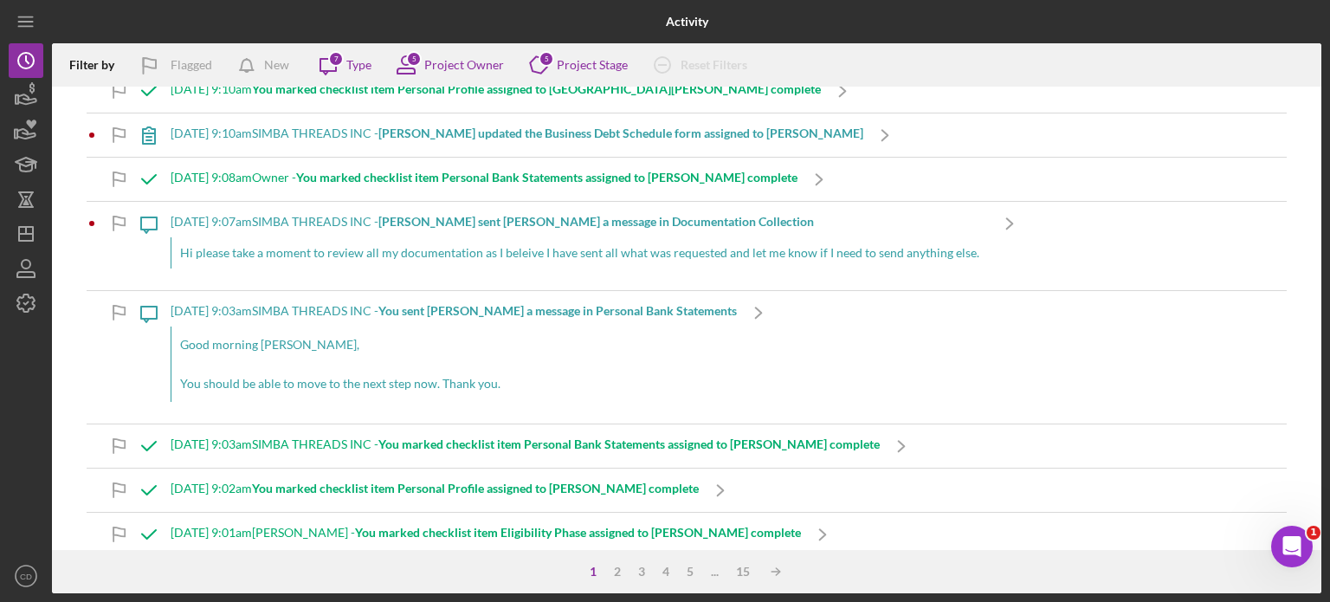
scroll to position [346, 0]
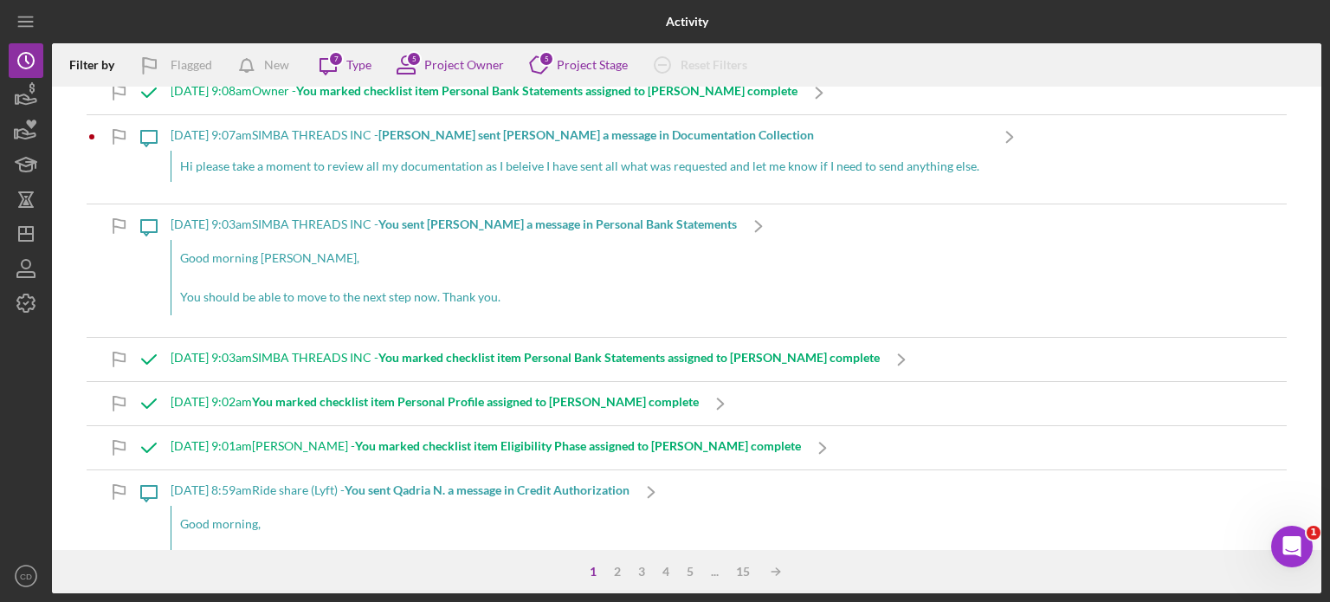
click at [520, 403] on b "You marked checklist item Personal Profile assigned to Asamenech T. complete" at bounding box center [475, 401] width 447 height 15
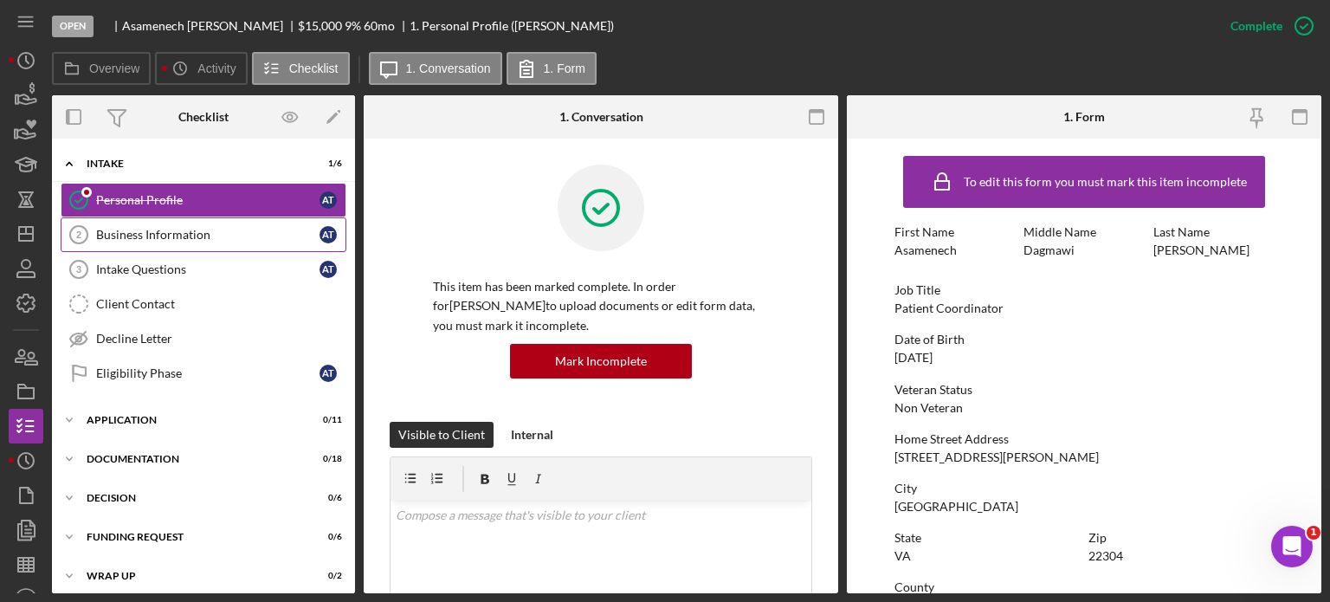
click at [143, 238] on div "Business Information" at bounding box center [207, 235] width 223 height 14
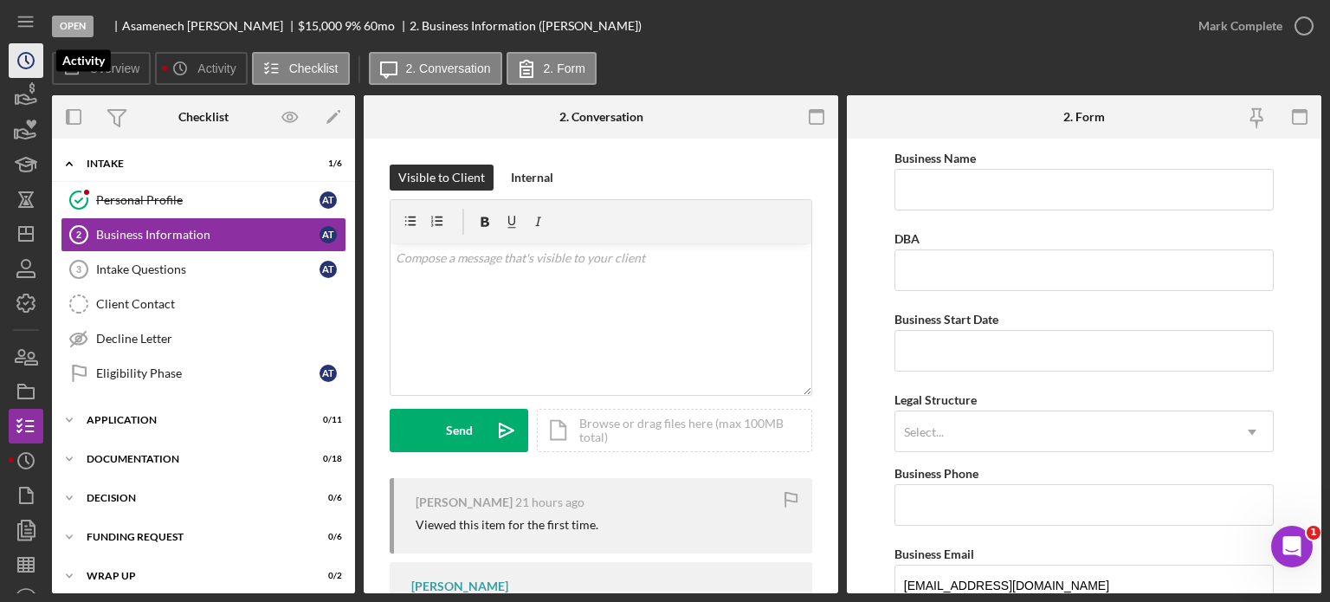
click at [21, 59] on icon "Icon/History" at bounding box center [25, 60] width 43 height 43
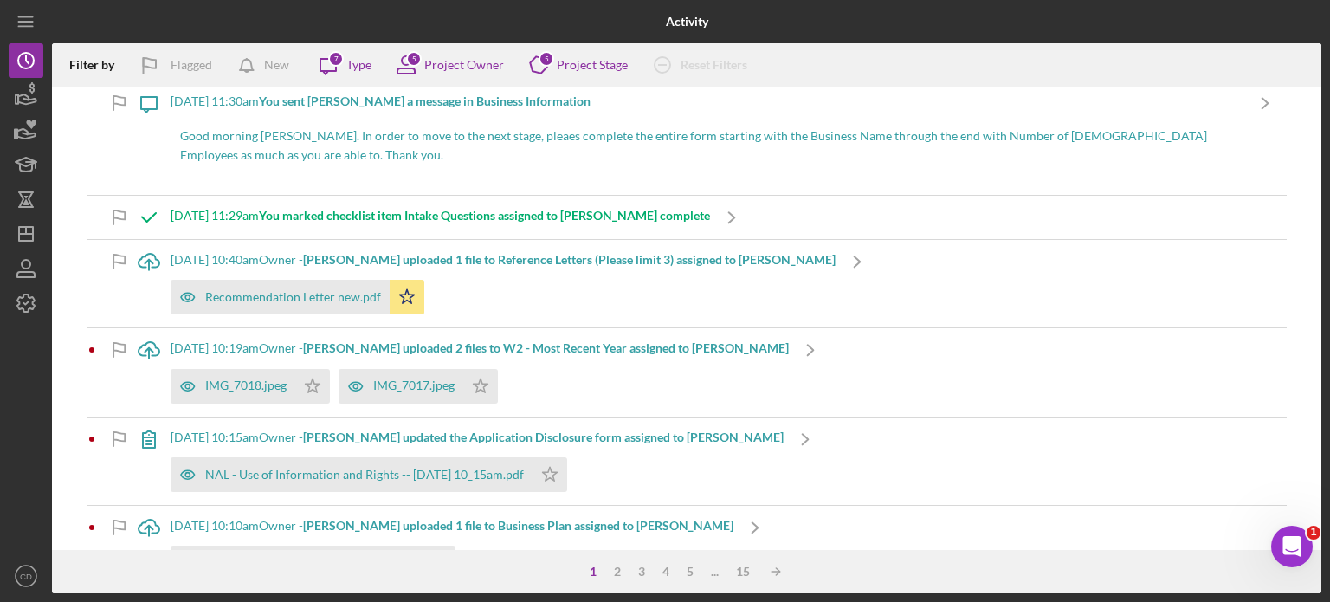
scroll to position [4502, 0]
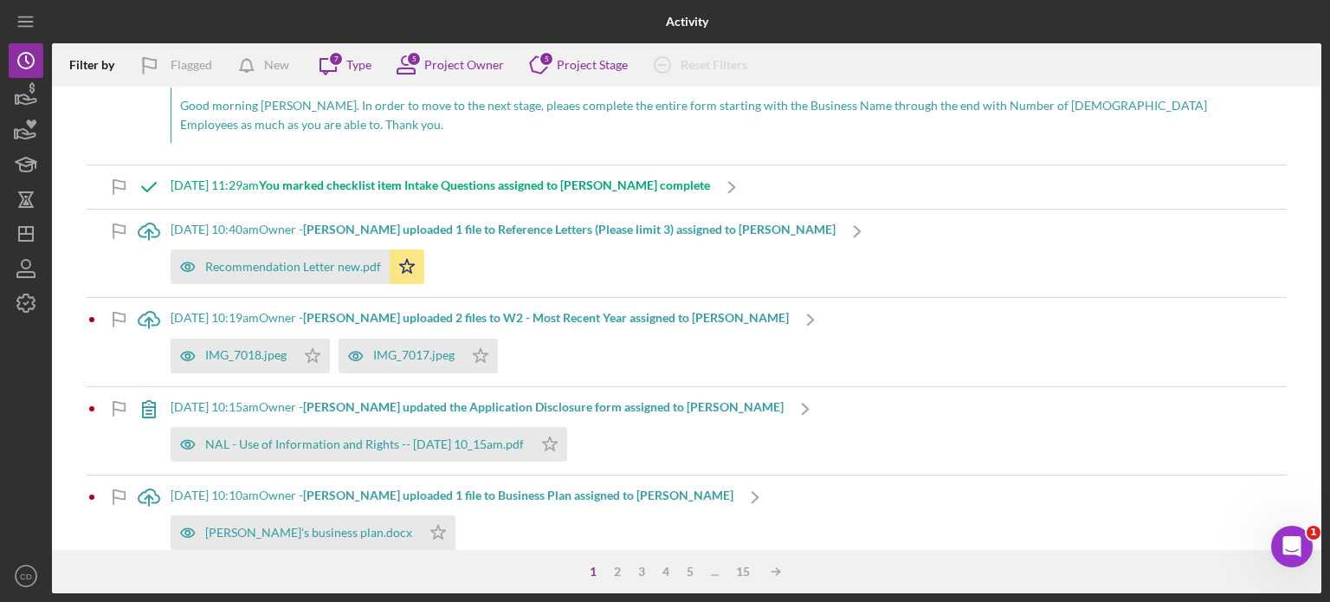
click at [654, 310] on b "Marina M. uploaded 2 files to W2 - Most Recent Year assigned to Marina M." at bounding box center [546, 317] width 486 height 15
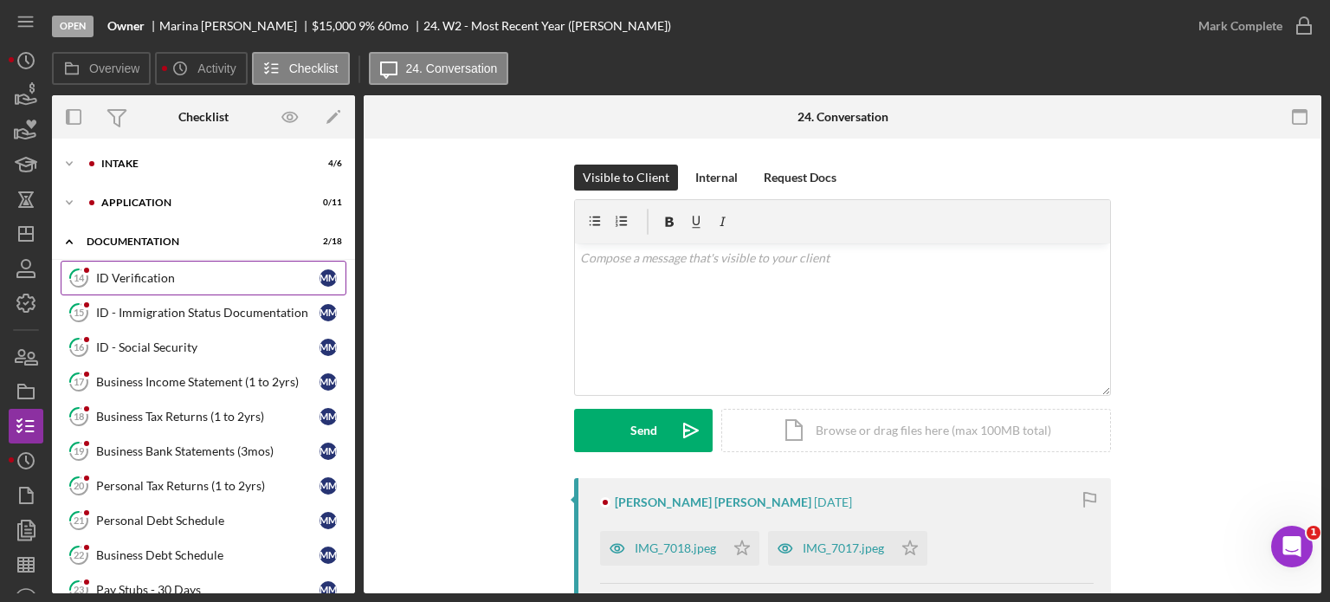
click at [194, 268] on link "14 ID Verification M M" at bounding box center [204, 278] width 286 height 35
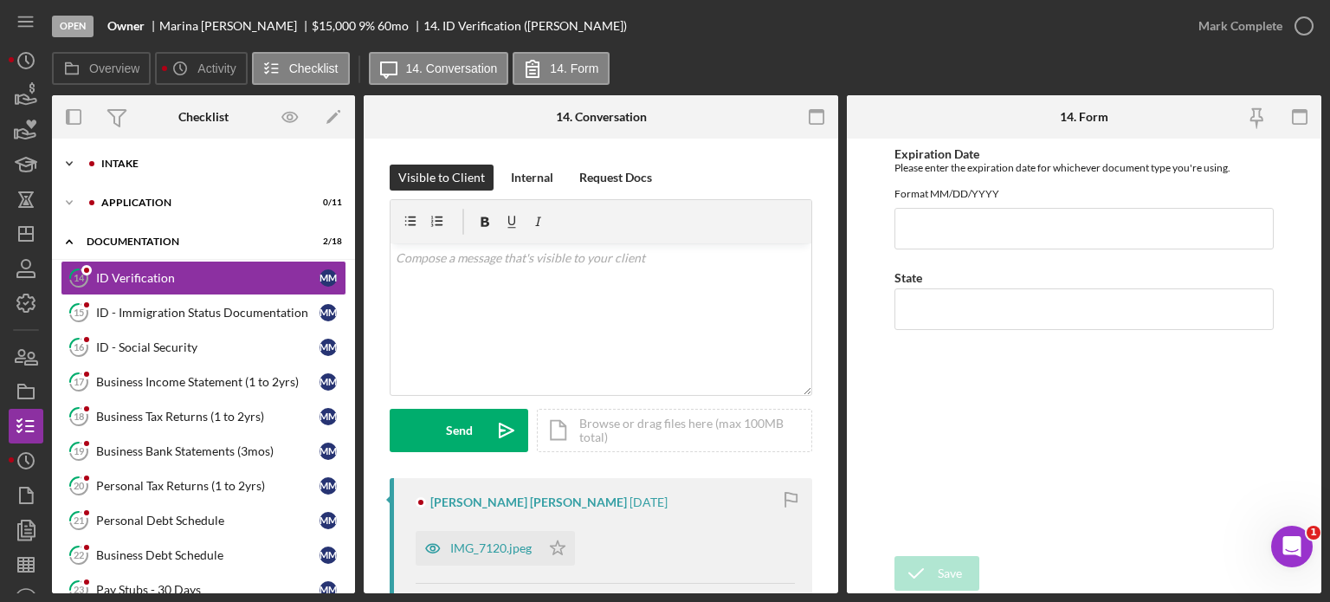
click at [111, 158] on div "Intake" at bounding box center [217, 163] width 232 height 10
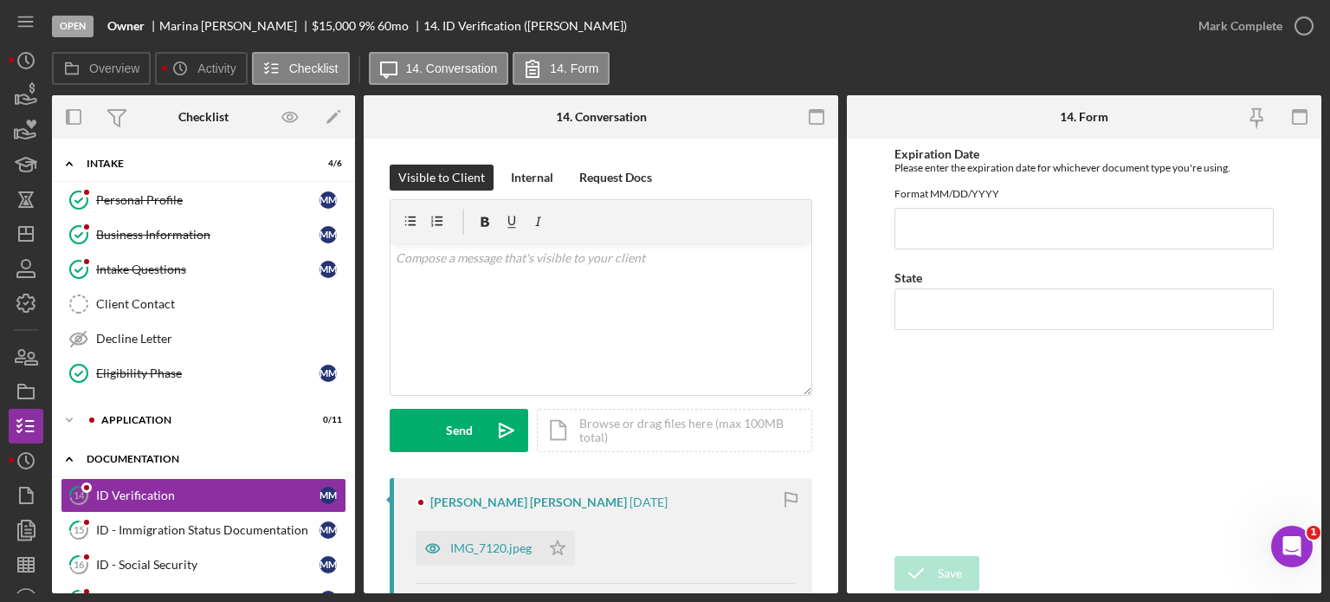
scroll to position [87, 0]
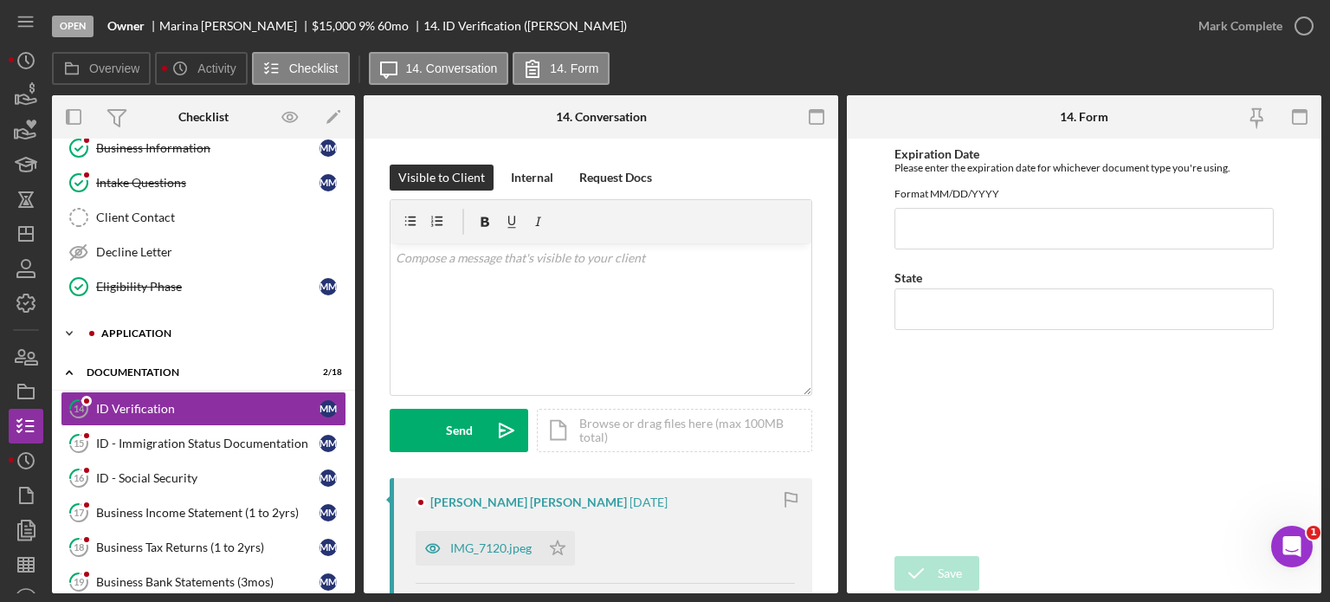
click at [66, 333] on icon "Icon/Expander" at bounding box center [69, 333] width 35 height 35
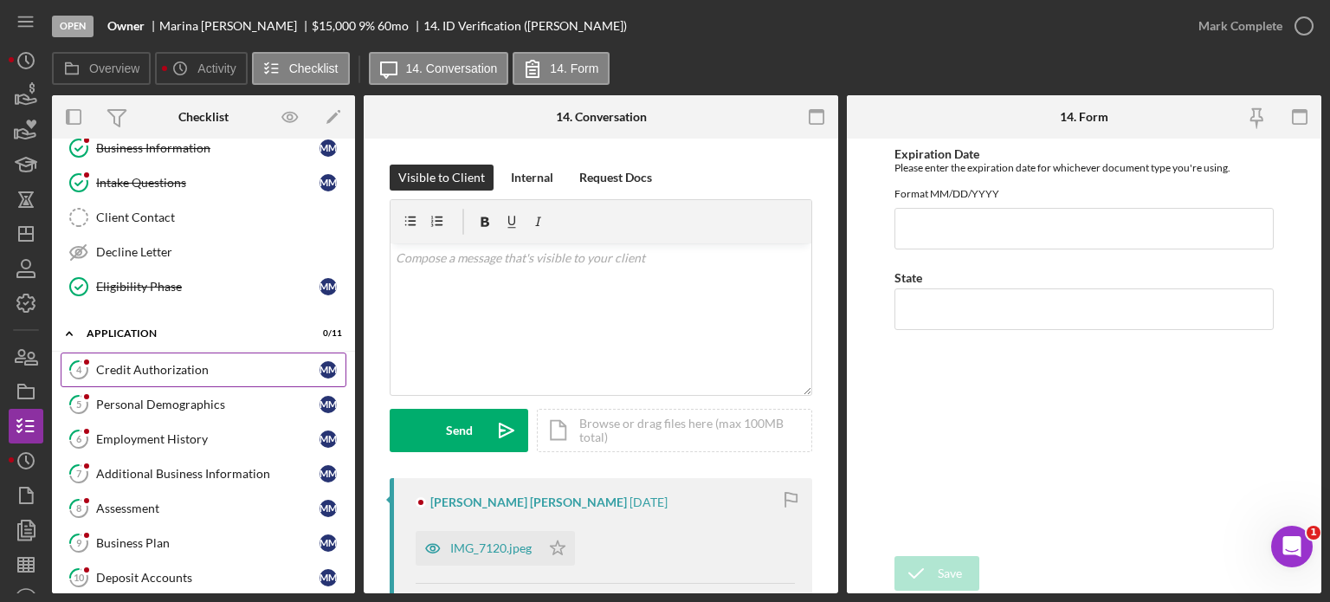
click at [142, 368] on div "Credit Authorization" at bounding box center [207, 370] width 223 height 14
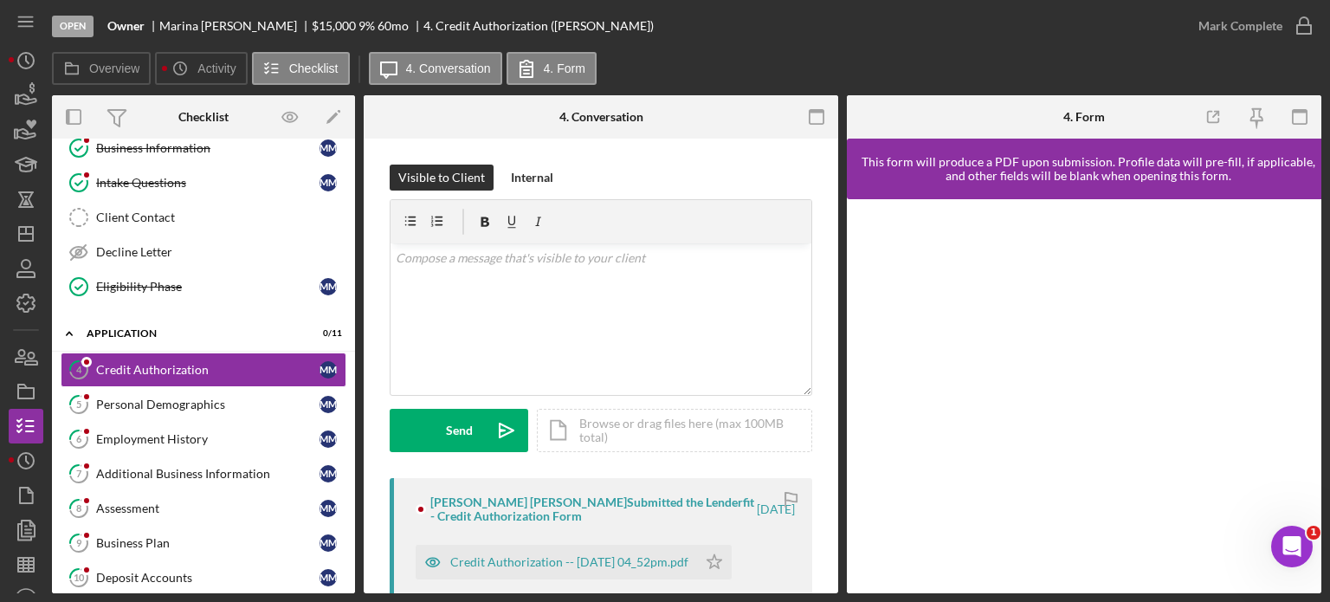
scroll to position [87, 0]
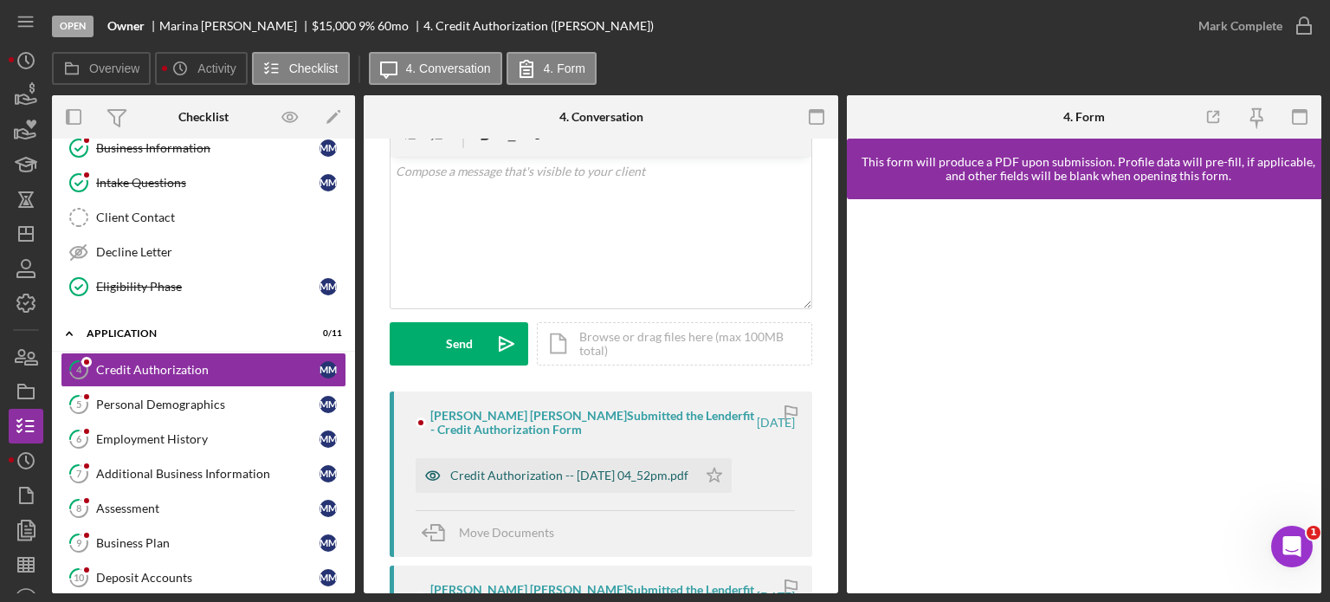
click at [547, 470] on div "Credit Authorization -- 2025-10-01 04_52pm.pdf" at bounding box center [569, 475] width 238 height 14
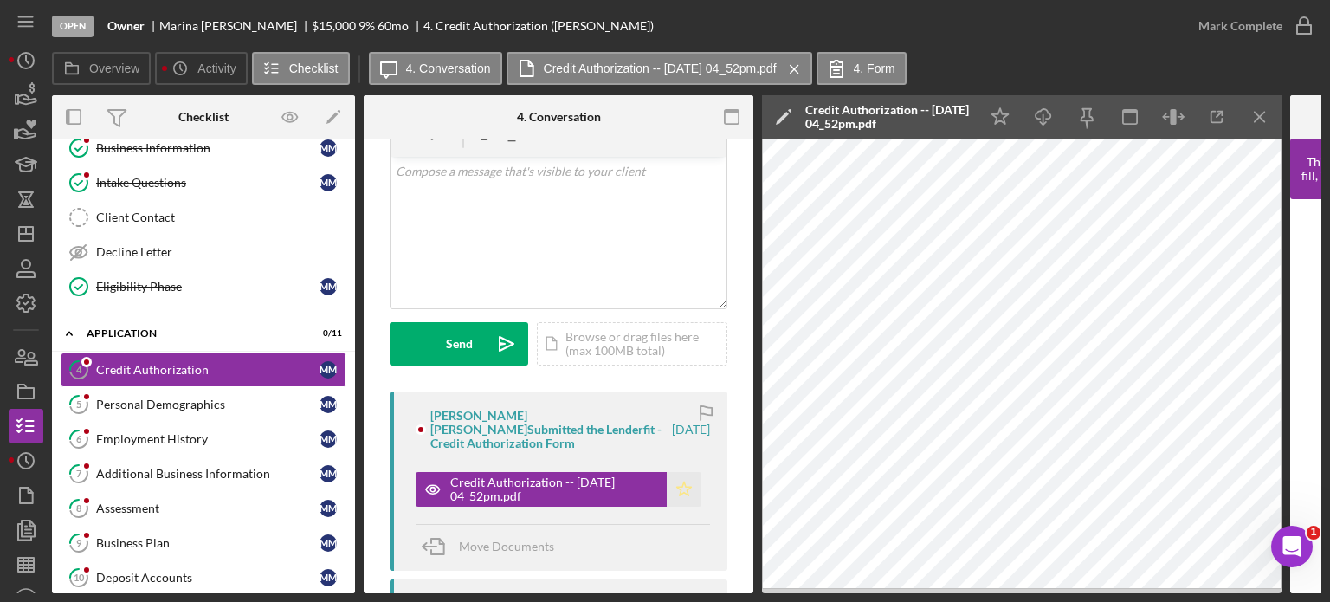
click at [678, 474] on icon "Icon/Star" at bounding box center [684, 489] width 35 height 35
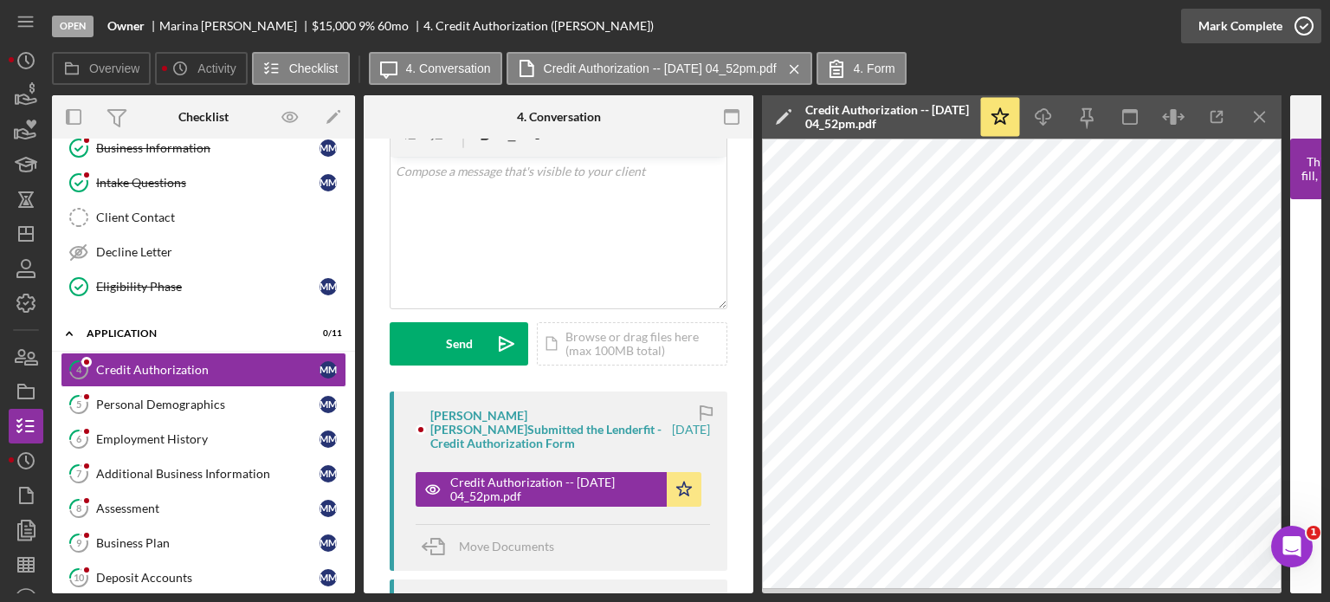
click at [1236, 22] on div "Mark Complete" at bounding box center [1240, 26] width 84 height 35
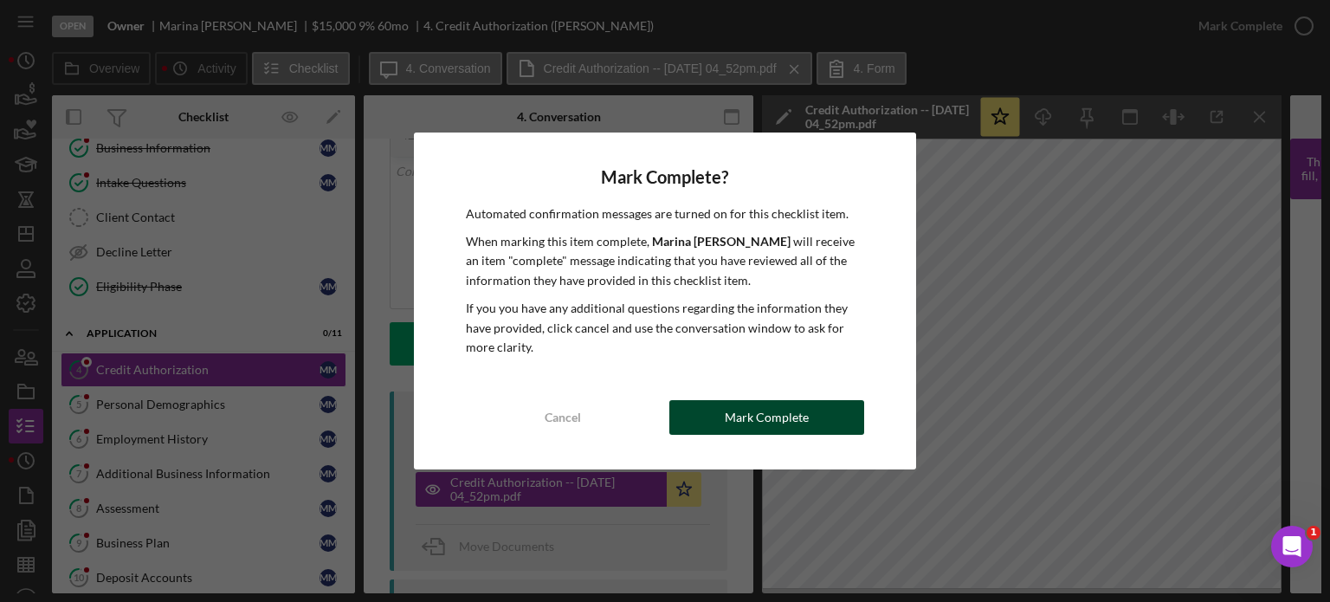
click at [742, 418] on div "Mark Complete" at bounding box center [767, 417] width 84 height 35
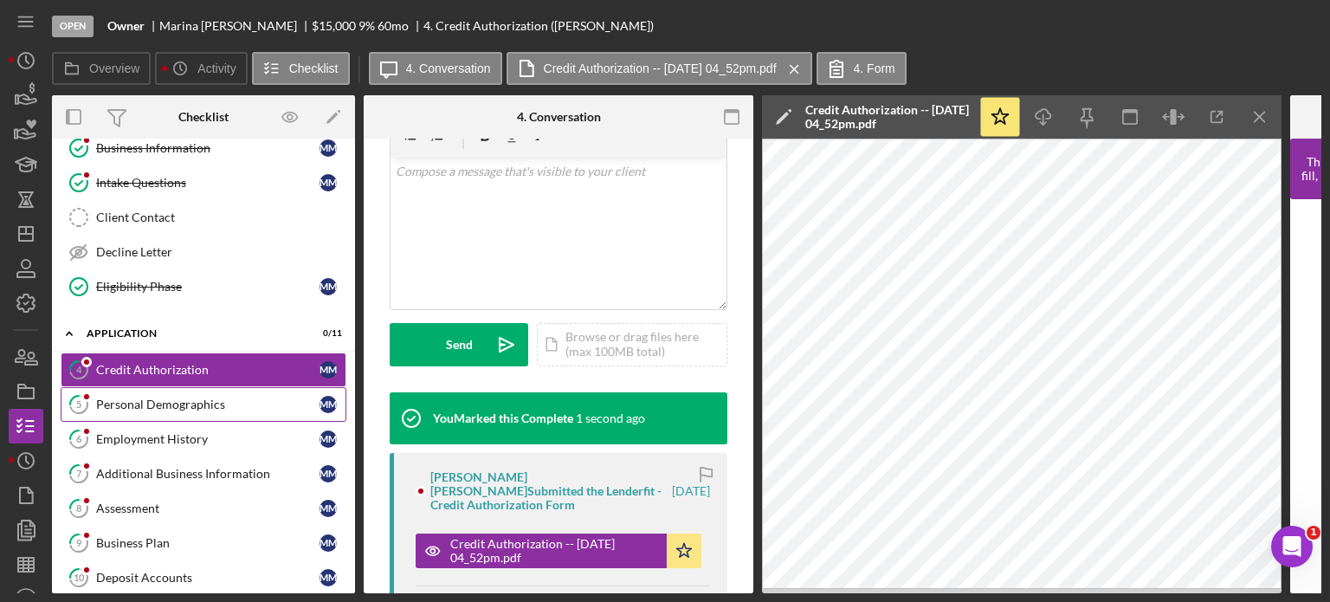
click at [171, 403] on div "Personal Demographics" at bounding box center [207, 404] width 223 height 14
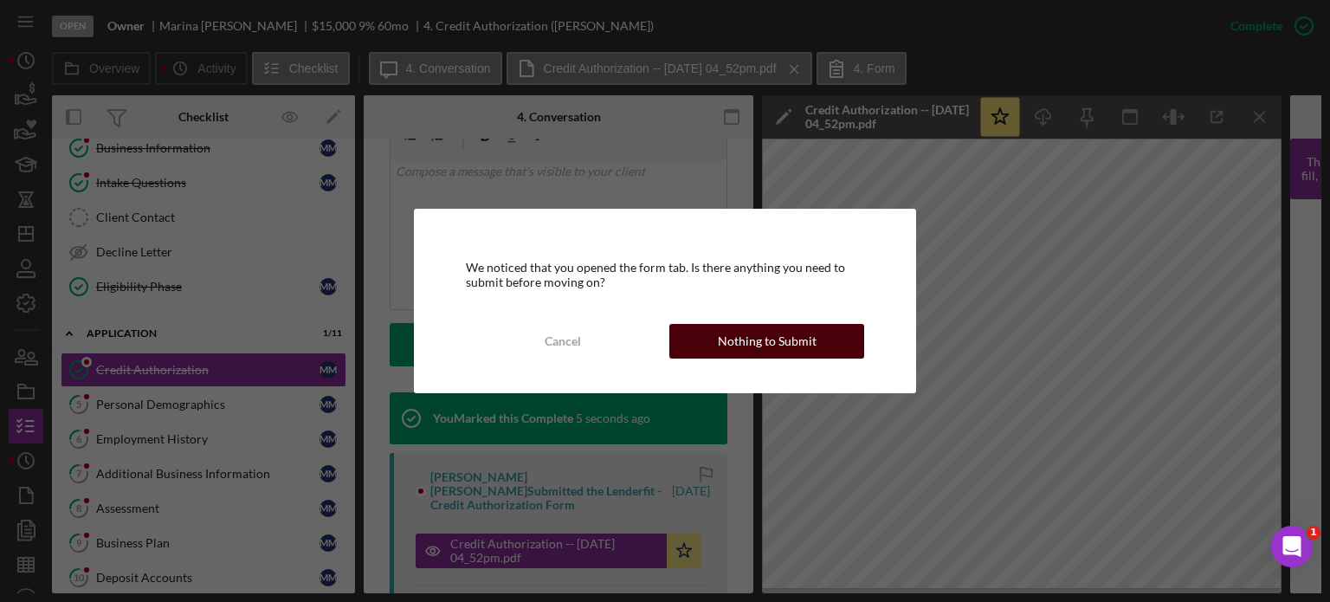
click at [744, 339] on div "Nothing to Submit" at bounding box center [767, 341] width 99 height 35
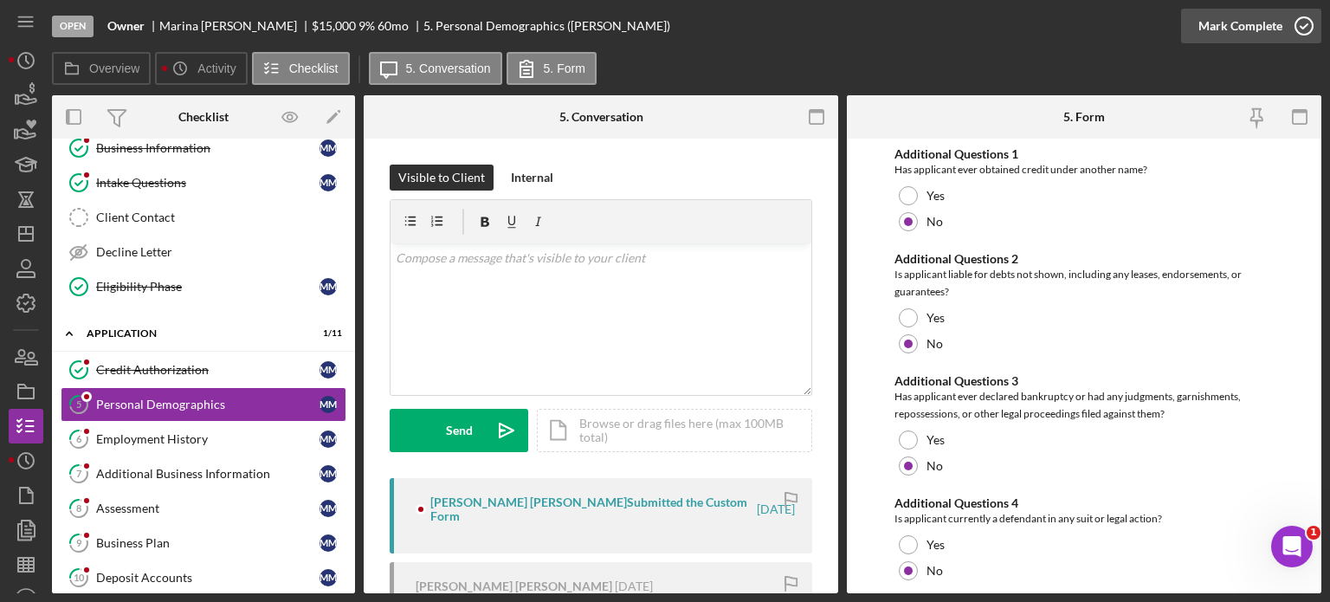
click at [1210, 30] on div "Mark Complete" at bounding box center [1240, 26] width 84 height 35
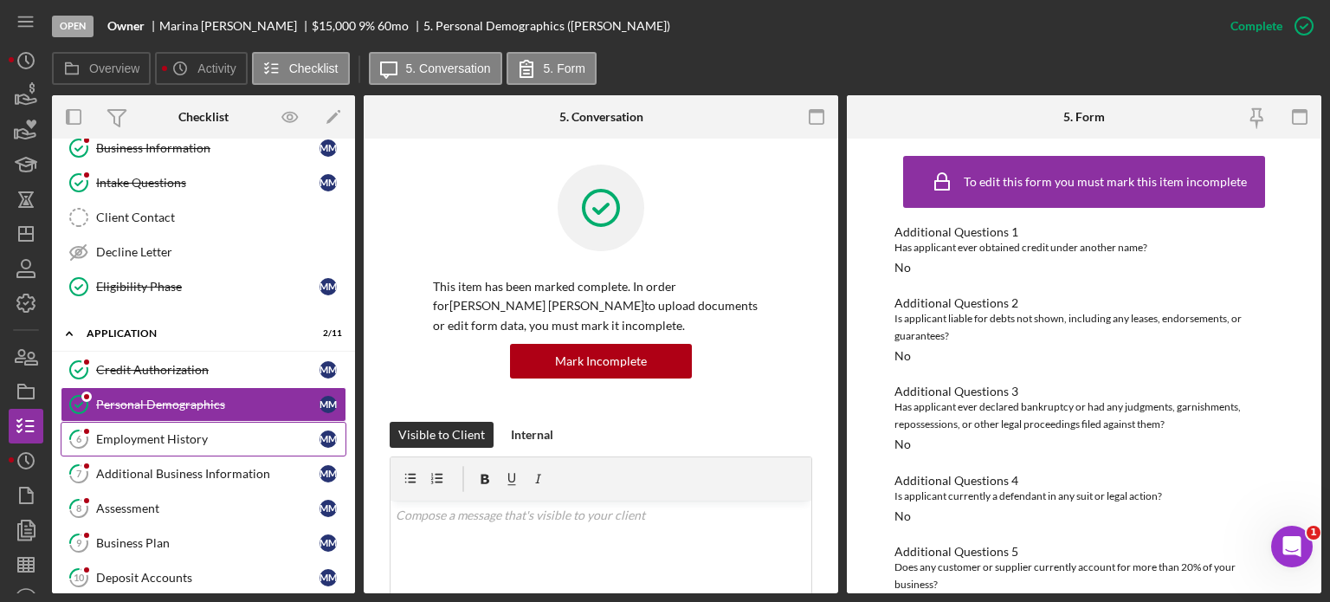
click at [138, 422] on link "6 Employment History M M" at bounding box center [204, 439] width 286 height 35
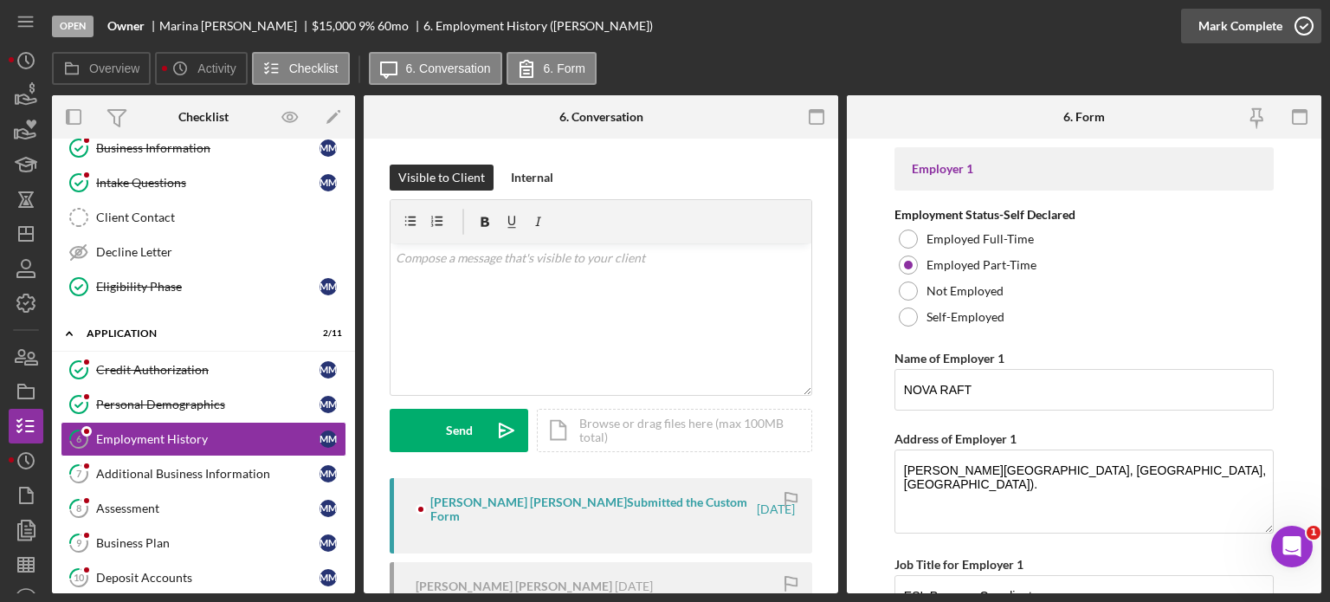
click at [1216, 30] on div "Mark Complete" at bounding box center [1240, 26] width 84 height 35
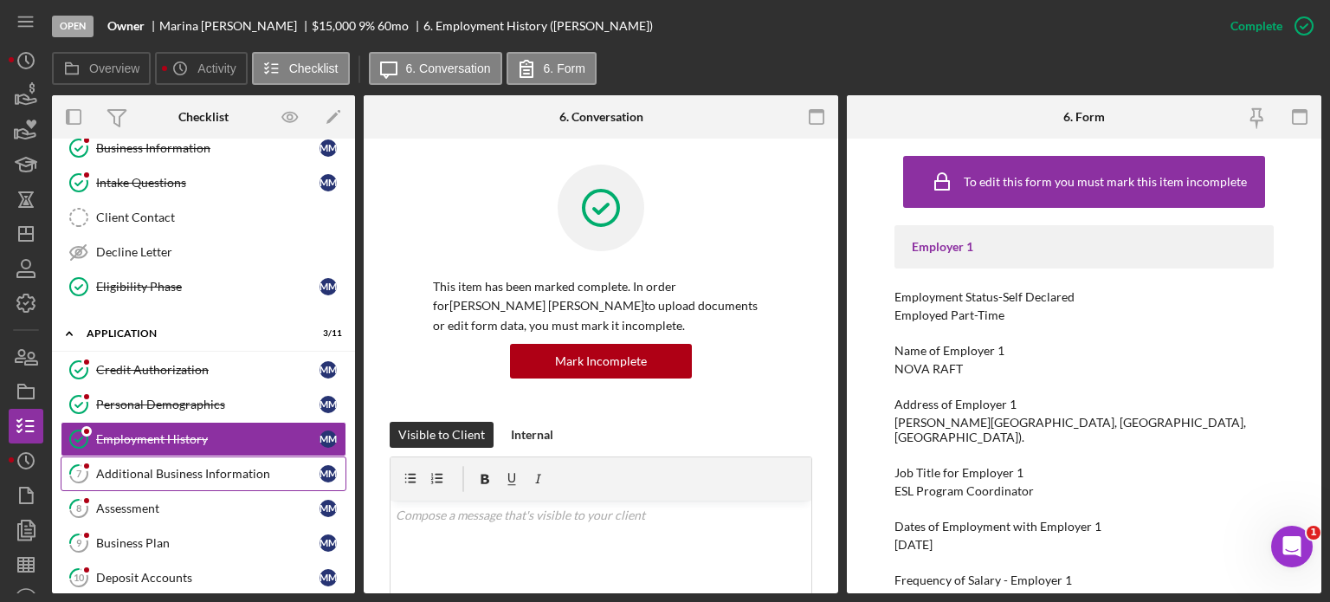
click at [182, 475] on div "Additional Business Information" at bounding box center [207, 474] width 223 height 14
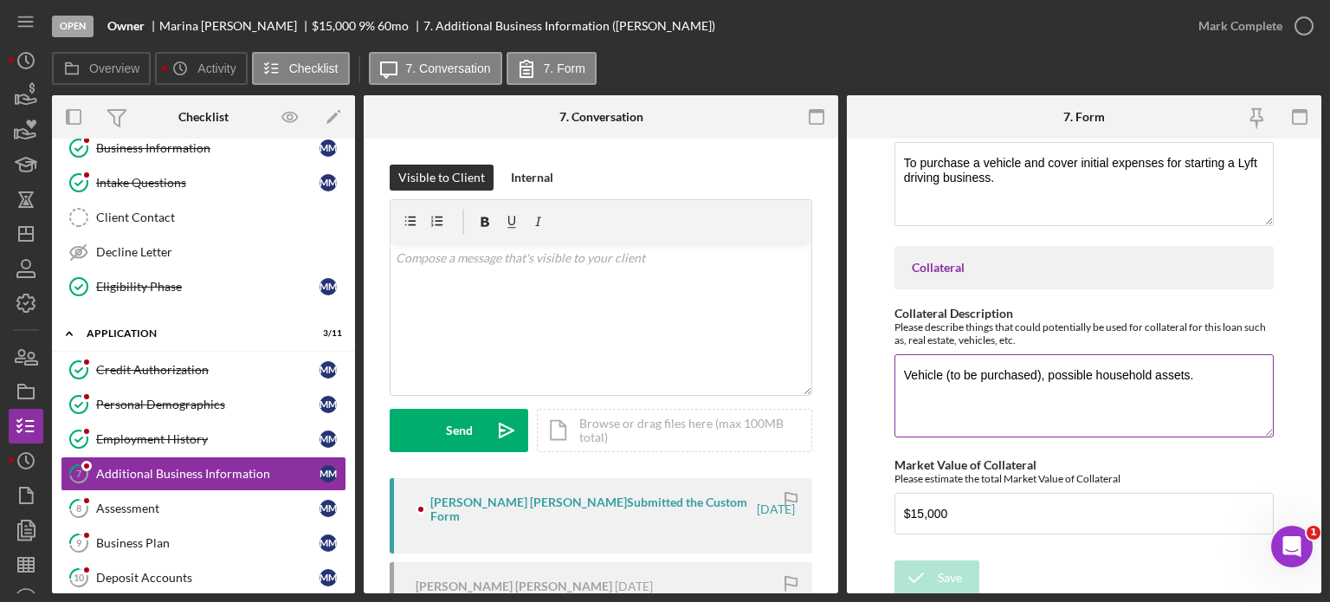
scroll to position [425, 0]
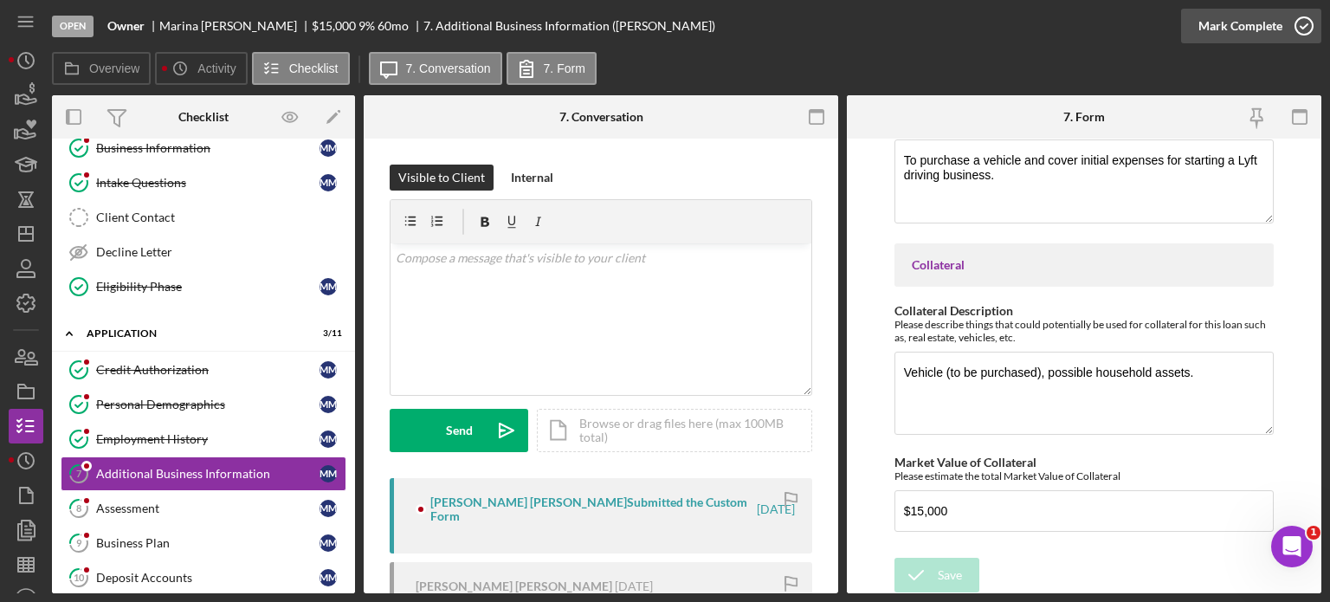
click at [1265, 26] on div "Mark Complete" at bounding box center [1240, 26] width 84 height 35
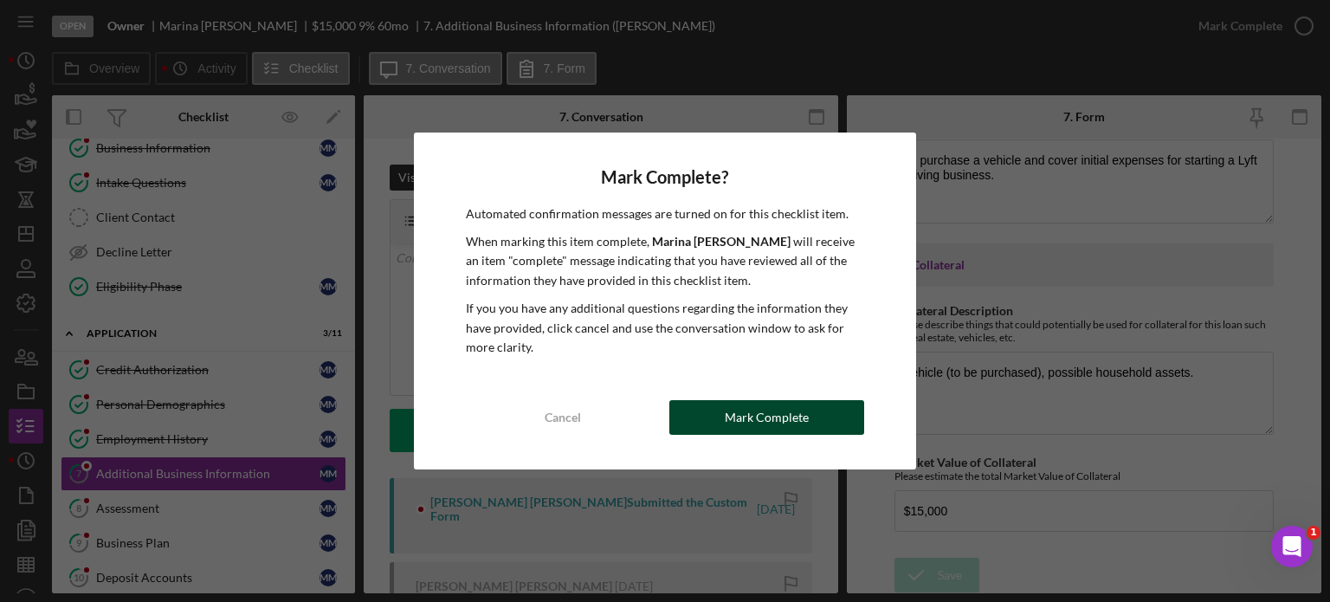
click at [795, 418] on div "Mark Complete" at bounding box center [767, 417] width 84 height 35
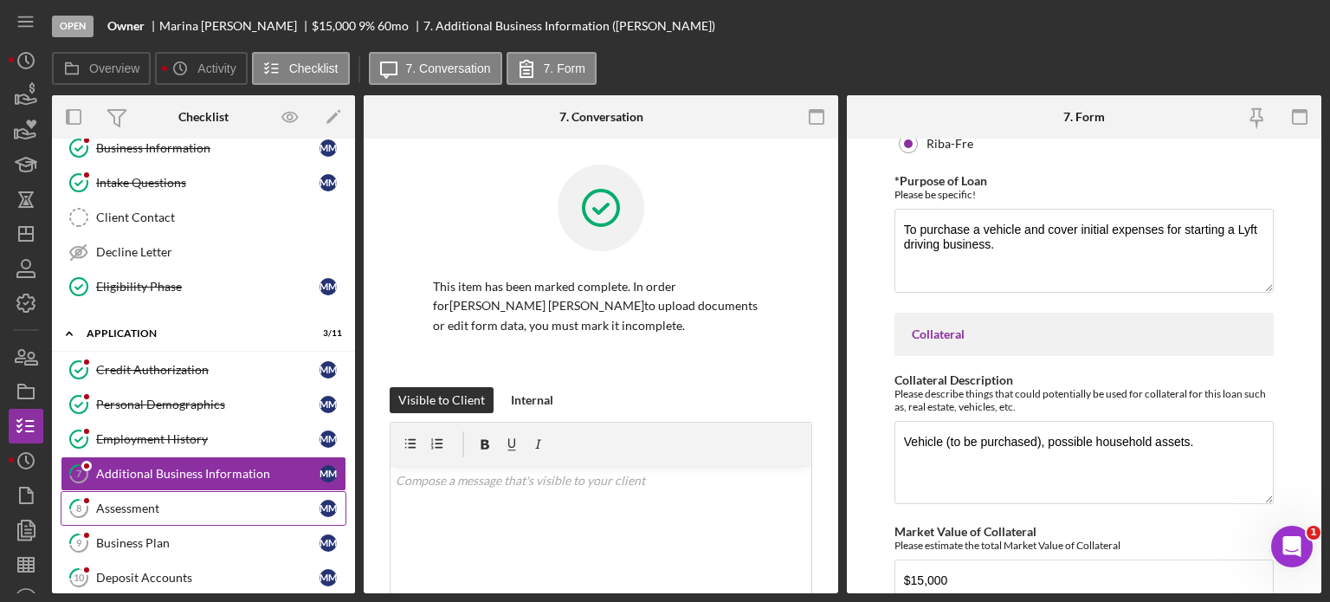
scroll to position [494, 0]
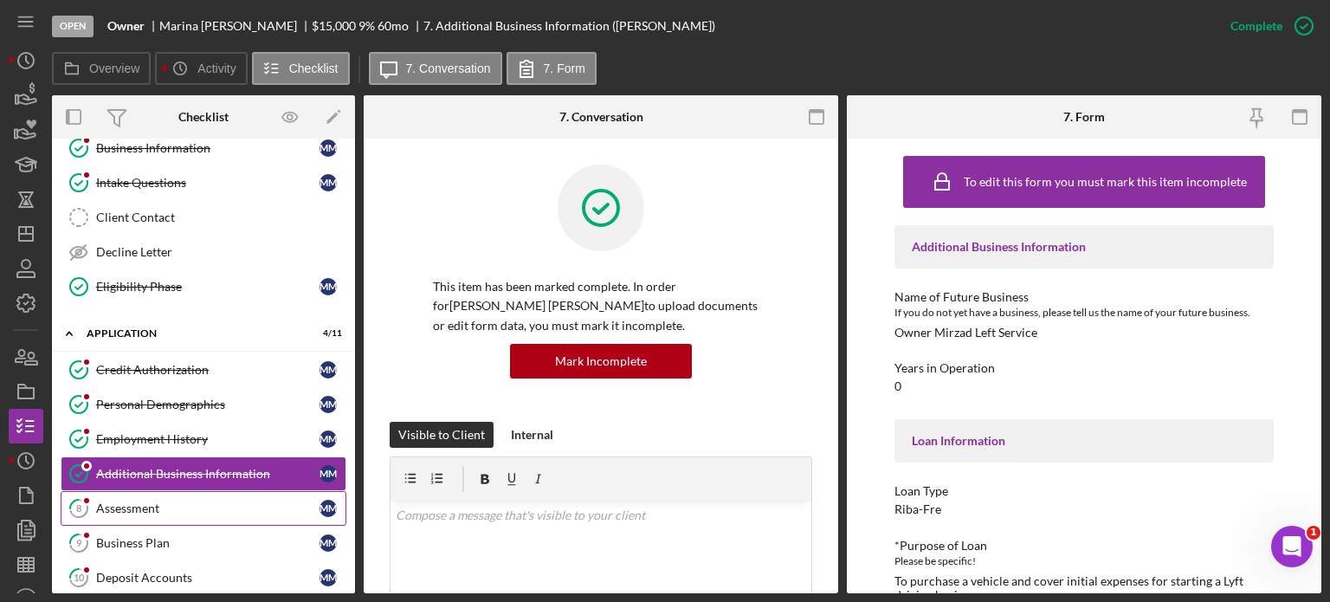
click at [133, 502] on div "Assessment" at bounding box center [207, 508] width 223 height 14
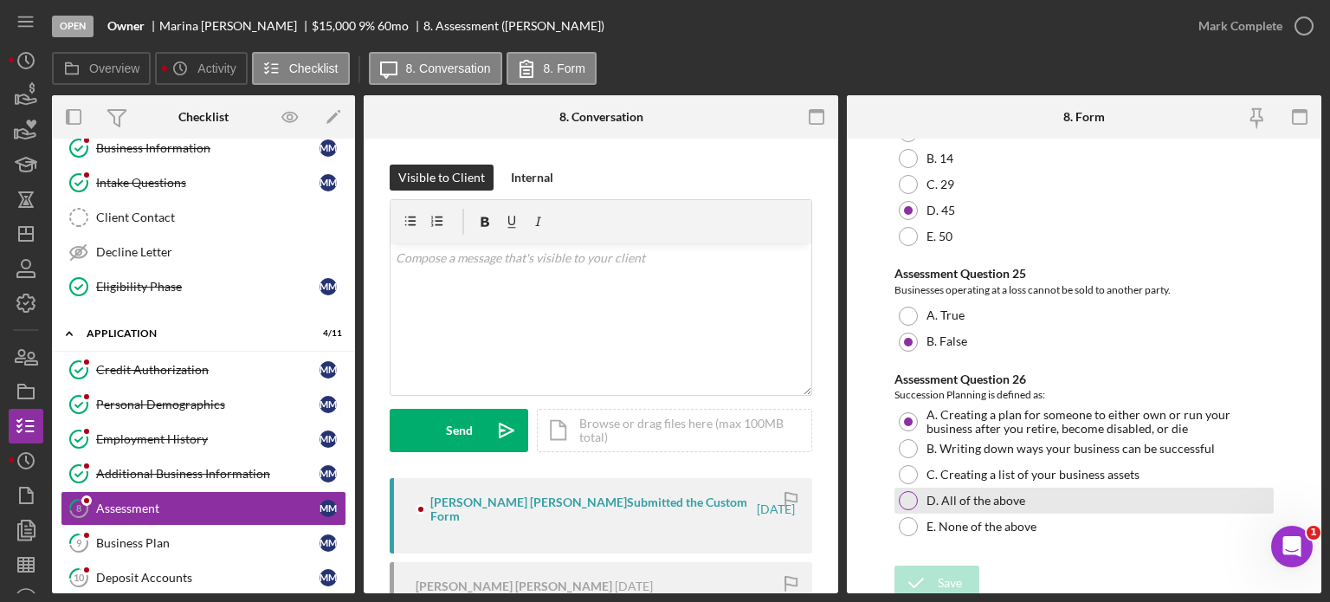
scroll to position [4021, 0]
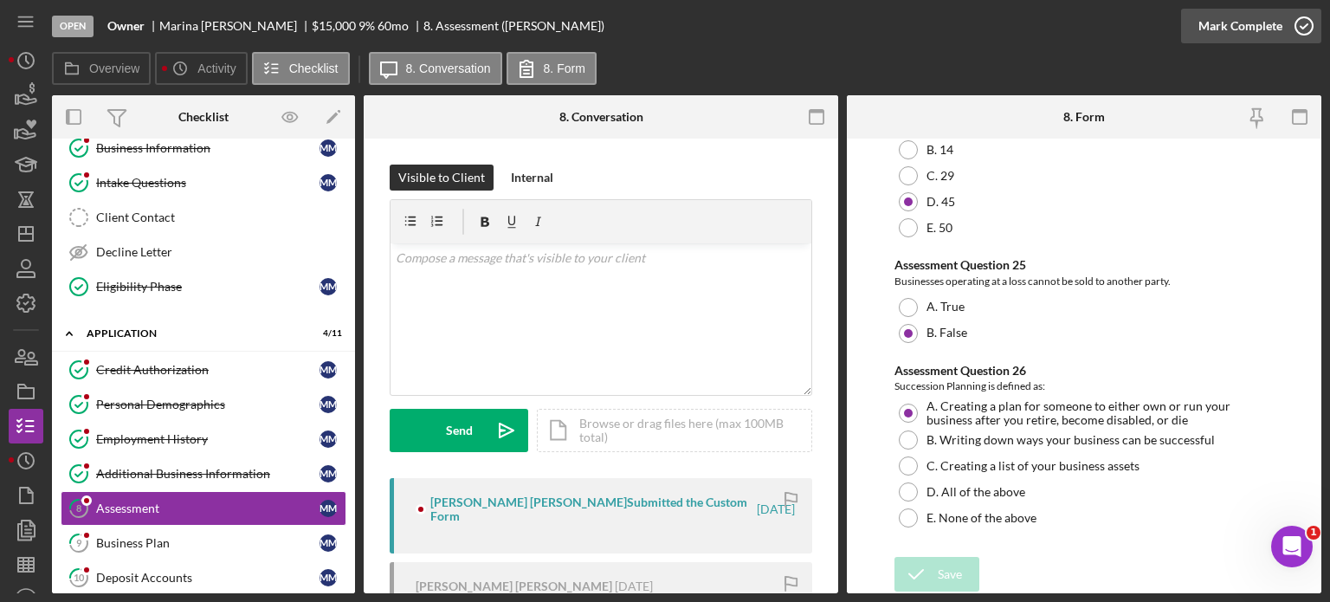
click at [1257, 32] on div "Mark Complete" at bounding box center [1240, 26] width 84 height 35
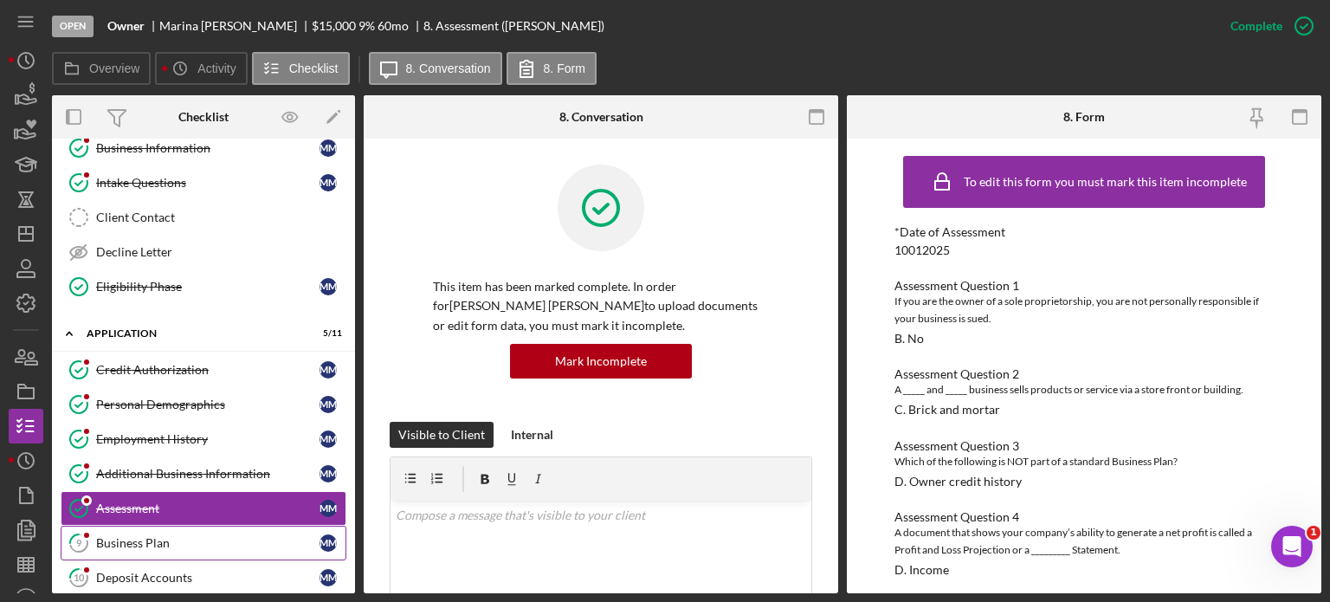
click at [184, 538] on div "Business Plan" at bounding box center [207, 543] width 223 height 14
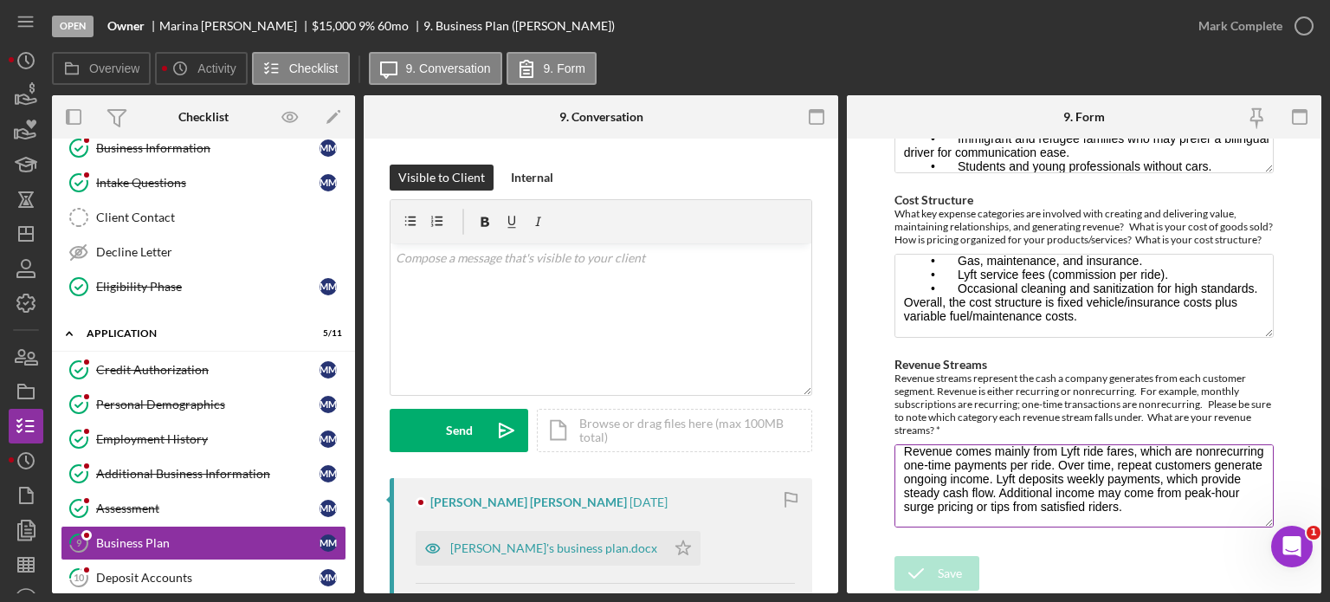
scroll to position [28, 0]
click at [666, 551] on icon "Icon/Star" at bounding box center [683, 548] width 35 height 35
click at [1209, 27] on div "Mark Complete" at bounding box center [1240, 26] width 84 height 35
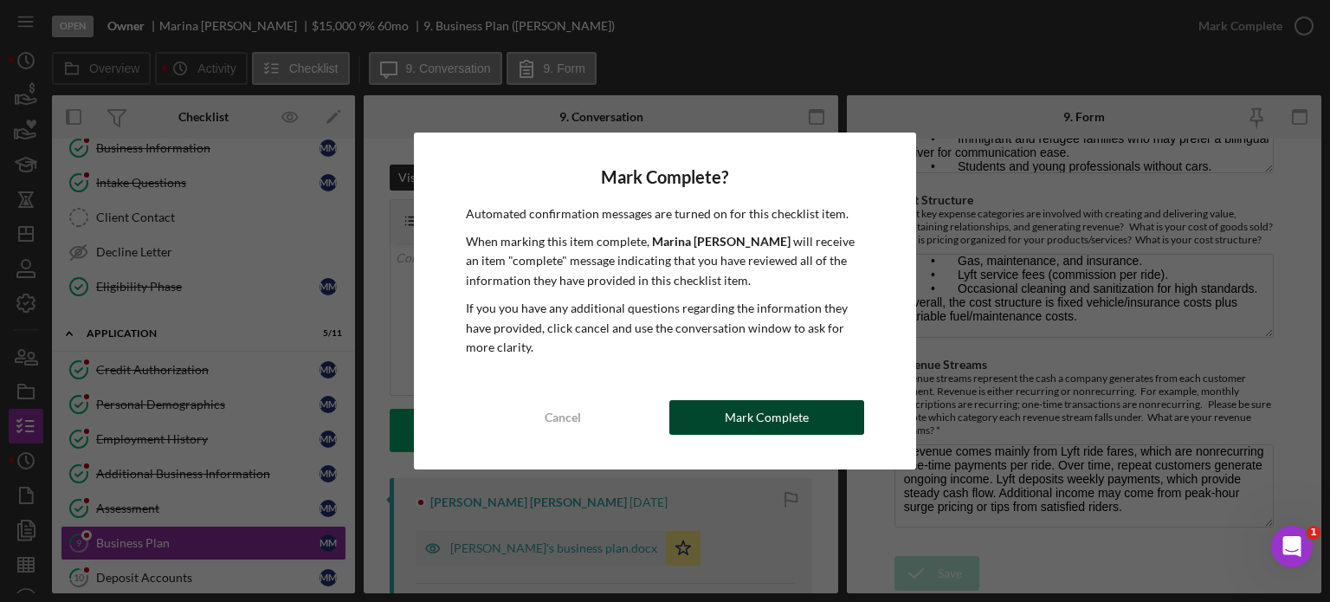
click at [720, 414] on button "Mark Complete" at bounding box center [766, 417] width 195 height 35
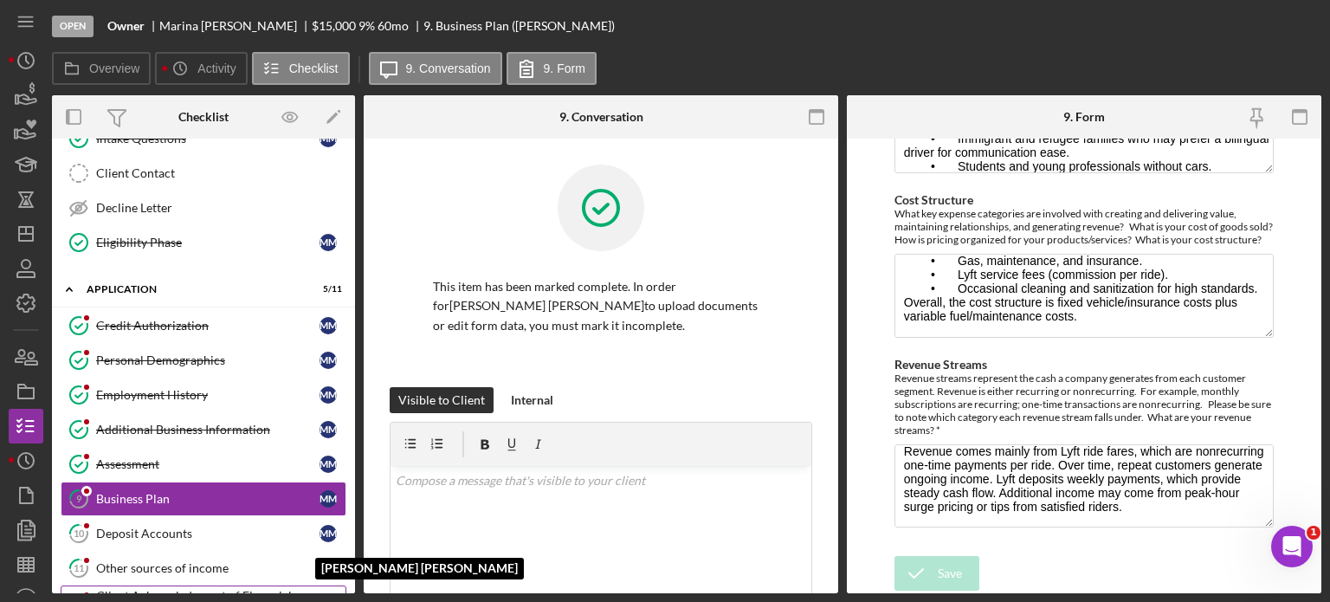
scroll to position [173, 0]
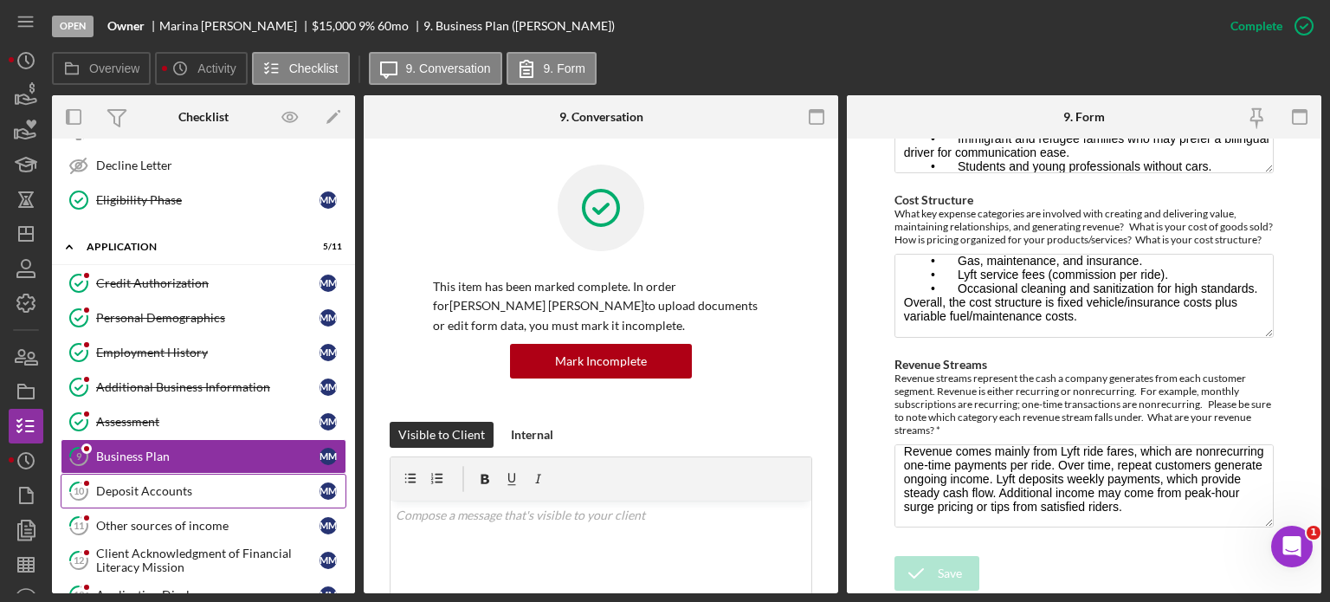
click at [171, 484] on div "Deposit Accounts" at bounding box center [207, 491] width 223 height 14
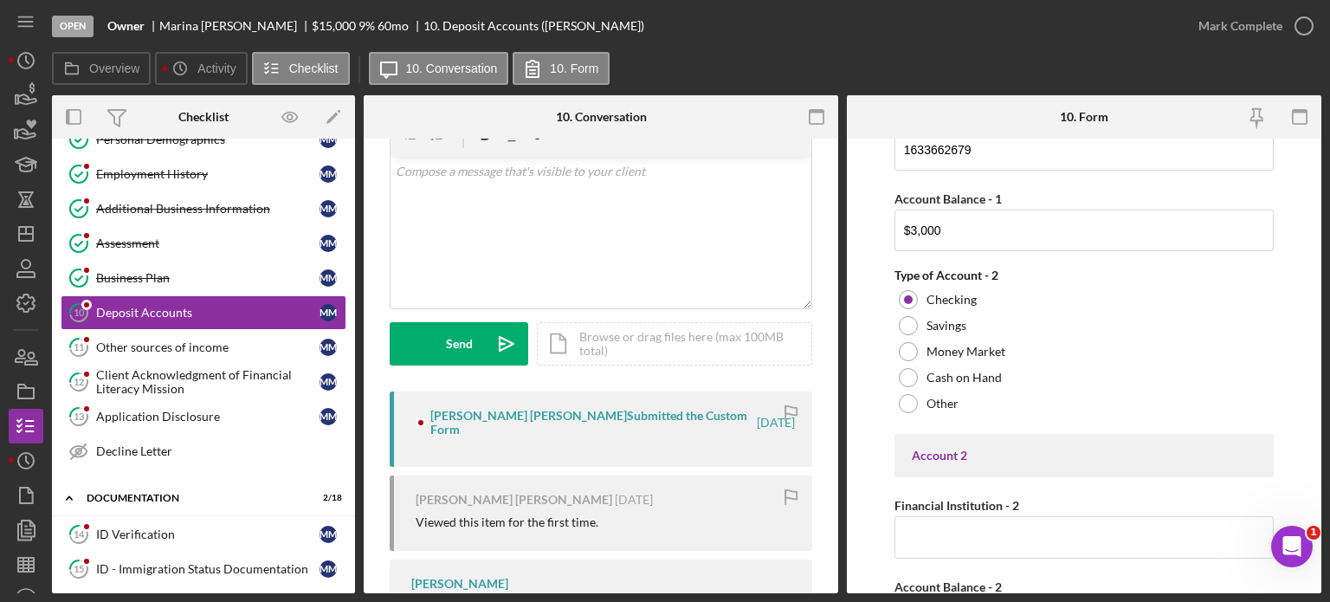
scroll to position [346, 0]
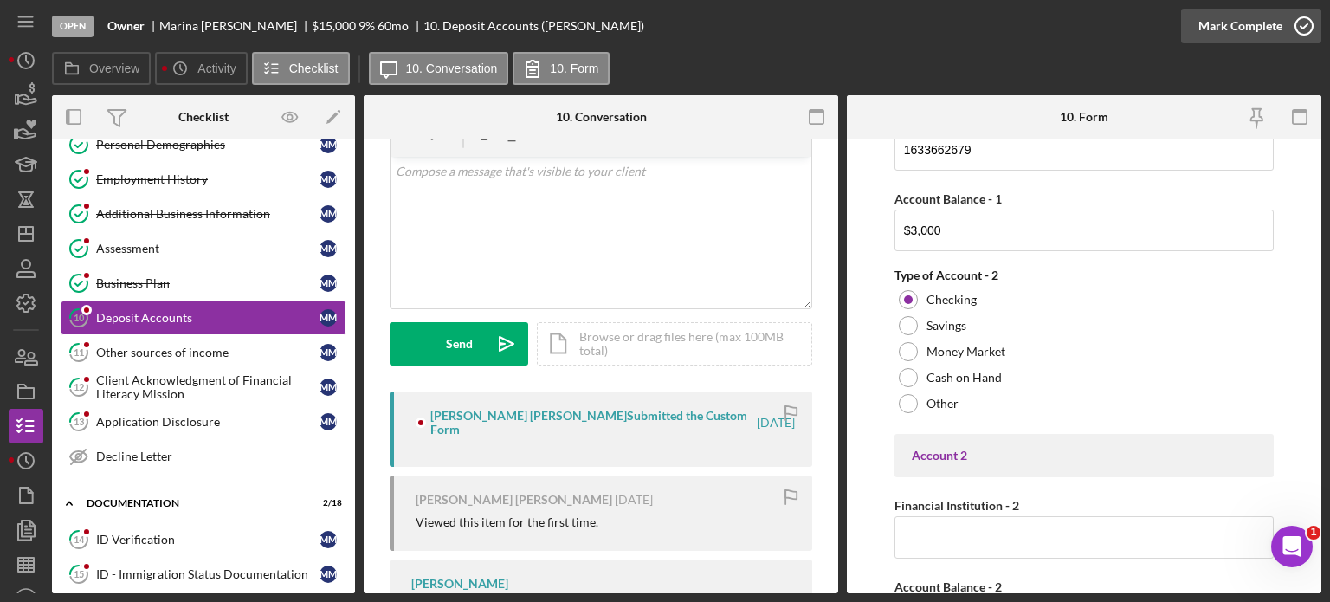
click at [1234, 24] on div "Mark Complete" at bounding box center [1240, 26] width 84 height 35
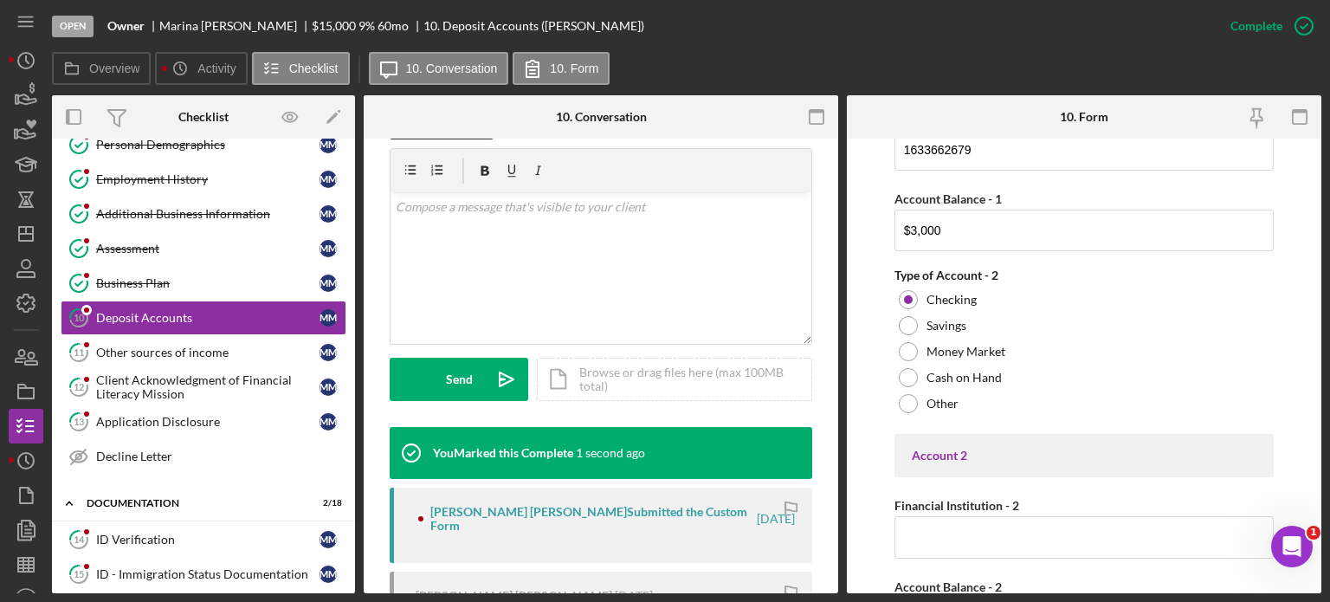
scroll to position [343, 0]
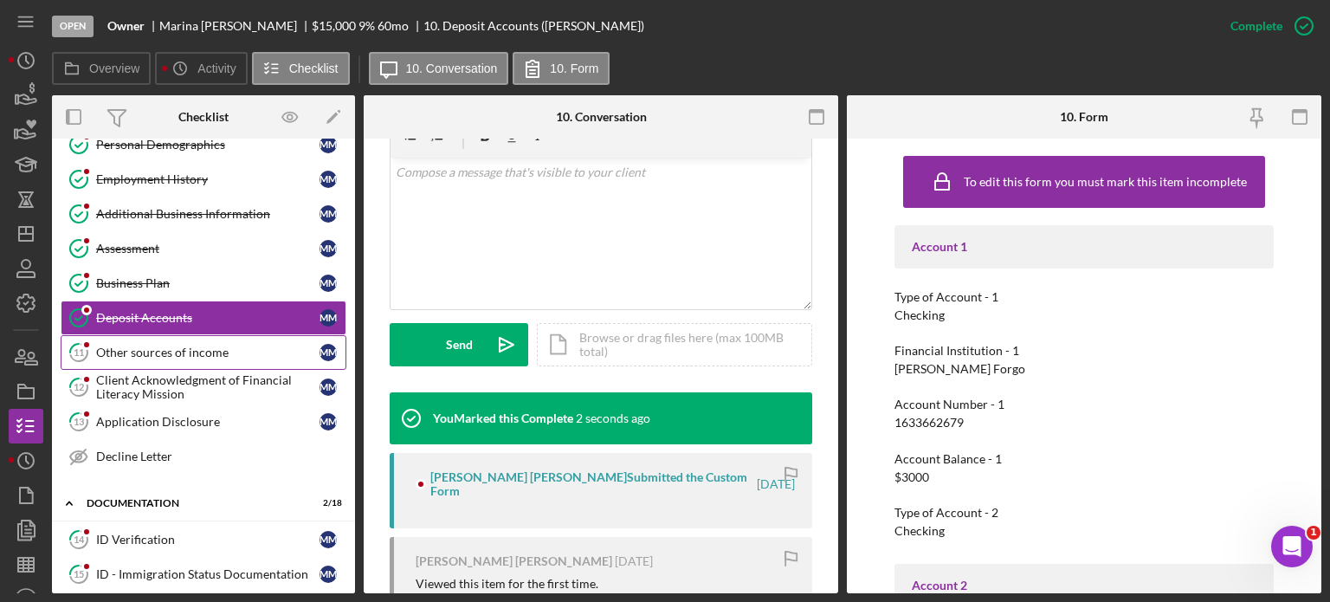
click at [163, 354] on link "11 Other sources of income M M" at bounding box center [204, 352] width 286 height 35
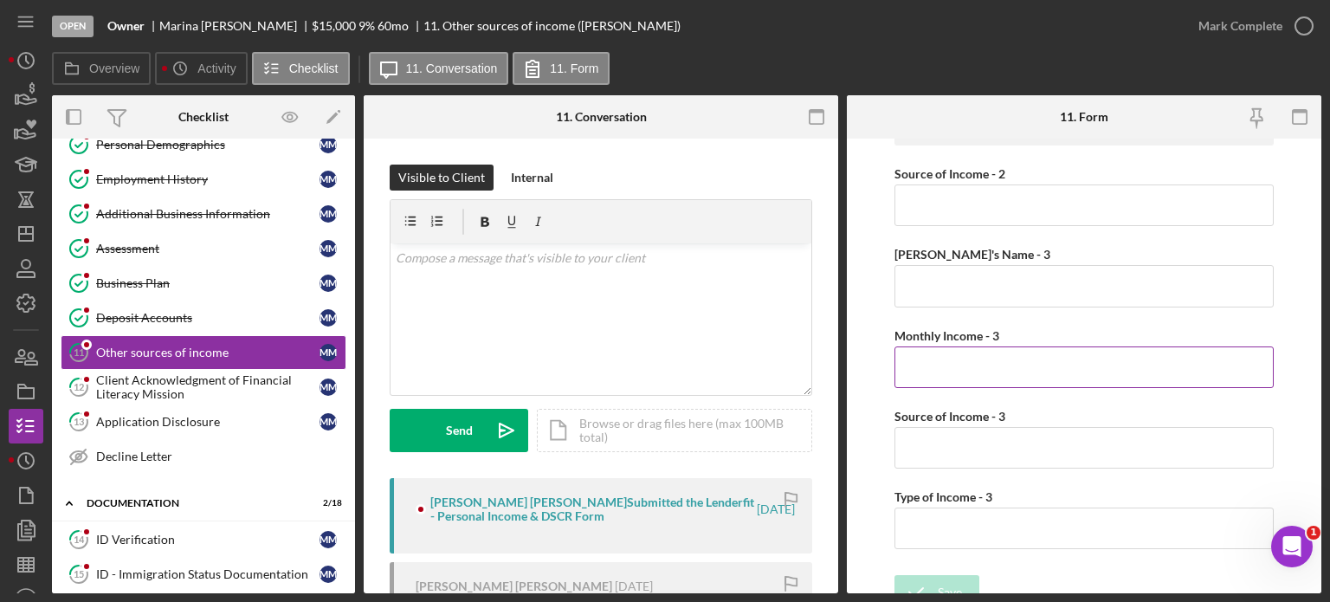
scroll to position [565, 0]
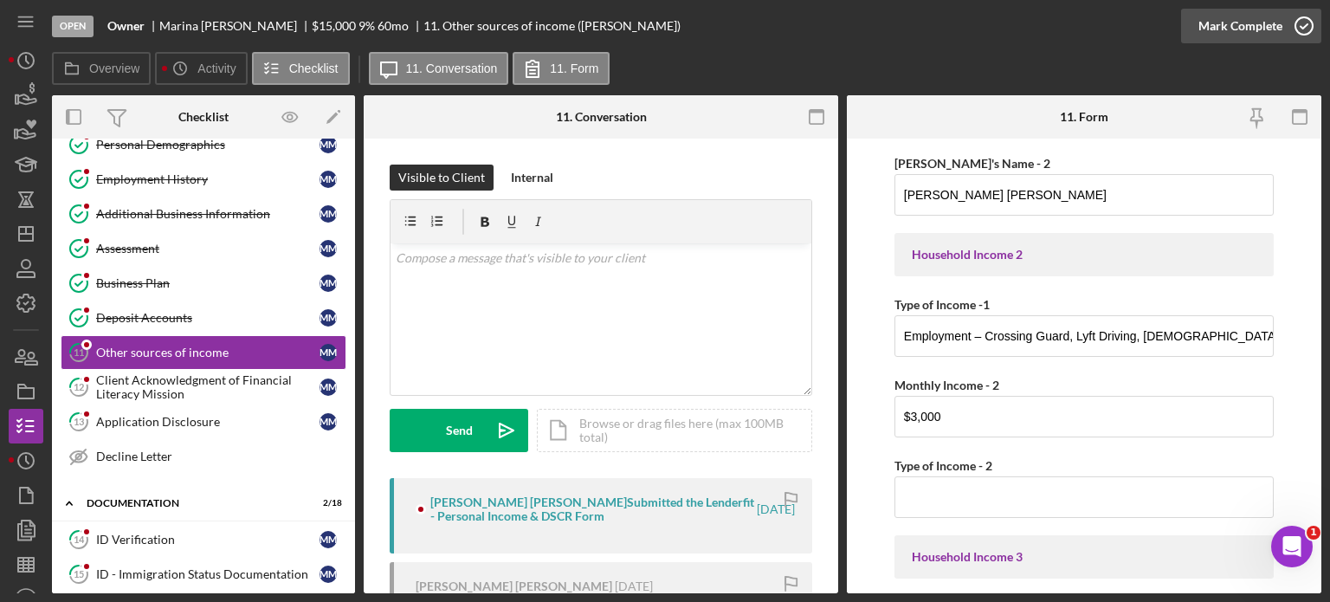
click at [1249, 34] on div "Mark Complete" at bounding box center [1240, 26] width 84 height 35
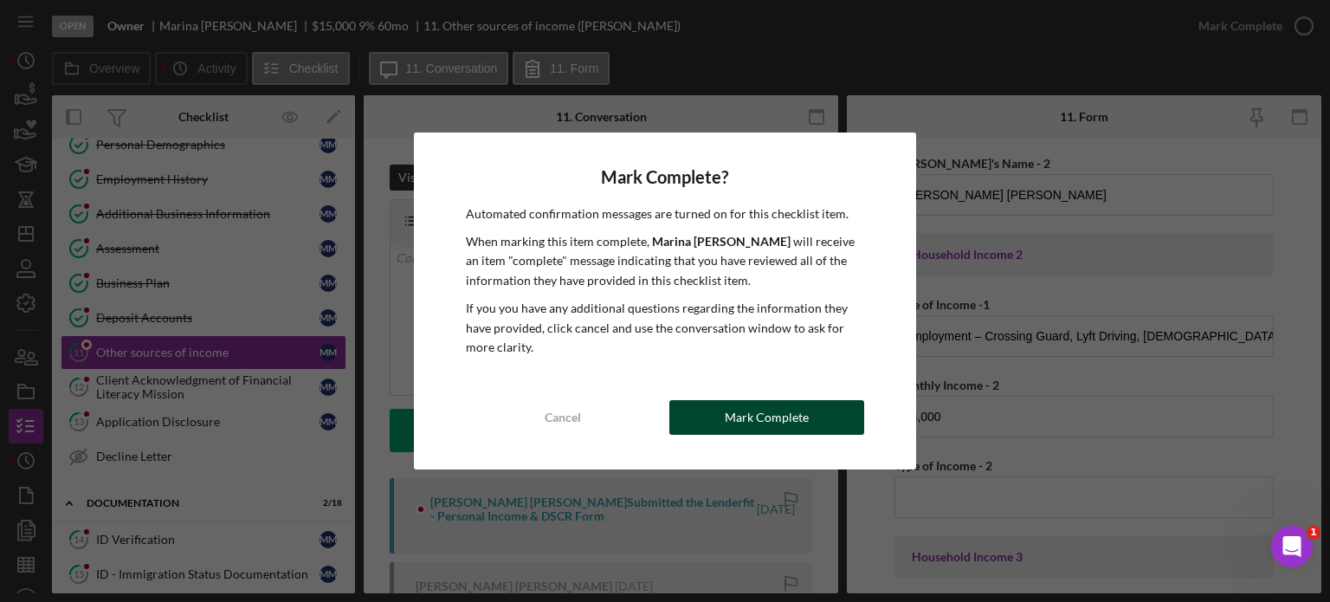
click at [772, 417] on div "Mark Complete" at bounding box center [767, 417] width 84 height 35
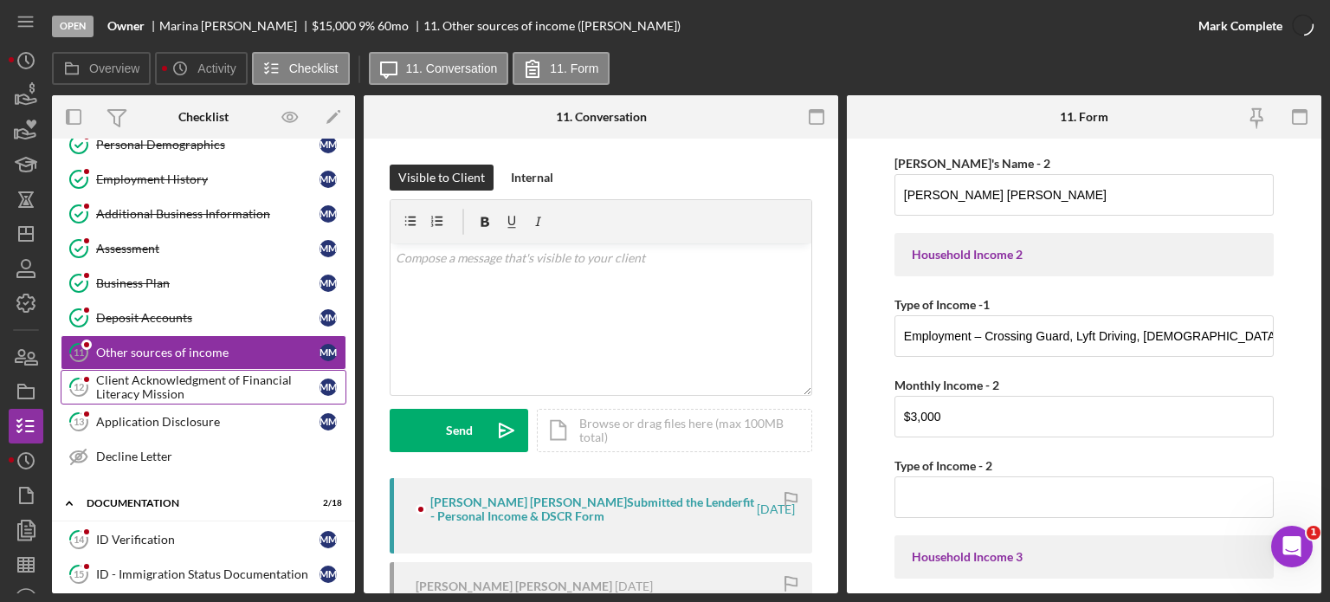
click at [194, 390] on div "Client Acknowledgment of Financial Literacy Mission" at bounding box center [207, 387] width 223 height 28
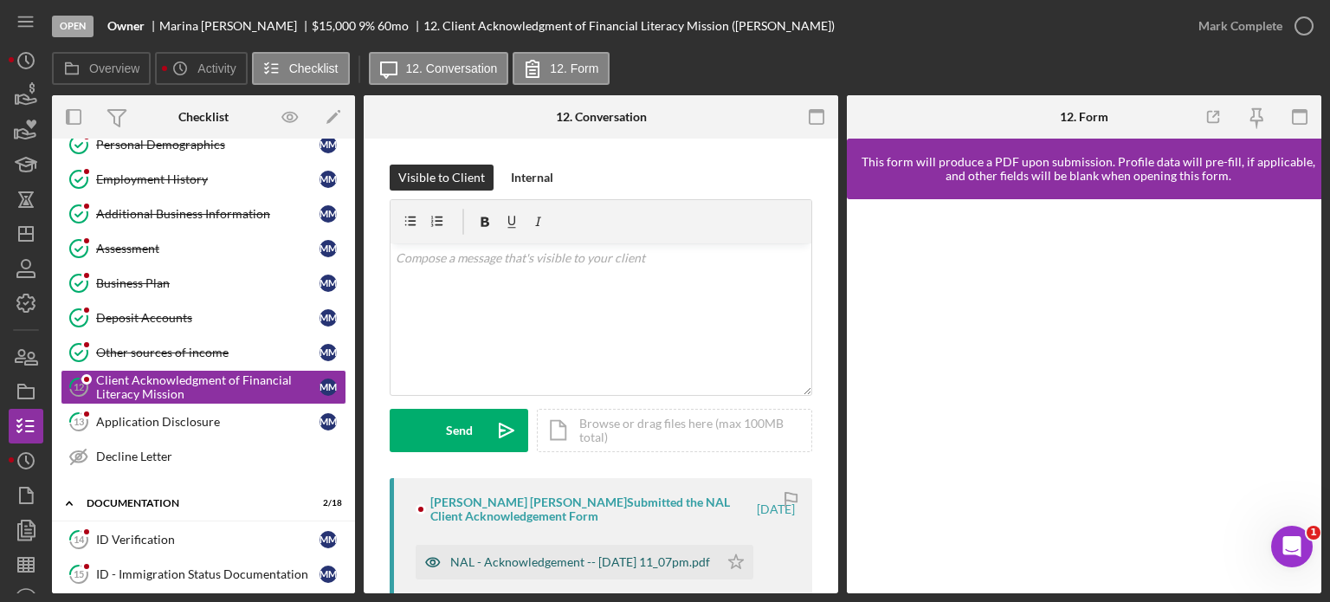
click at [530, 560] on div "NAL - Acknowledgement -- 2025-10-01 11_07pm.pdf" at bounding box center [580, 562] width 260 height 14
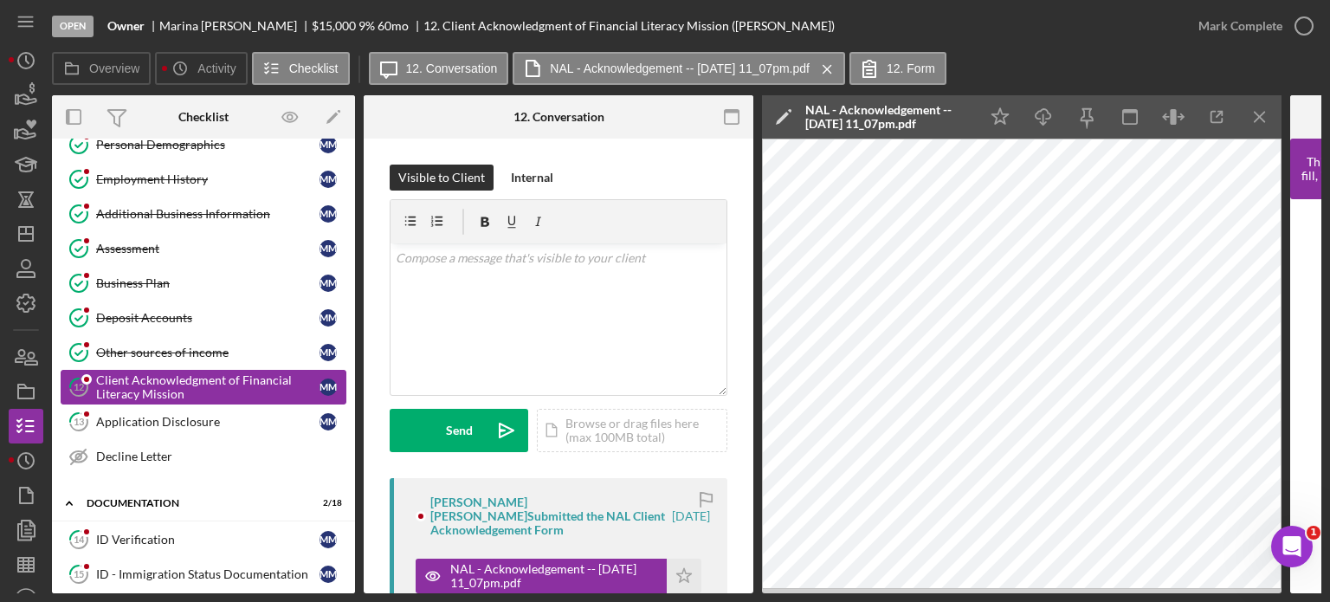
click at [184, 379] on div "Client Acknowledgment of Financial Literacy Mission" at bounding box center [207, 387] width 223 height 28
click at [682, 568] on polygon "button" at bounding box center [684, 575] width 15 height 14
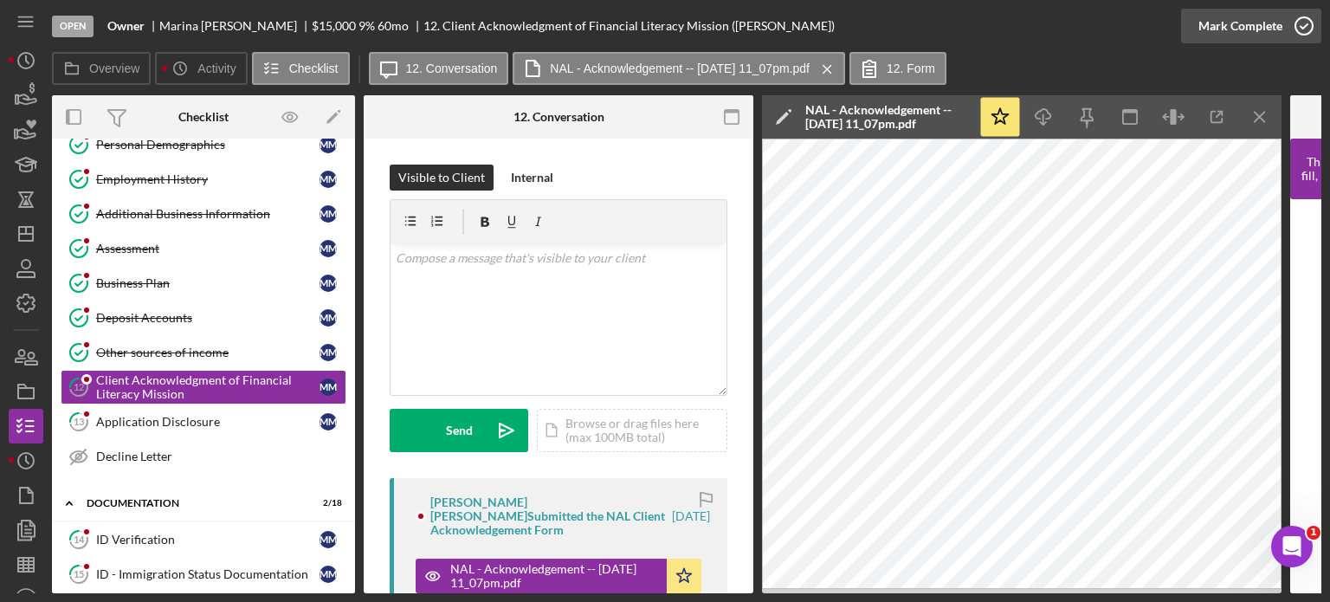
click at [1267, 27] on div "Mark Complete" at bounding box center [1240, 26] width 84 height 35
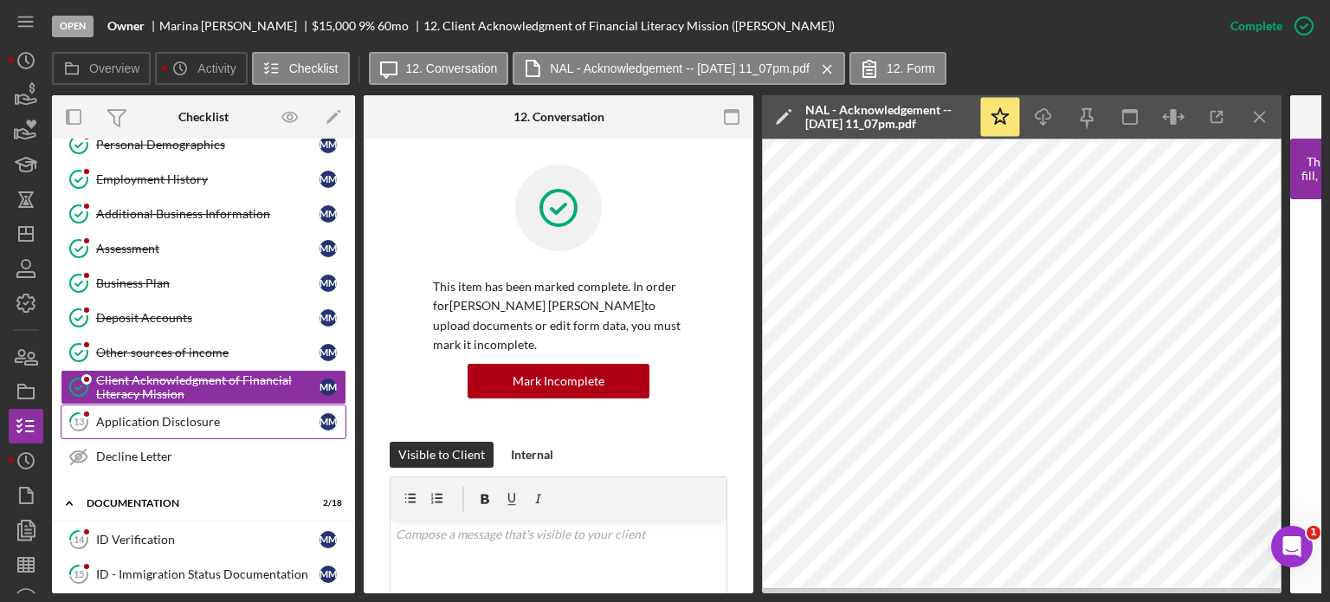
click at [173, 415] on div "Application Disclosure" at bounding box center [207, 422] width 223 height 14
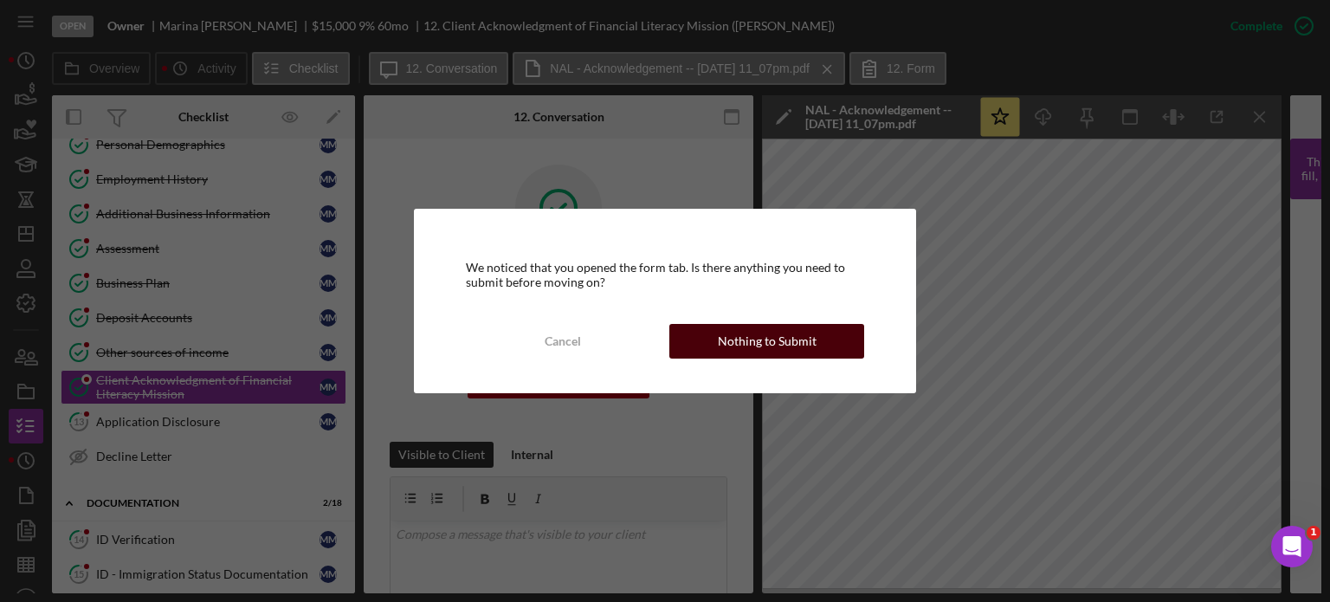
click at [720, 339] on div "Nothing to Submit" at bounding box center [767, 341] width 99 height 35
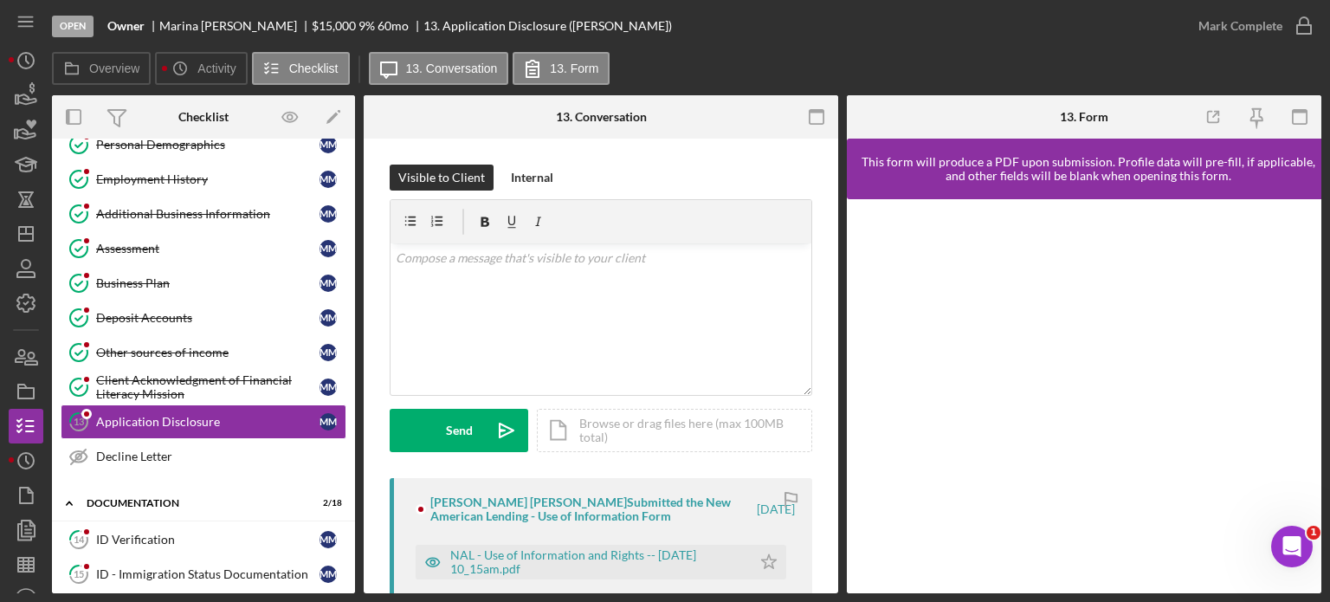
scroll to position [87, 0]
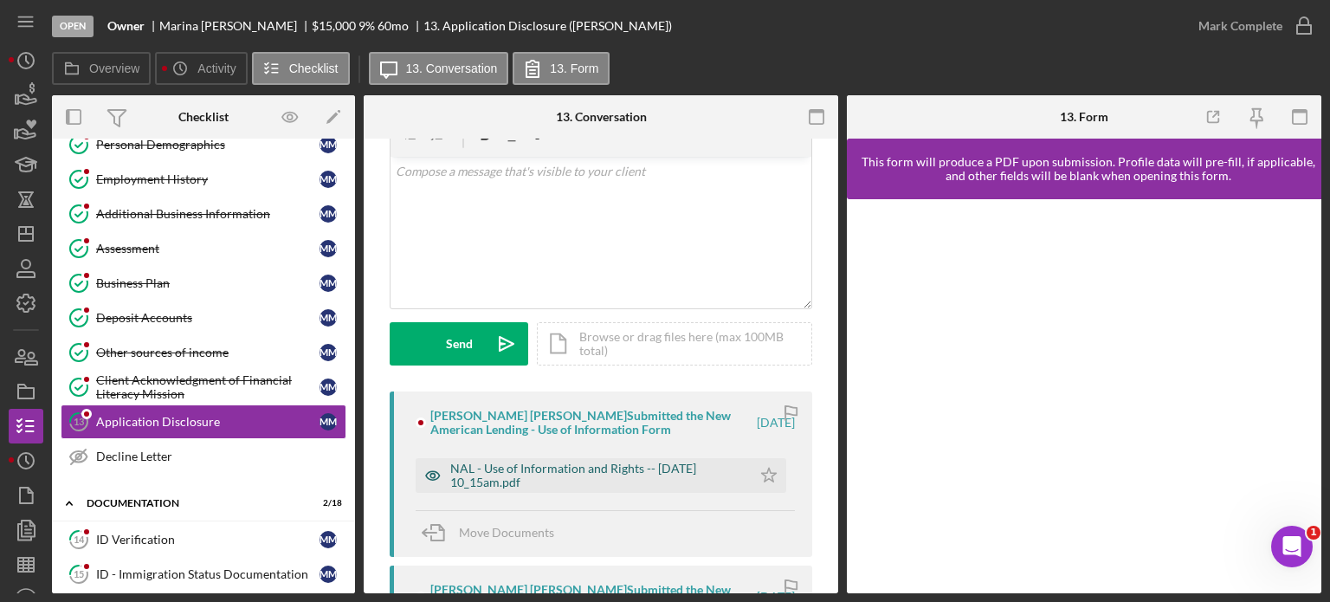
click at [526, 472] on div "NAL - Use of Information and Rights -- 2025-10-02 10_15am.pdf" at bounding box center [596, 475] width 293 height 28
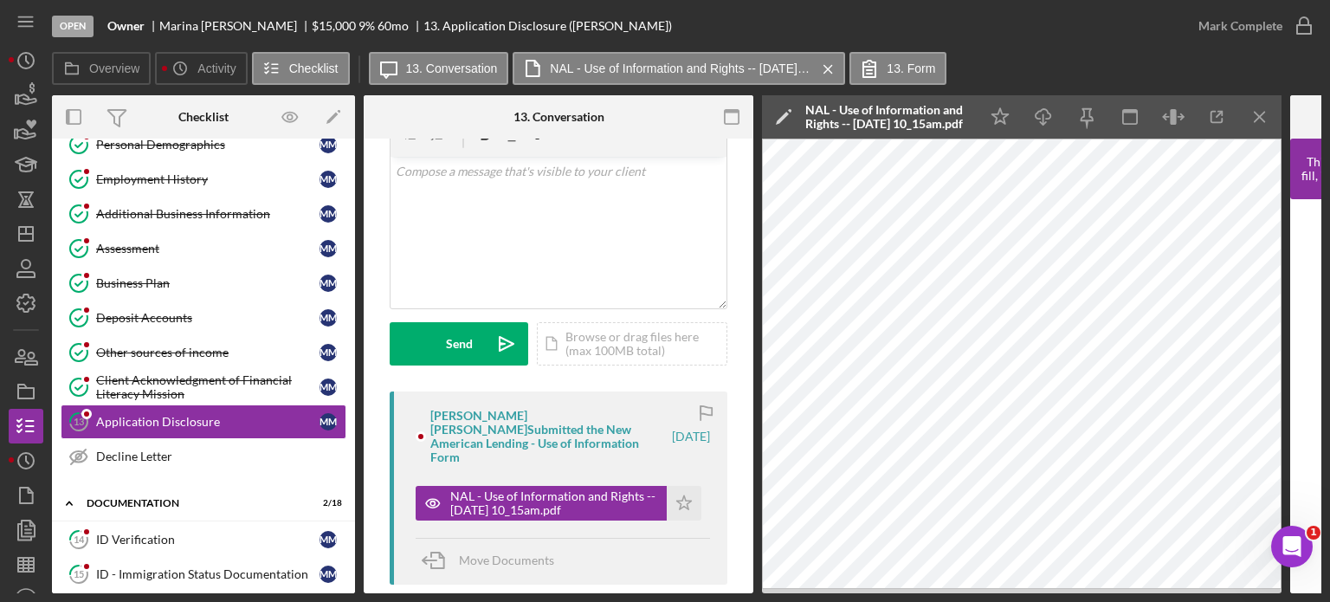
click at [496, 427] on div "Marina Momeni Mirzad Submitted the New American Lending - Use of Information Fo…" at bounding box center [549, 436] width 239 height 55
click at [193, 408] on link "13 Application Disclosure M M" at bounding box center [204, 421] width 286 height 35
click at [184, 313] on div "Deposit Accounts" at bounding box center [207, 318] width 223 height 14
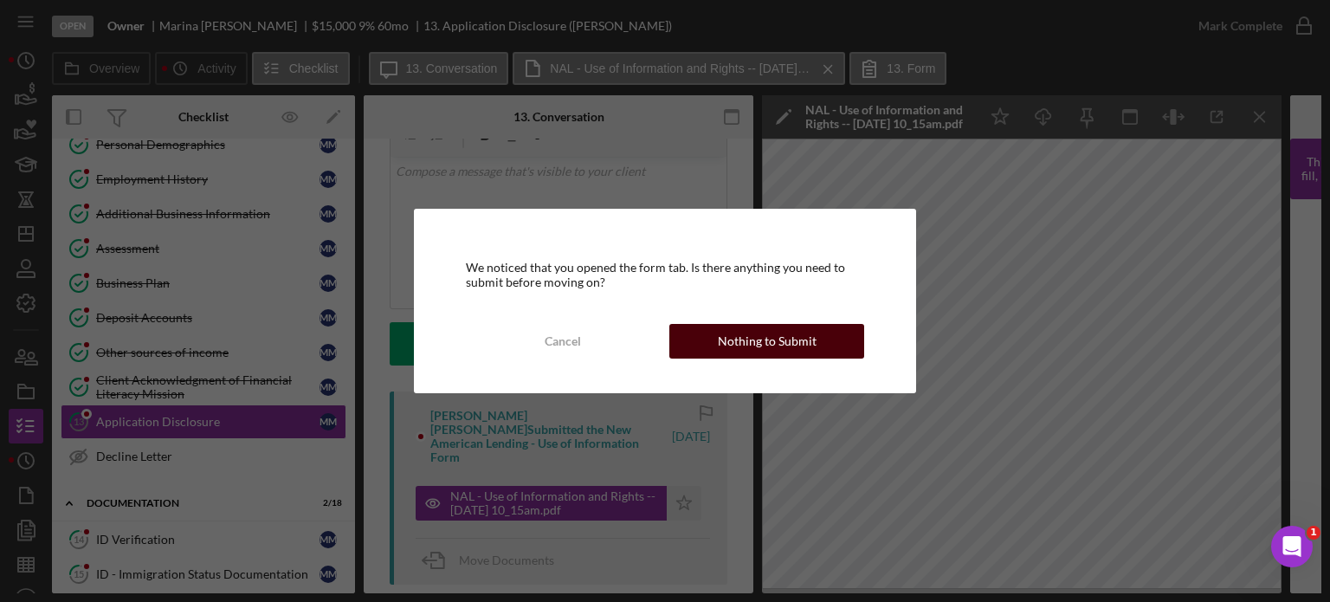
click at [787, 345] on div "Nothing to Submit" at bounding box center [767, 341] width 99 height 35
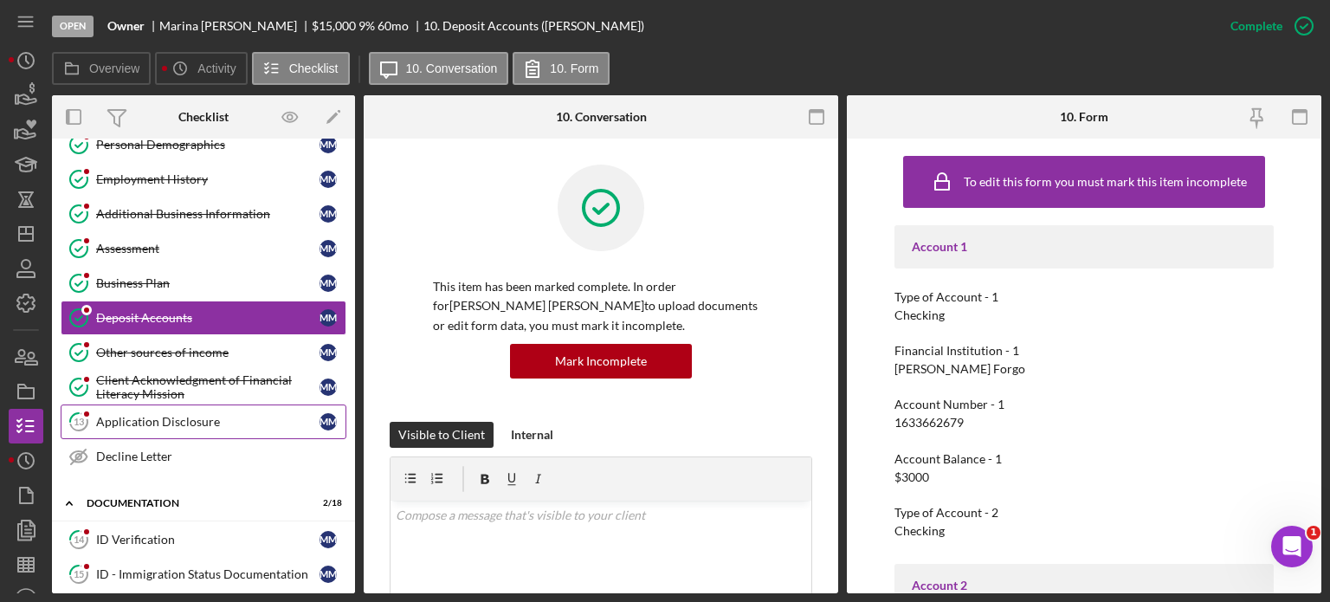
click at [216, 415] on div "Application Disclosure" at bounding box center [207, 422] width 223 height 14
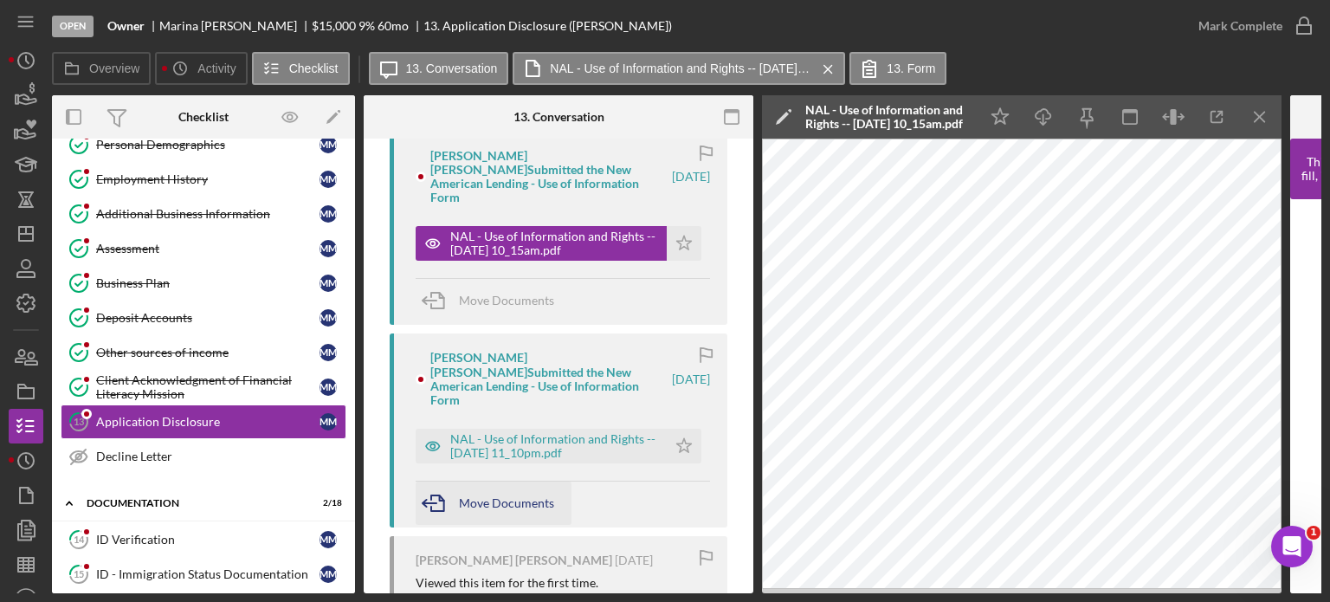
scroll to position [260, 0]
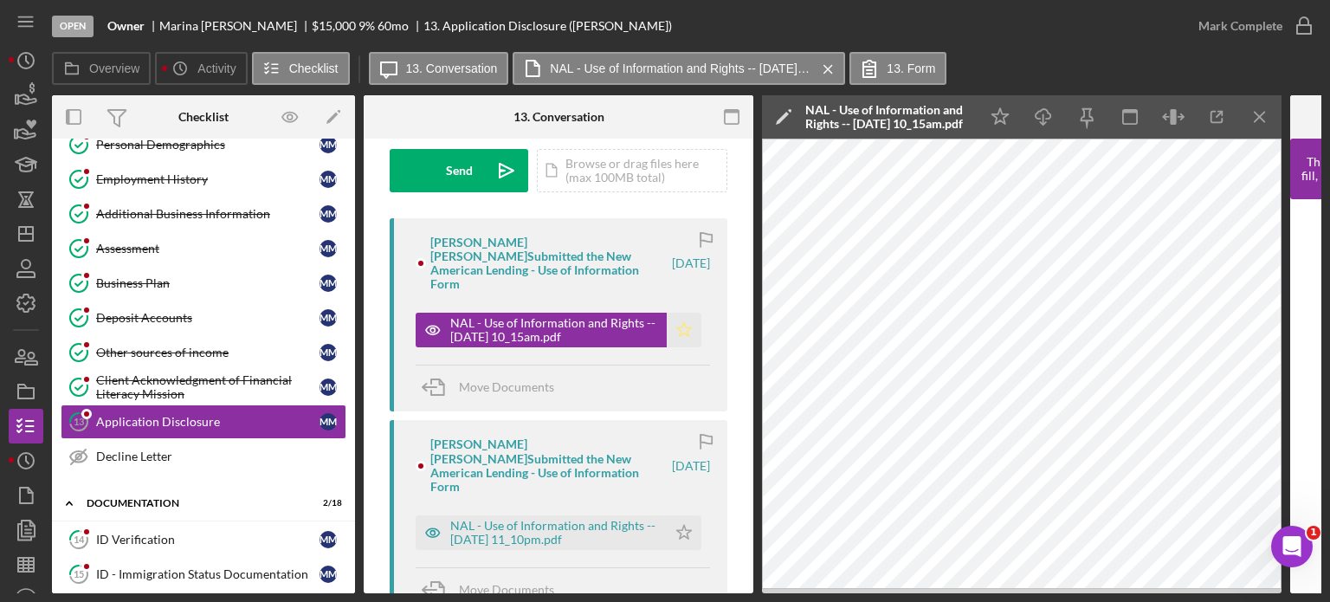
click at [683, 318] on icon "Icon/Star" at bounding box center [684, 330] width 35 height 35
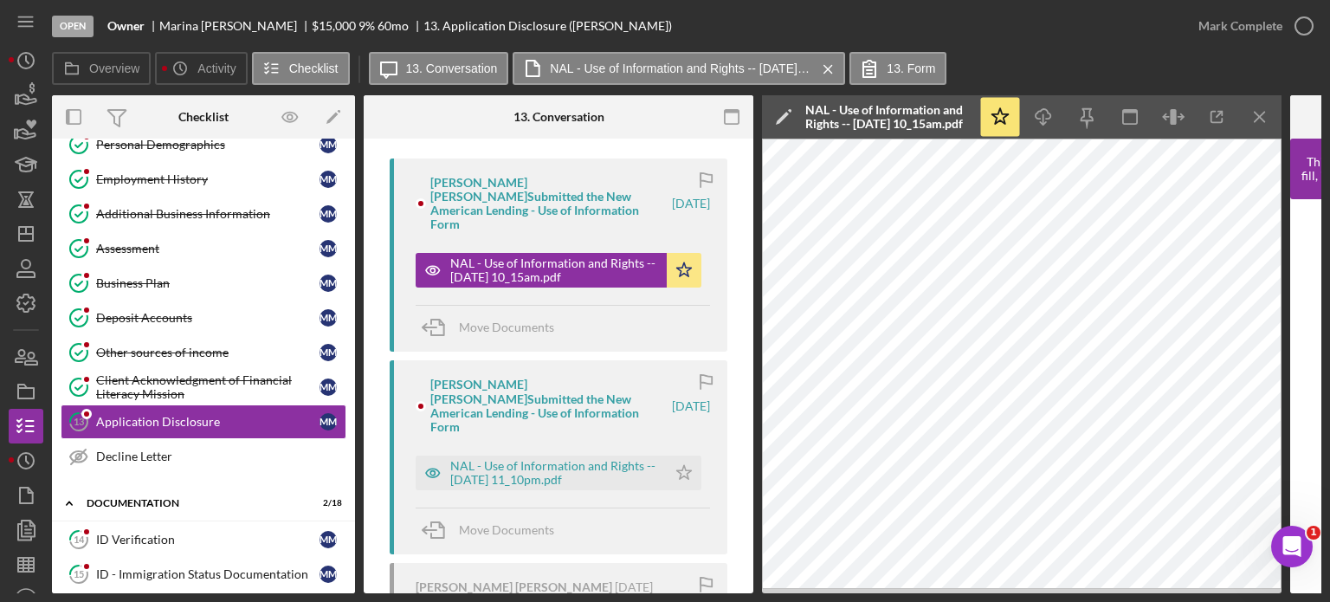
scroll to position [433, 0]
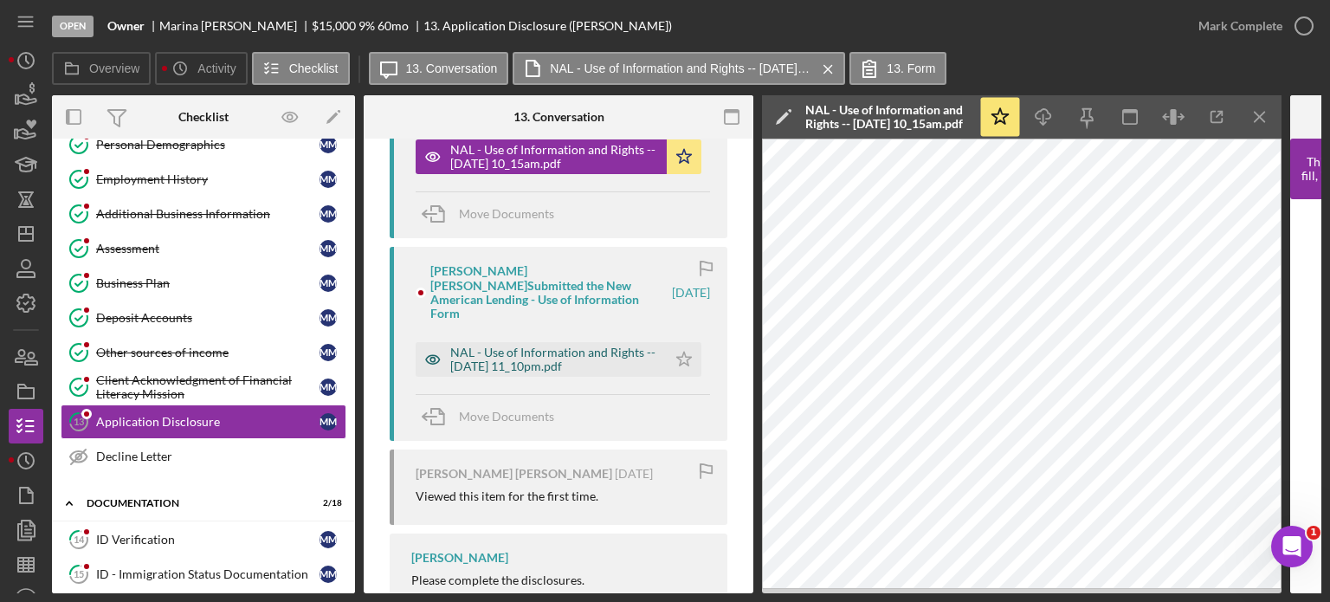
click at [480, 345] on div "NAL - Use of Information and Rights -- 2025-10-01 11_10pm.pdf" at bounding box center [554, 359] width 208 height 28
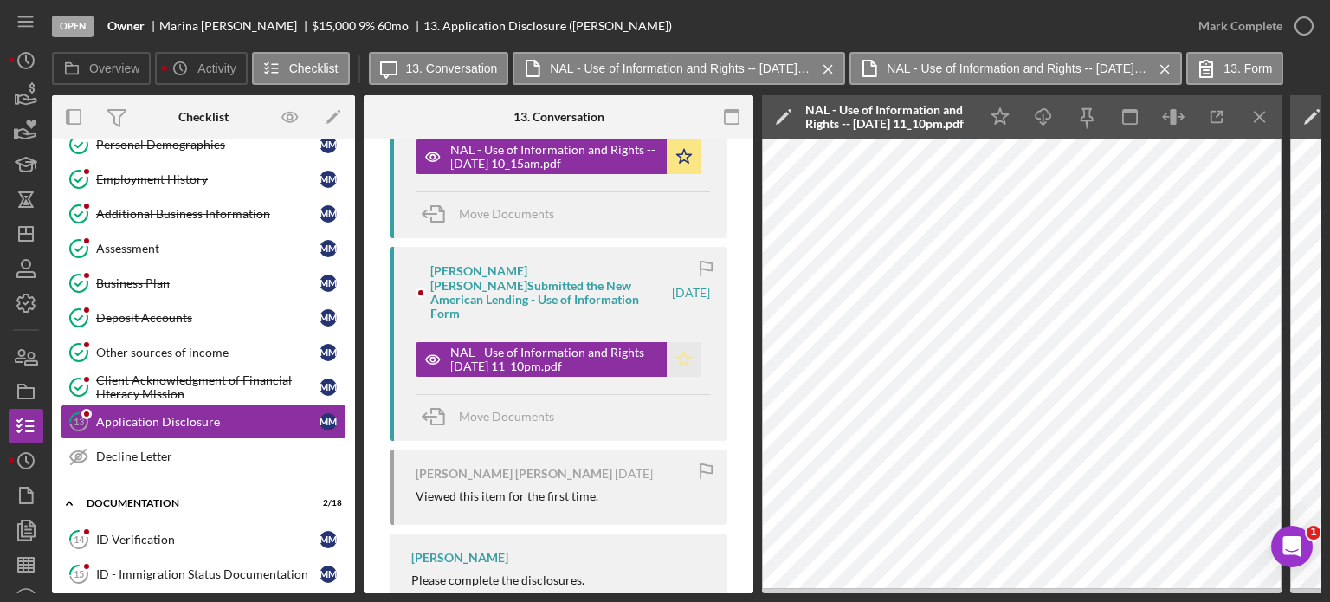
click at [677, 351] on polygon "button" at bounding box center [684, 358] width 15 height 14
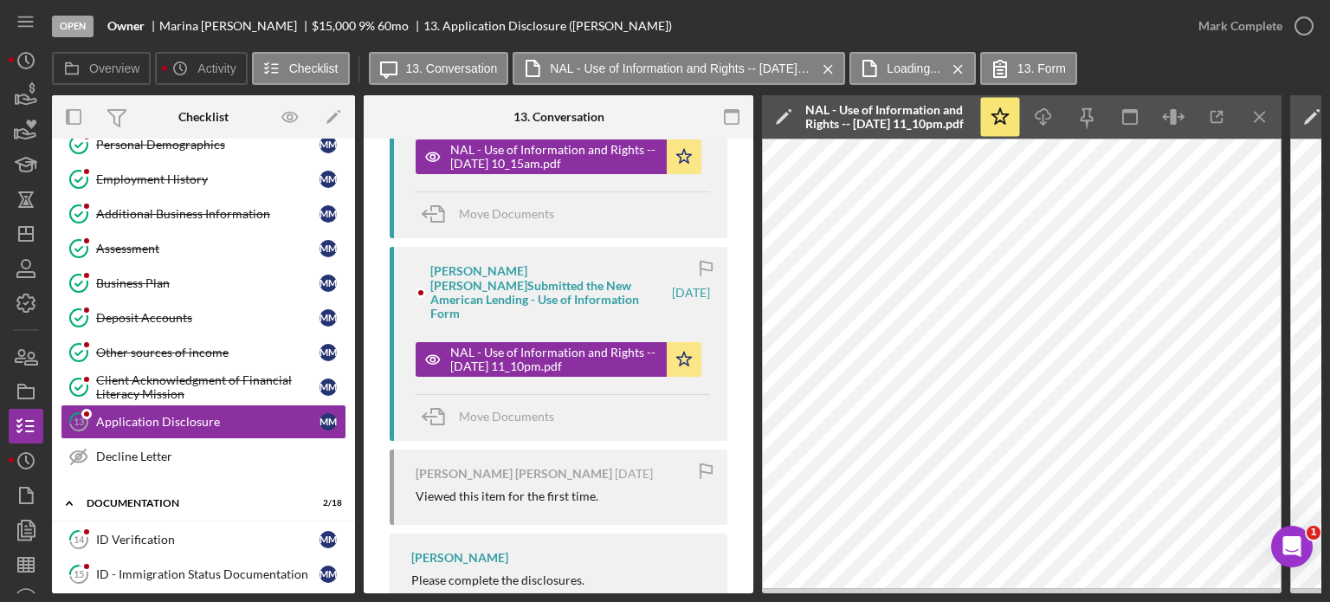
scroll to position [173, 0]
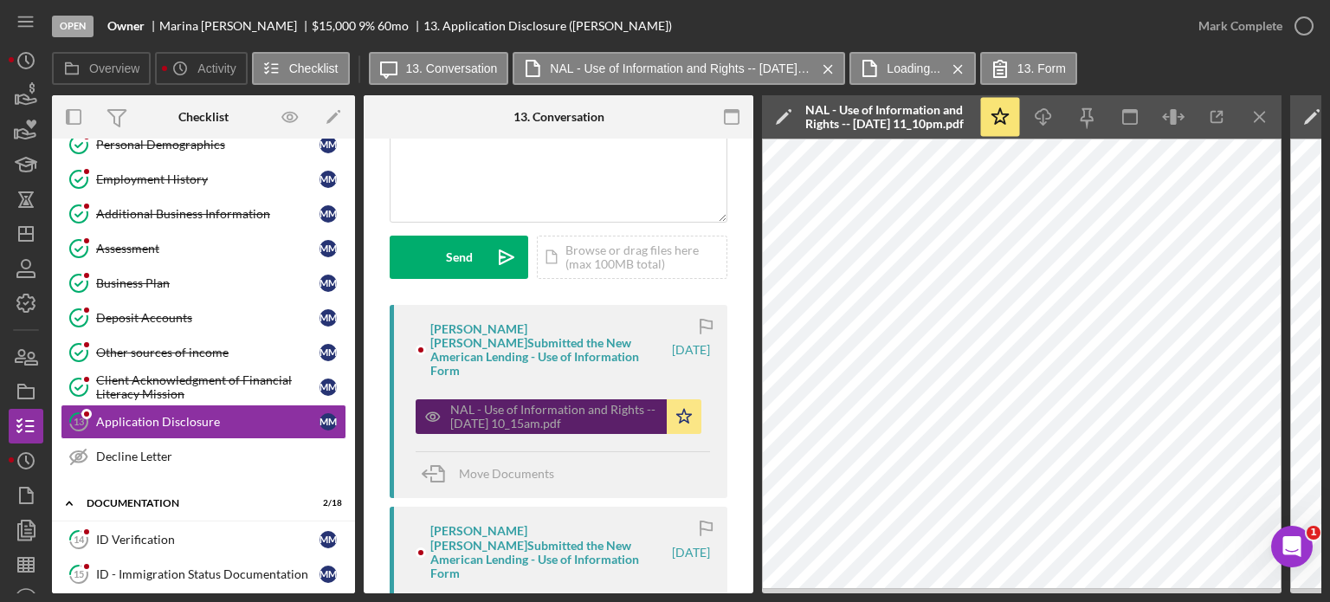
click at [509, 403] on div "NAL - Use of Information and Rights -- 2025-10-02 10_15am.pdf" at bounding box center [554, 417] width 208 height 28
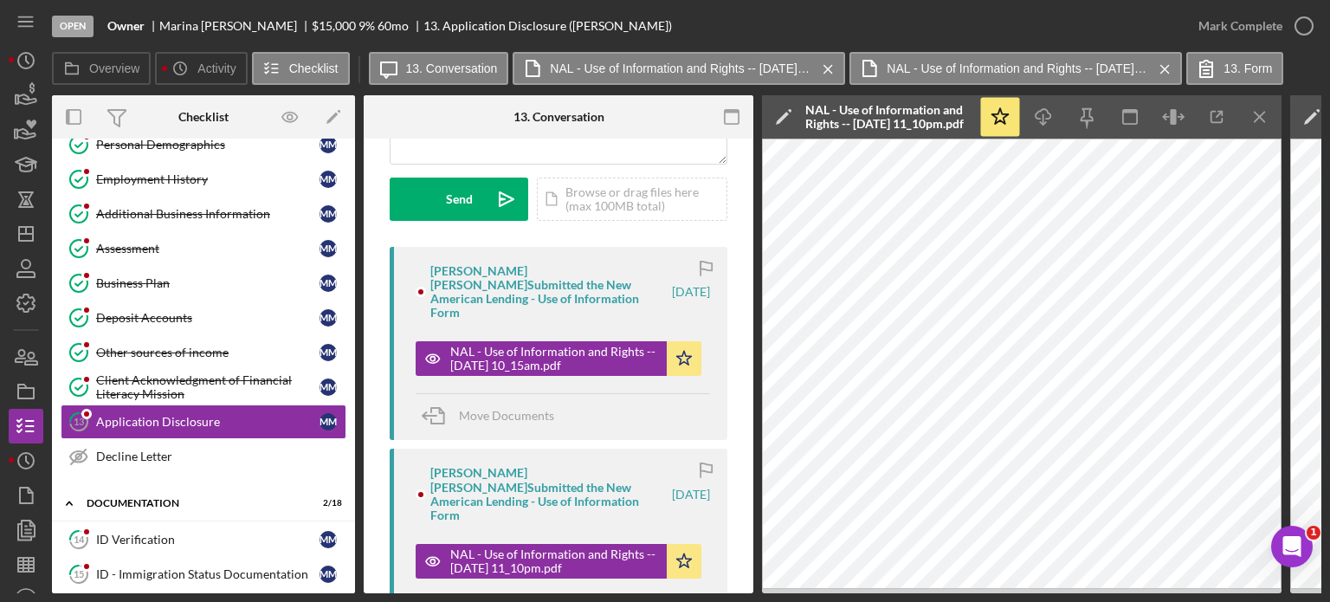
scroll to position [260, 0]
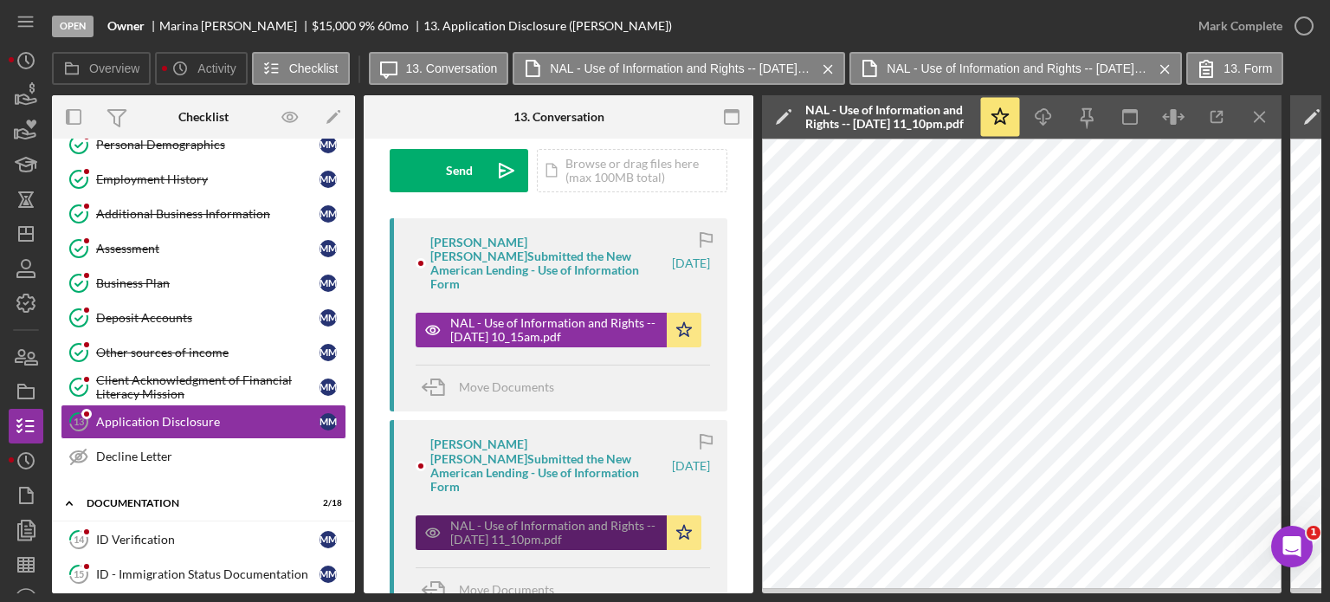
click at [578, 519] on div "NAL - Use of Information and Rights -- 2025-10-01 11_10pm.pdf" at bounding box center [554, 533] width 208 height 28
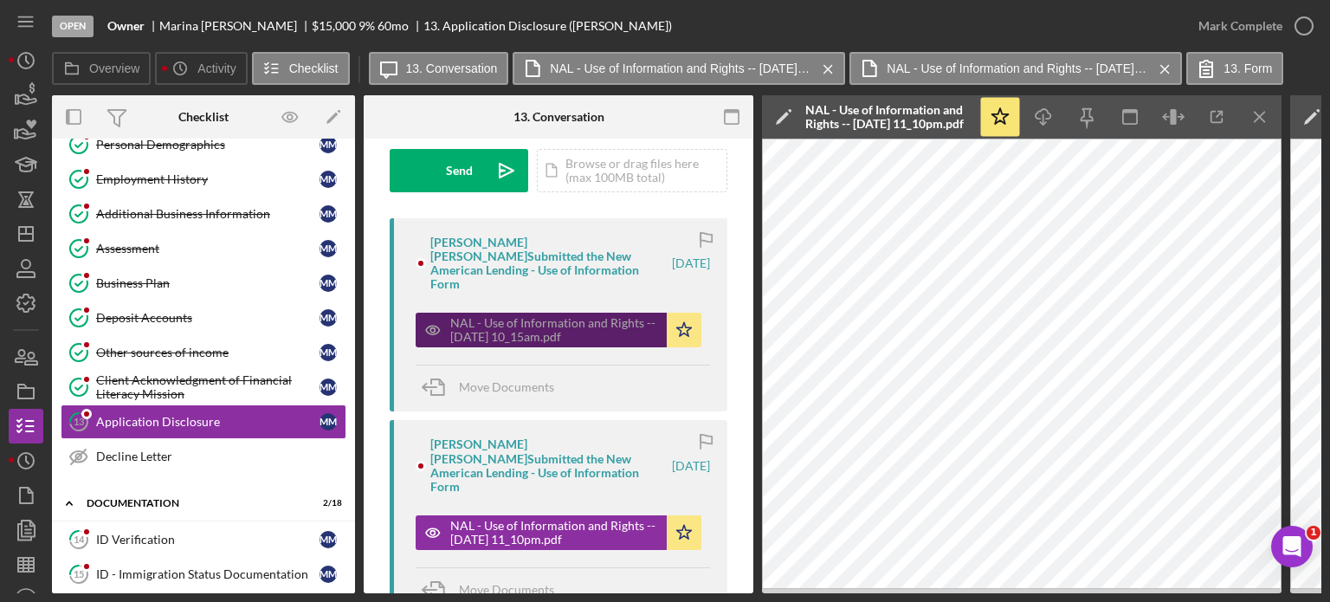
click at [535, 316] on div "NAL - Use of Information and Rights -- 2025-10-02 10_15am.pdf" at bounding box center [554, 330] width 208 height 28
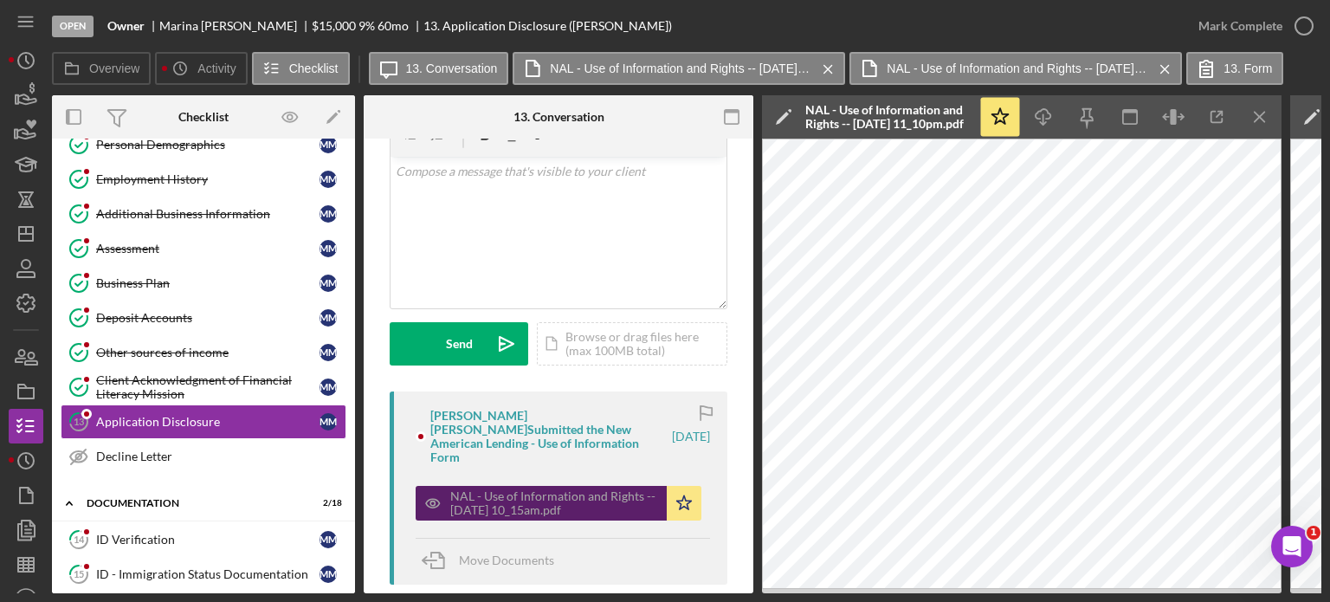
scroll to position [173, 0]
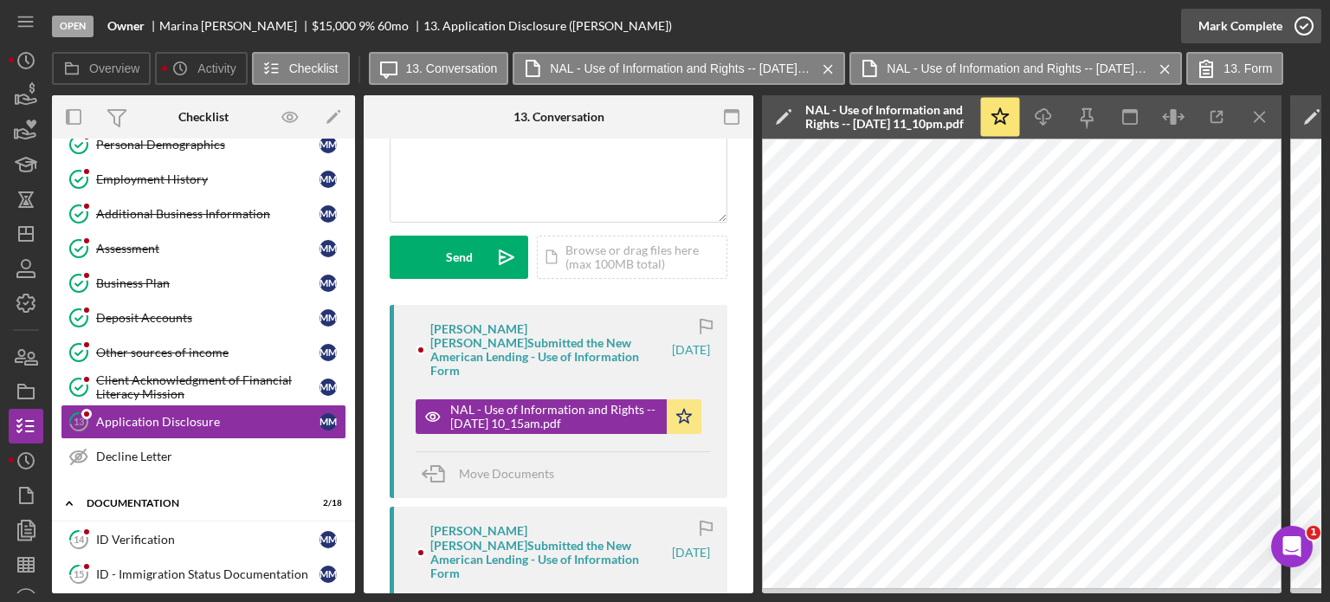
click at [1247, 25] on div "Mark Complete" at bounding box center [1240, 26] width 84 height 35
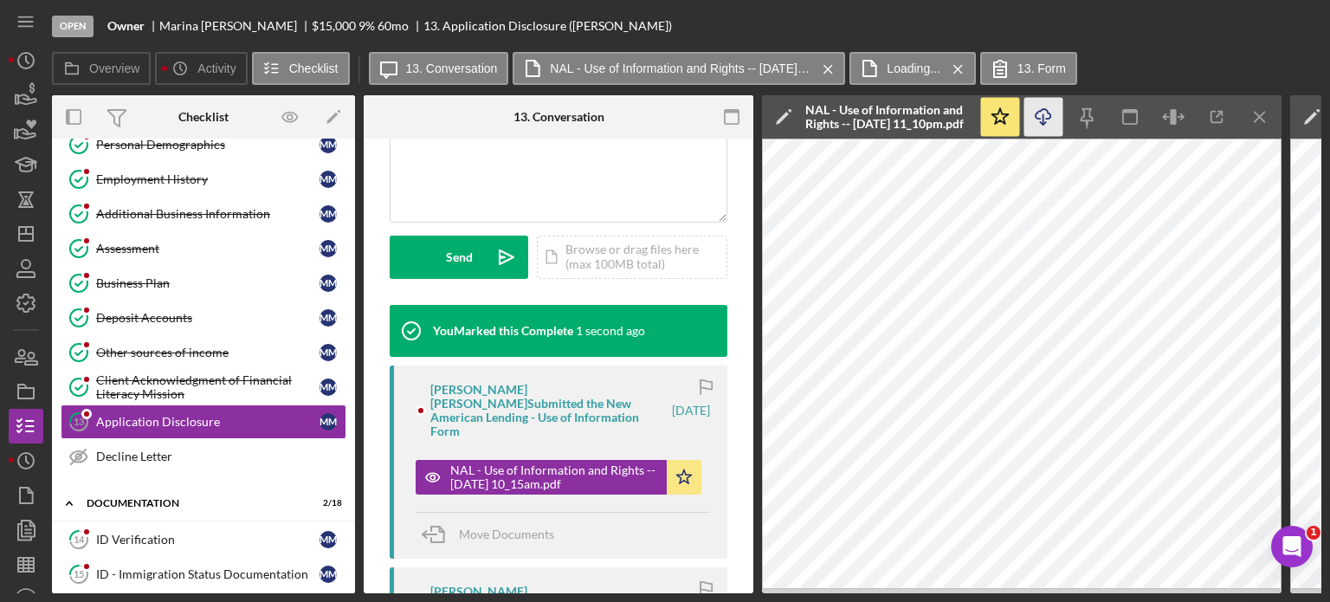
scroll to position [450, 0]
click at [138, 449] on div "Decline Letter" at bounding box center [220, 456] width 249 height 14
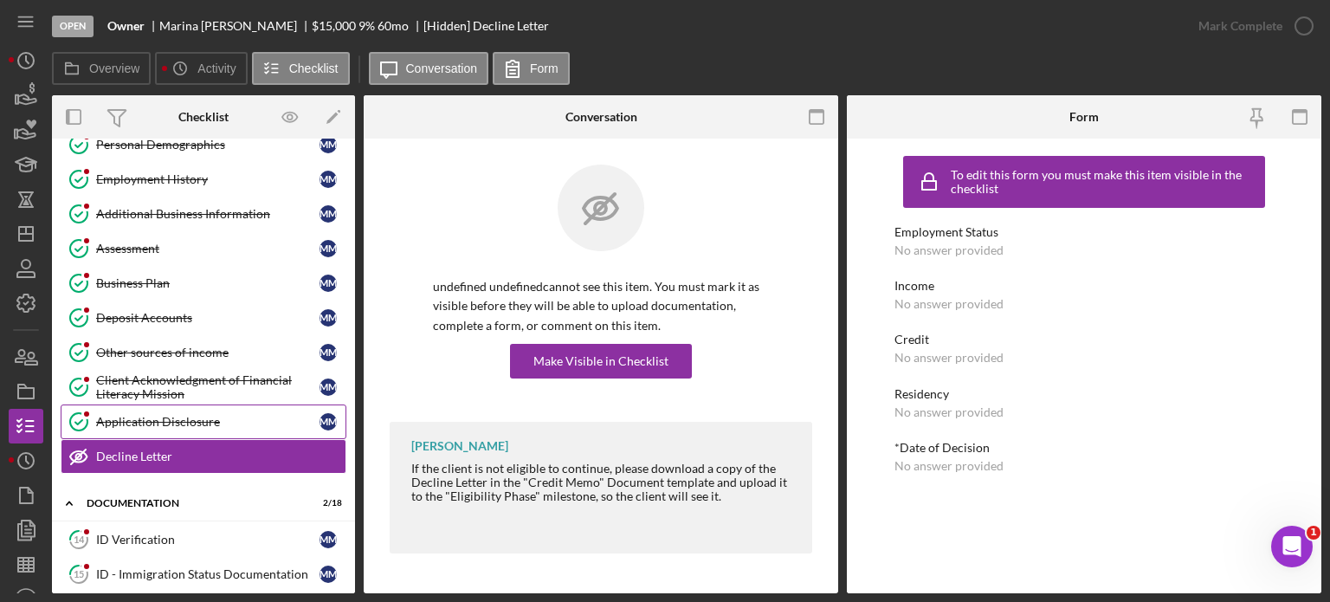
click at [167, 415] on div "Application Disclosure" at bounding box center [207, 422] width 223 height 14
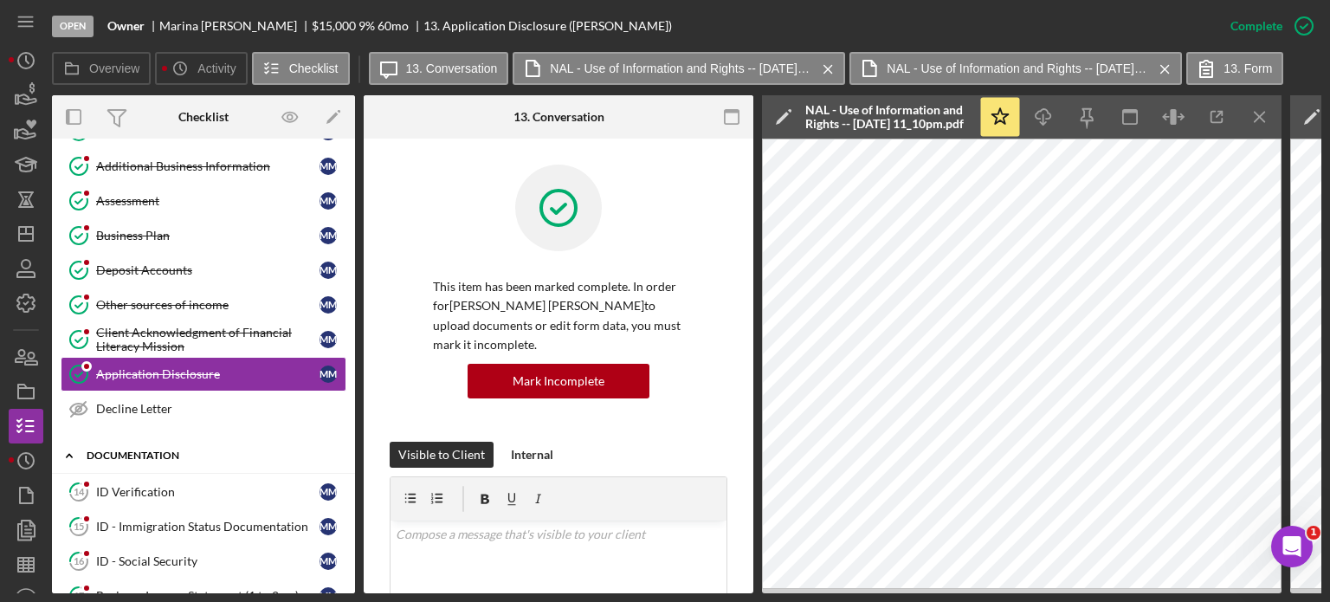
scroll to position [433, 0]
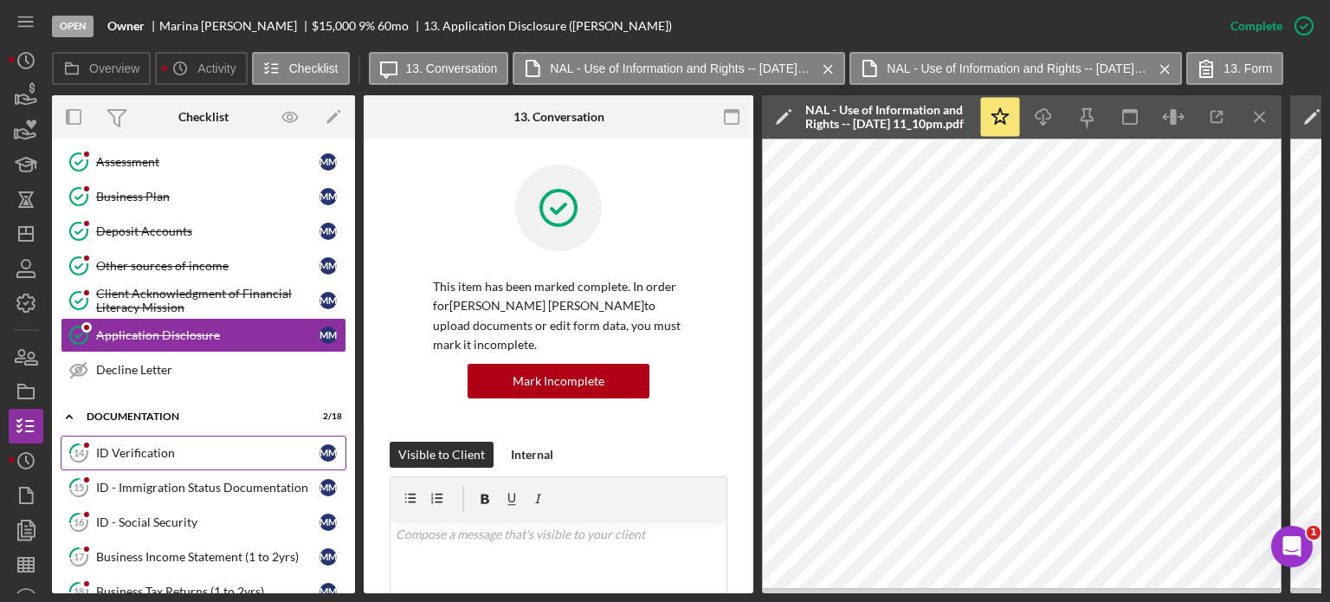
click at [160, 446] on div "ID Verification" at bounding box center [207, 453] width 223 height 14
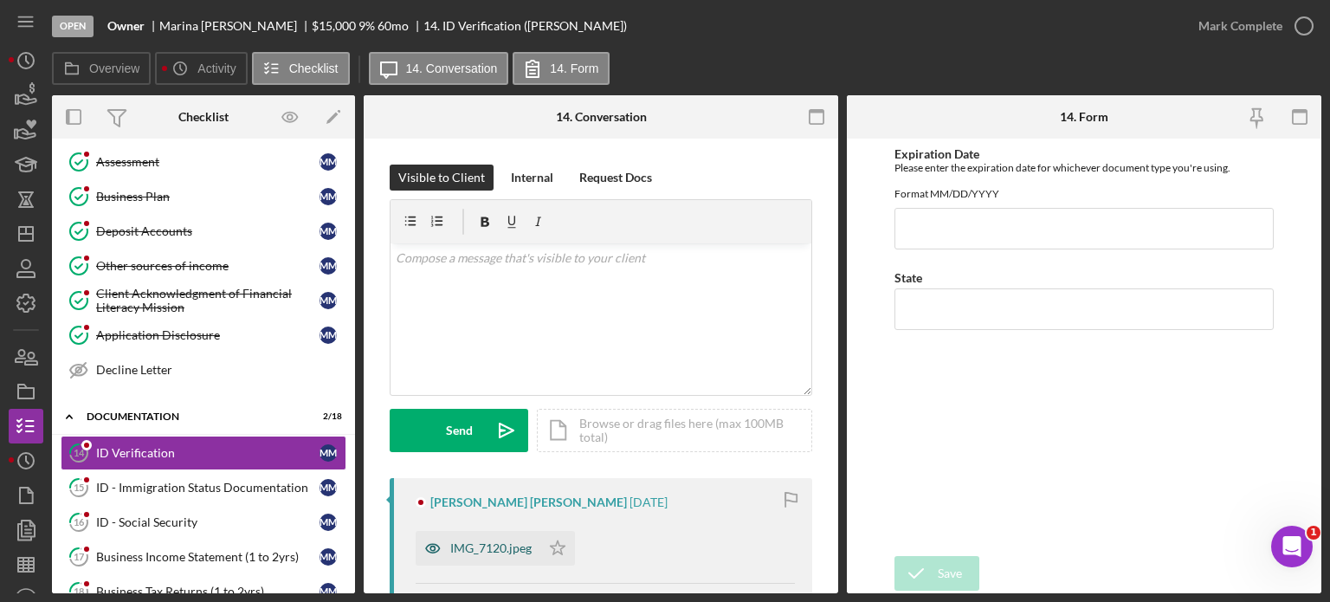
click at [482, 543] on div "IMG_7120.jpeg" at bounding box center [490, 548] width 81 height 14
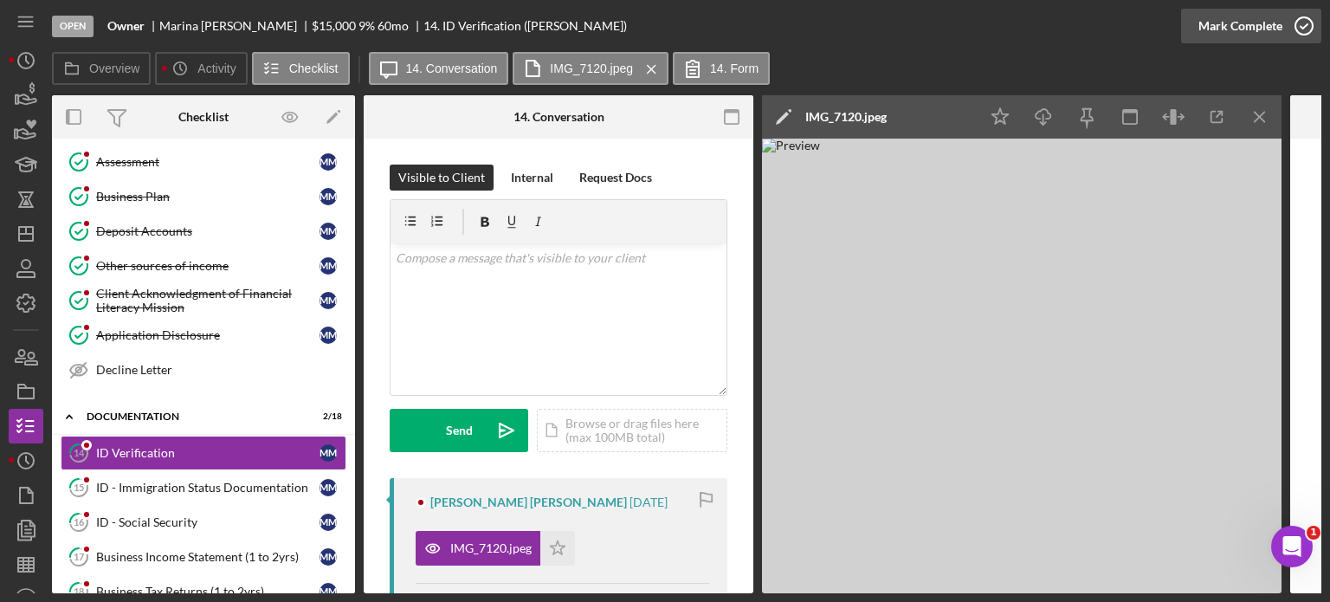
click at [1241, 27] on div "Mark Complete" at bounding box center [1240, 26] width 84 height 35
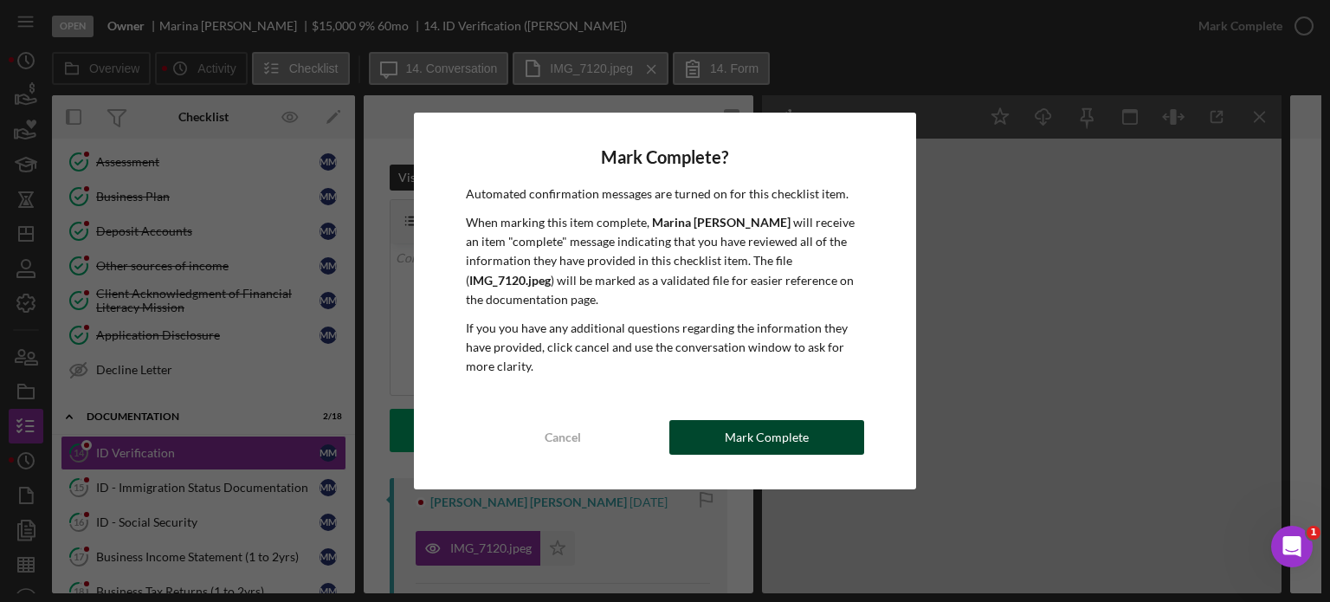
click at [727, 439] on div "Mark Complete" at bounding box center [767, 437] width 84 height 35
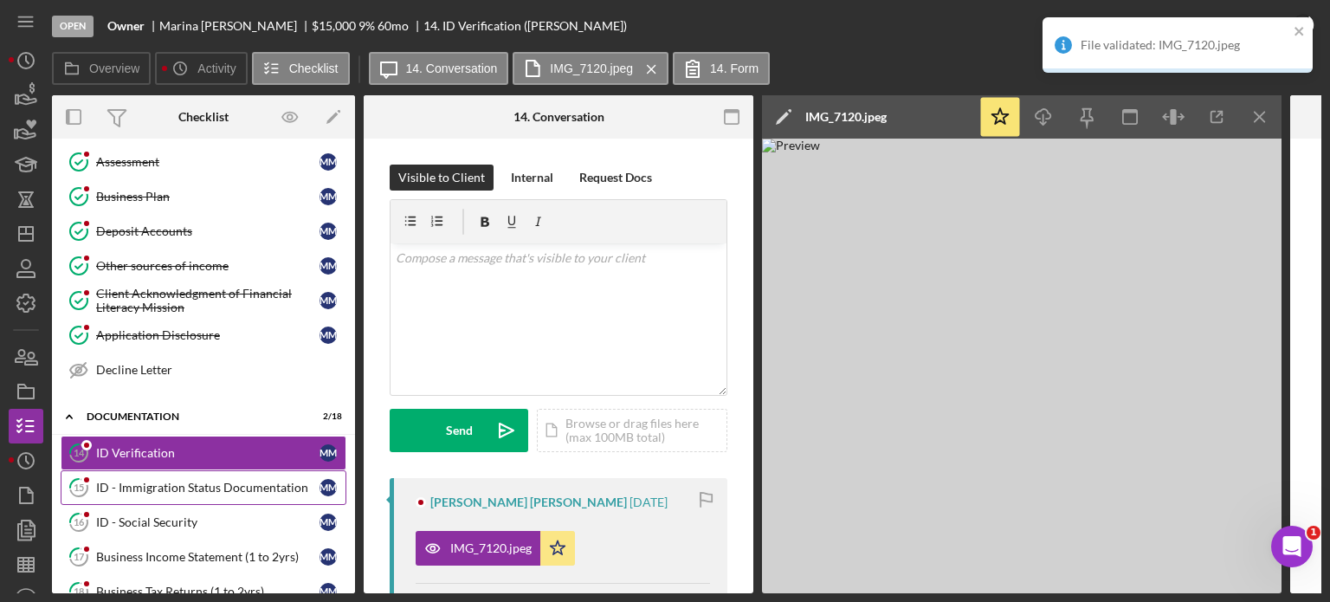
click at [236, 480] on div "ID - Immigration Status Documentation" at bounding box center [207, 487] width 223 height 14
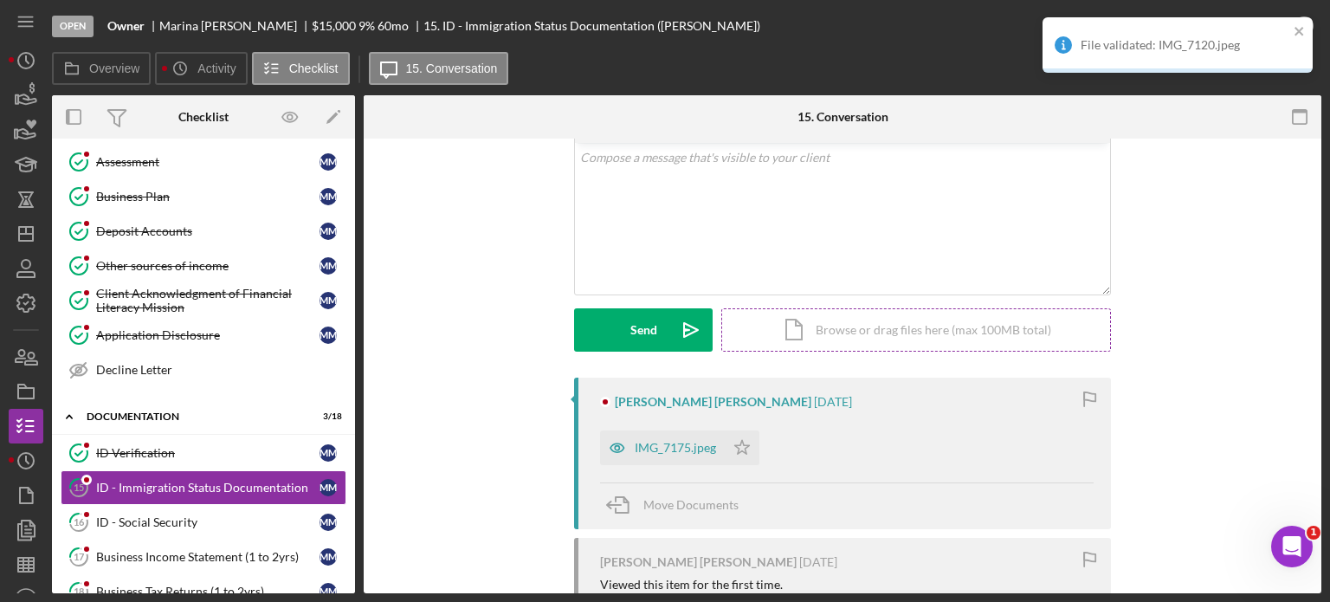
scroll to position [173, 0]
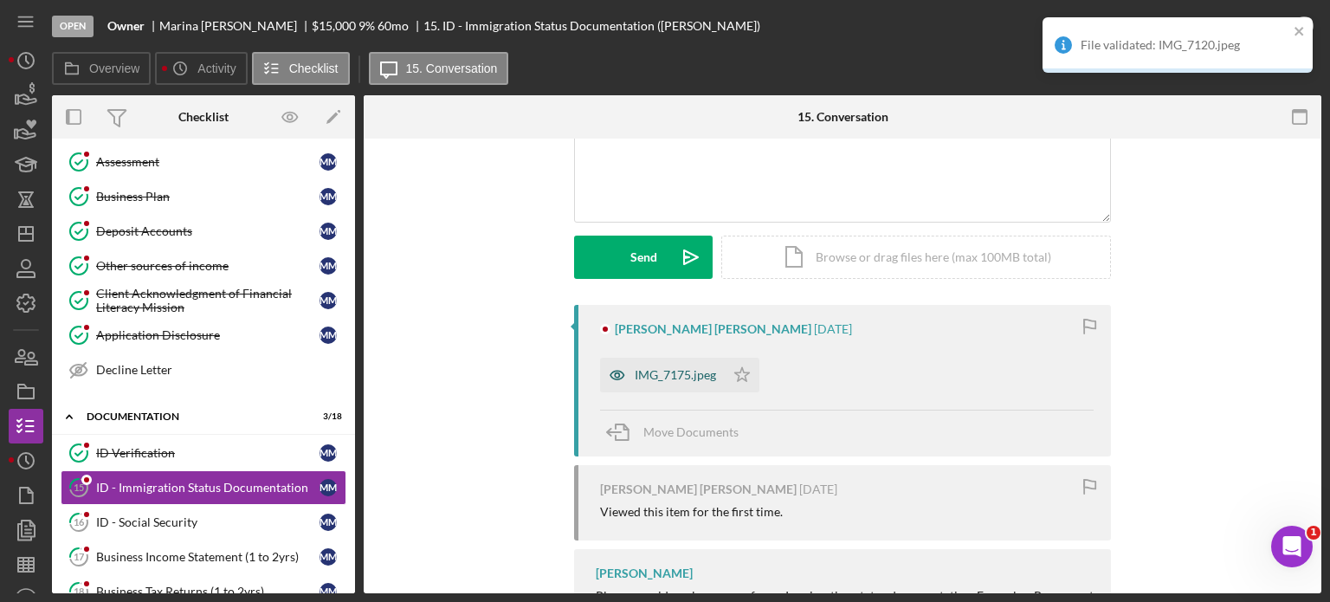
click at [676, 366] on div "IMG_7175.jpeg" at bounding box center [662, 375] width 125 height 35
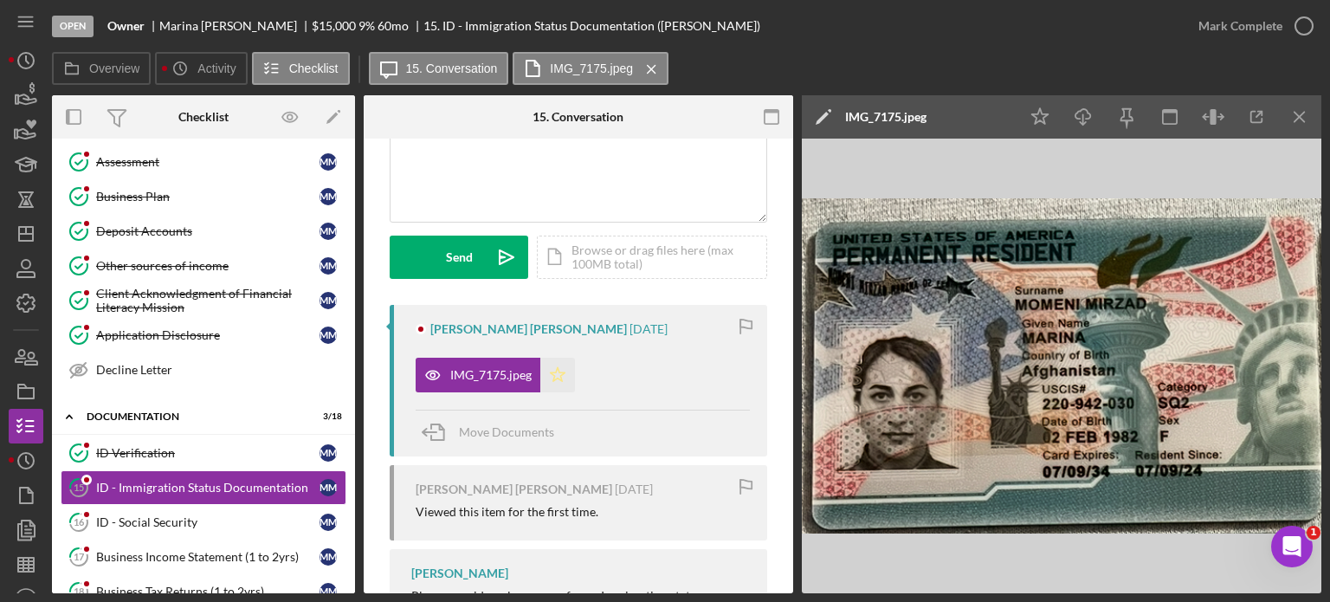
click at [555, 377] on icon "Icon/Star" at bounding box center [557, 375] width 35 height 35
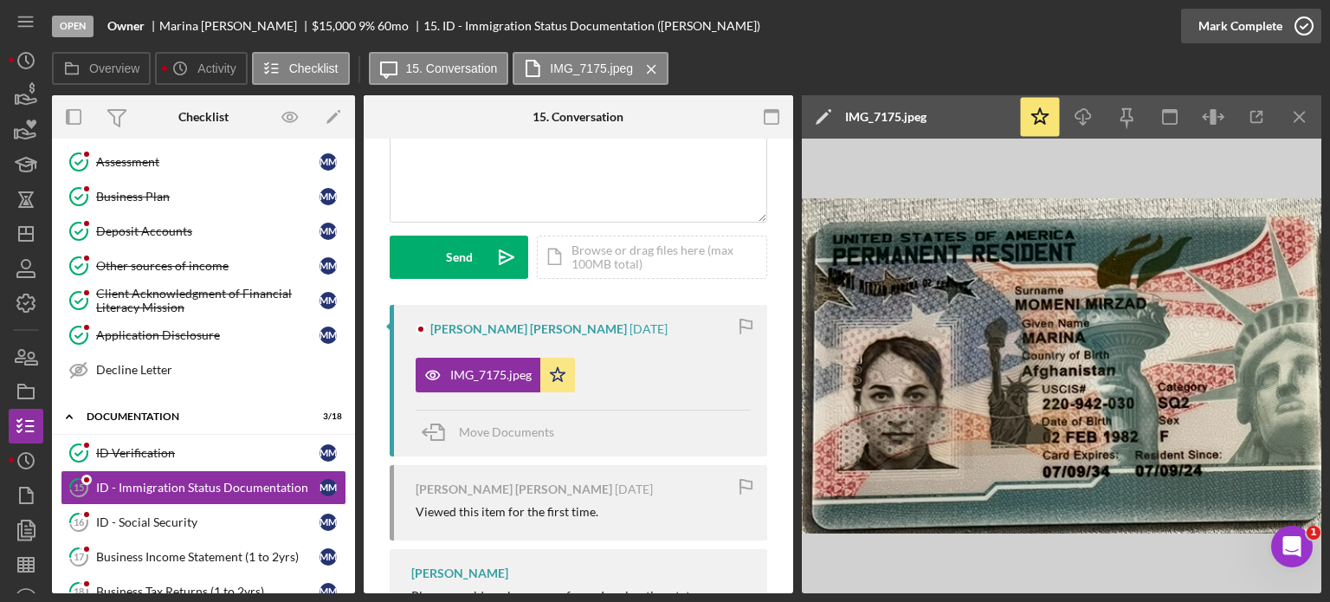
click at [1264, 27] on div "Mark Complete" at bounding box center [1240, 26] width 84 height 35
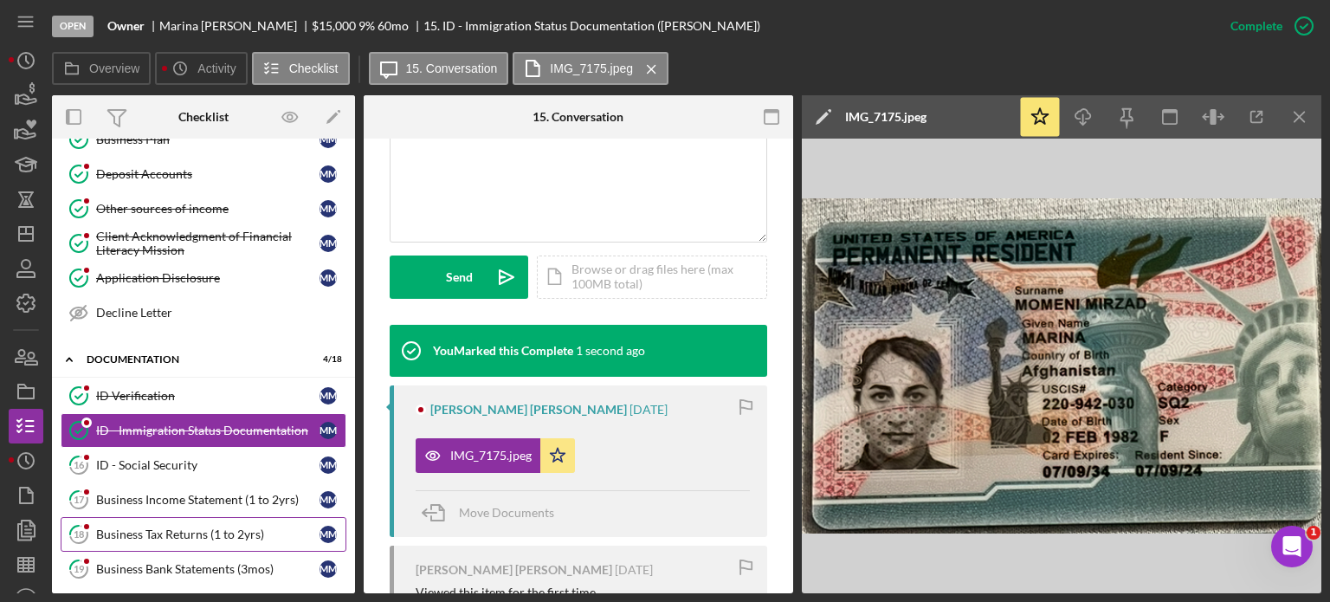
scroll to position [519, 0]
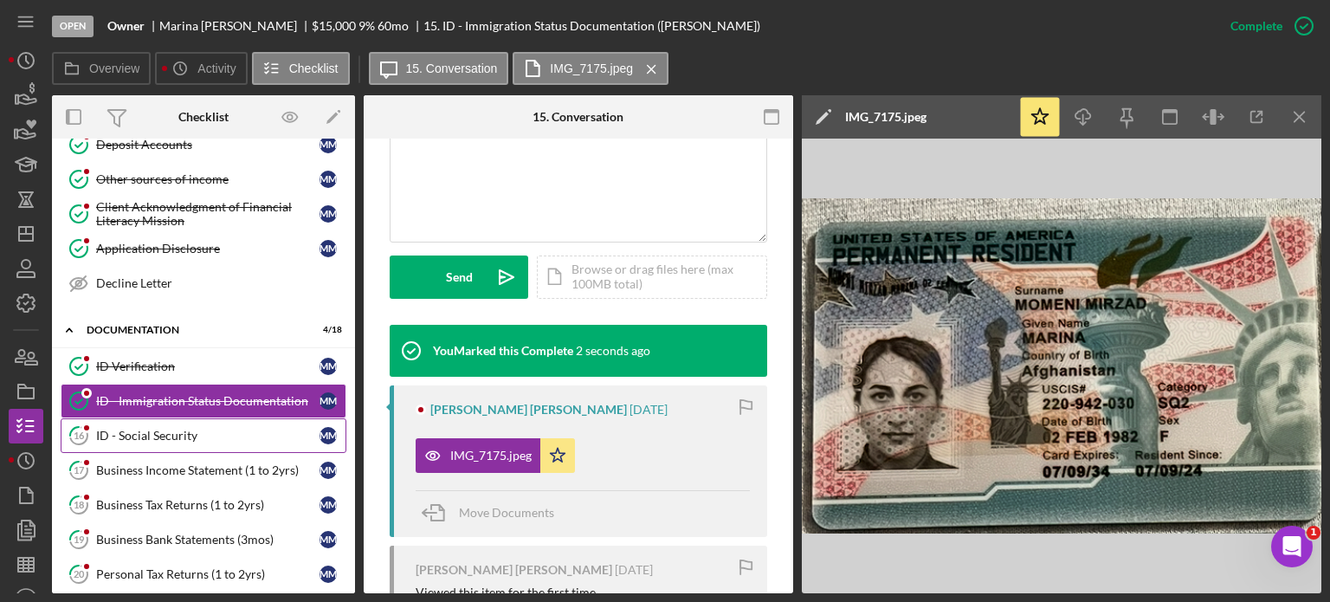
click at [184, 435] on div "ID - Social Security" at bounding box center [207, 436] width 223 height 14
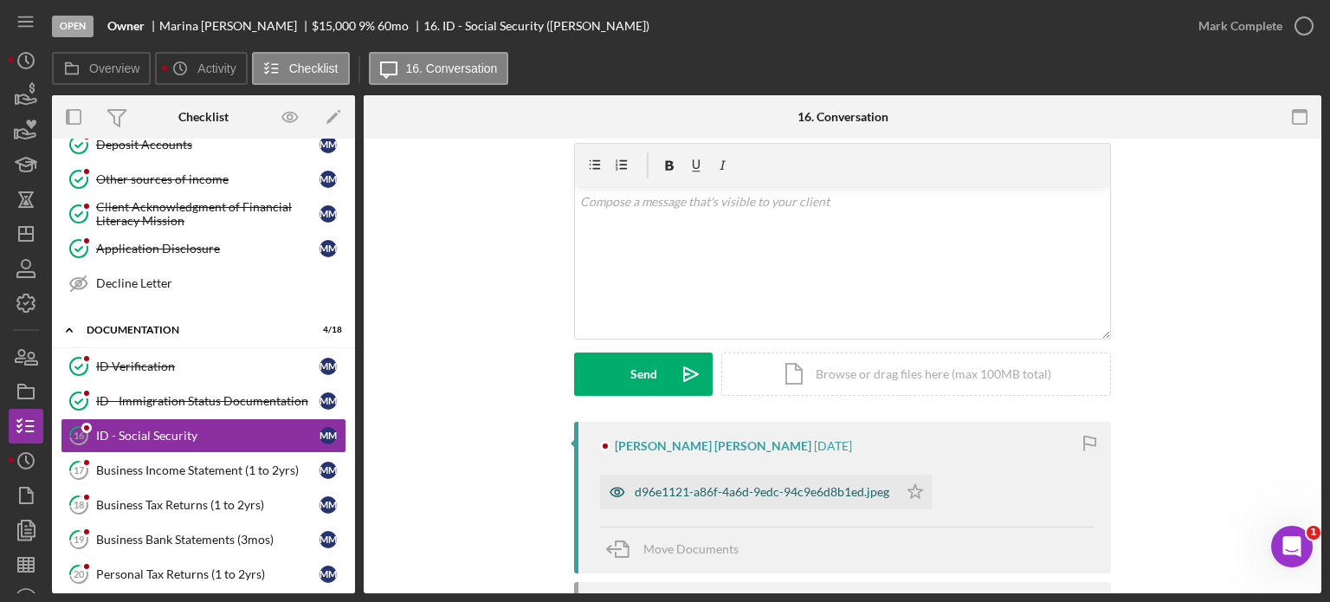
scroll to position [87, 0]
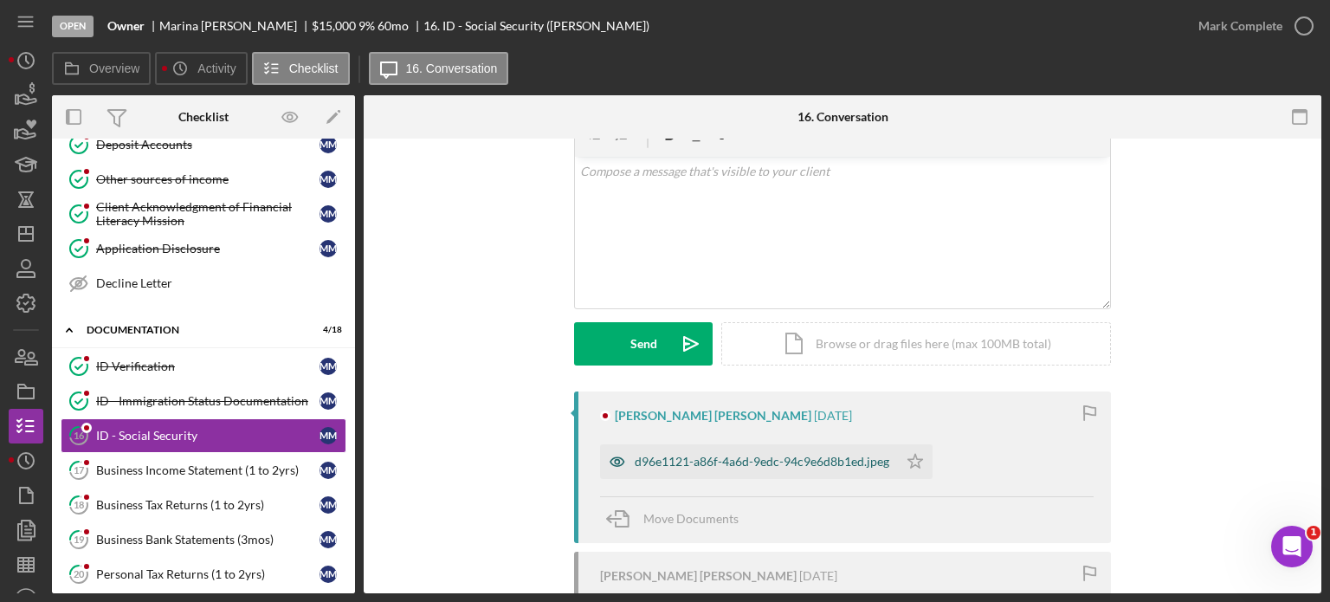
click at [801, 465] on div "d96e1121-a86f-4a6d-9edc-94c9e6d8b1ed.jpeg" at bounding box center [762, 461] width 255 height 14
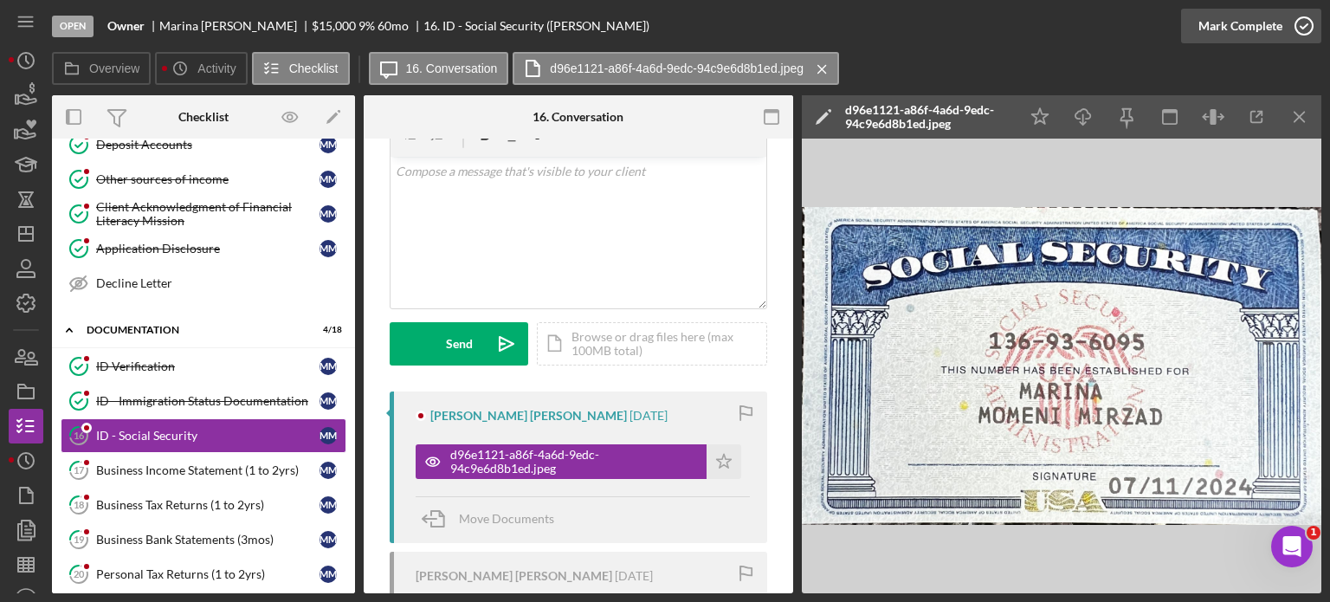
click at [1264, 11] on div "Mark Complete" at bounding box center [1240, 26] width 84 height 35
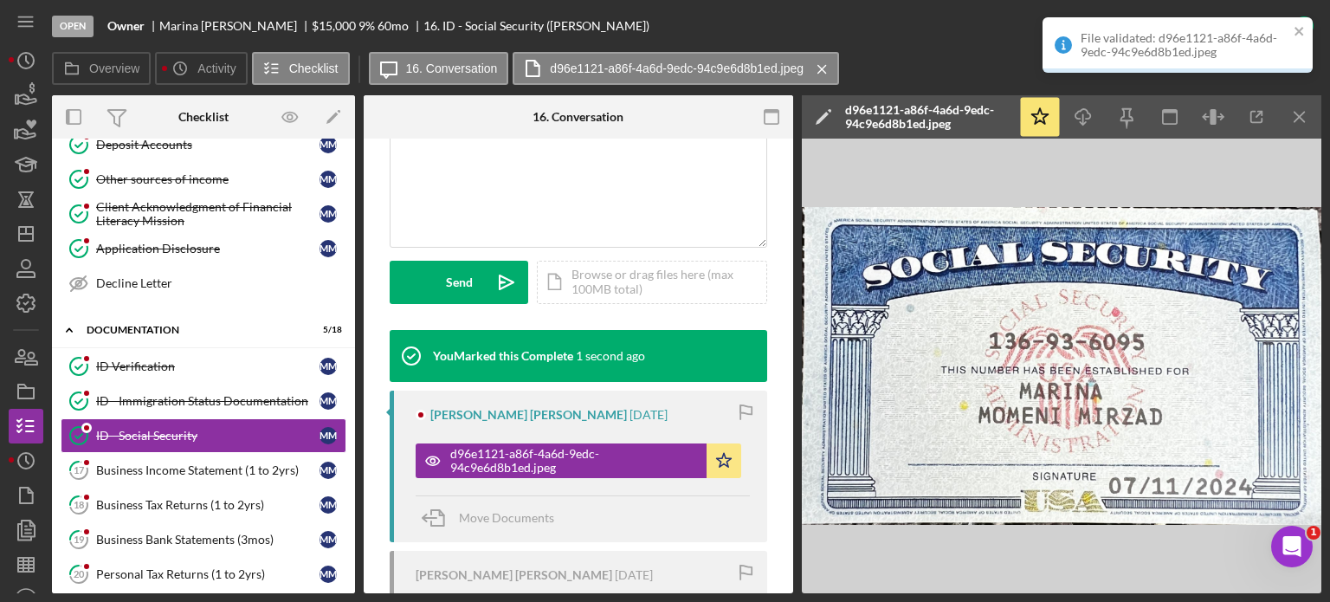
scroll to position [516, 0]
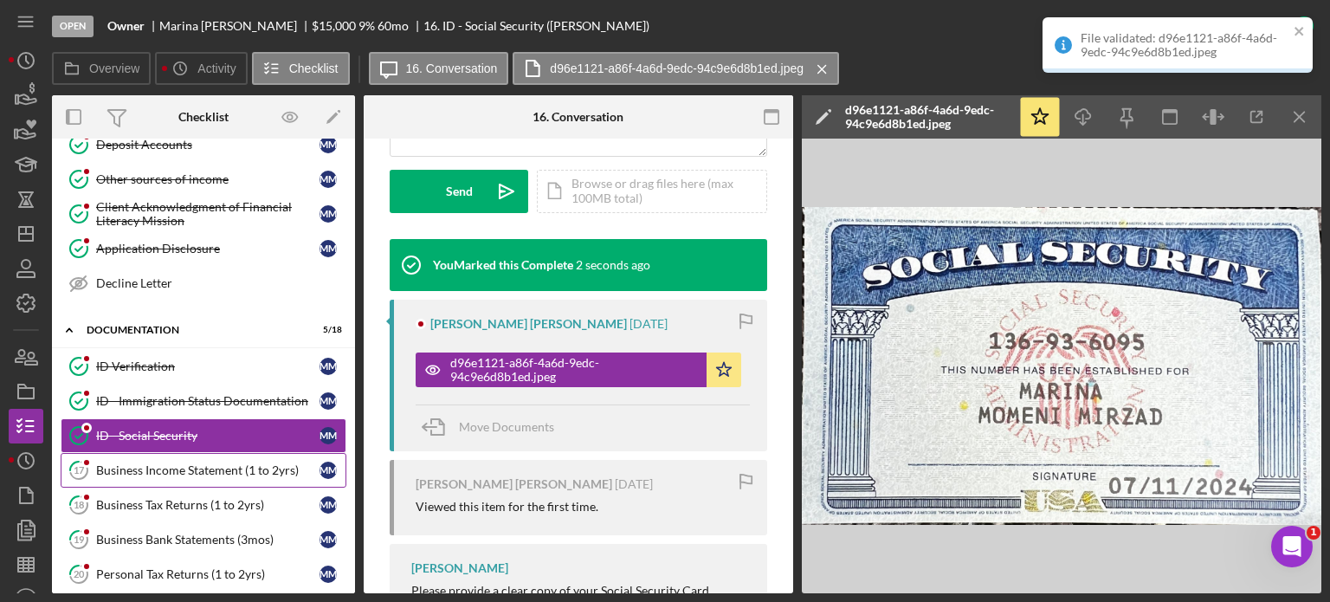
click at [155, 465] on div "Business Income Statement (1 to 2yrs)" at bounding box center [207, 470] width 223 height 14
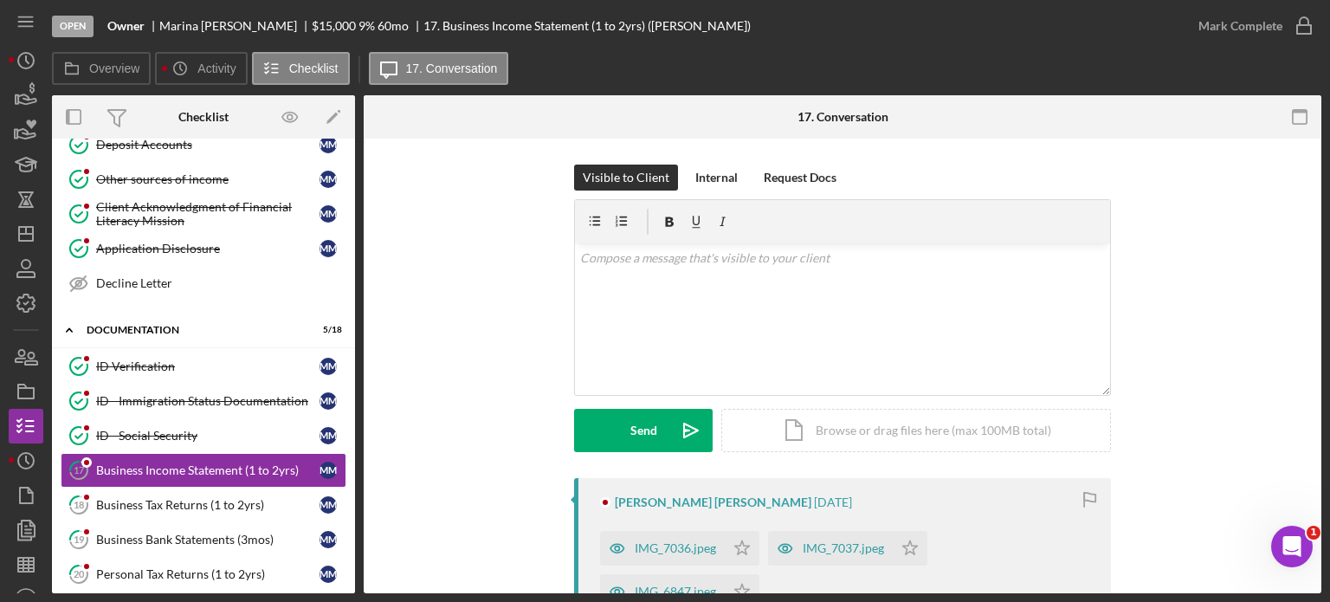
scroll to position [173, 0]
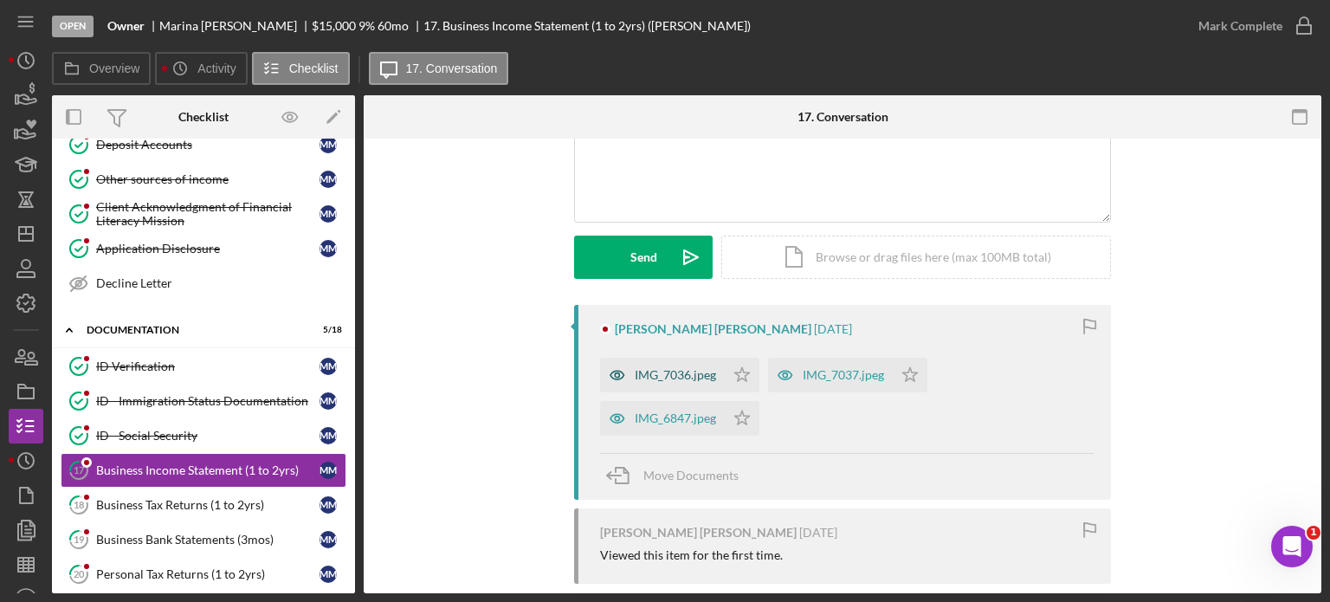
click at [681, 370] on div "IMG_7036.jpeg" at bounding box center [675, 375] width 81 height 14
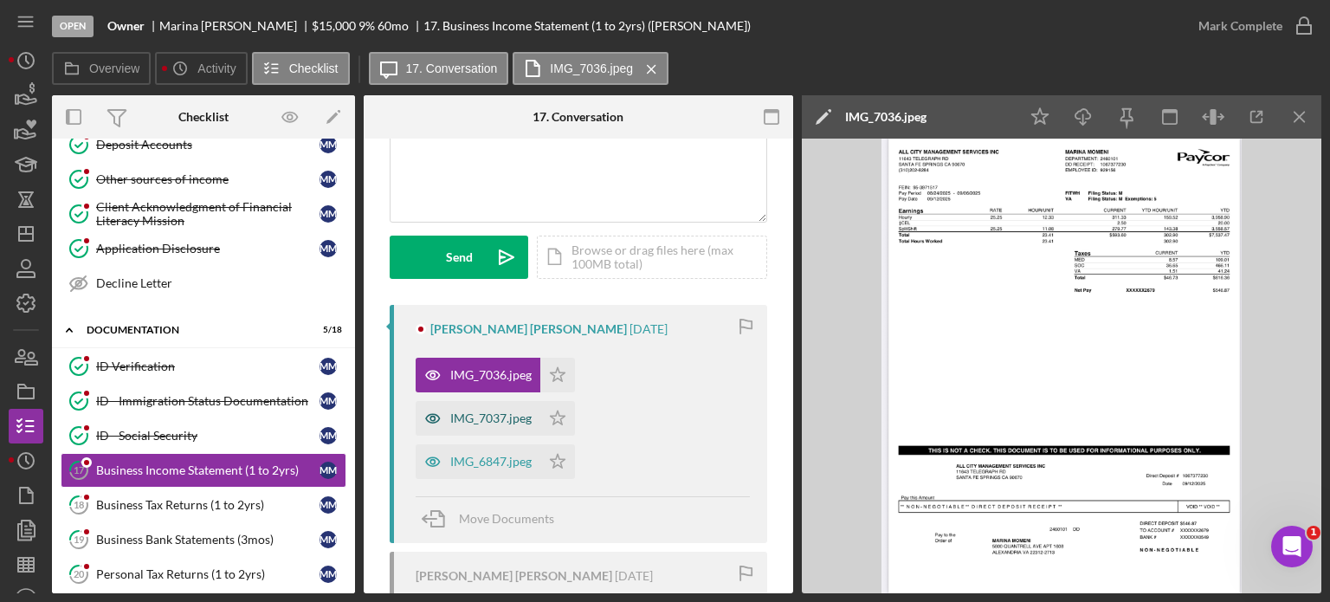
click at [485, 414] on div "IMG_7037.jpeg" at bounding box center [490, 418] width 81 height 14
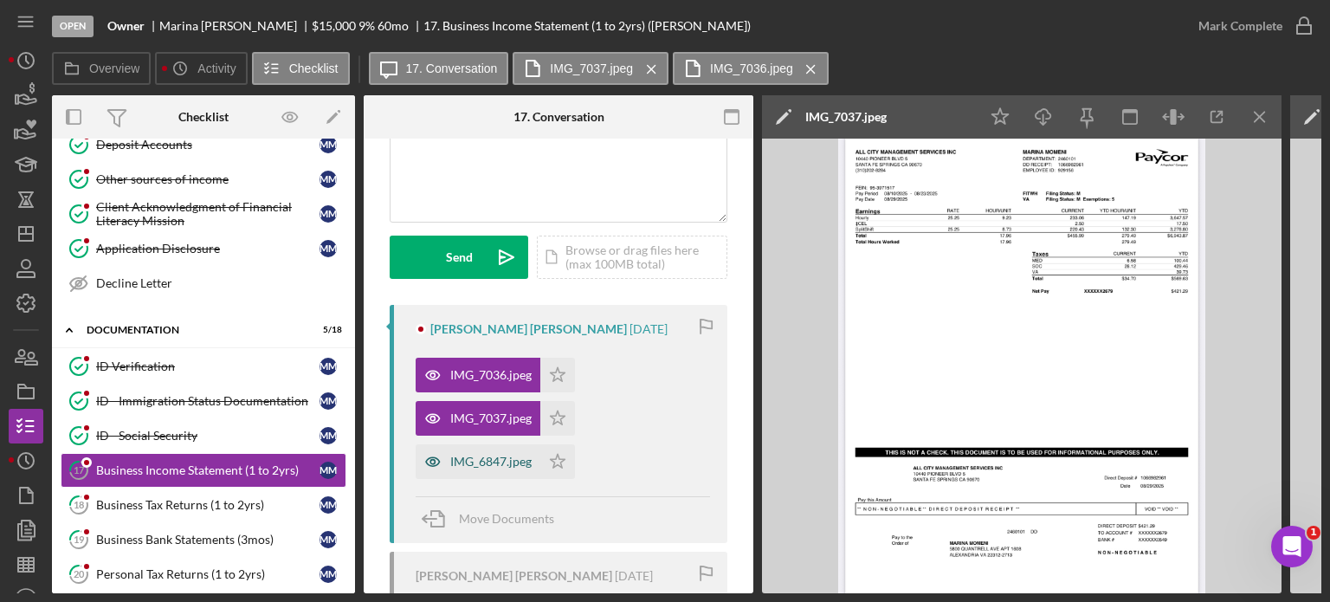
click at [485, 455] on div "IMG_6847.jpeg" at bounding box center [490, 461] width 81 height 14
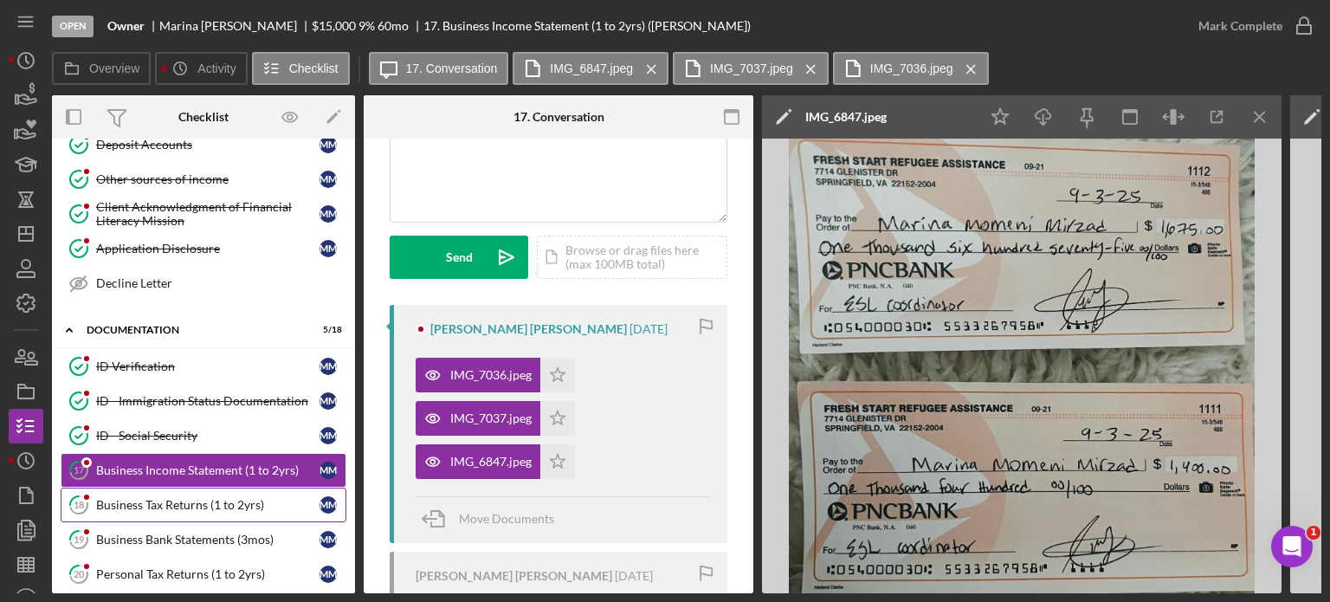
click at [163, 498] on div "Business Tax Returns (1 to 2yrs)" at bounding box center [207, 505] width 223 height 14
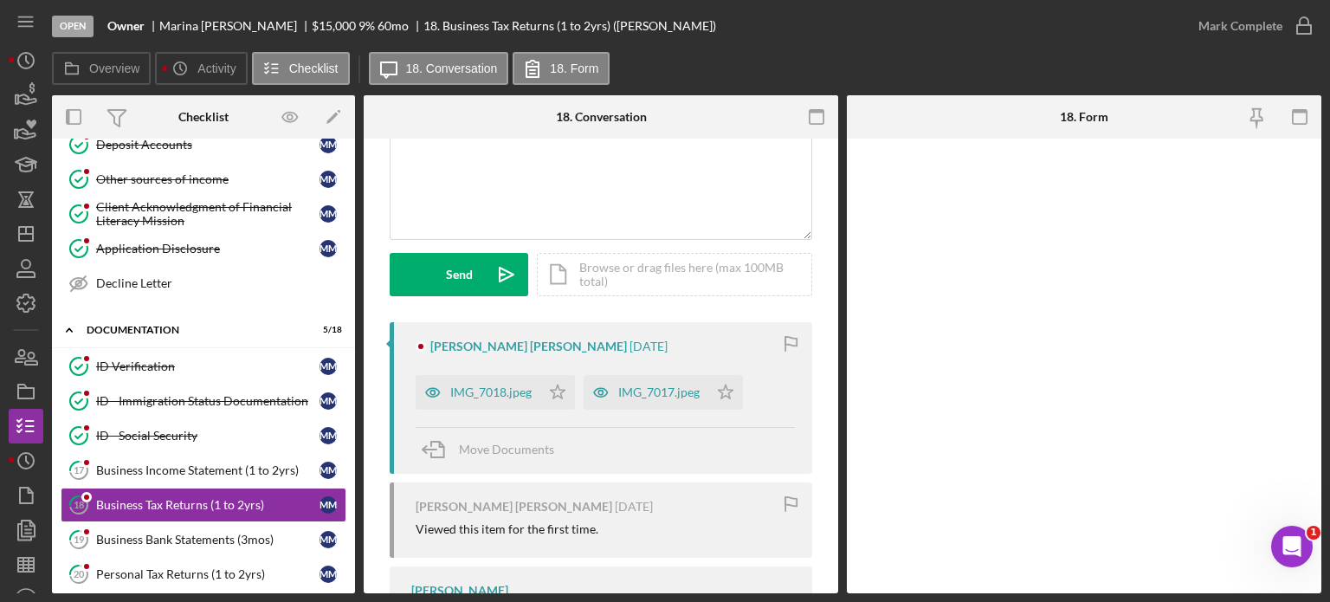
scroll to position [173, 0]
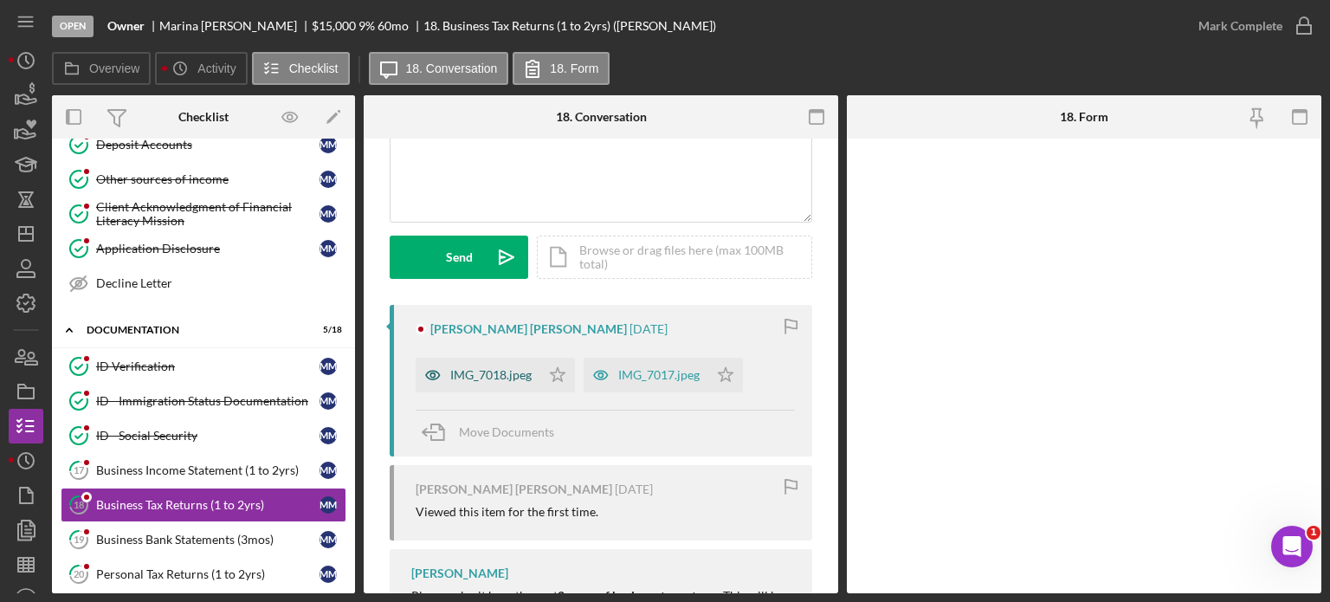
click at [471, 366] on div "IMG_7018.jpeg" at bounding box center [478, 375] width 125 height 35
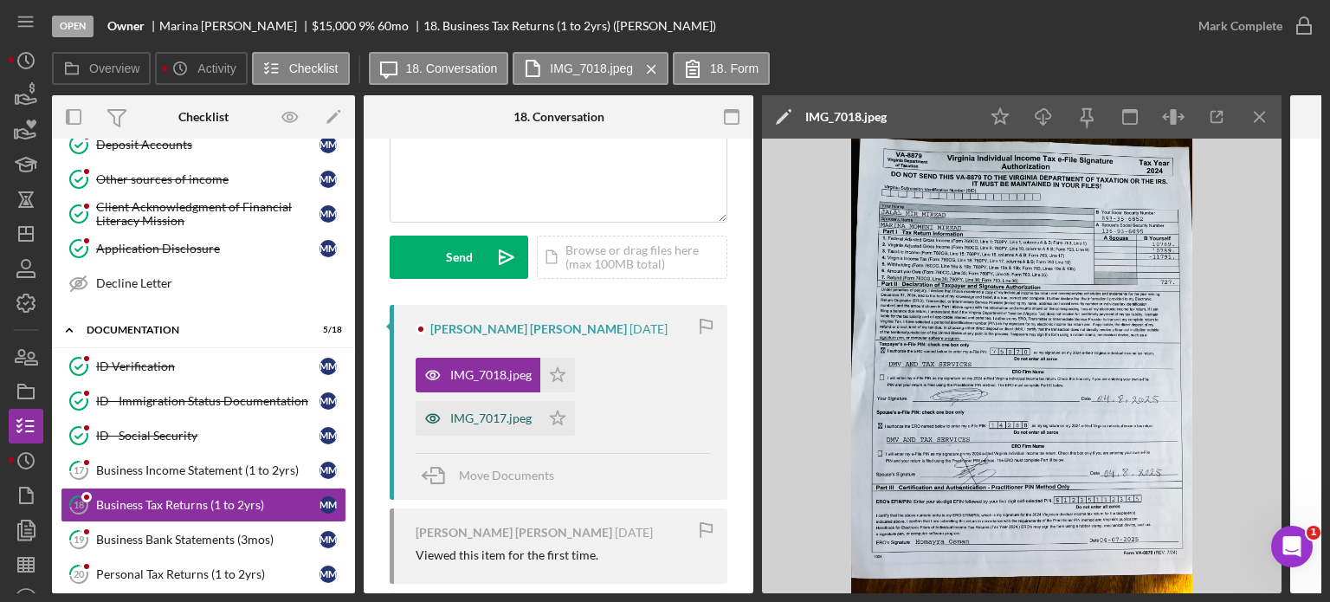
click at [474, 406] on div "IMG_7017.jpeg" at bounding box center [478, 418] width 125 height 35
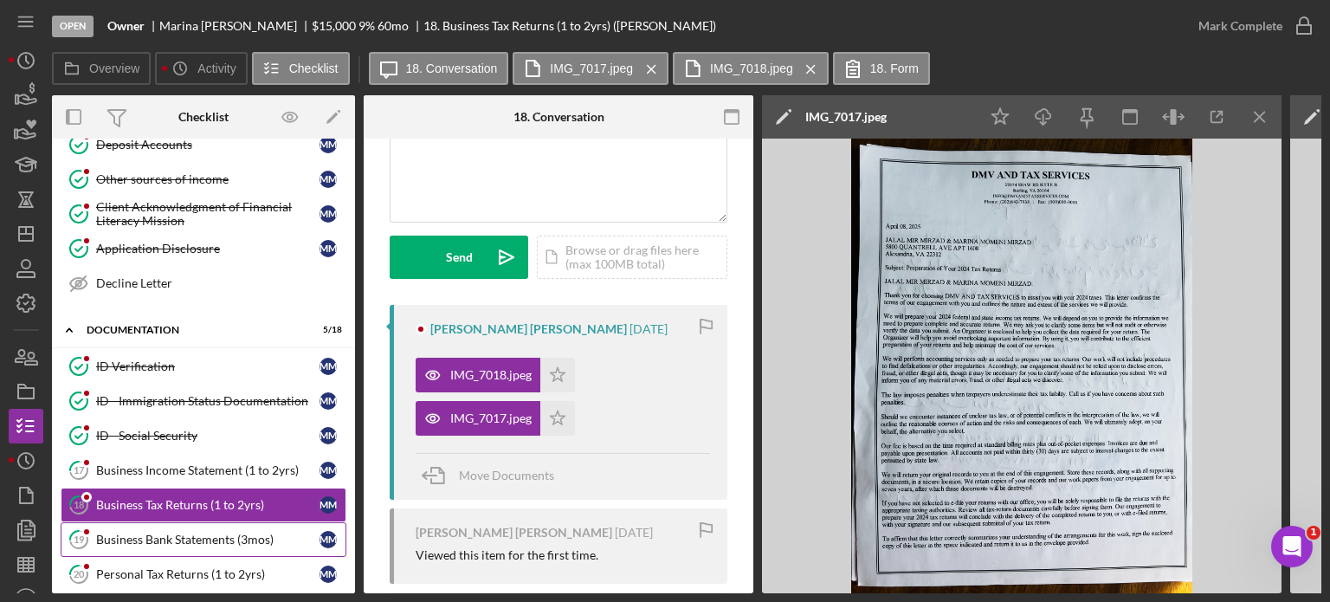
click at [163, 532] on div "Business Bank Statements (3mos)" at bounding box center [207, 539] width 223 height 14
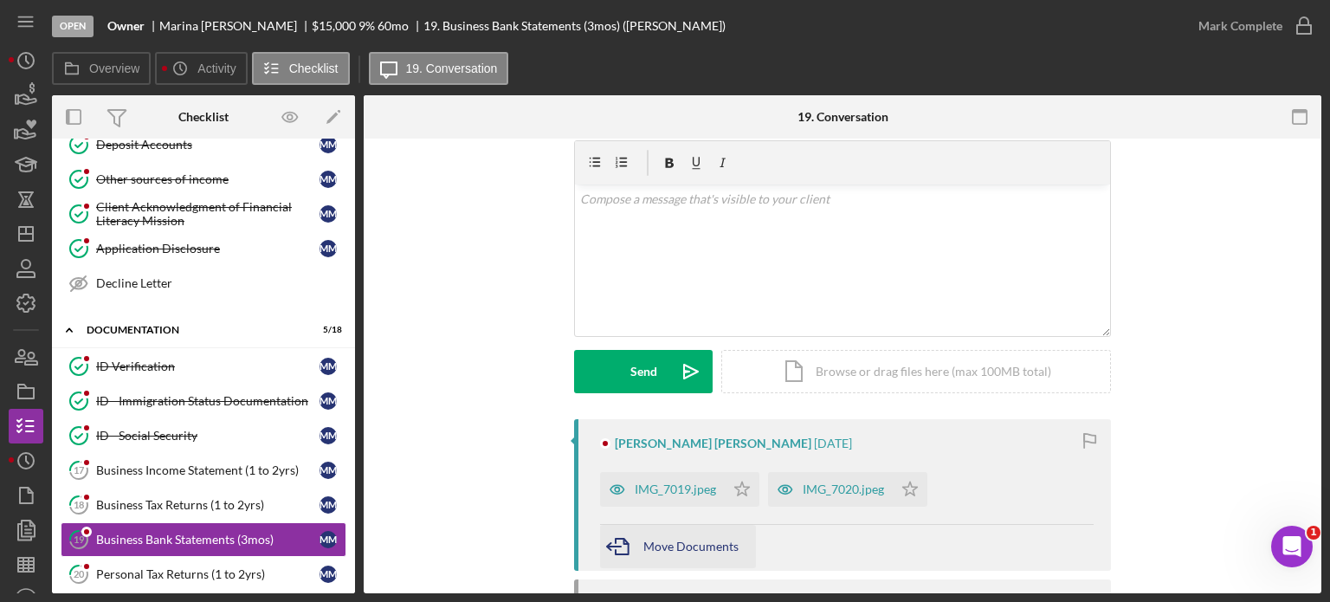
scroll to position [87, 0]
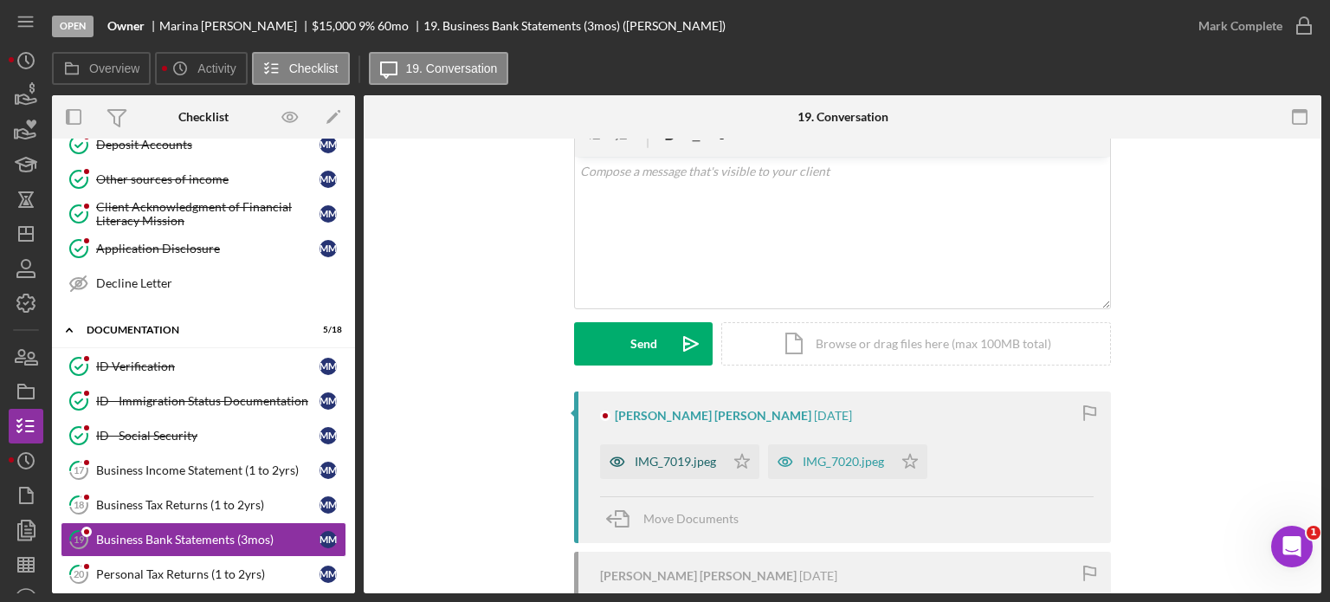
click at [684, 460] on div "IMG_7019.jpeg" at bounding box center [675, 461] width 81 height 14
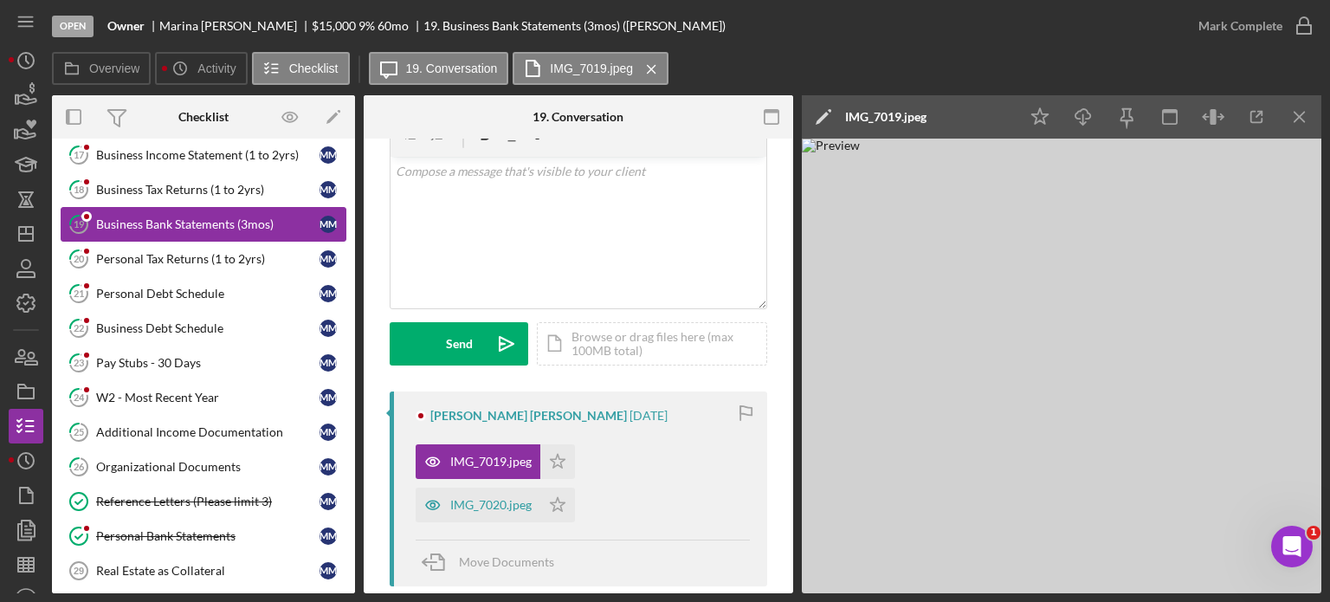
scroll to position [866, 0]
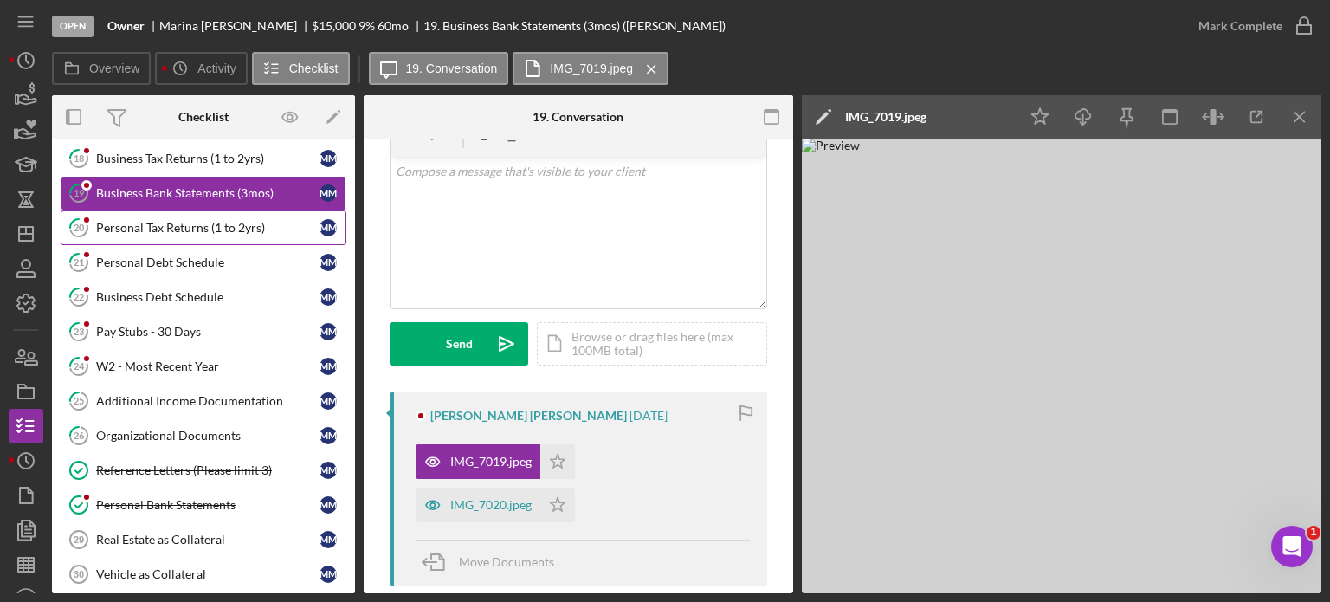
click at [157, 221] on div "Personal Tax Returns (1 to 2yrs)" at bounding box center [207, 228] width 223 height 14
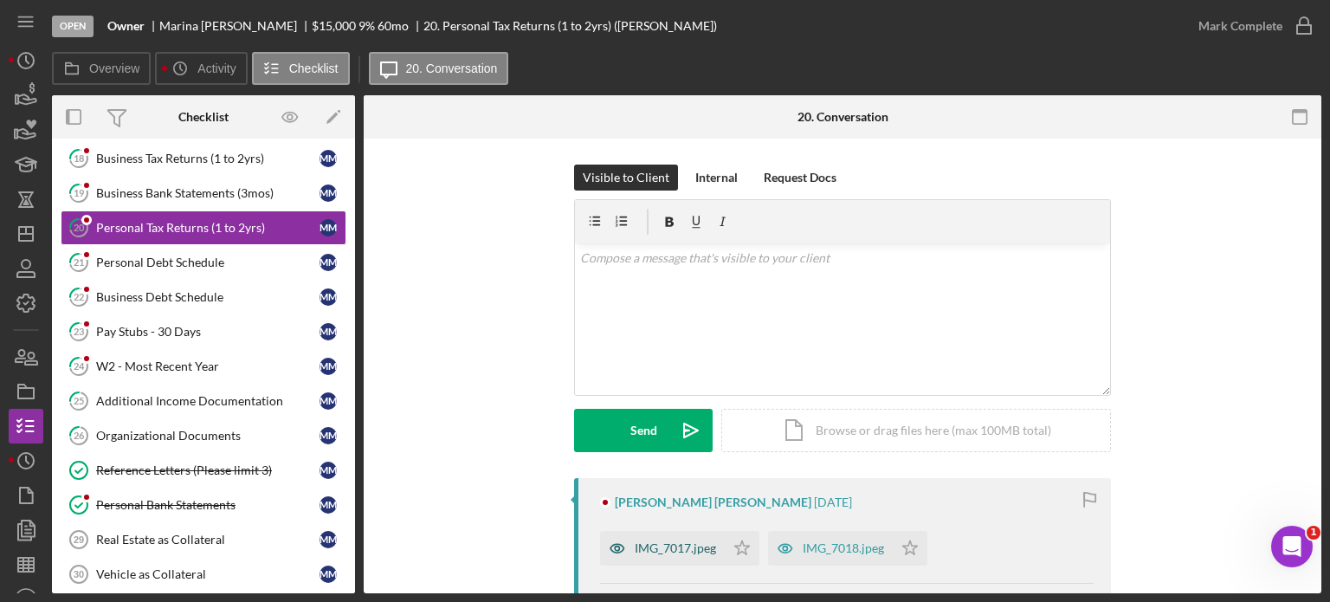
click at [660, 555] on div "IMG_7017.jpeg" at bounding box center [662, 548] width 125 height 35
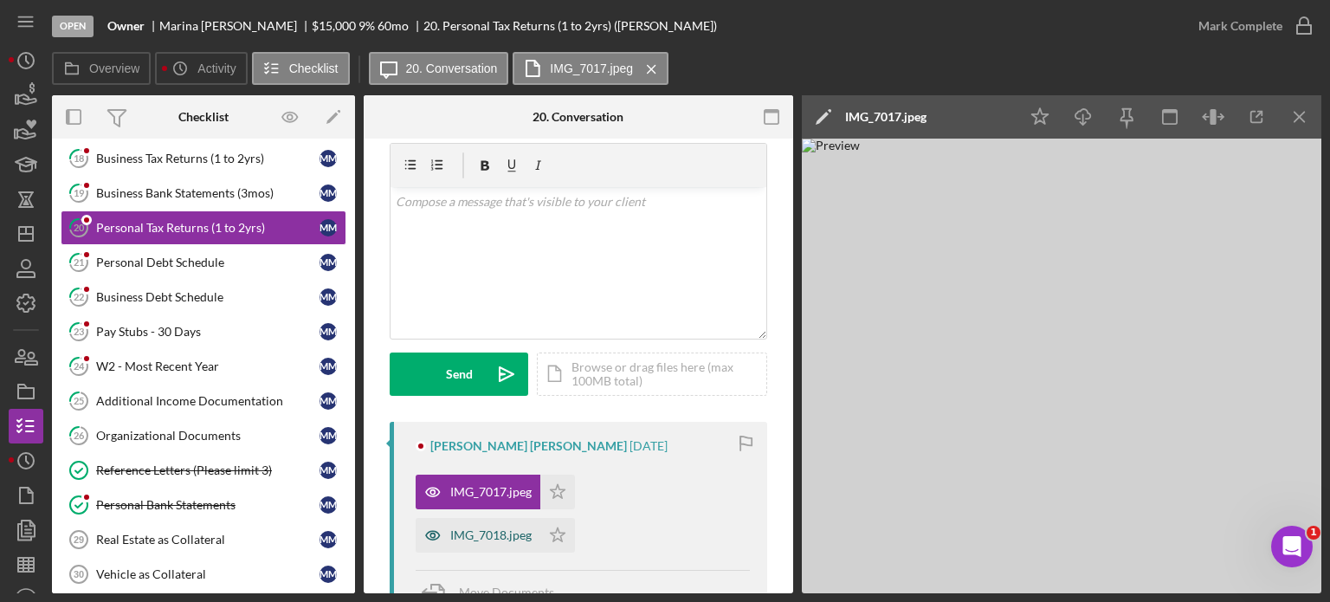
scroll to position [87, 0]
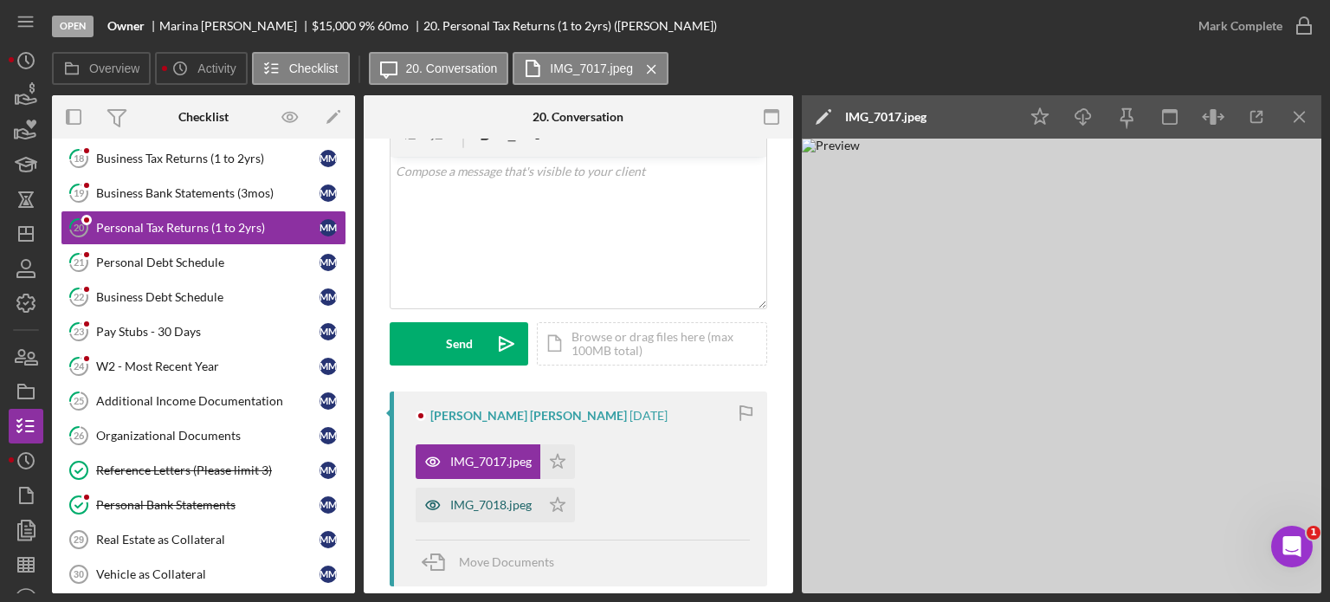
click at [464, 494] on div "IMG_7018.jpeg" at bounding box center [478, 504] width 125 height 35
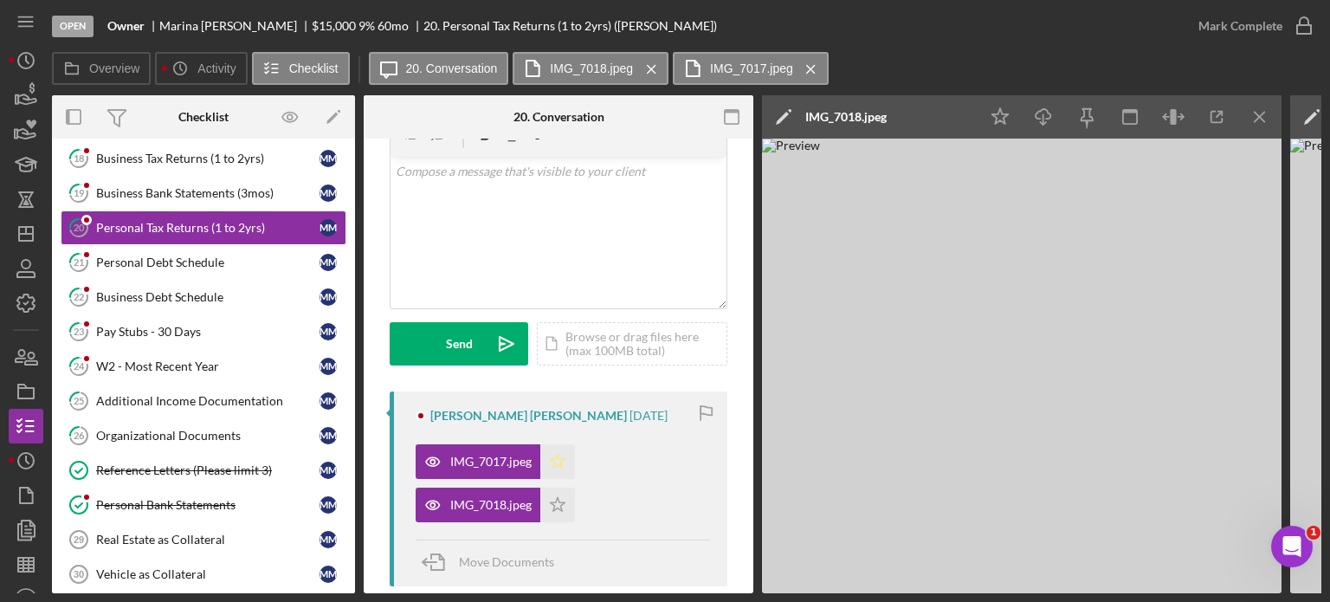
click at [552, 456] on icon "Icon/Star" at bounding box center [557, 461] width 35 height 35
click at [551, 504] on polygon "button" at bounding box center [558, 504] width 15 height 14
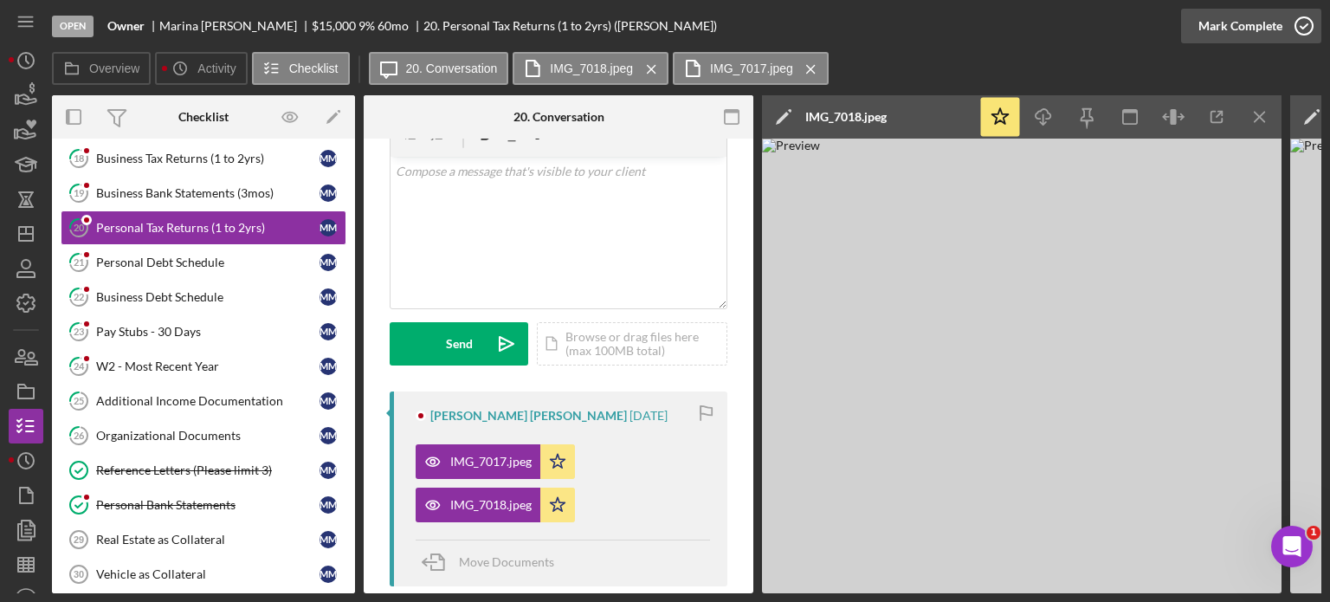
click at [1233, 18] on div "Mark Complete" at bounding box center [1240, 26] width 84 height 35
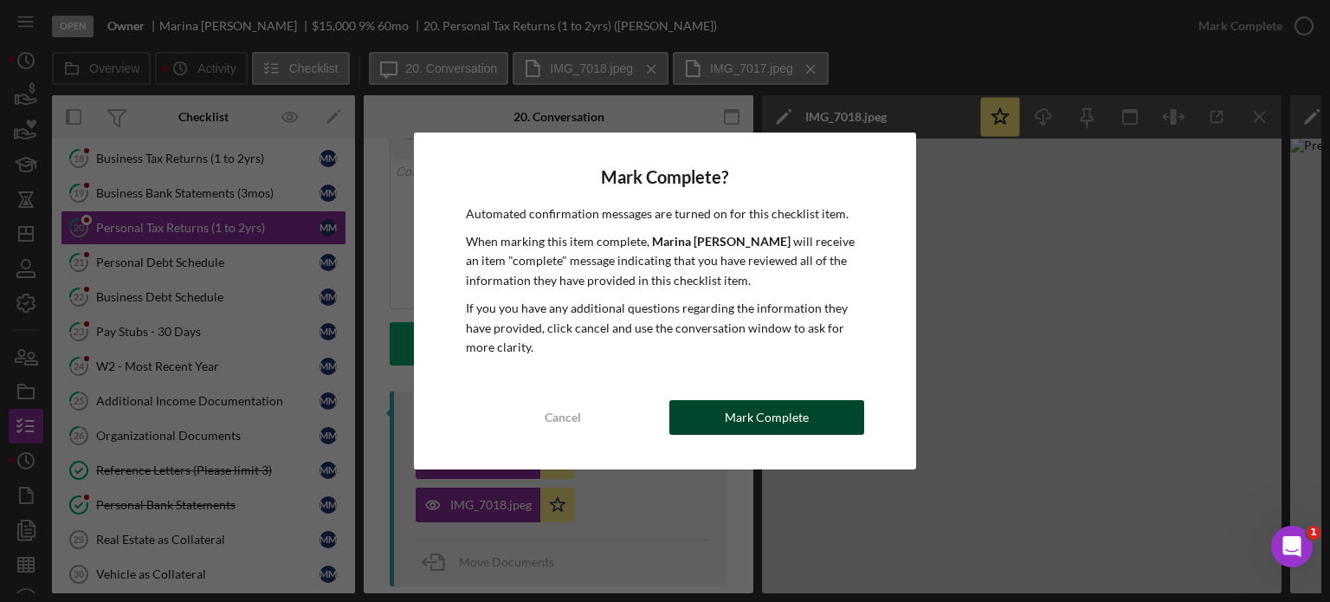
click at [731, 404] on div "Mark Complete" at bounding box center [767, 417] width 84 height 35
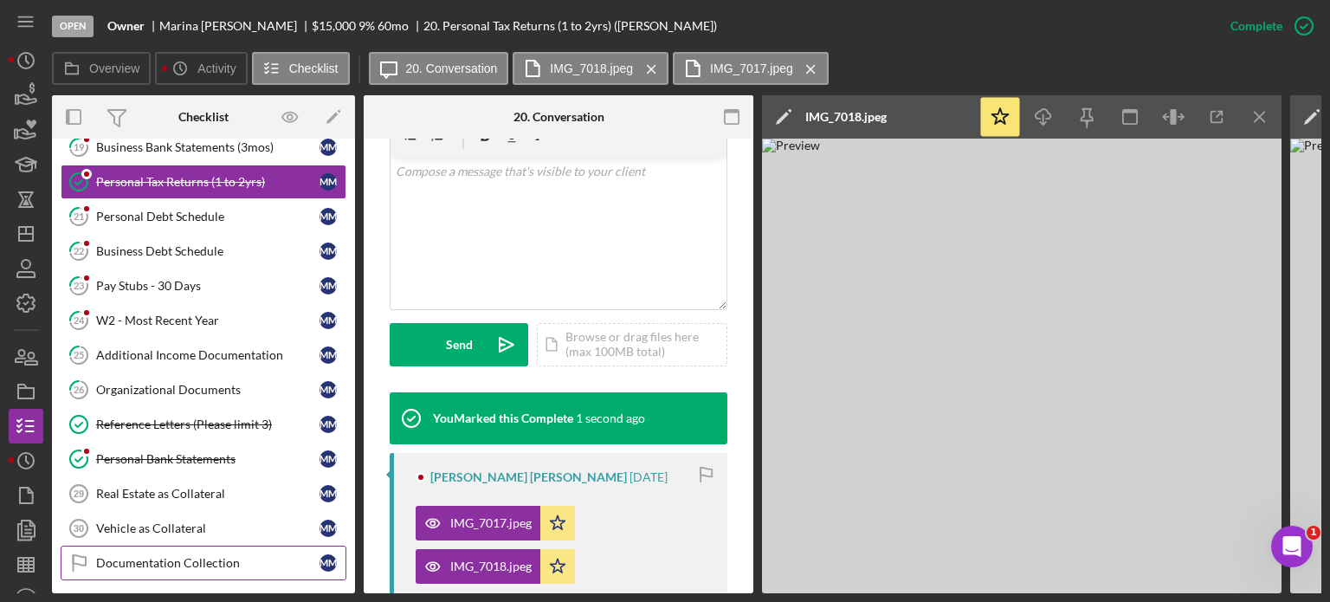
scroll to position [952, 0]
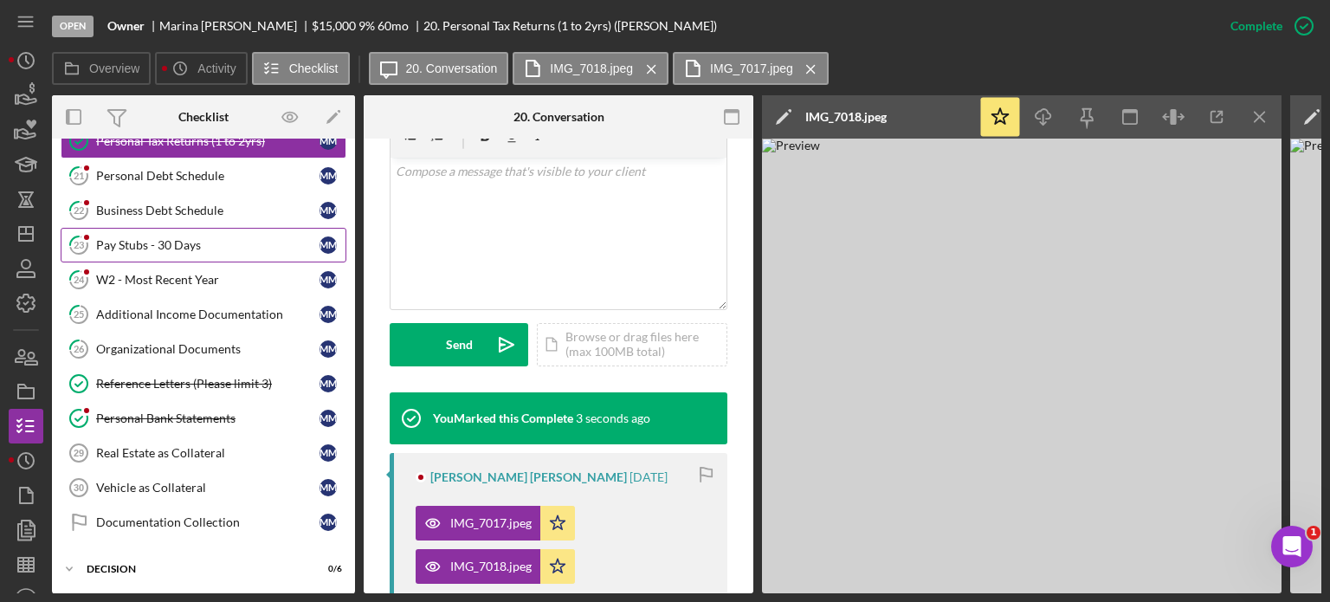
click at [184, 238] on div "Pay Stubs - 30 Days" at bounding box center [207, 245] width 223 height 14
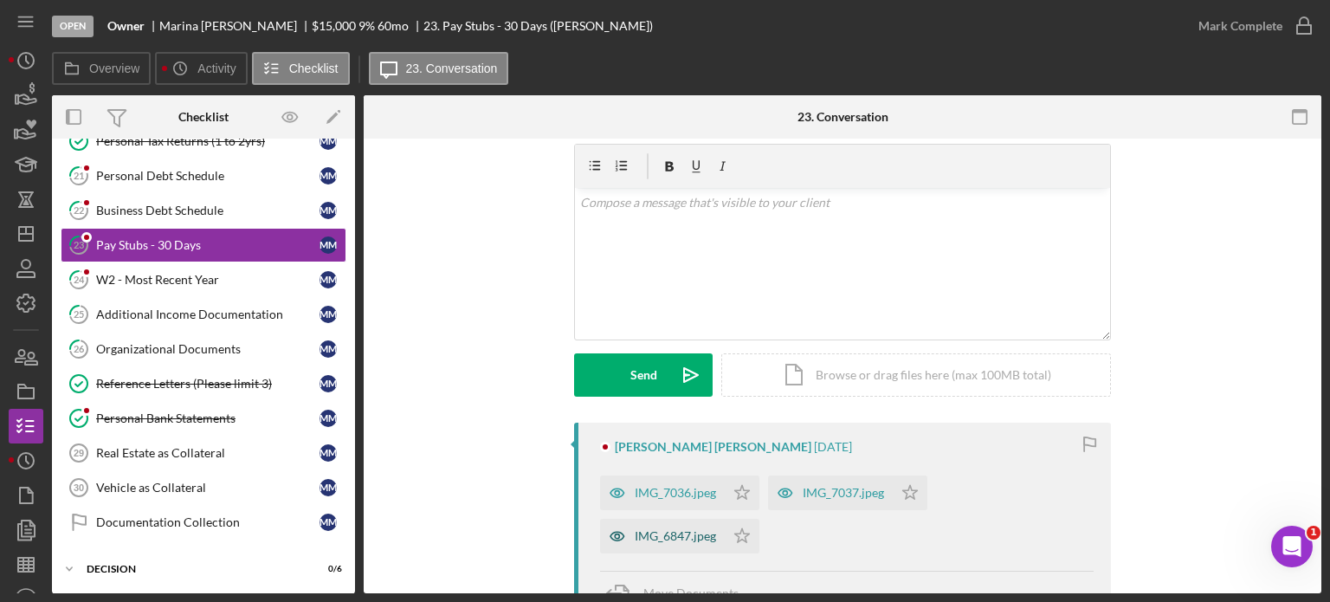
scroll to position [87, 0]
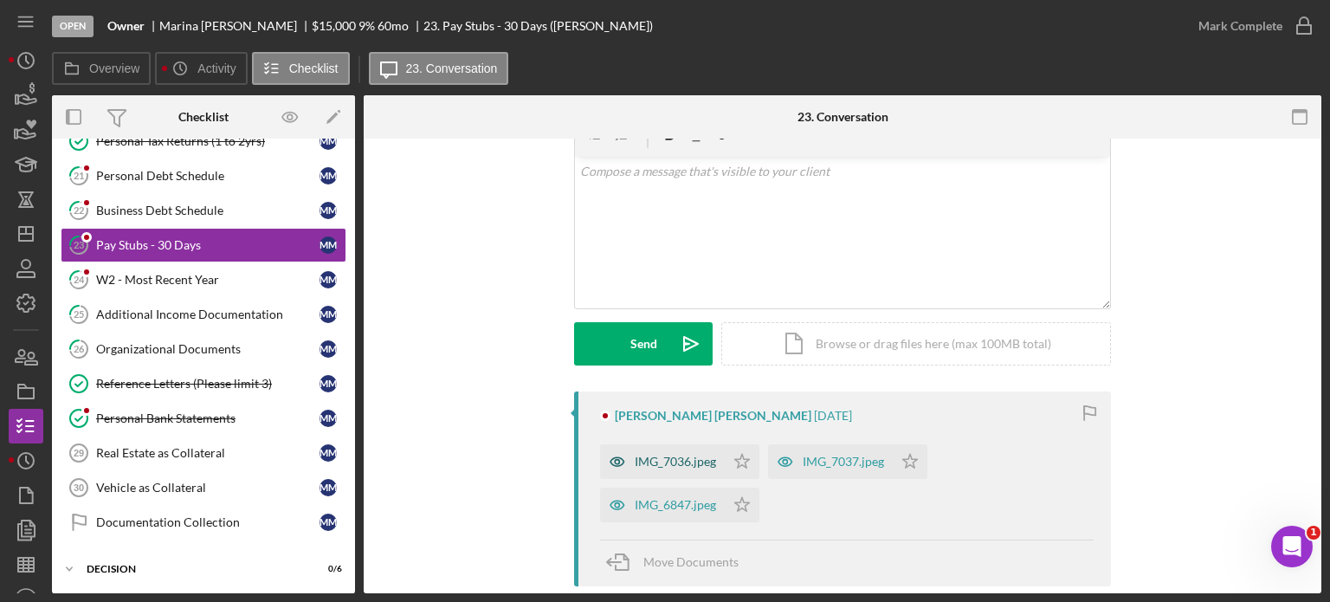
click at [686, 467] on div "IMG_7036.jpeg" at bounding box center [675, 461] width 81 height 14
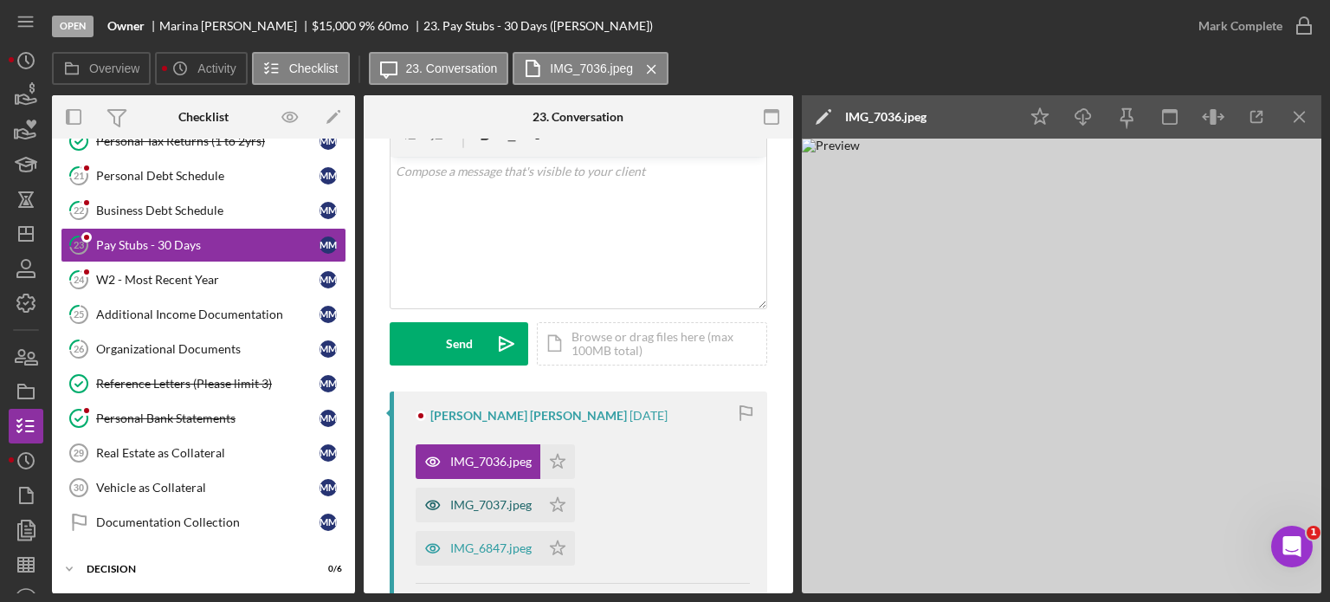
click at [499, 502] on div "IMG_7037.jpeg" at bounding box center [490, 505] width 81 height 14
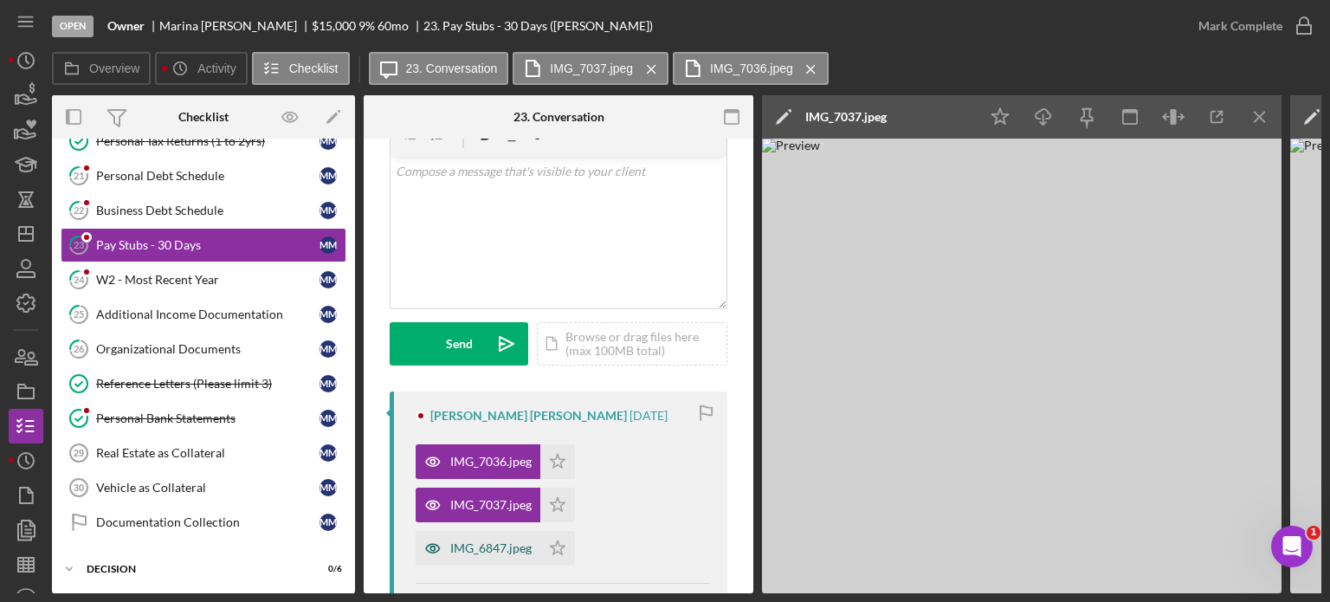
click at [489, 547] on div "IMG_6847.jpeg" at bounding box center [490, 548] width 81 height 14
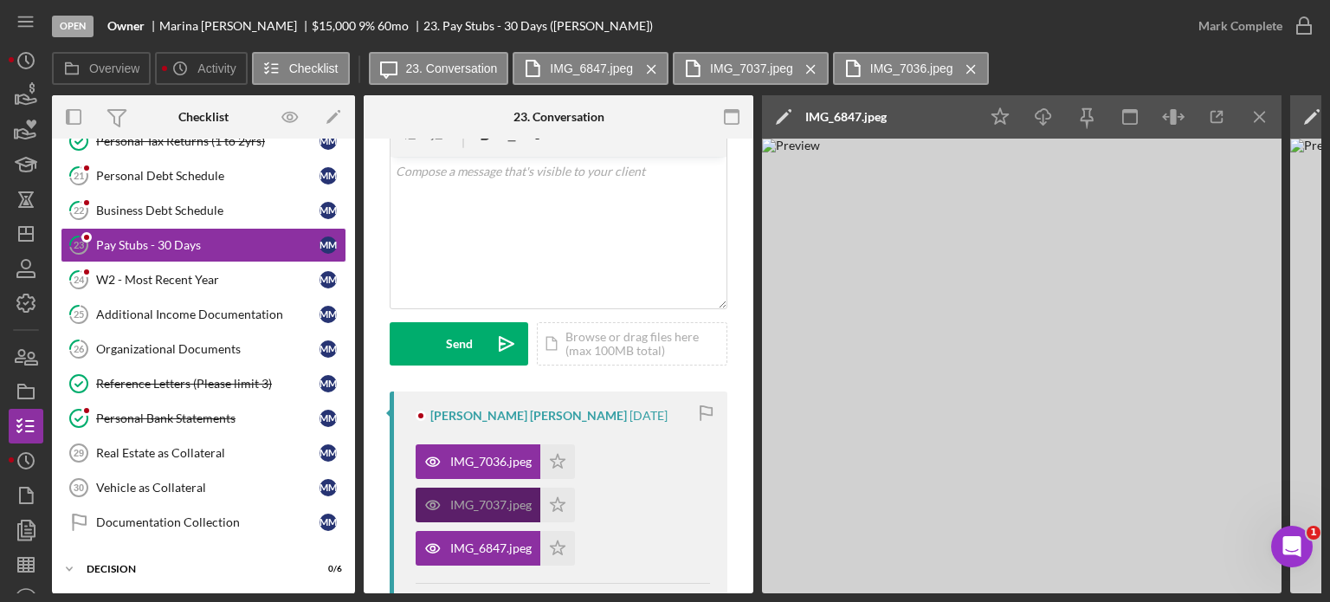
click at [496, 510] on div "IMG_7037.jpeg" at bounding box center [490, 505] width 81 height 14
click at [554, 463] on polygon "button" at bounding box center [558, 461] width 15 height 14
click at [556, 506] on icon "Icon/Star" at bounding box center [557, 504] width 35 height 35
click at [554, 543] on icon "Icon/Star" at bounding box center [557, 548] width 35 height 35
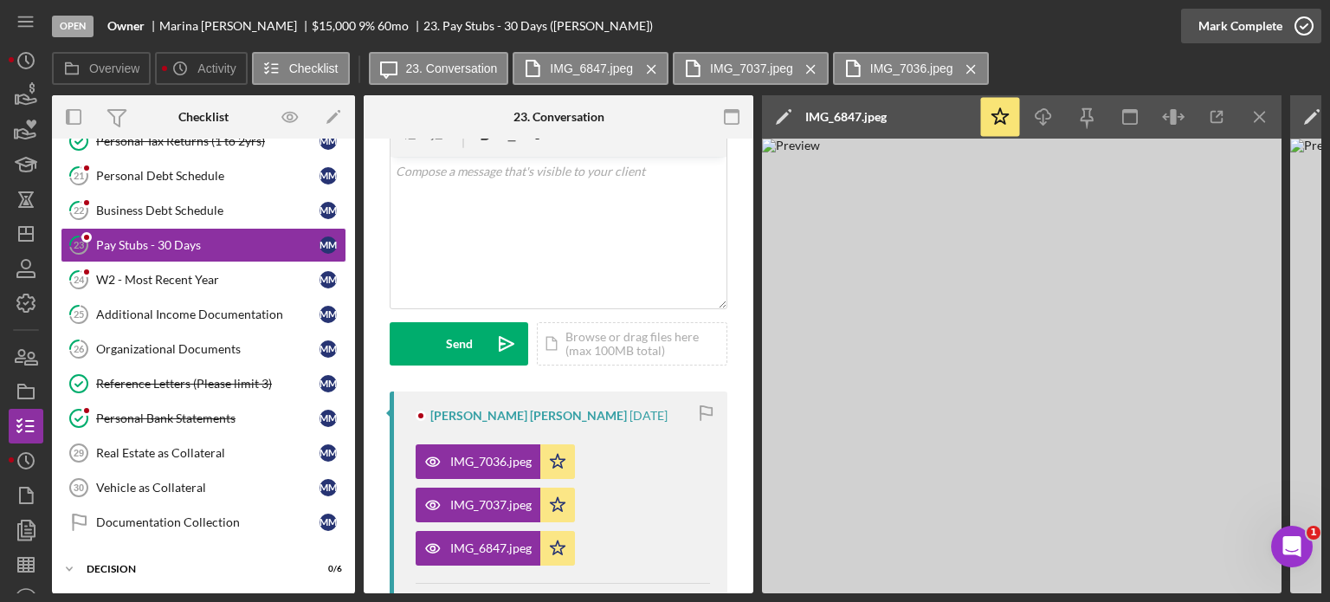
click at [1244, 23] on div "Mark Complete" at bounding box center [1240, 26] width 84 height 35
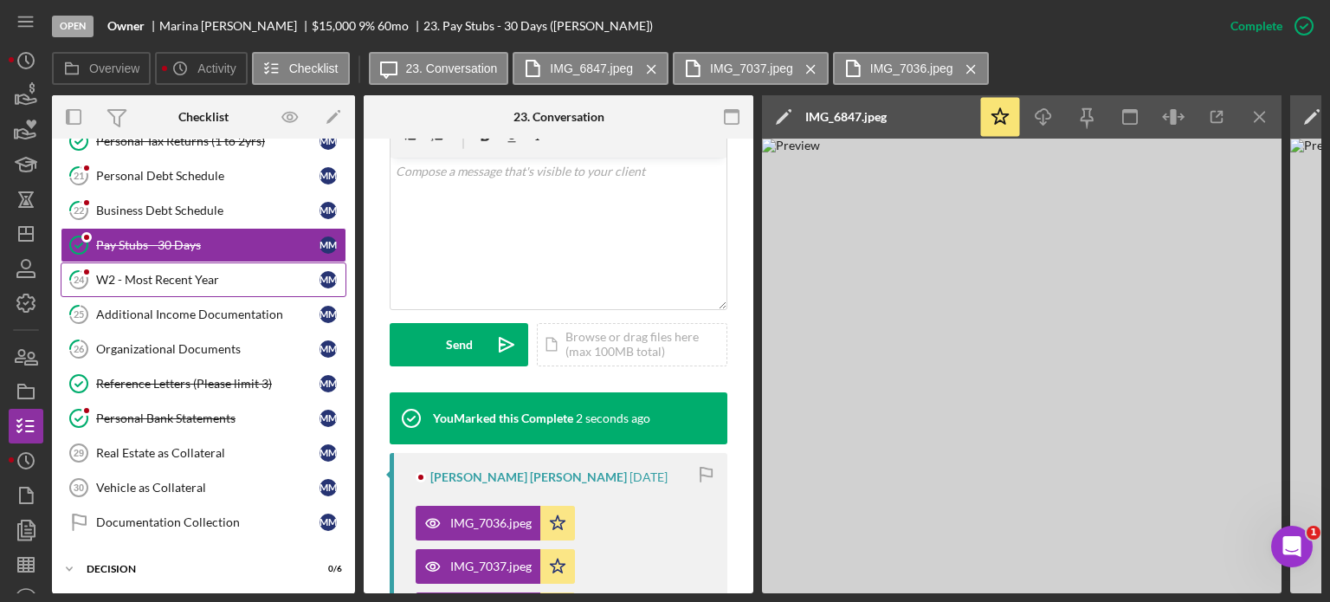
click at [162, 273] on div "W2 - Most Recent Year" at bounding box center [207, 280] width 223 height 14
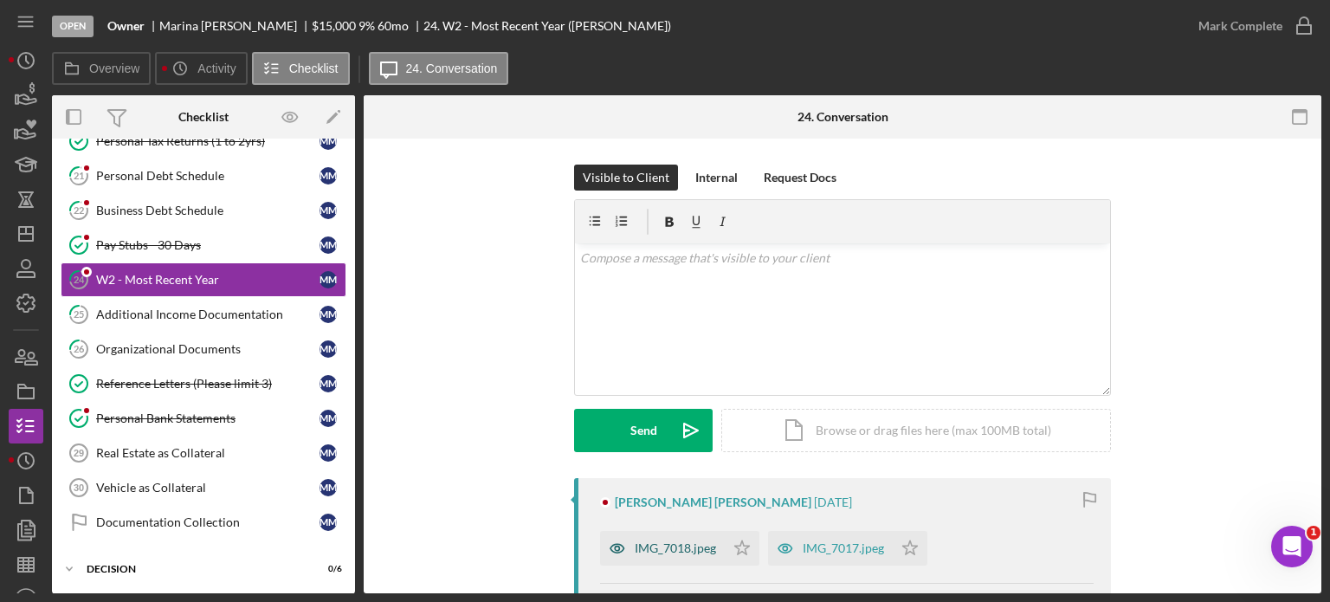
click at [686, 550] on div "IMG_7018.jpeg" at bounding box center [675, 548] width 81 height 14
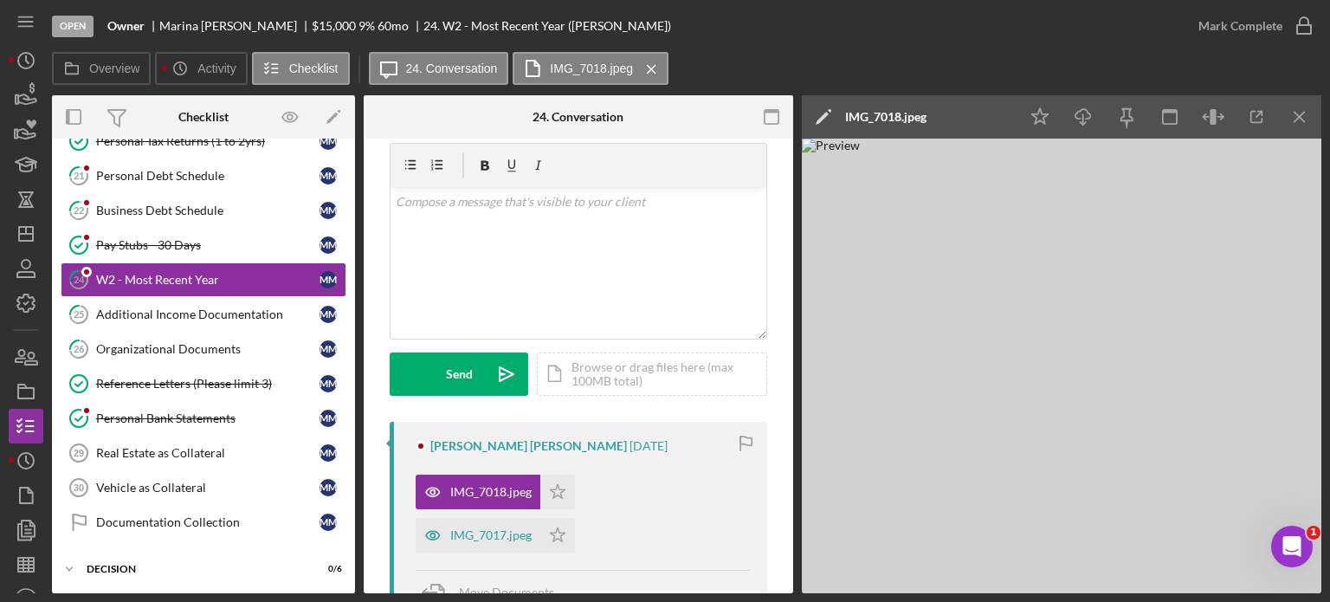
scroll to position [87, 0]
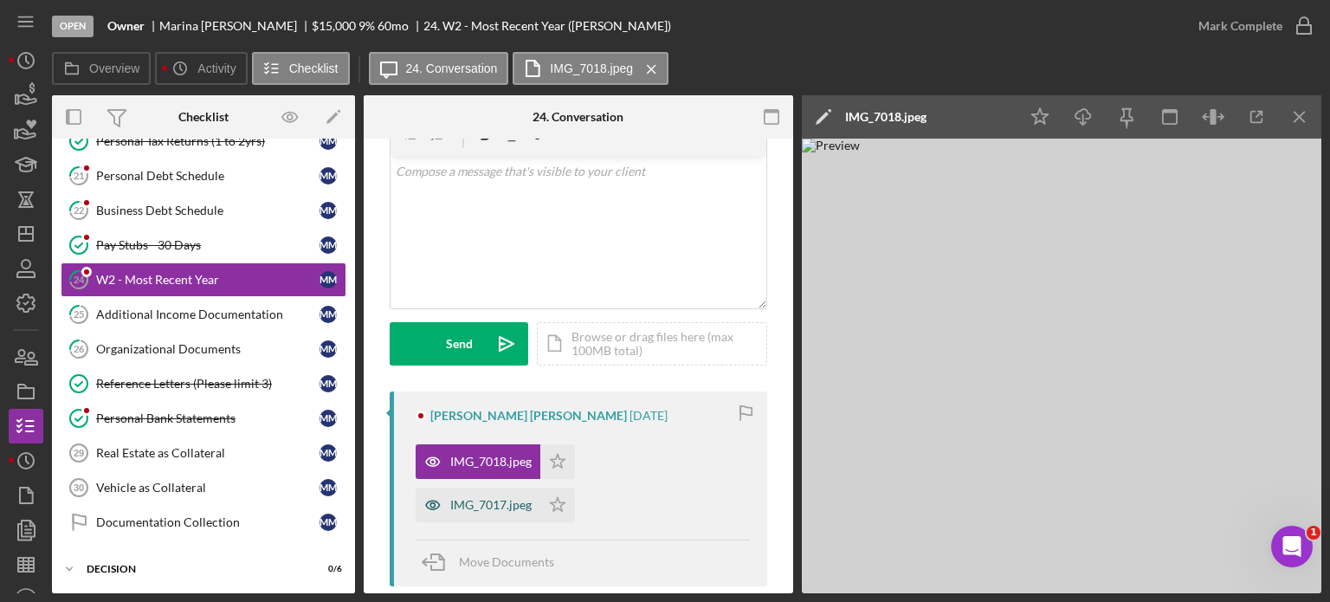
click at [513, 498] on div "IMG_7017.jpeg" at bounding box center [490, 505] width 81 height 14
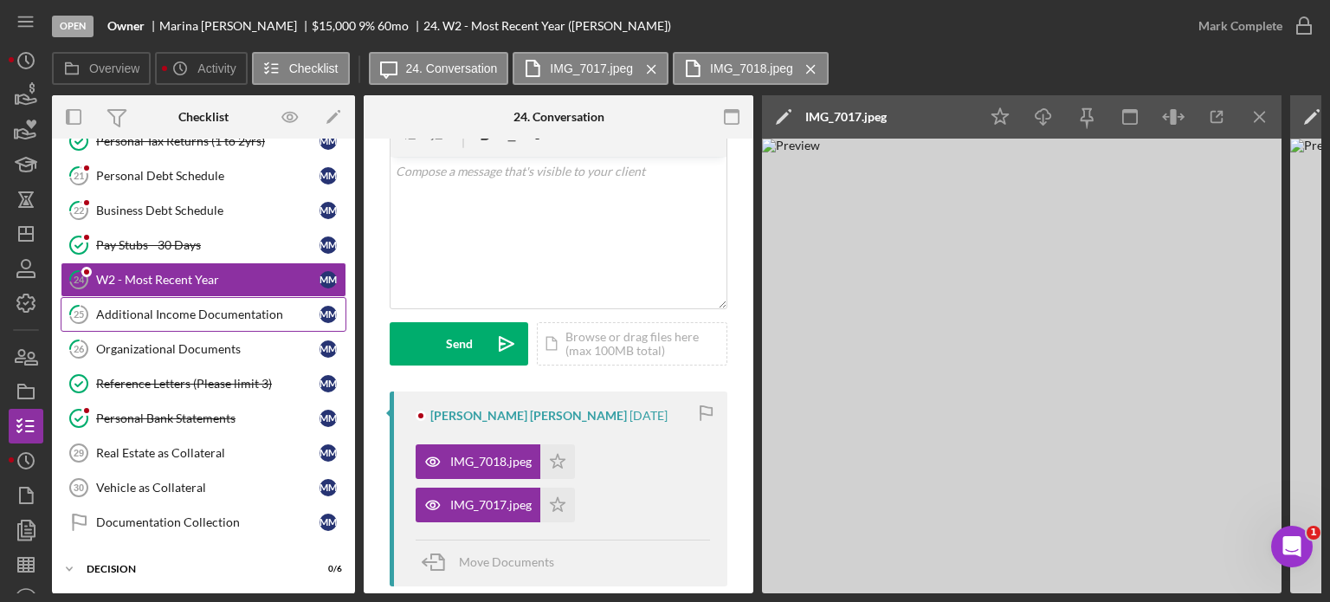
click at [180, 311] on div "Additional Income Documentation" at bounding box center [207, 314] width 223 height 14
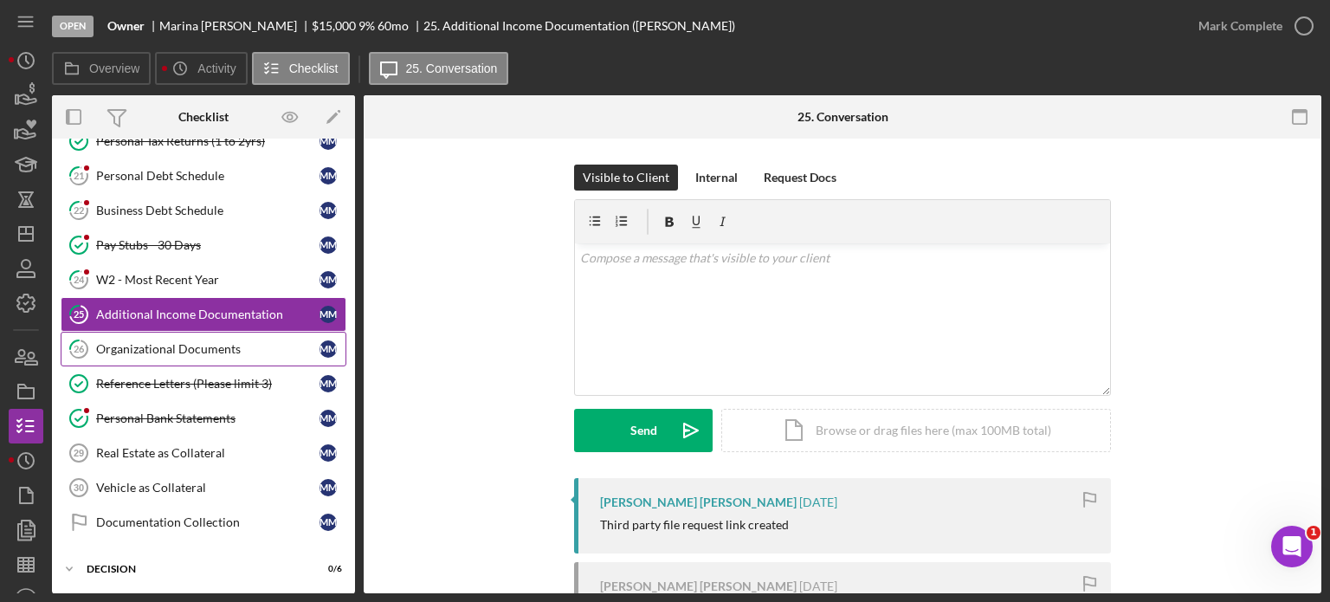
click at [179, 345] on div "Organizational Documents" at bounding box center [207, 349] width 223 height 14
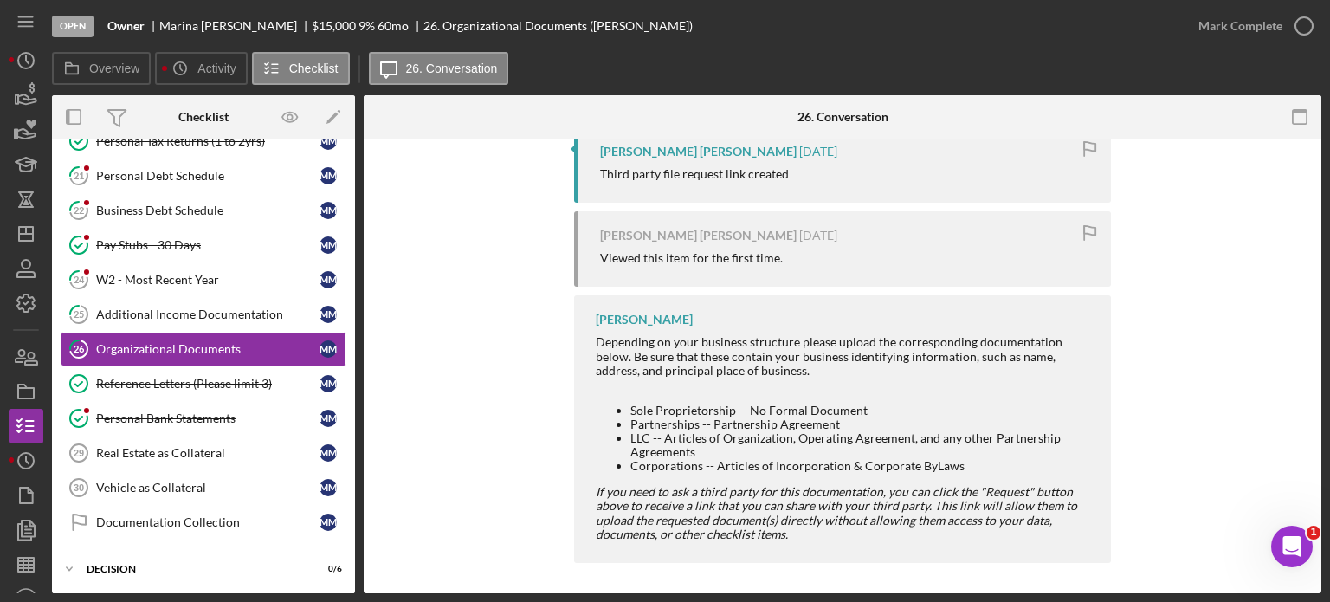
scroll to position [353, 0]
click at [191, 378] on div "Reference Letters (Please limit 3)" at bounding box center [207, 384] width 223 height 14
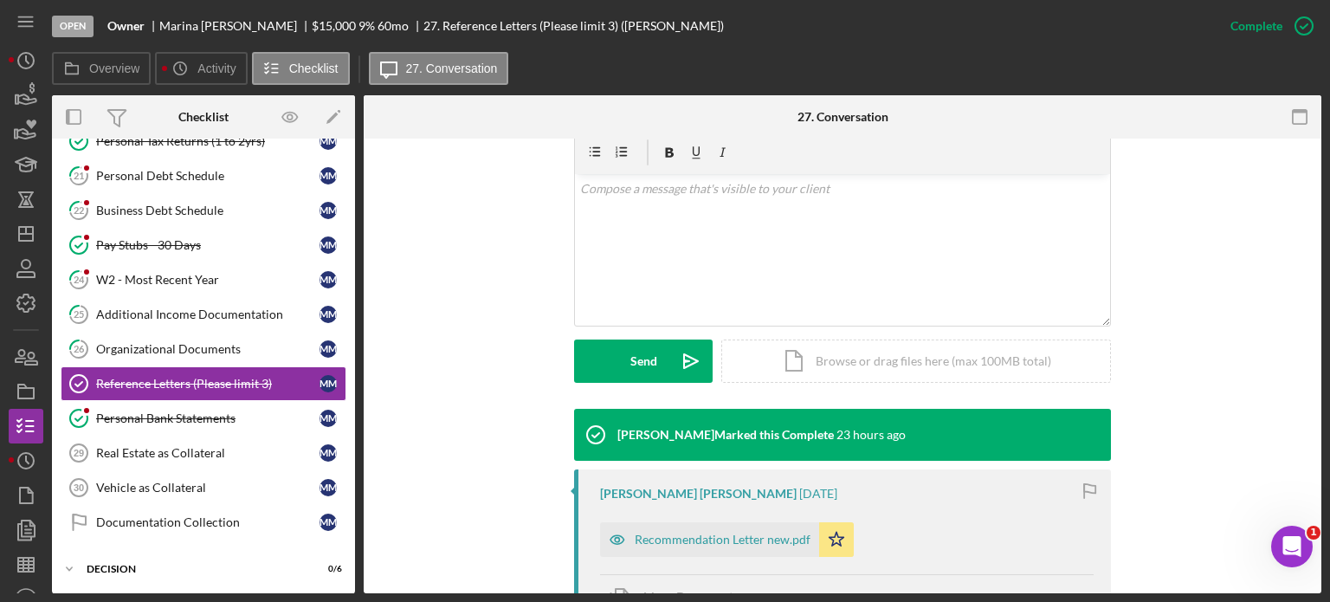
scroll to position [433, 0]
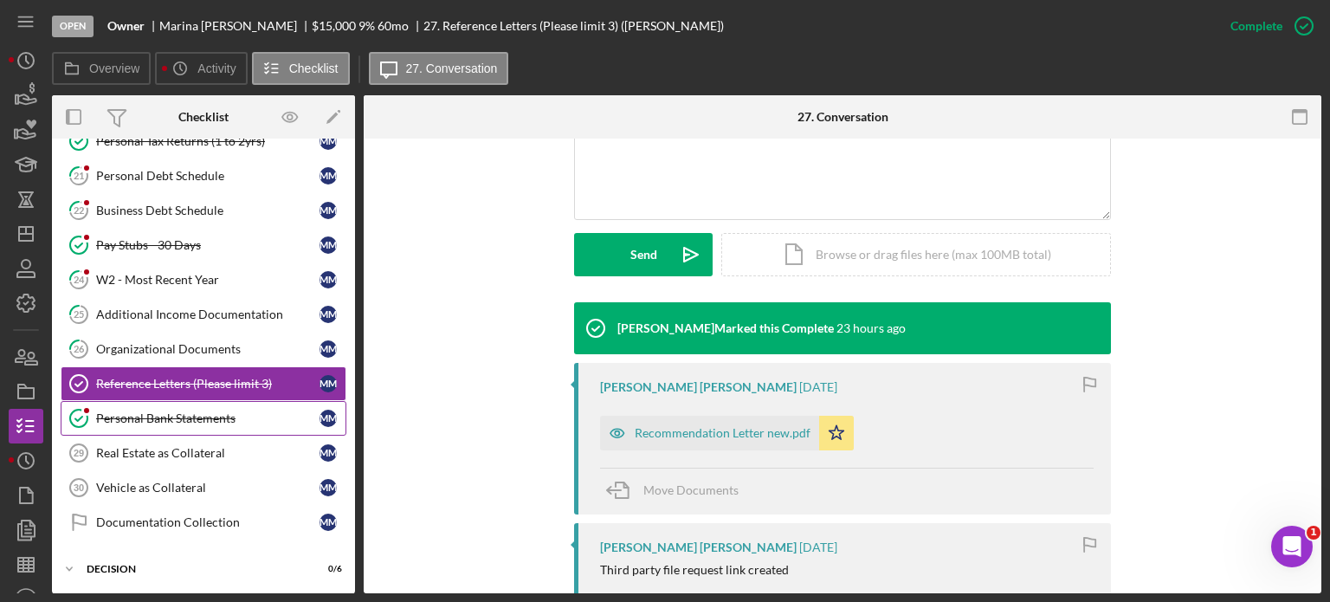
click at [184, 413] on div "Personal Bank Statements" at bounding box center [207, 418] width 223 height 14
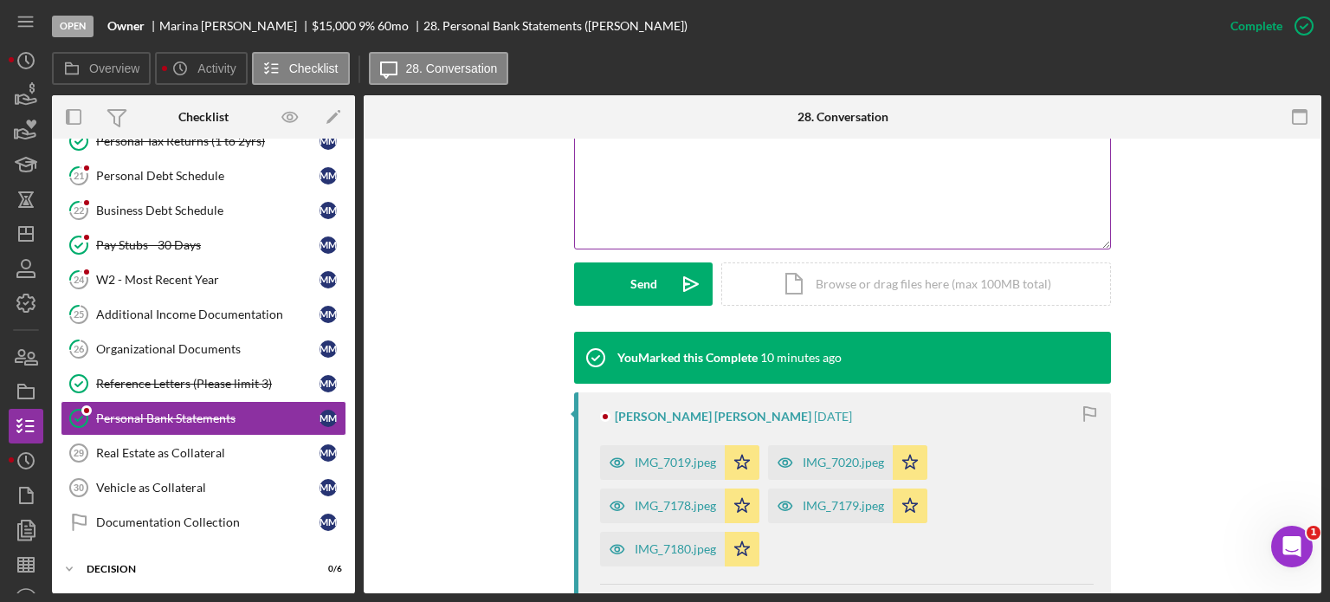
scroll to position [433, 0]
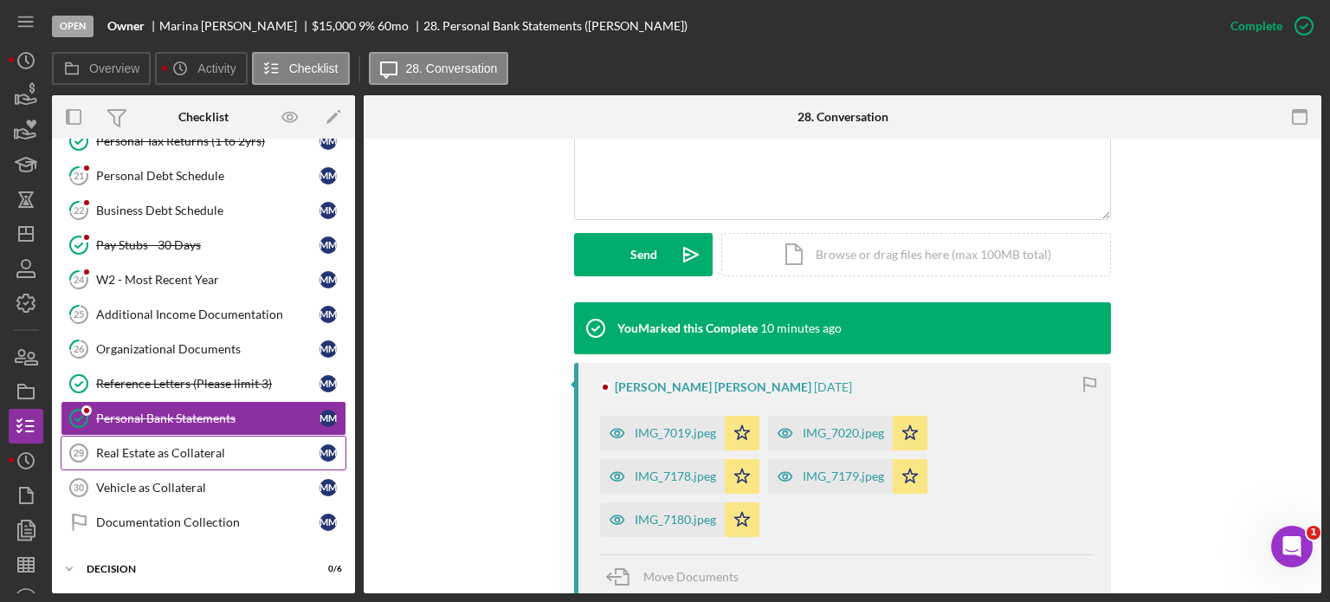
click at [187, 453] on link "Real Estate as Collateral 29 Real Estate as Collateral M M" at bounding box center [204, 452] width 286 height 35
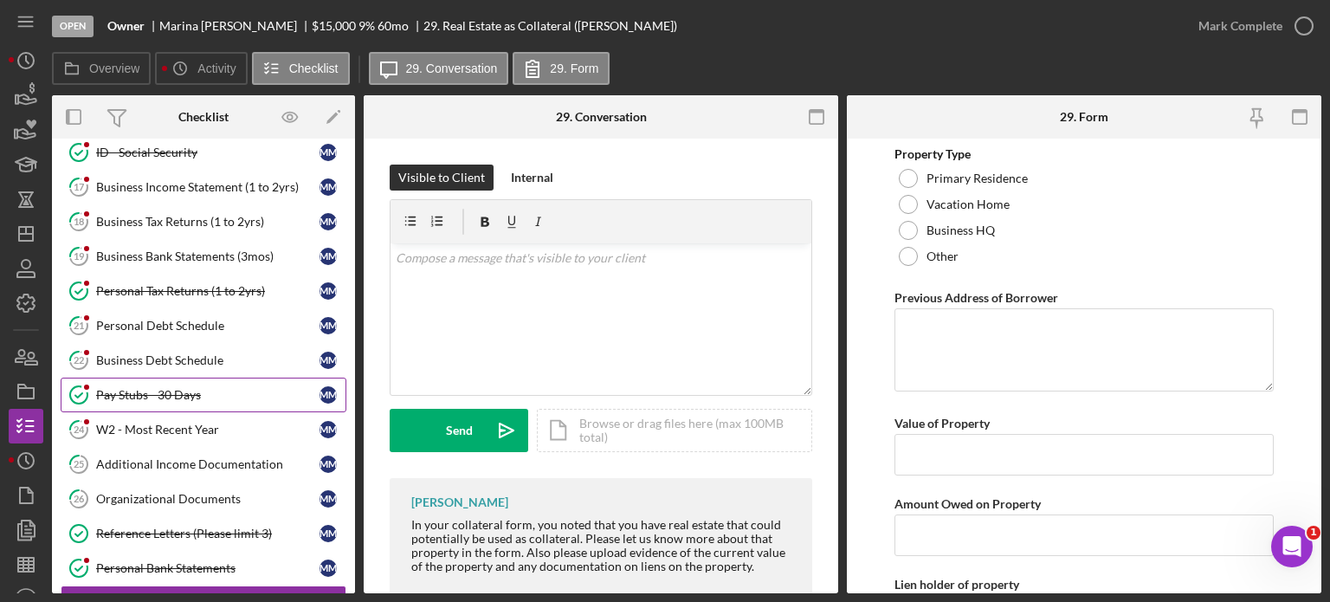
scroll to position [779, 0]
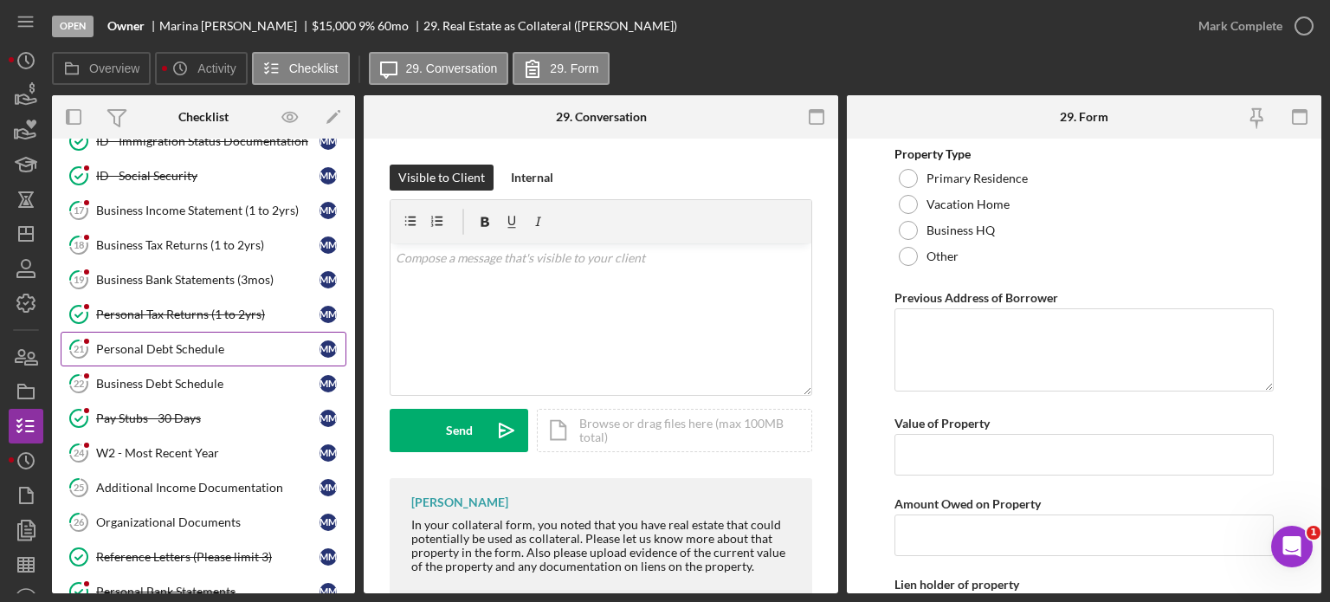
click at [183, 343] on div "Personal Debt Schedule" at bounding box center [207, 349] width 223 height 14
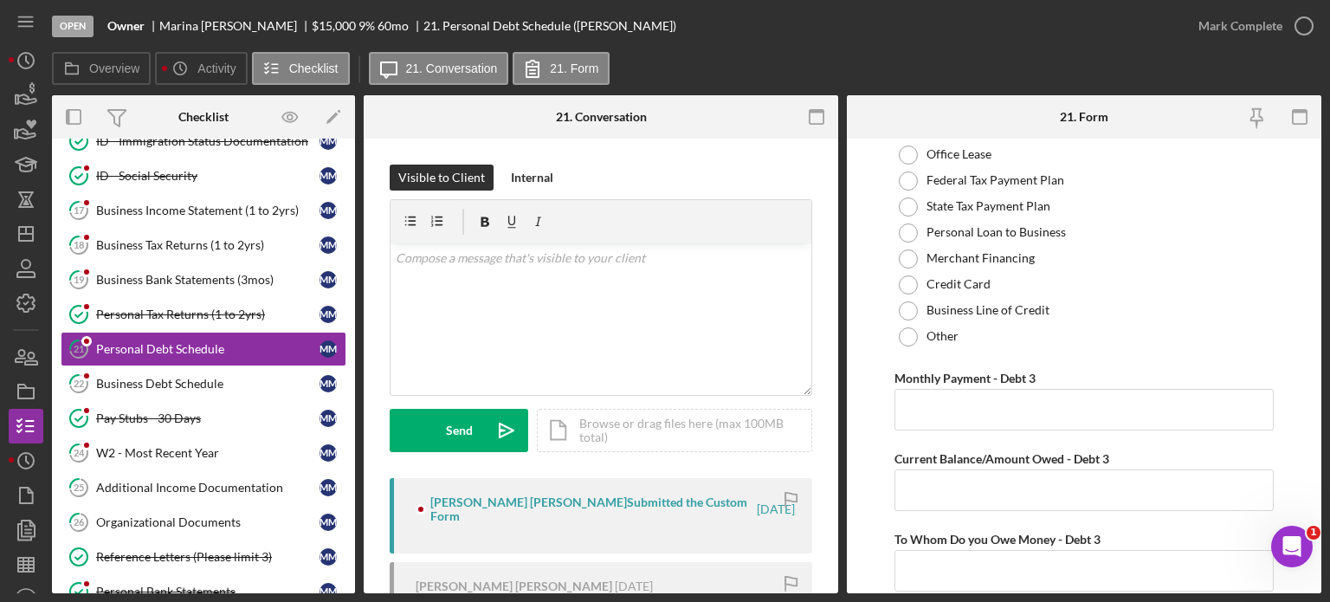
scroll to position [1991, 0]
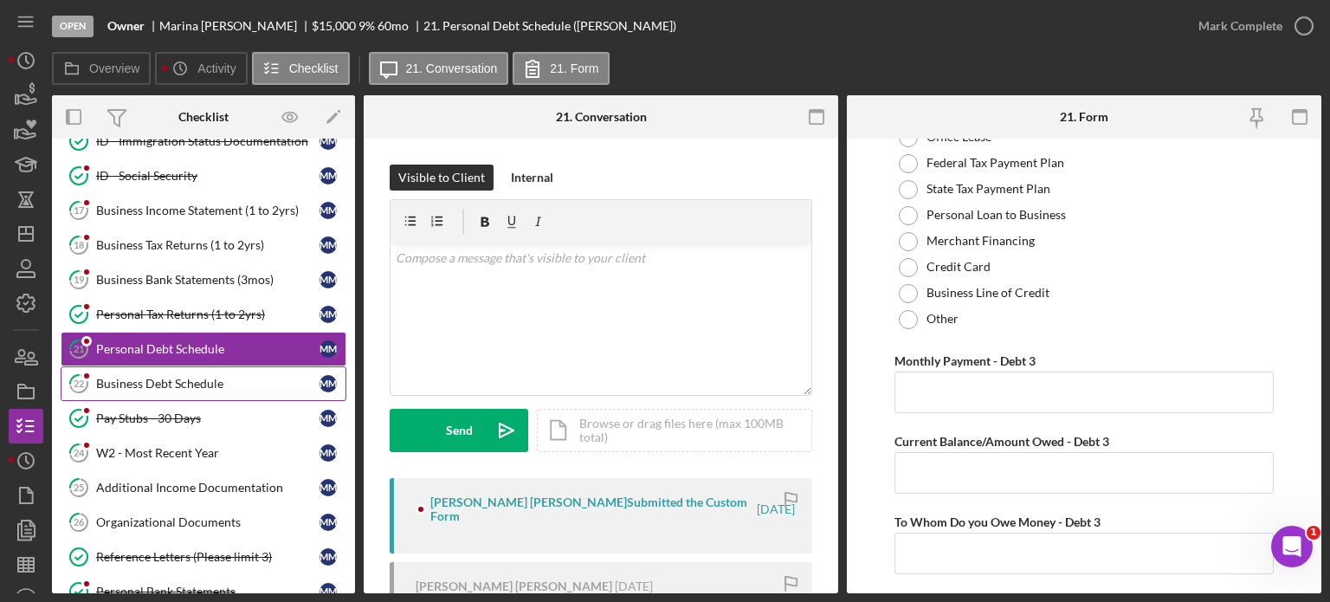
click at [197, 377] on div "Business Debt Schedule" at bounding box center [207, 384] width 223 height 14
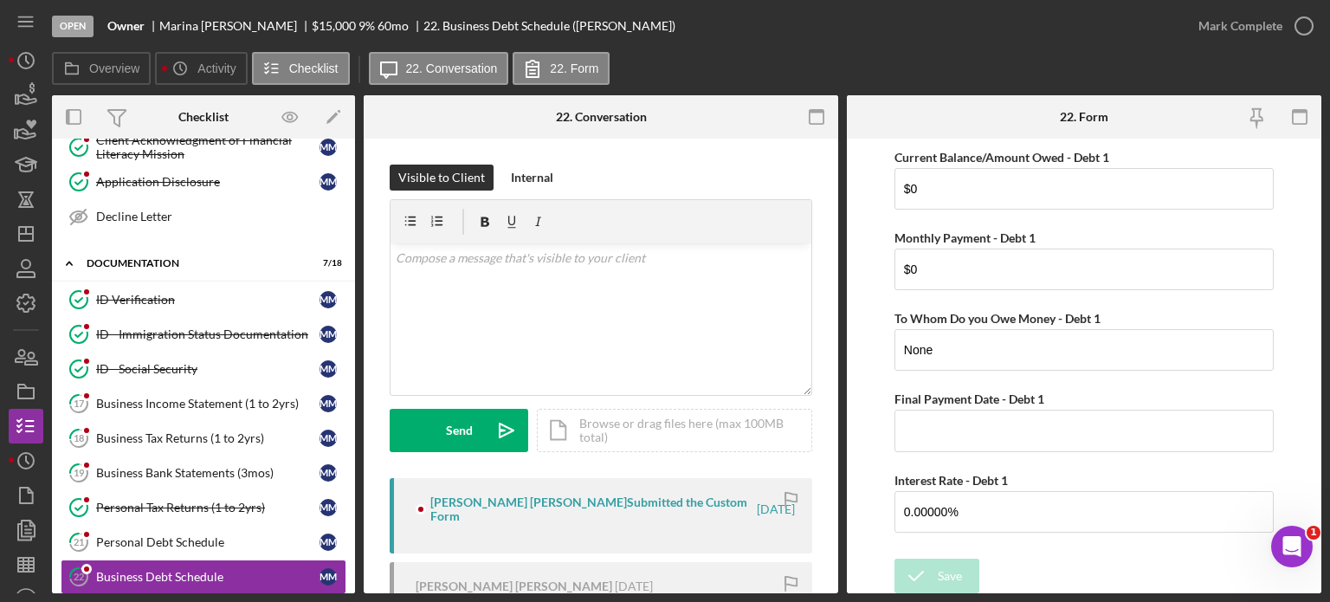
scroll to position [153, 0]
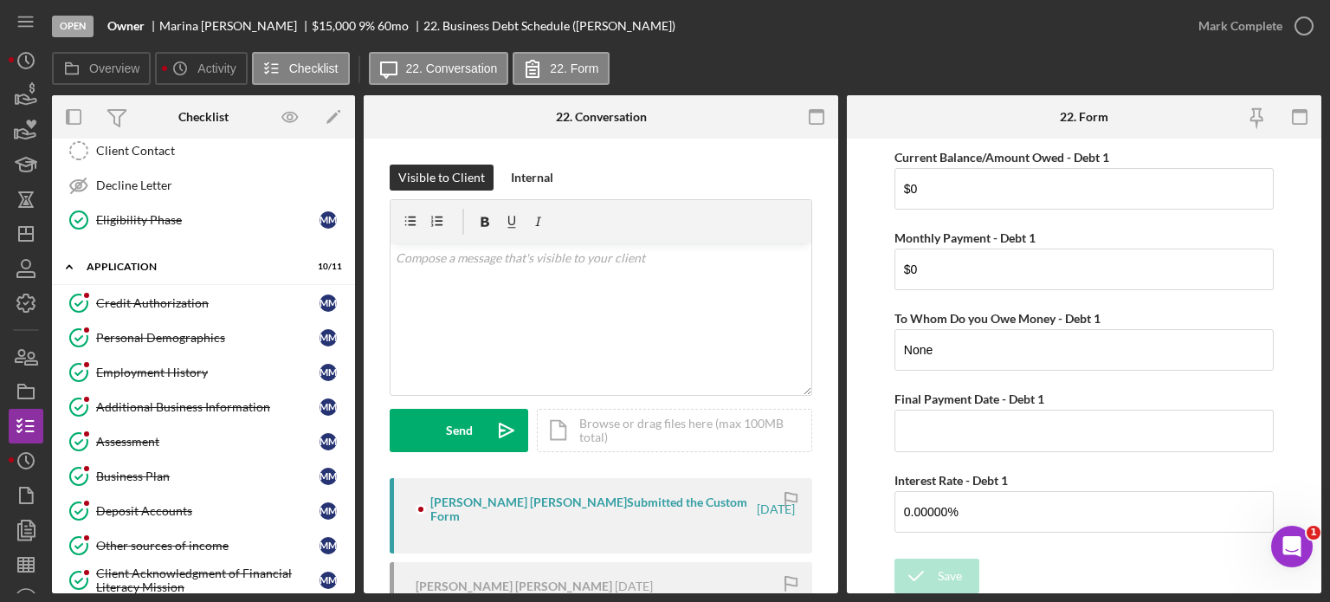
drag, startPoint x: 287, startPoint y: 23, endPoint x: 209, endPoint y: 37, distance: 79.1
click at [209, 37] on div "Open Owner Marina Momeni Mirzad $15,000 $15,000 9 % 60 mo 22. Business Debt Sch…" at bounding box center [616, 26] width 1129 height 52
drag, startPoint x: 159, startPoint y: 25, endPoint x: 284, endPoint y: 26, distance: 124.7
click at [284, 26] on div "Marina Momeni Mirzad" at bounding box center [235, 26] width 152 height 14
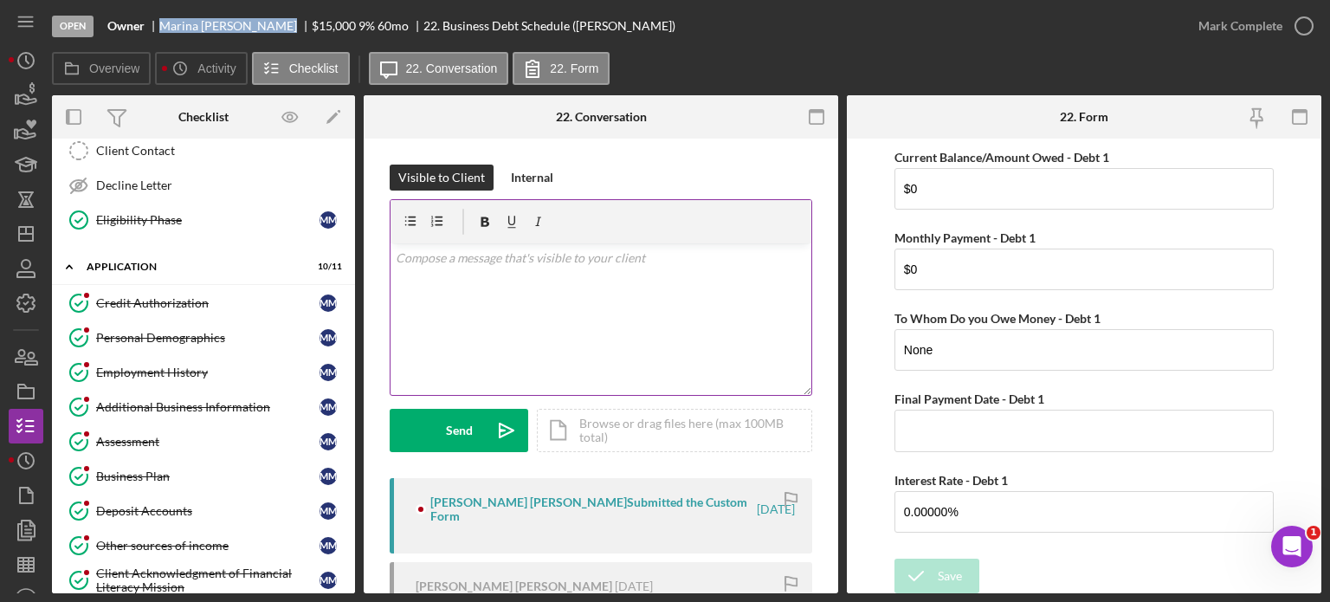
copy div "Marina Momeni Mirzad"
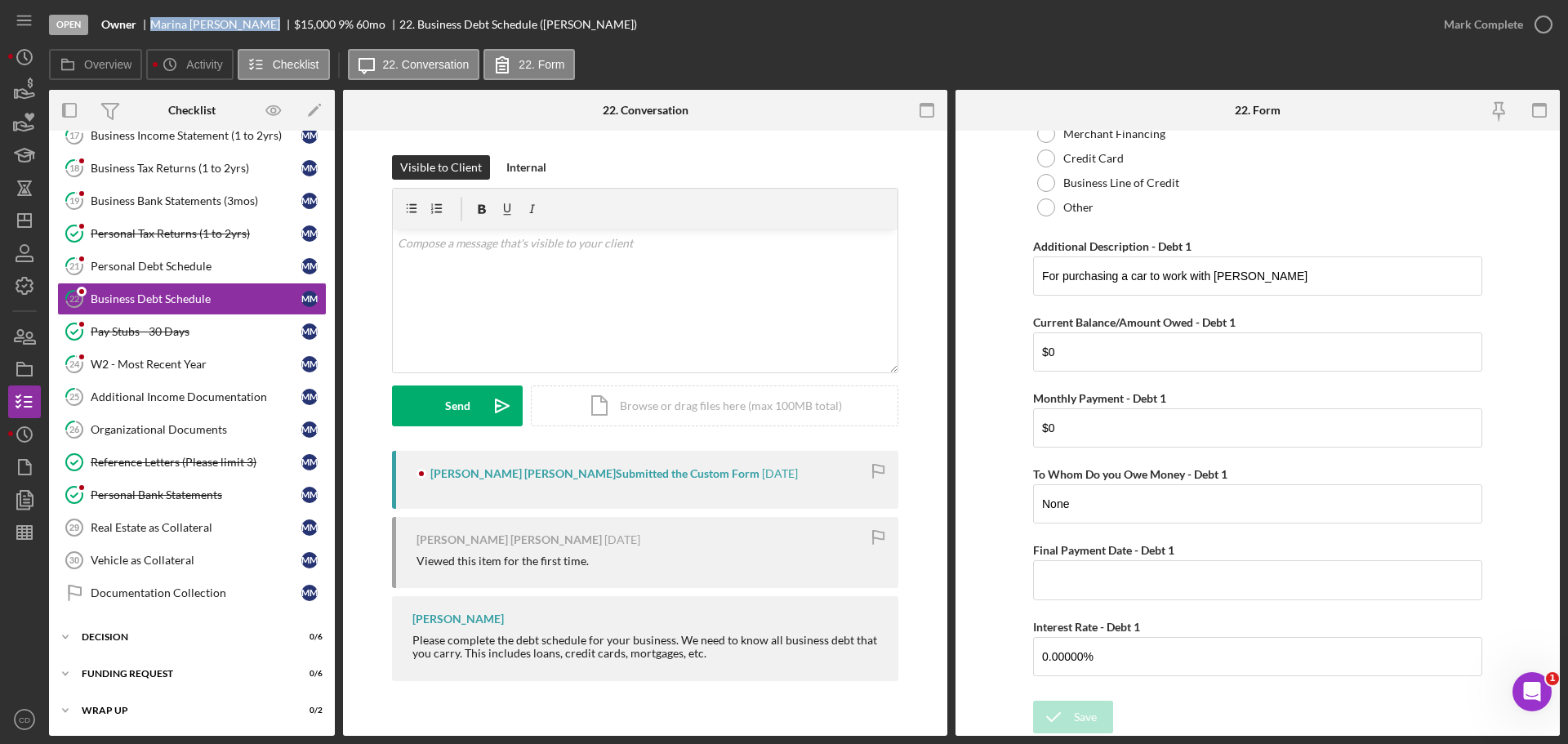
scroll to position [263, 0]
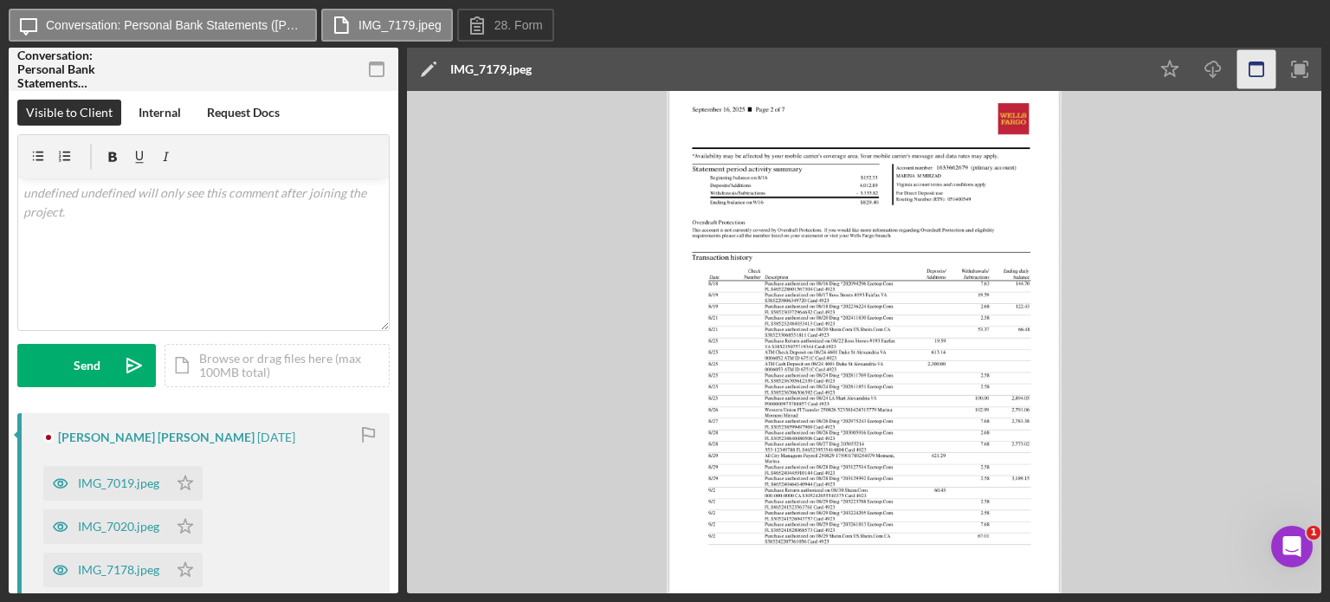
click at [1263, 70] on rect "button" at bounding box center [1256, 69] width 14 height 14
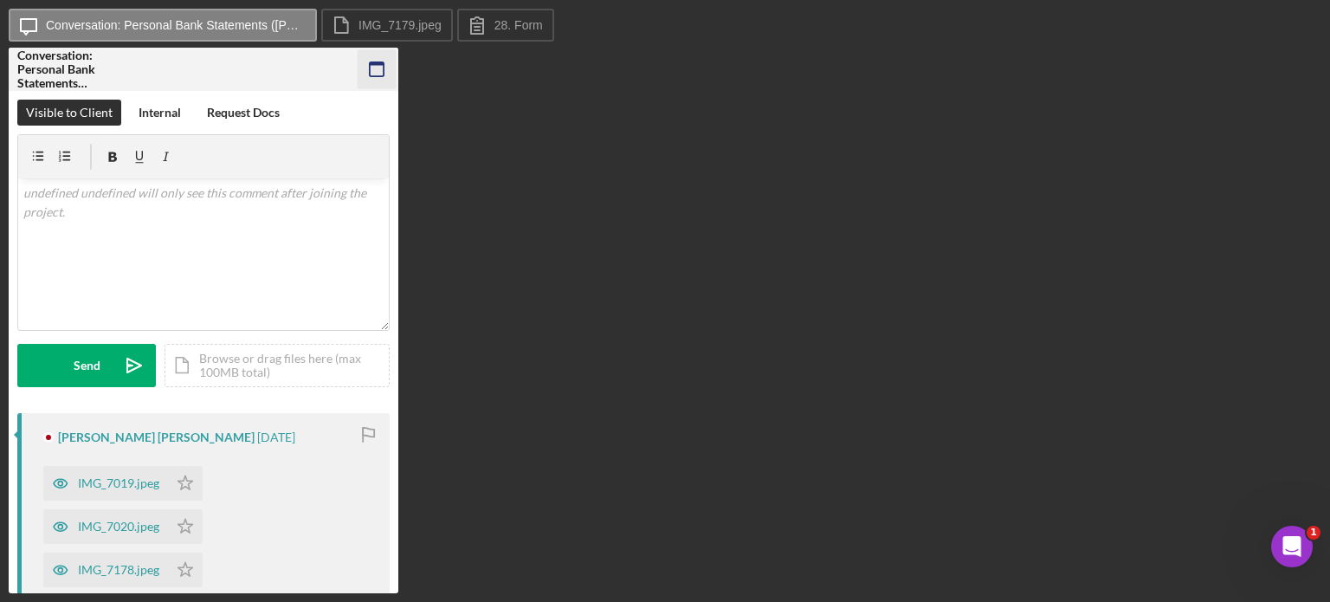
click at [367, 68] on icon "button" at bounding box center [377, 69] width 39 height 39
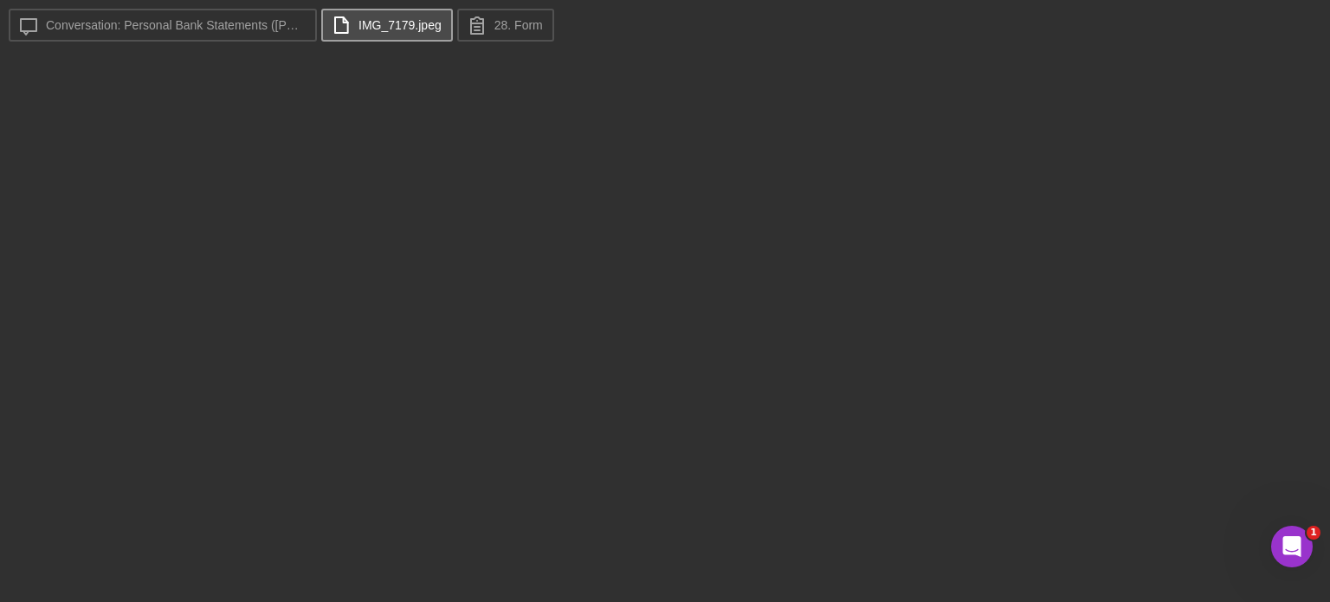
click at [410, 28] on label "IMG_7179.jpeg" at bounding box center [399, 25] width 83 height 14
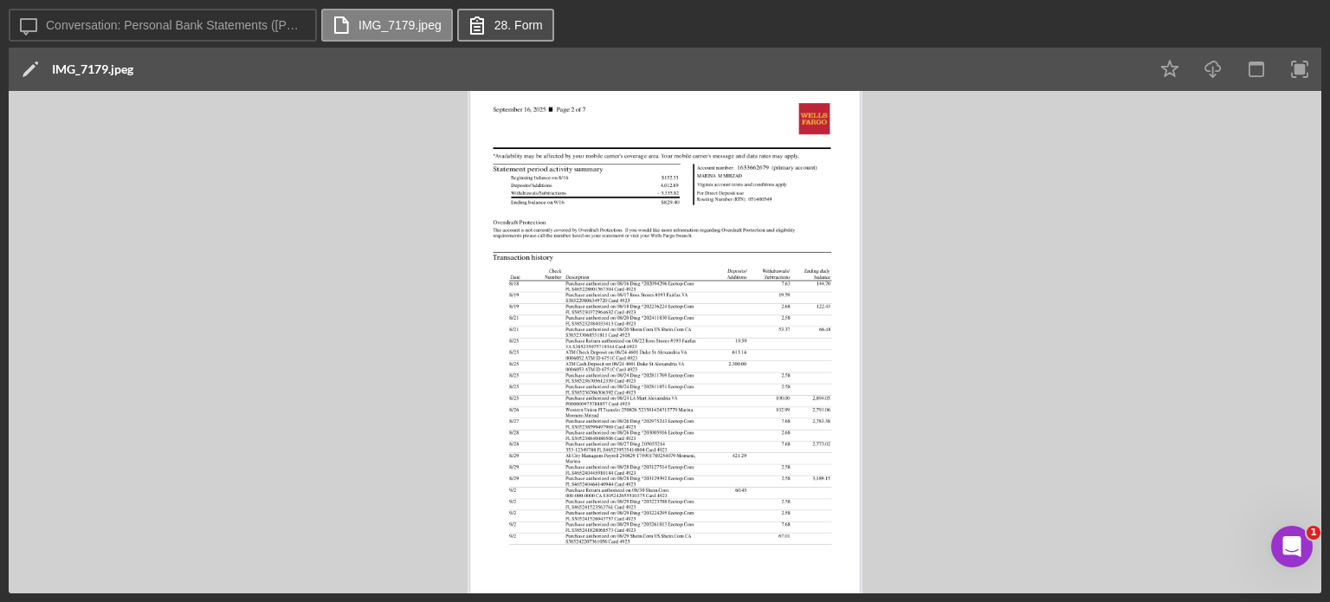
click at [476, 29] on icon at bounding box center [476, 24] width 43 height 43
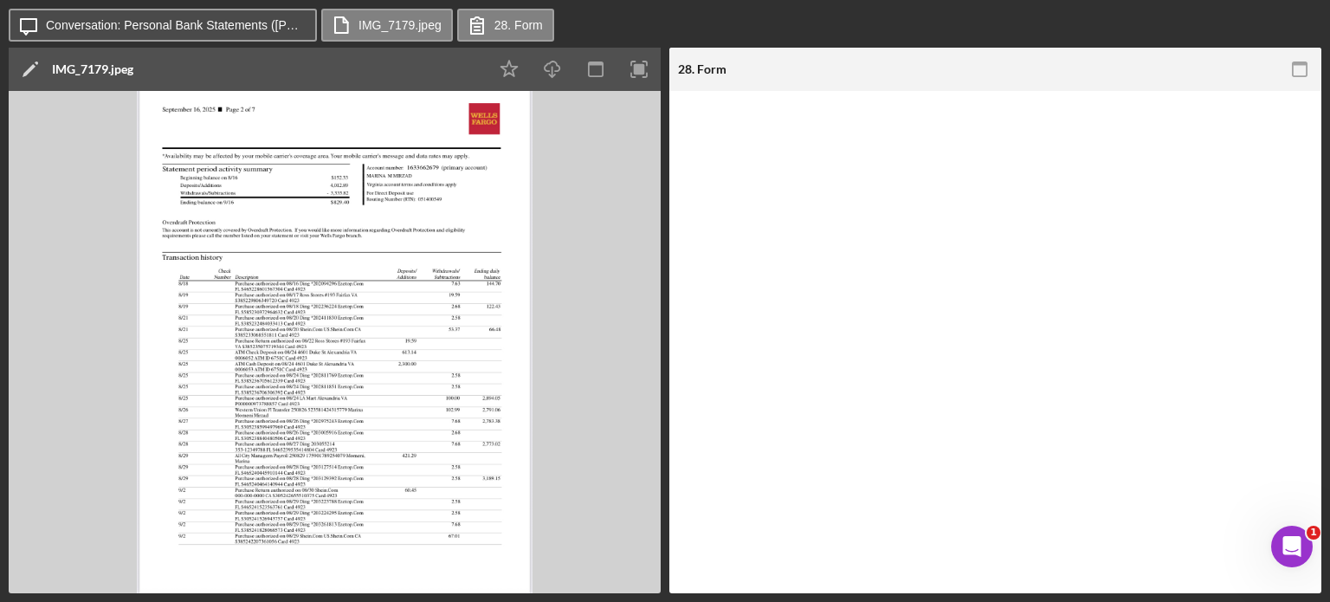
click at [303, 28] on button "Icon/Message Conversation: Personal Bank Statements ([PERSON_NAME])" at bounding box center [163, 25] width 308 height 33
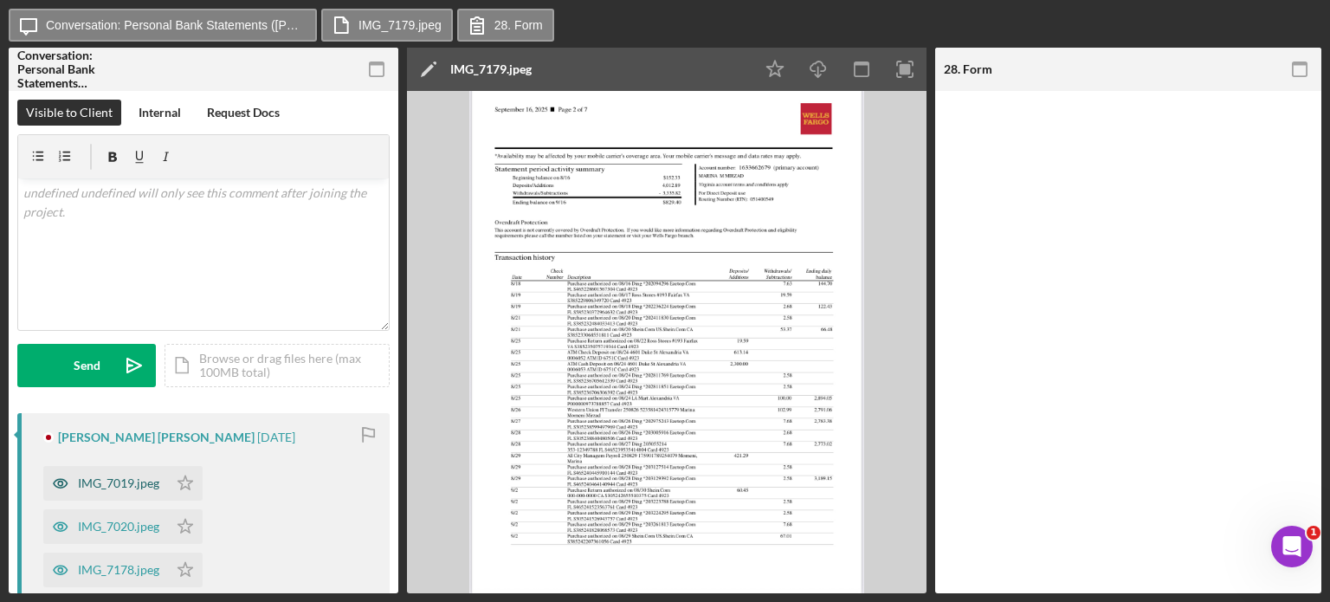
click at [80, 487] on div "IMG_7019.jpeg" at bounding box center [118, 483] width 81 height 14
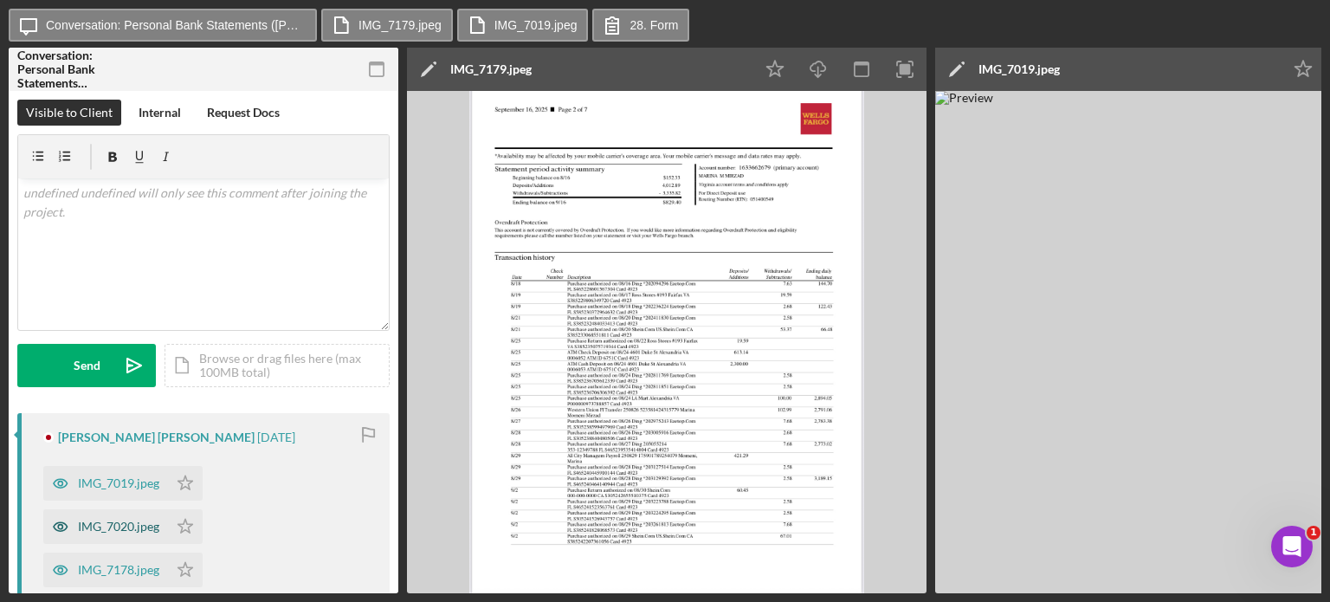
click at [113, 519] on div "IMG_7020.jpeg" at bounding box center [118, 526] width 81 height 14
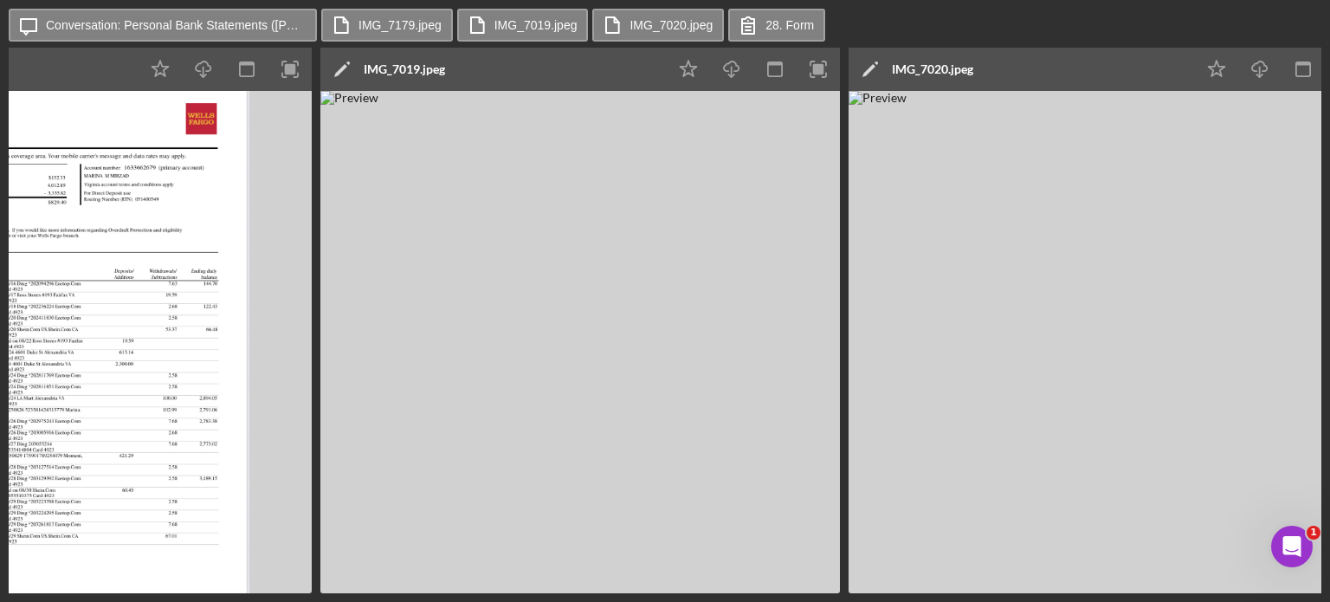
scroll to position [0, 703]
